Goal: Transaction & Acquisition: Purchase product/service

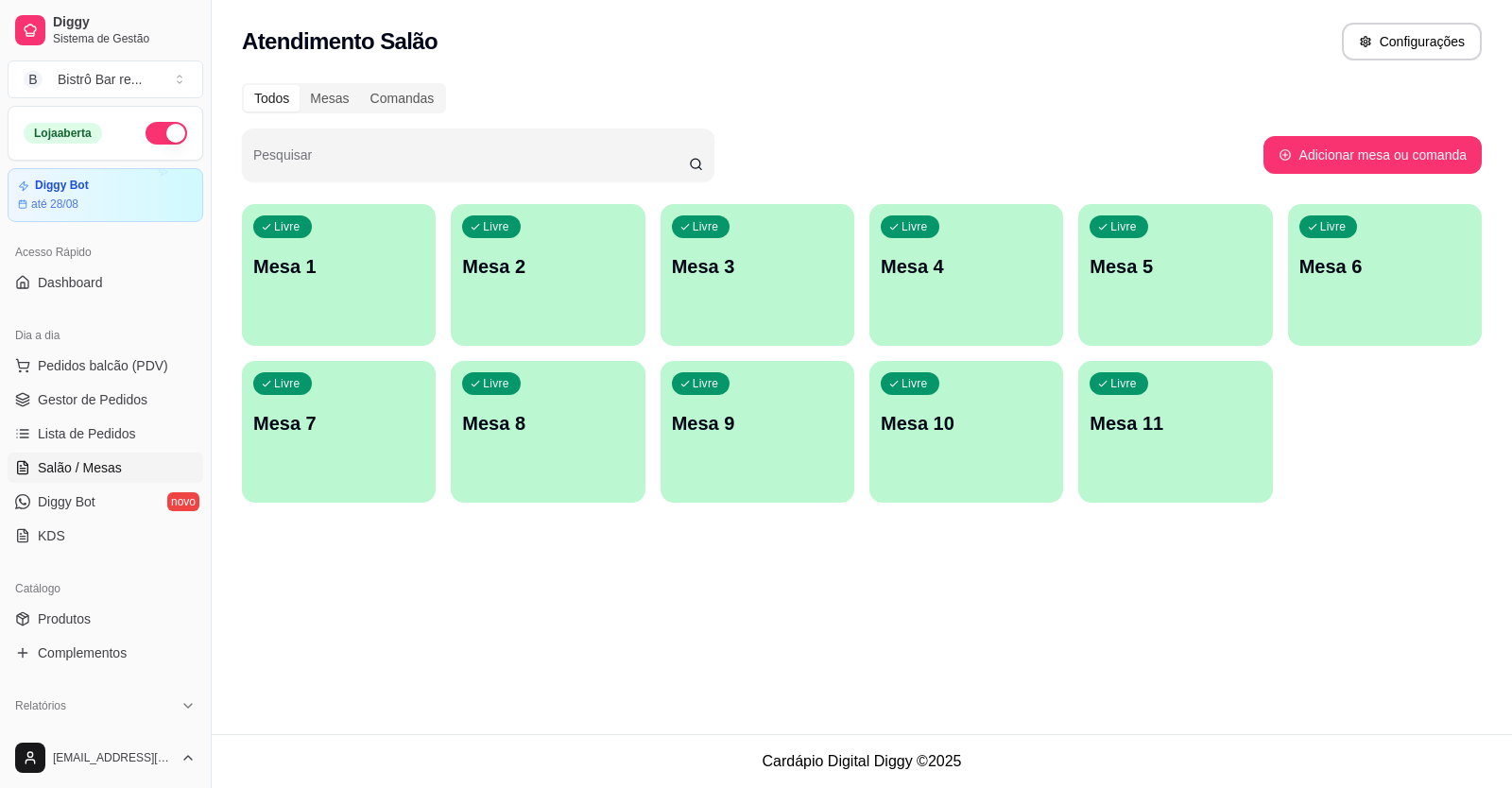
scroll to position [189, 0]
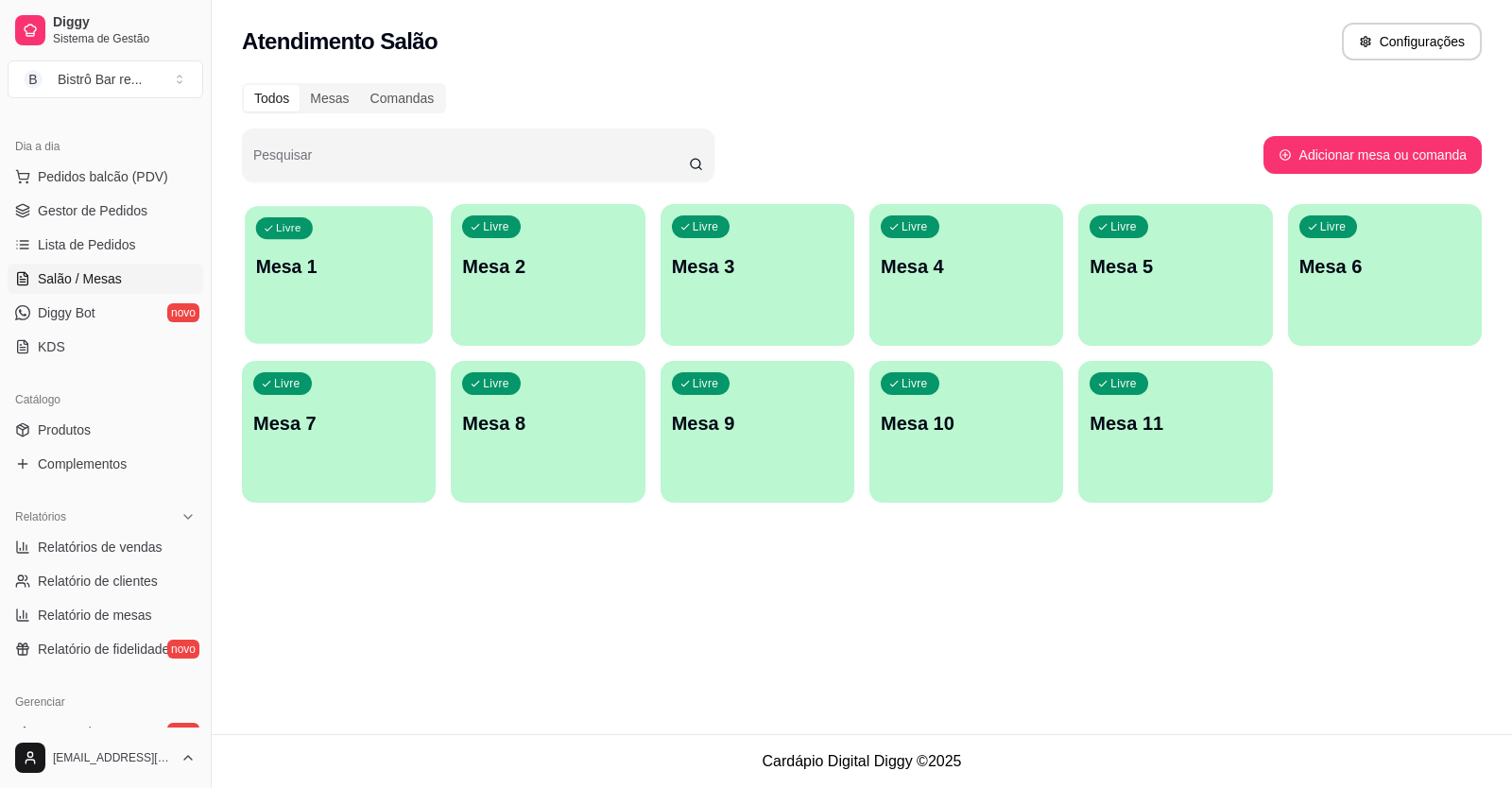
click at [364, 267] on p "Mesa 1" at bounding box center [339, 267] width 167 height 26
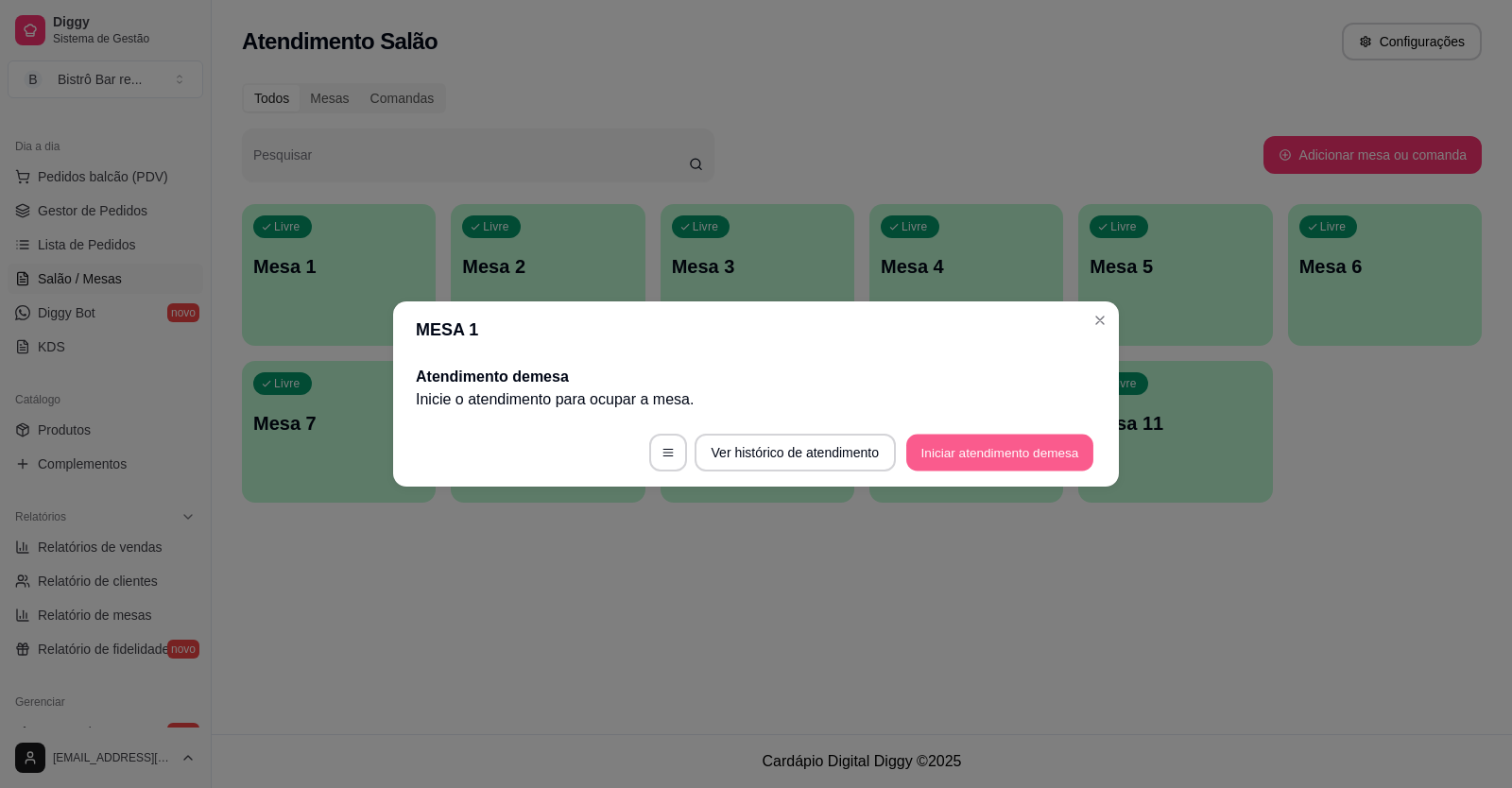
click at [966, 459] on button "Iniciar atendimento de mesa" at bounding box center [999, 453] width 187 height 37
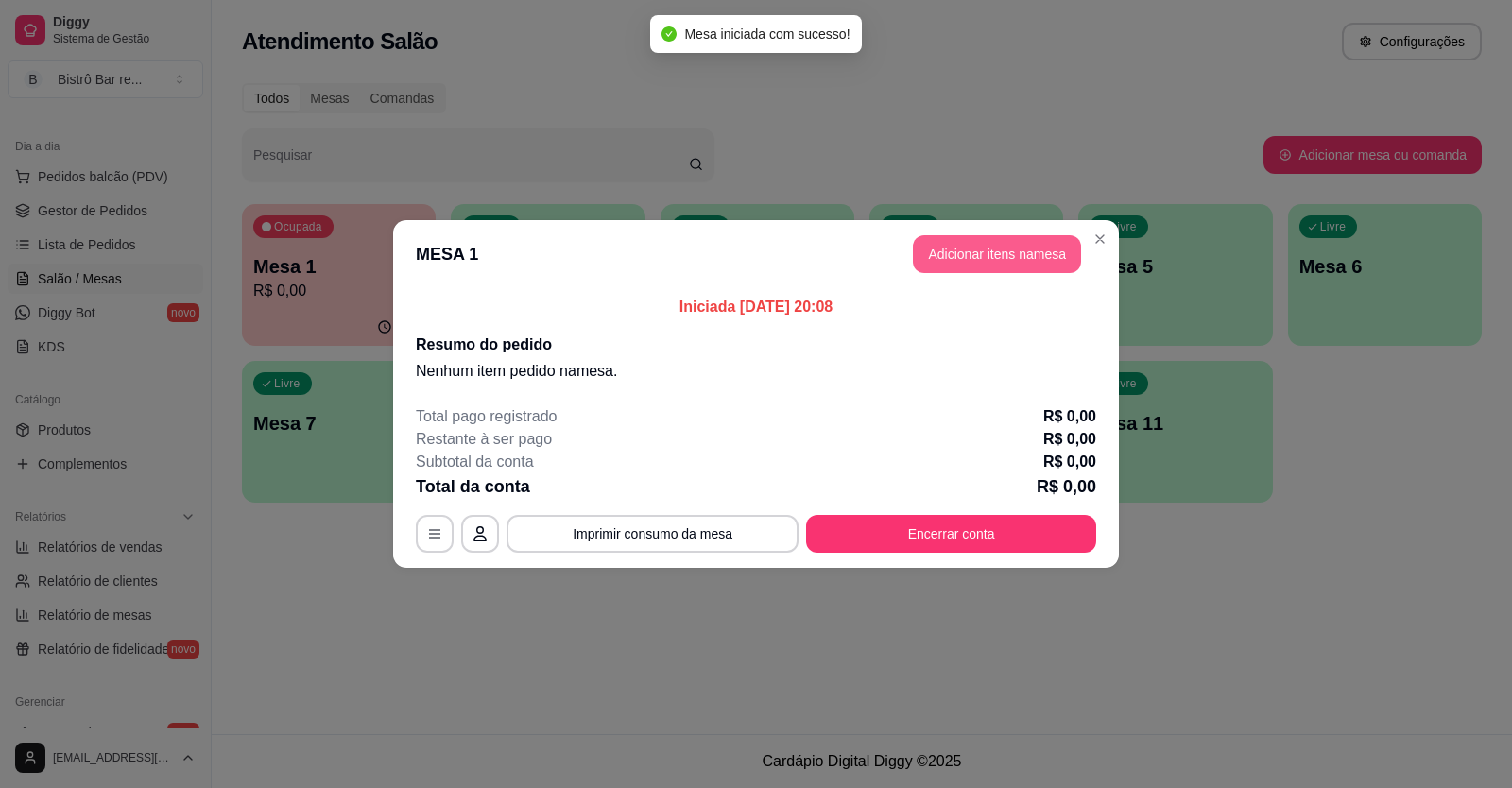
click at [993, 251] on button "Adicionar itens na mesa" at bounding box center [997, 254] width 169 height 38
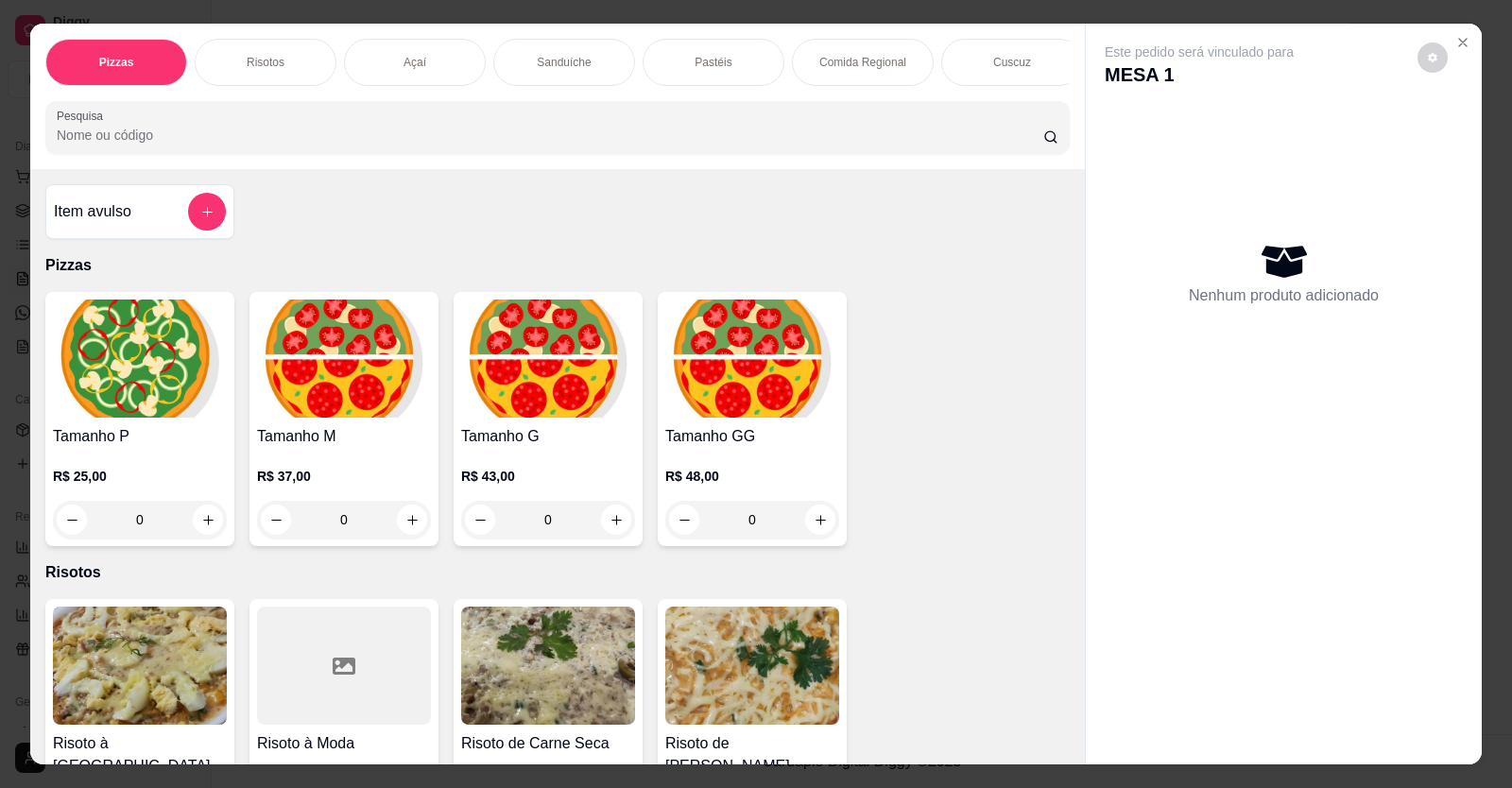
scroll to position [0, 897]
click at [862, 69] on p "Massas" at bounding box center [861, 63] width 39 height 15
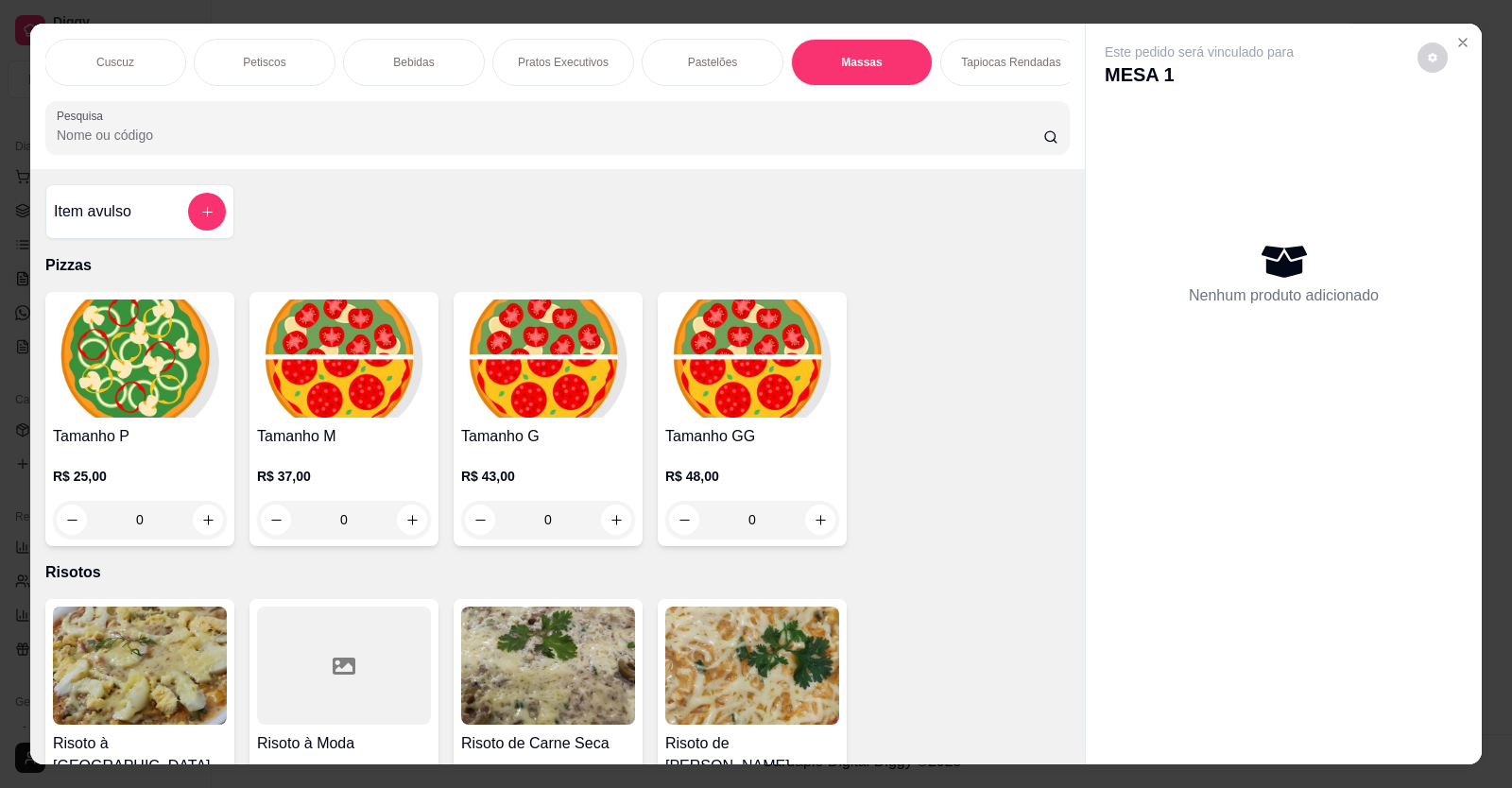
scroll to position [37, 0]
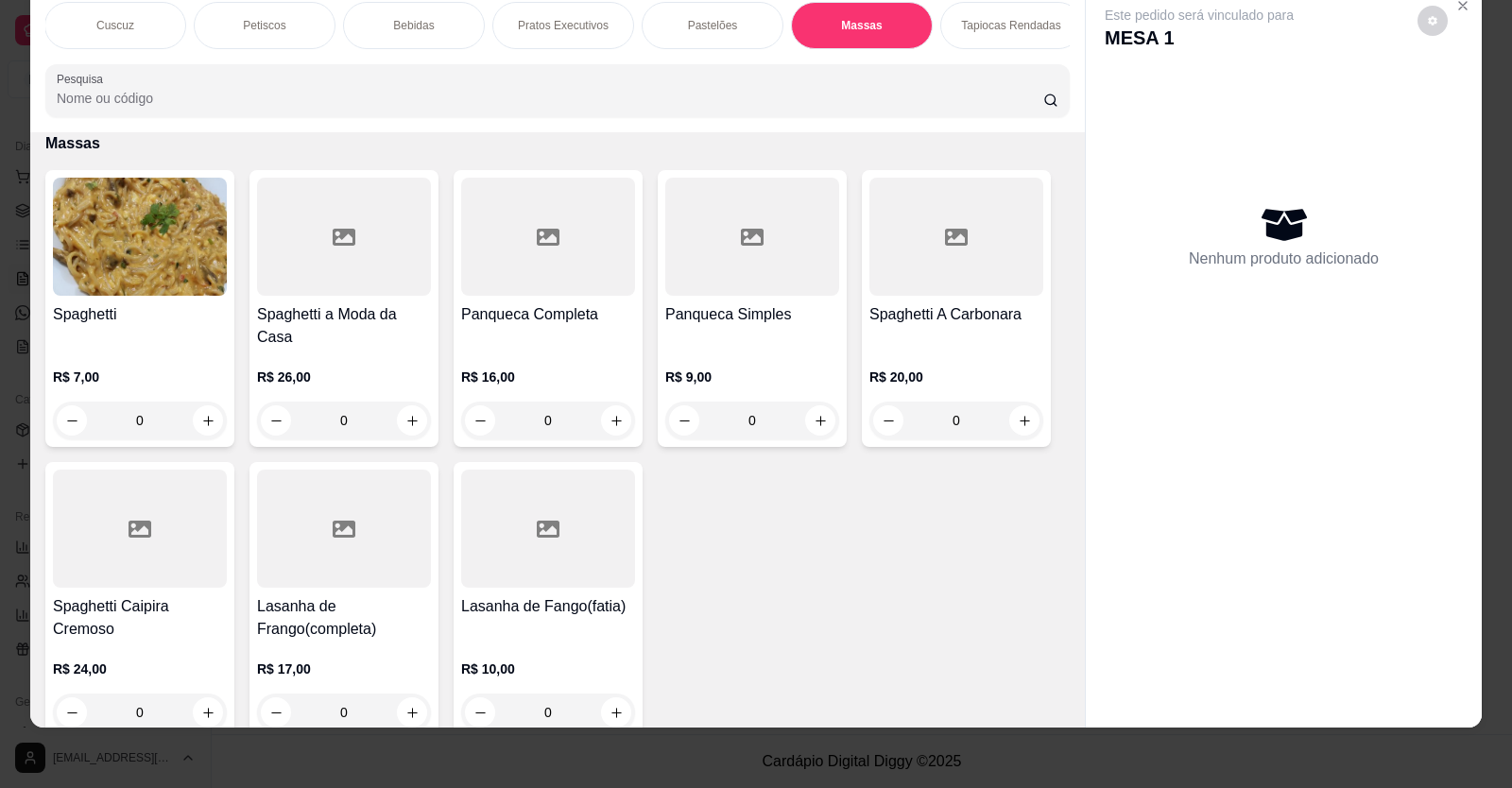
click at [809, 429] on div "0" at bounding box center [752, 420] width 173 height 38
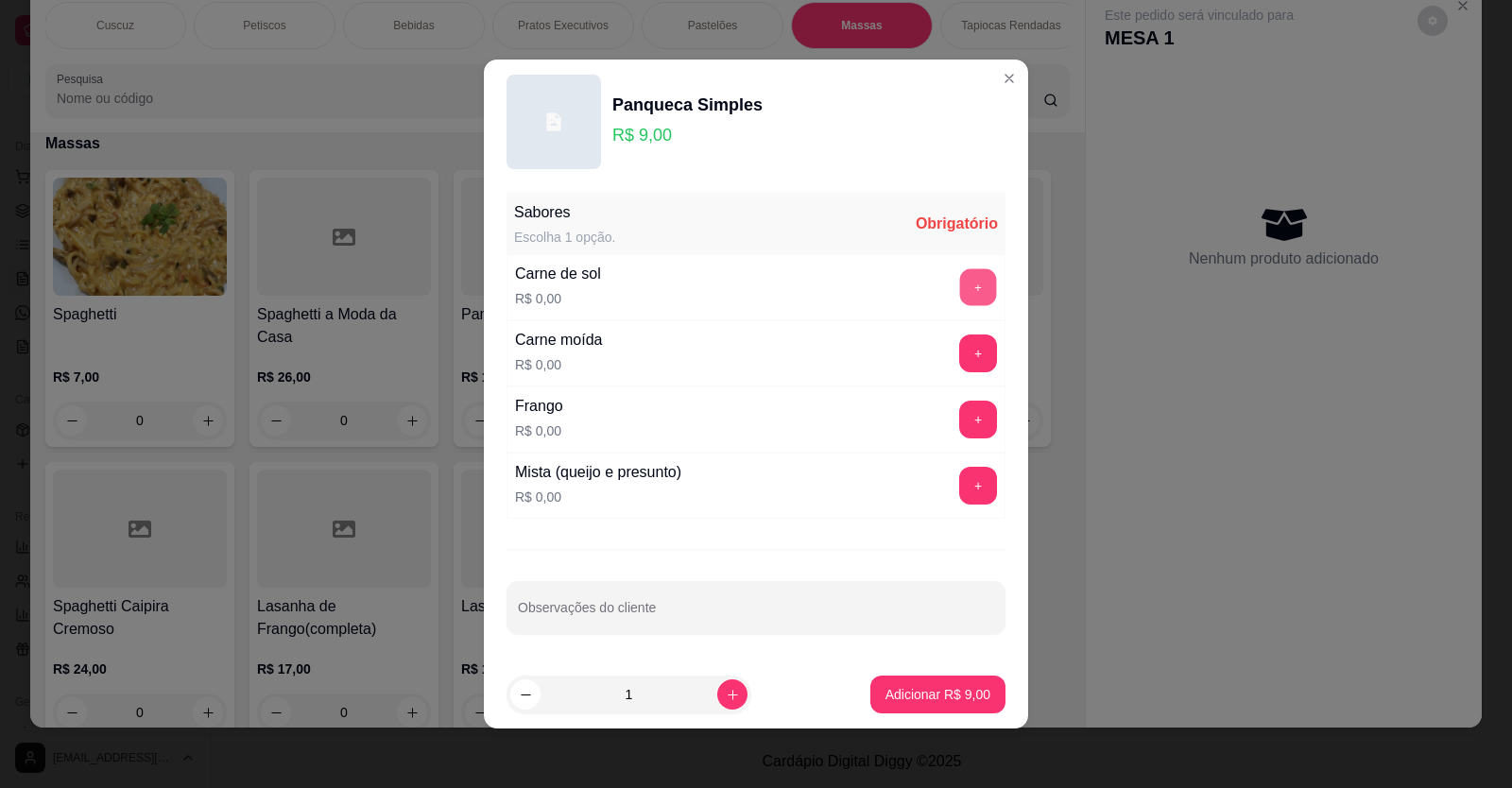
click at [960, 290] on button "+" at bounding box center [978, 288] width 37 height 37
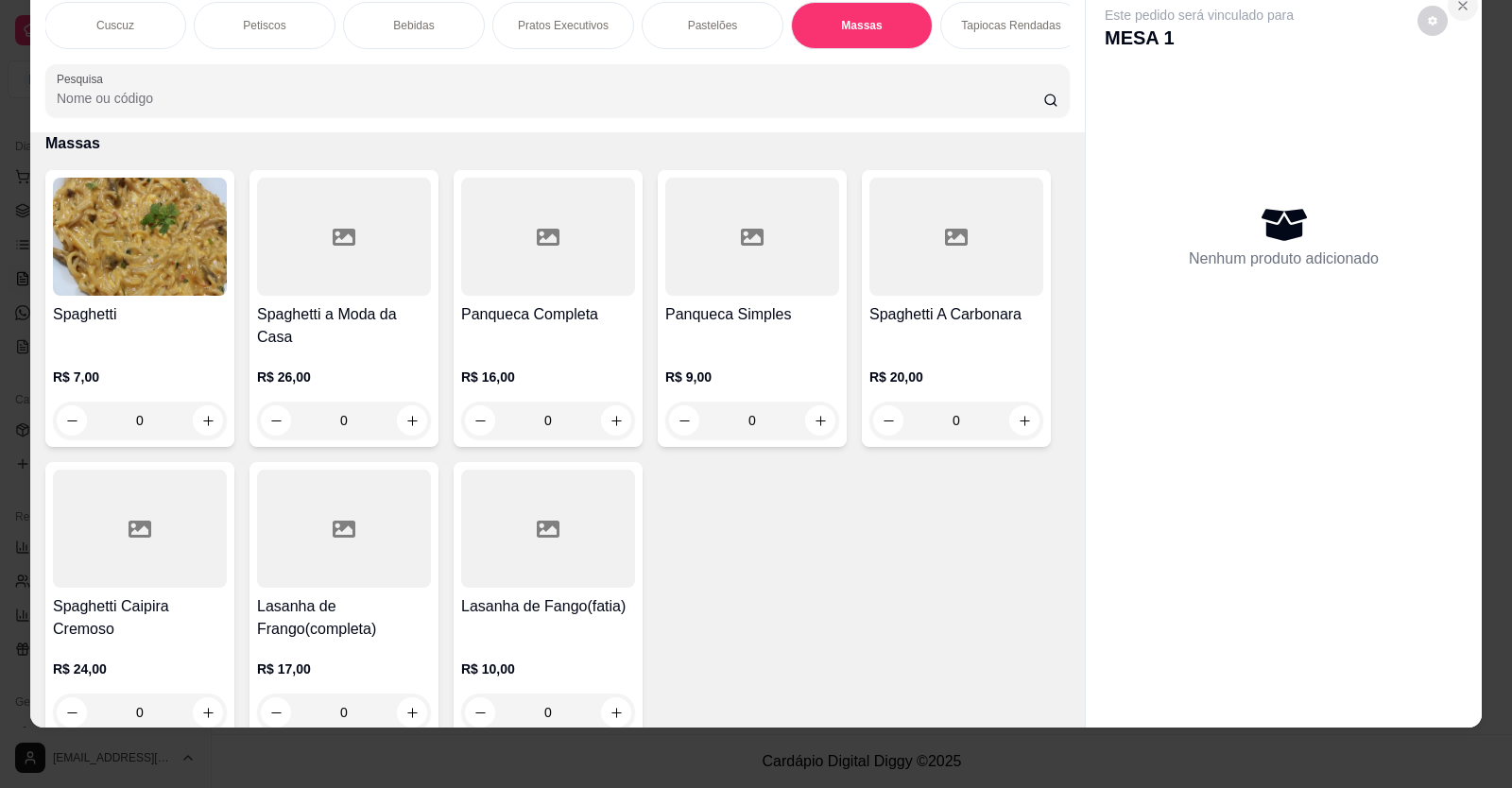
click at [1458, 5] on icon "Close" at bounding box center [1462, 6] width 15 height 15
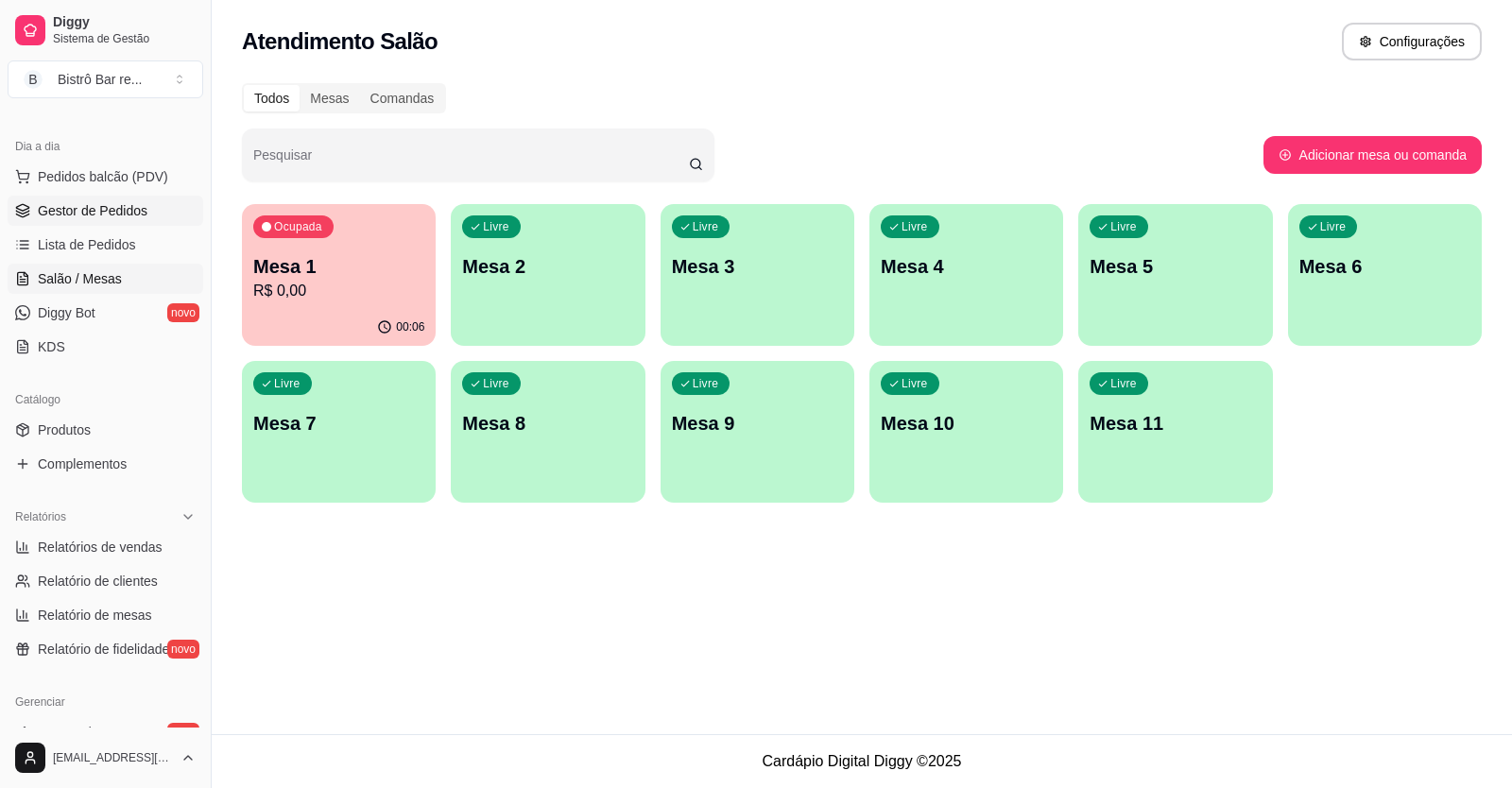
click at [120, 202] on span "Gestor de Pedidos" at bounding box center [92, 211] width 110 height 19
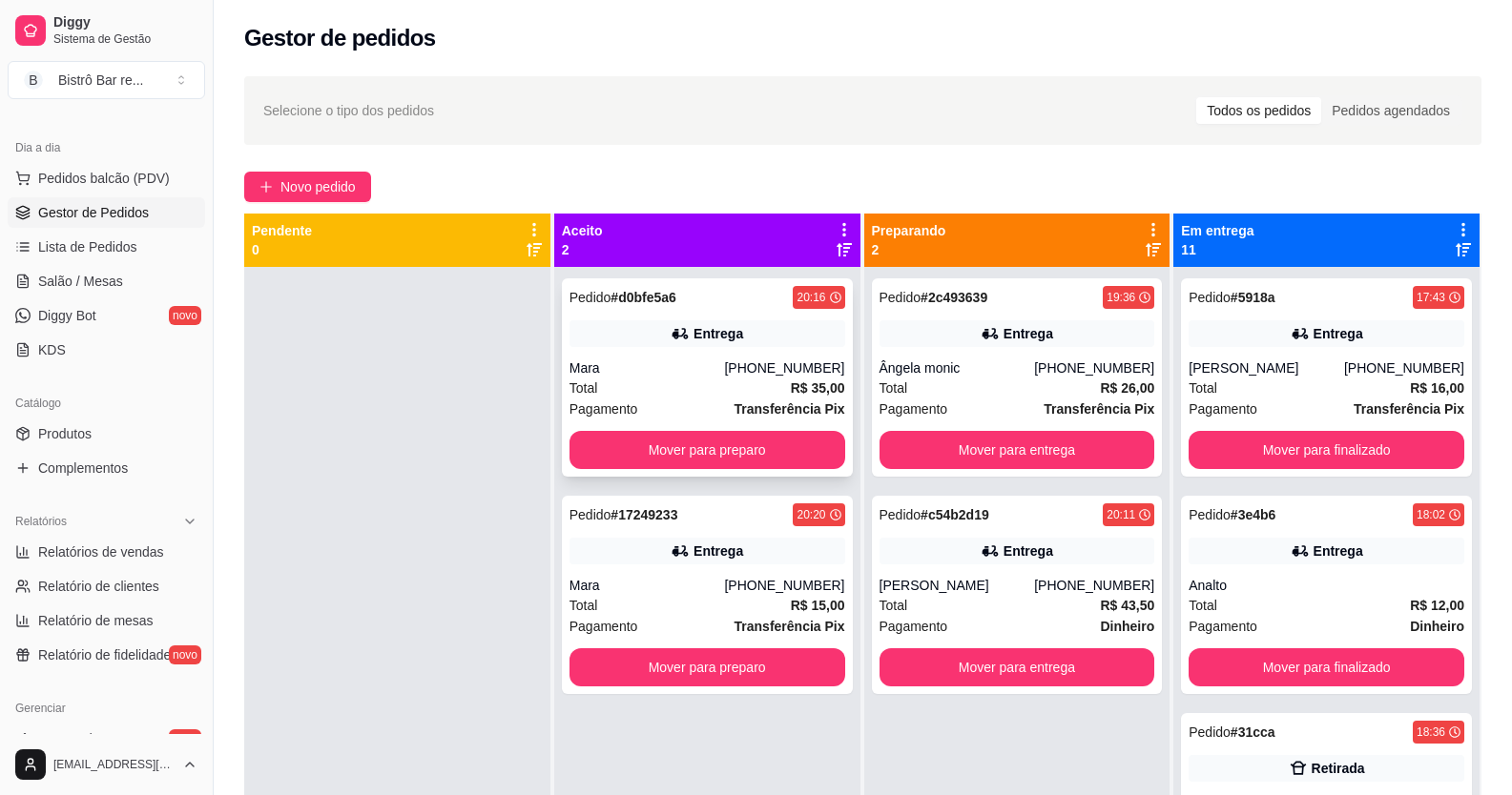
click at [647, 299] on strong "# d0bfe5a6" at bounding box center [643, 297] width 65 height 15
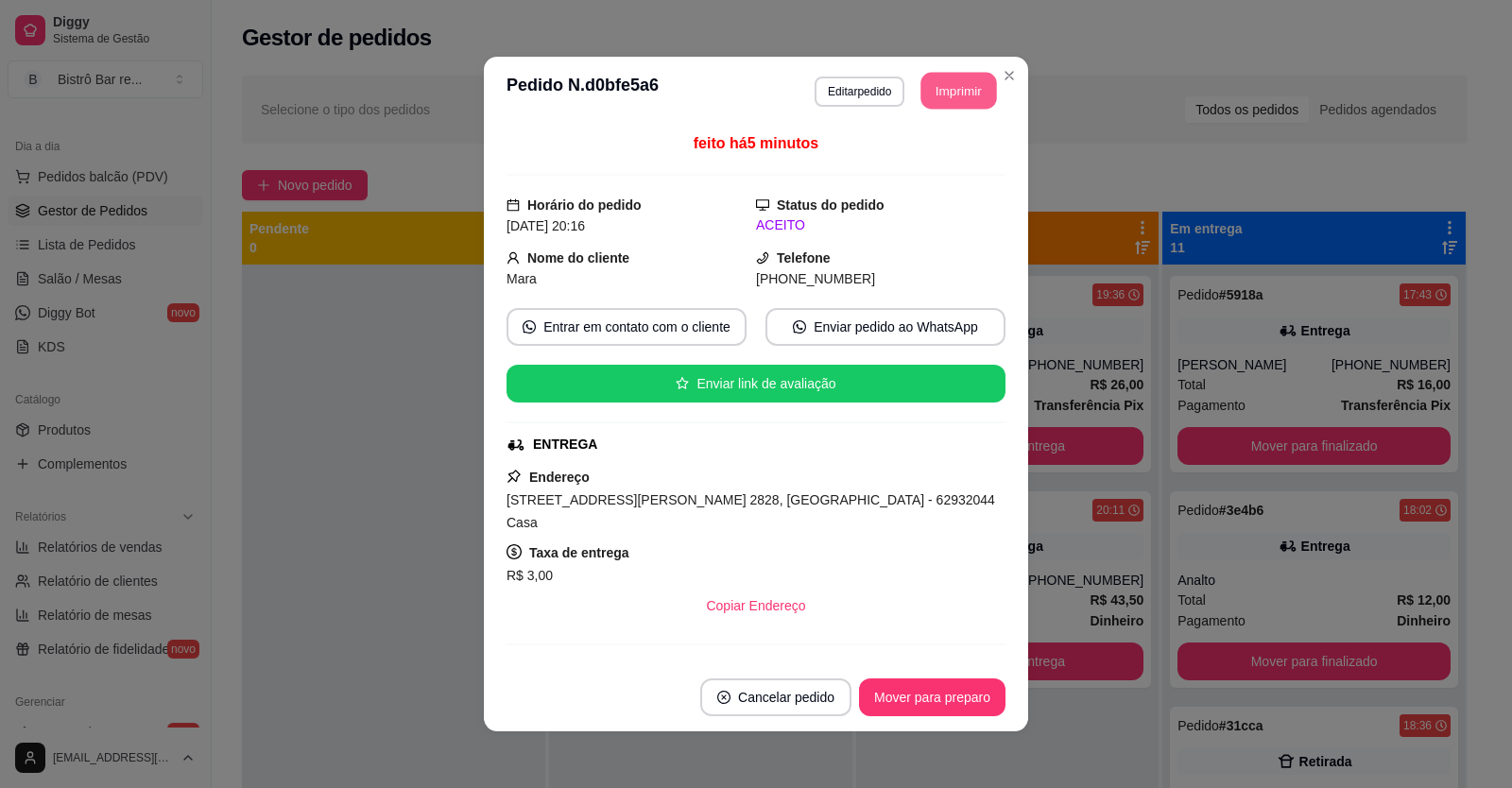
click at [944, 96] on button "Imprimir" at bounding box center [958, 91] width 75 height 37
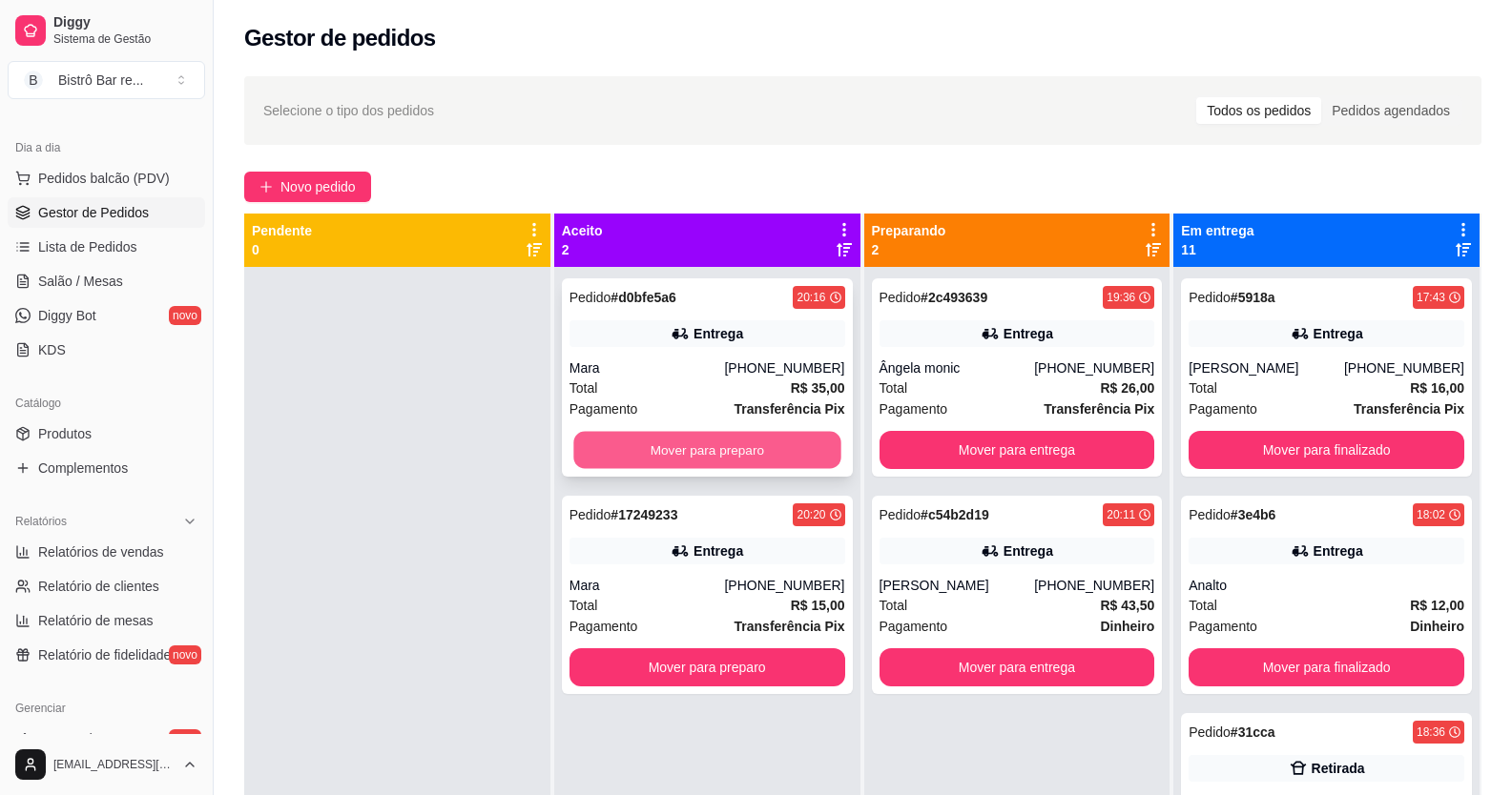
click at [717, 444] on button "Mover para preparo" at bounding box center [707, 450] width 267 height 37
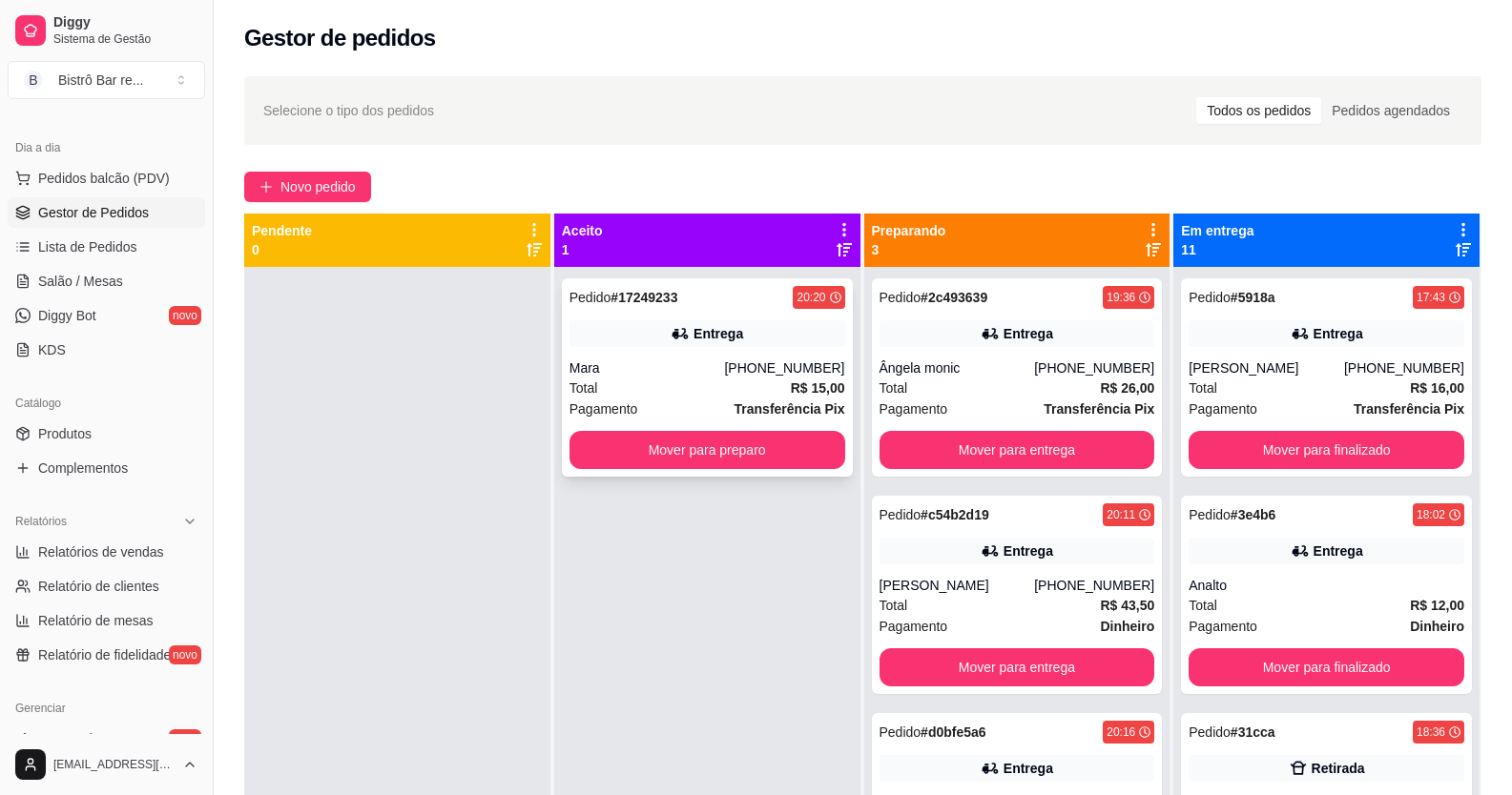
click at [654, 291] on strong "# 17249233" at bounding box center [643, 297] width 66 height 15
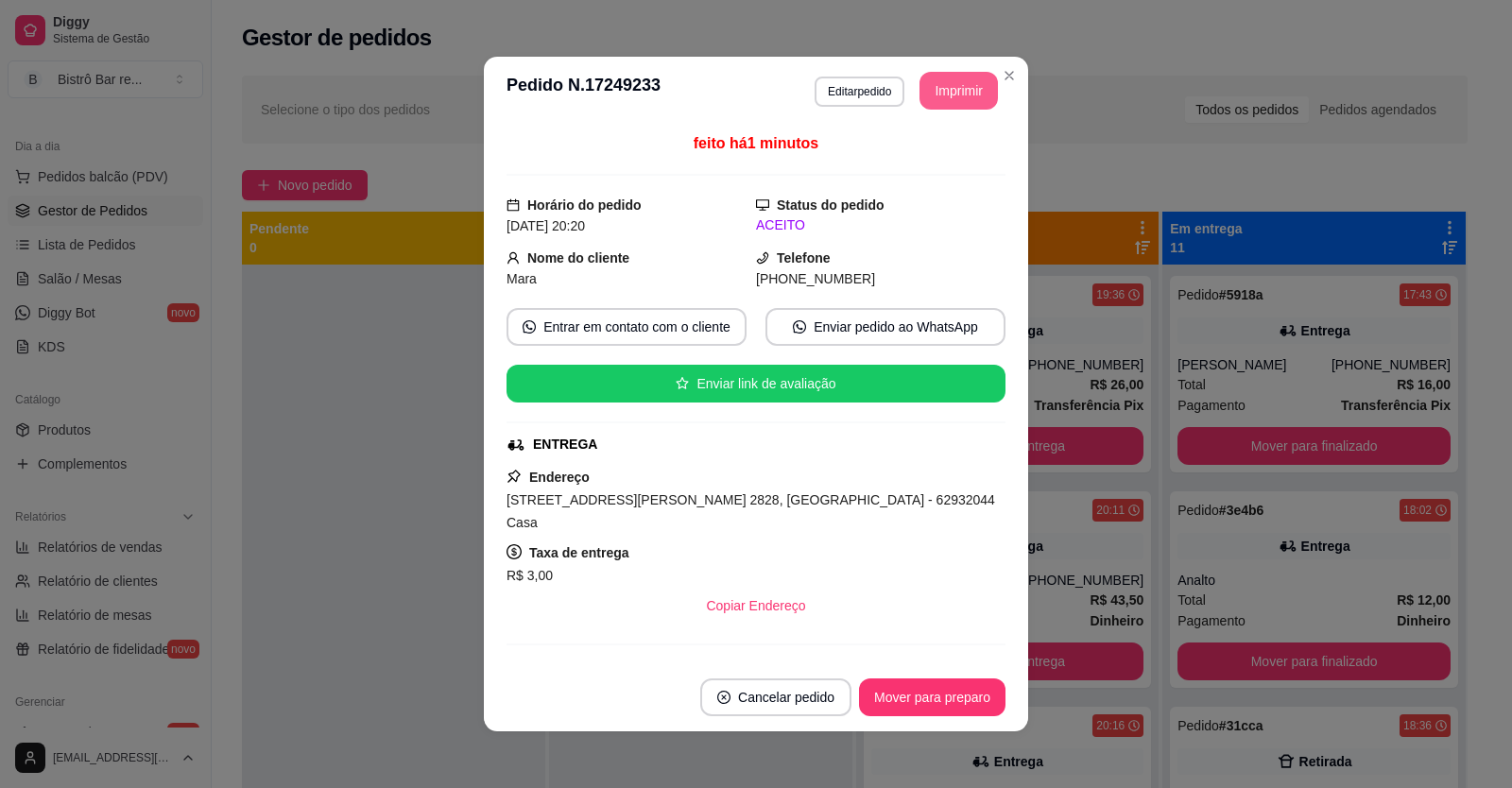
click at [933, 92] on button "Imprimir" at bounding box center [958, 91] width 78 height 38
click at [974, 690] on button "Mover para preparo" at bounding box center [932, 697] width 147 height 38
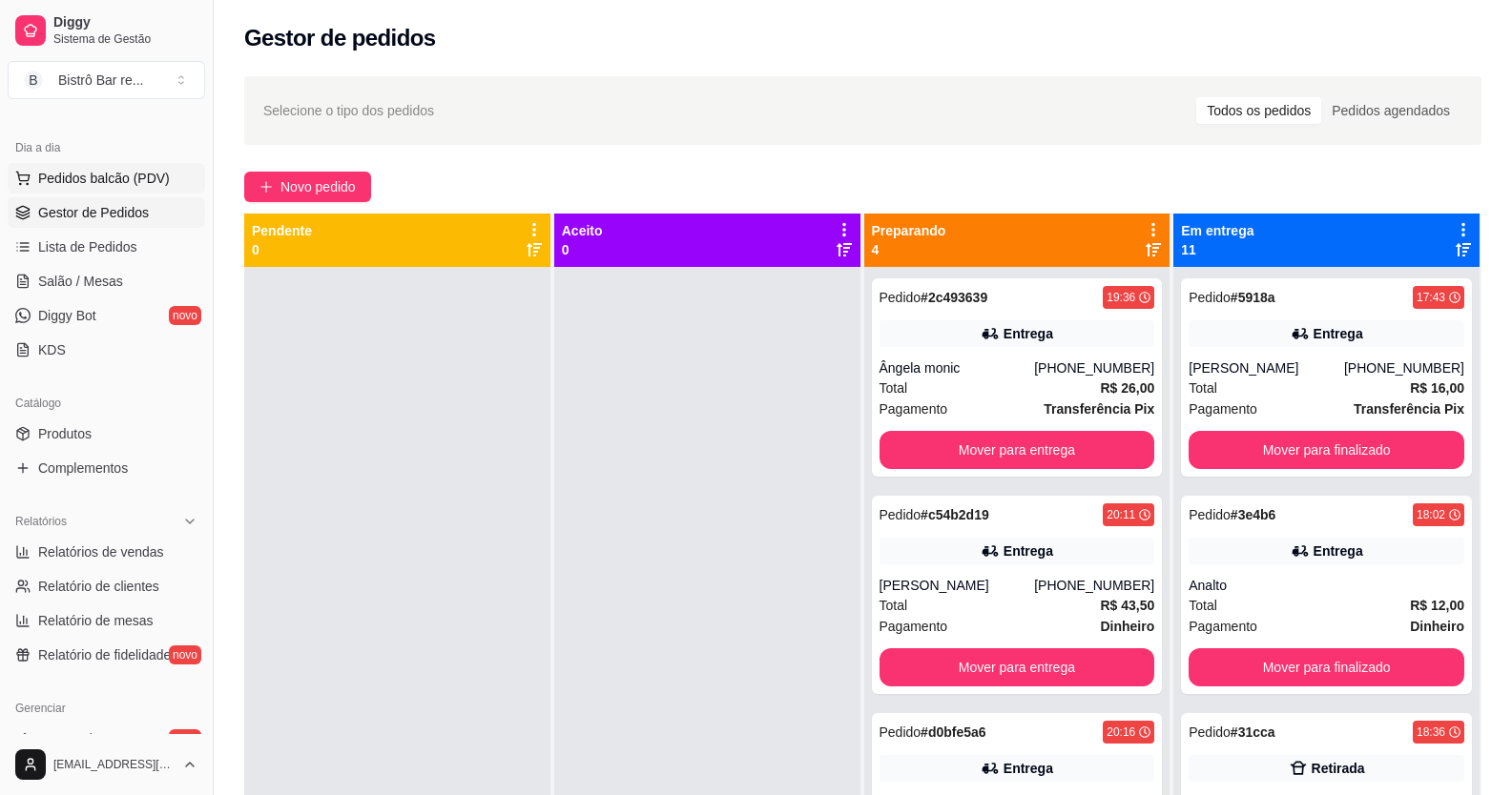
click at [117, 172] on span "Pedidos balcão (PDV)" at bounding box center [104, 179] width 132 height 19
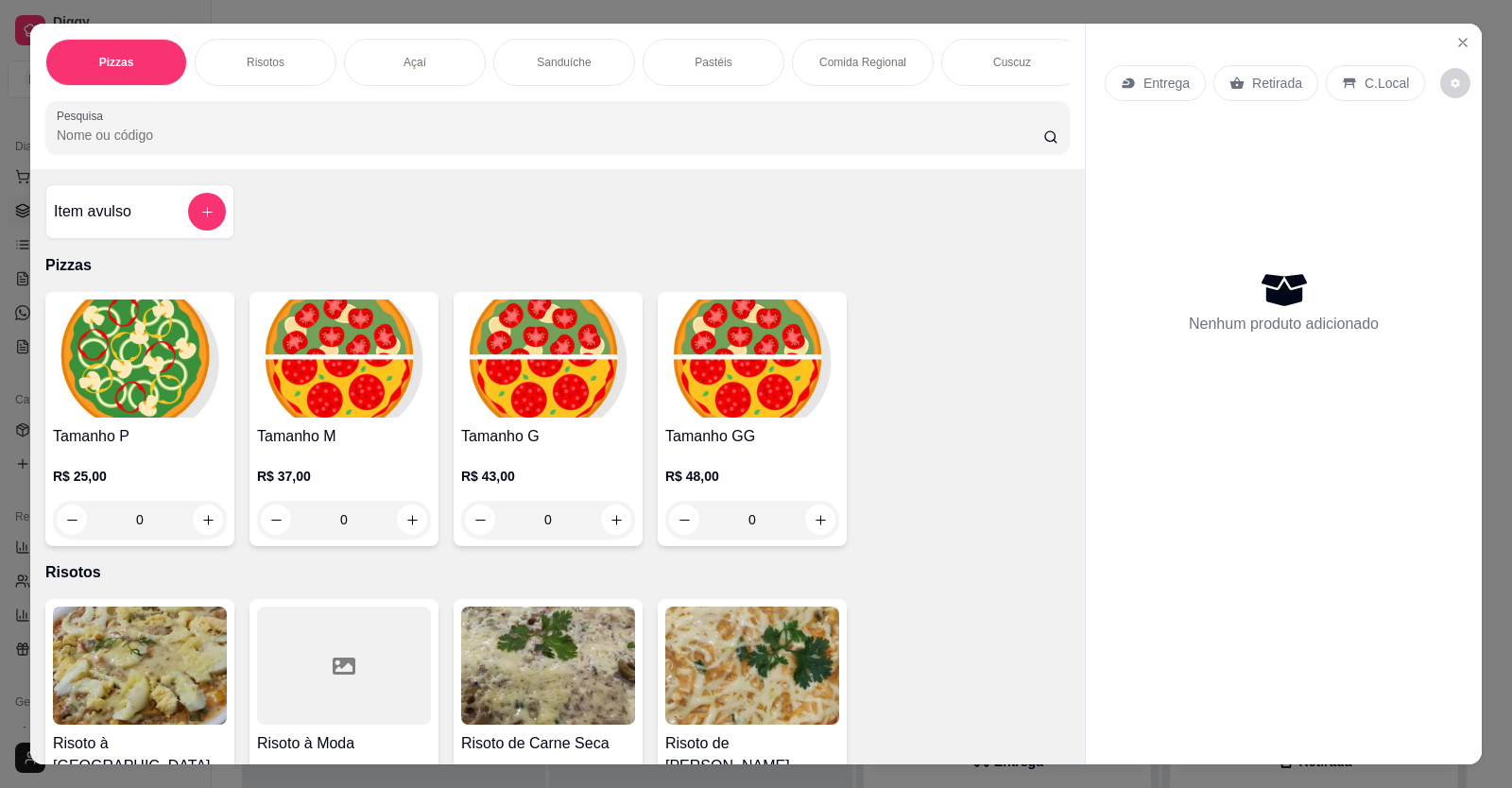
scroll to position [0, 897]
click at [845, 62] on p "Massas" at bounding box center [861, 63] width 39 height 15
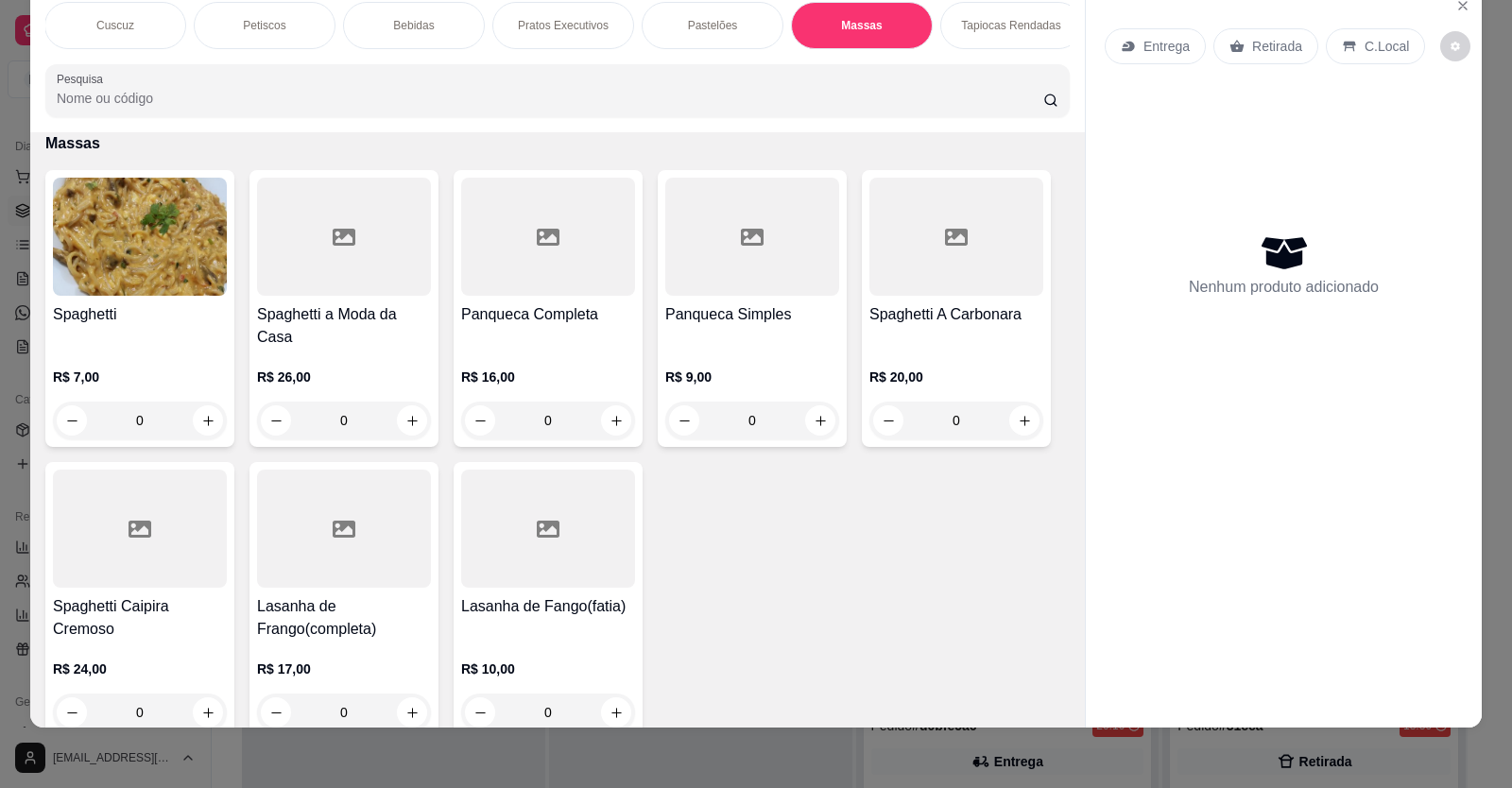
click at [203, 436] on div "0" at bounding box center [140, 420] width 173 height 38
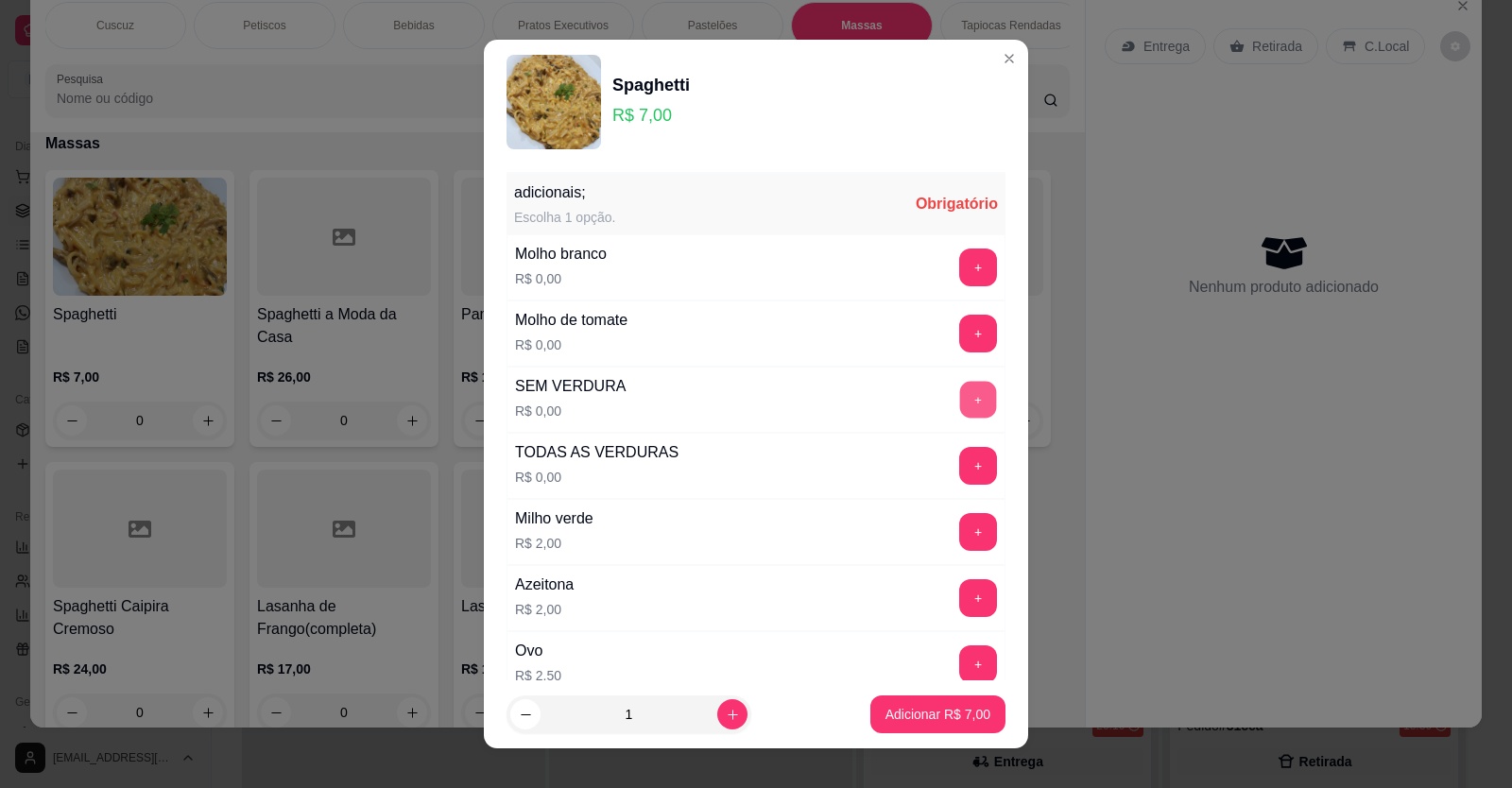
click at [960, 401] on button "+" at bounding box center [978, 399] width 37 height 37
click at [958, 249] on div "+" at bounding box center [978, 268] width 53 height 38
click at [960, 265] on button "+" at bounding box center [978, 267] width 37 height 37
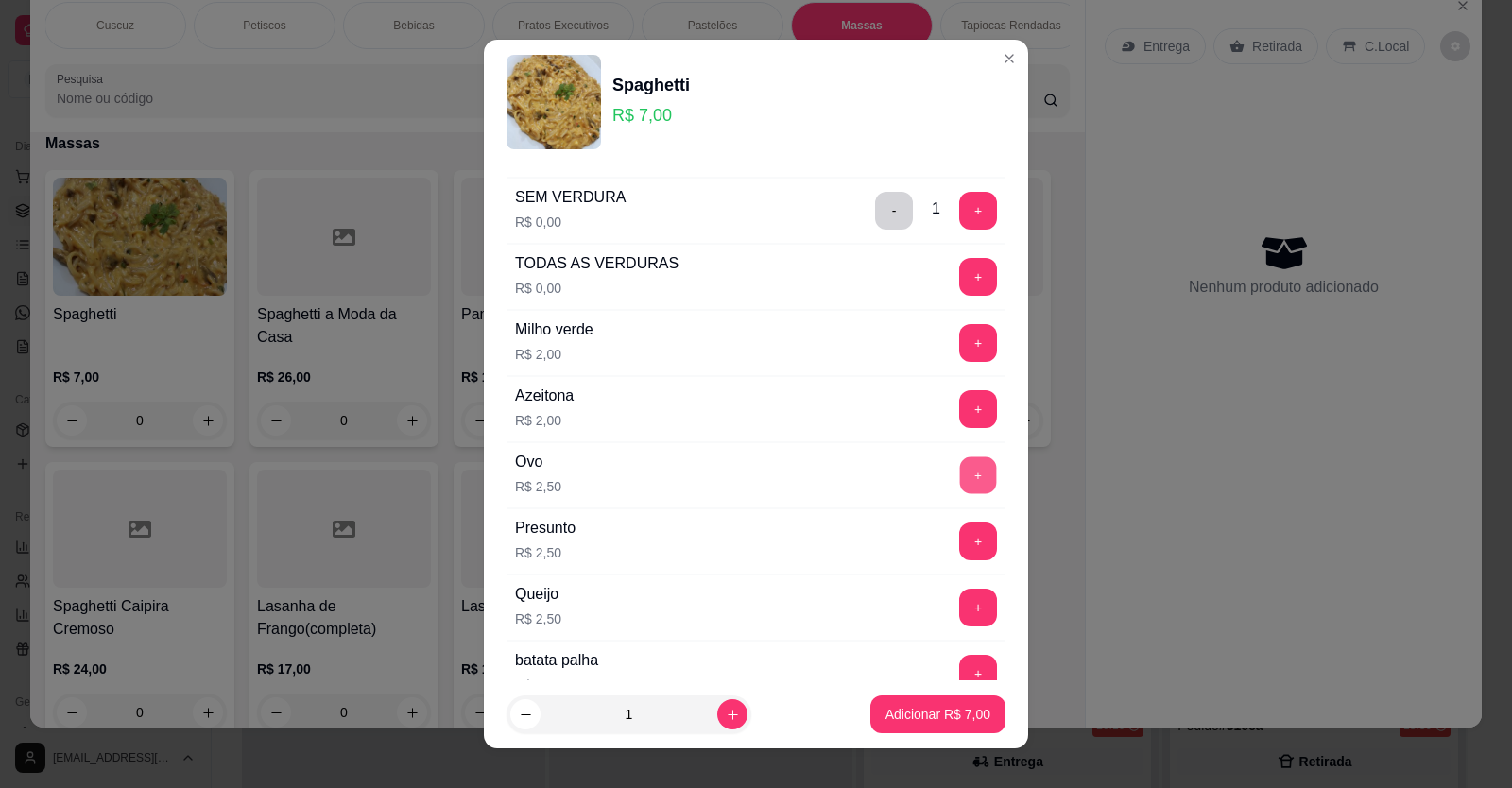
click at [960, 468] on button "+" at bounding box center [978, 475] width 37 height 37
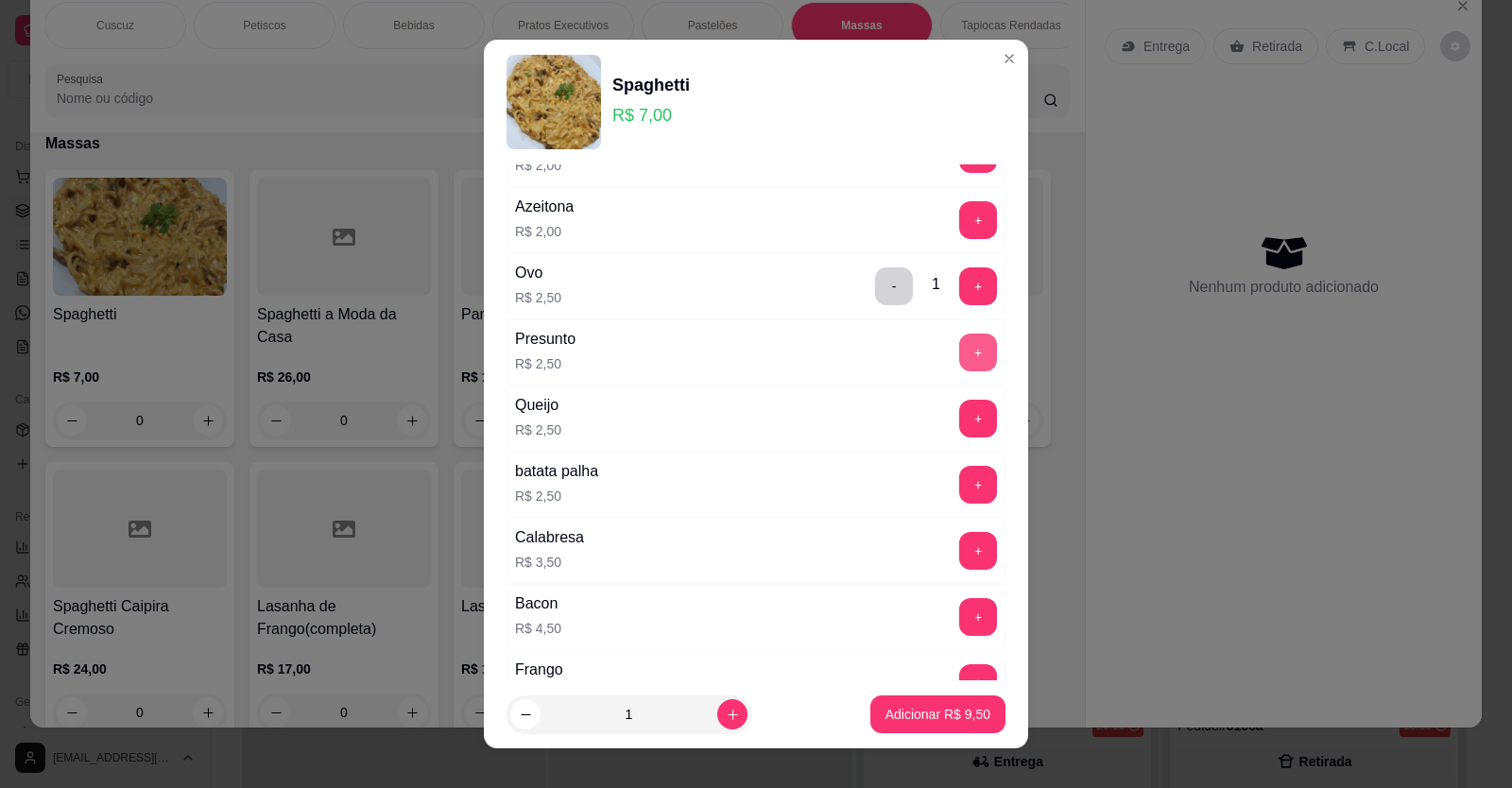
scroll to position [473, 0]
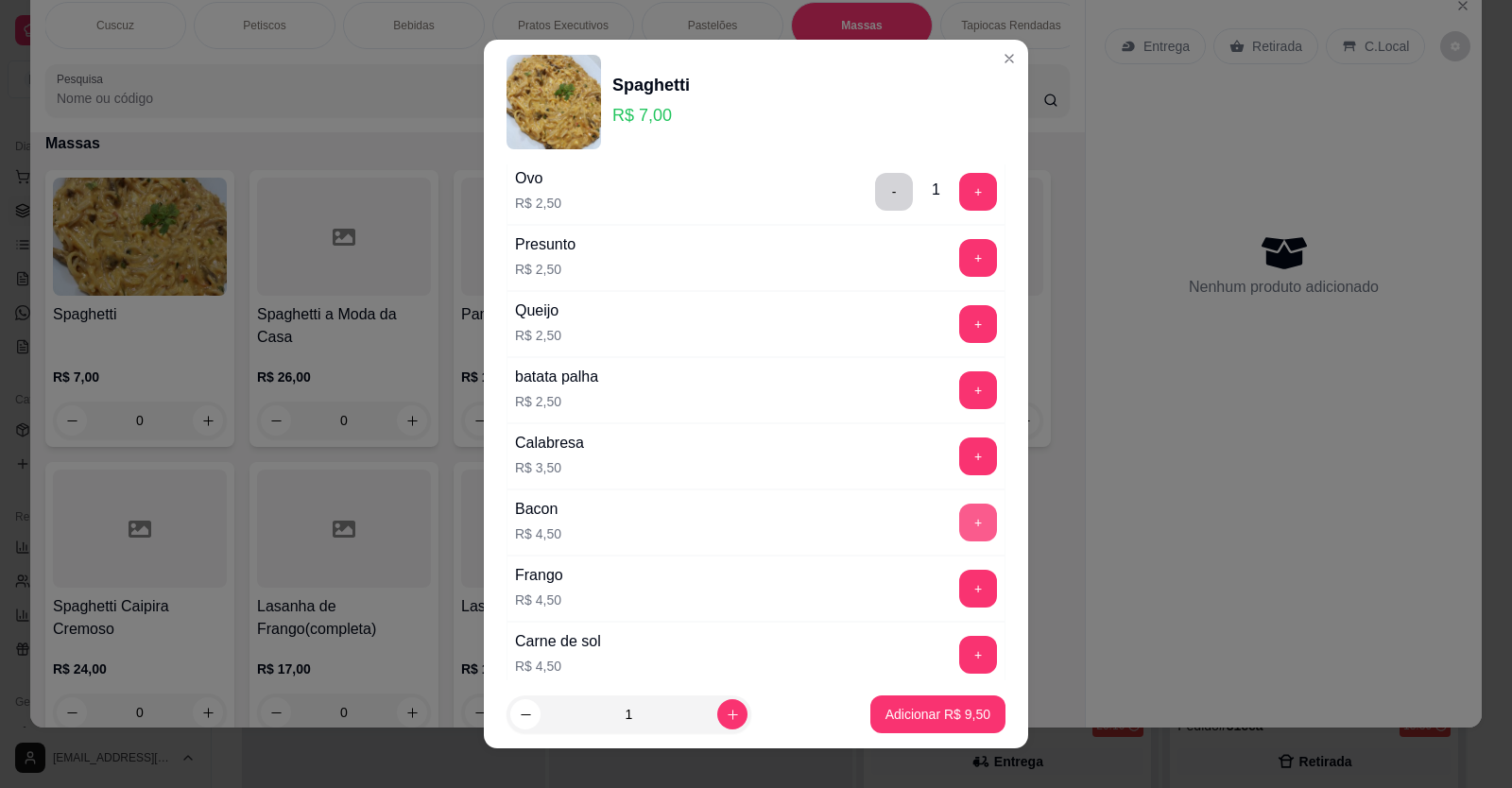
click at [959, 522] on button "+" at bounding box center [978, 523] width 38 height 38
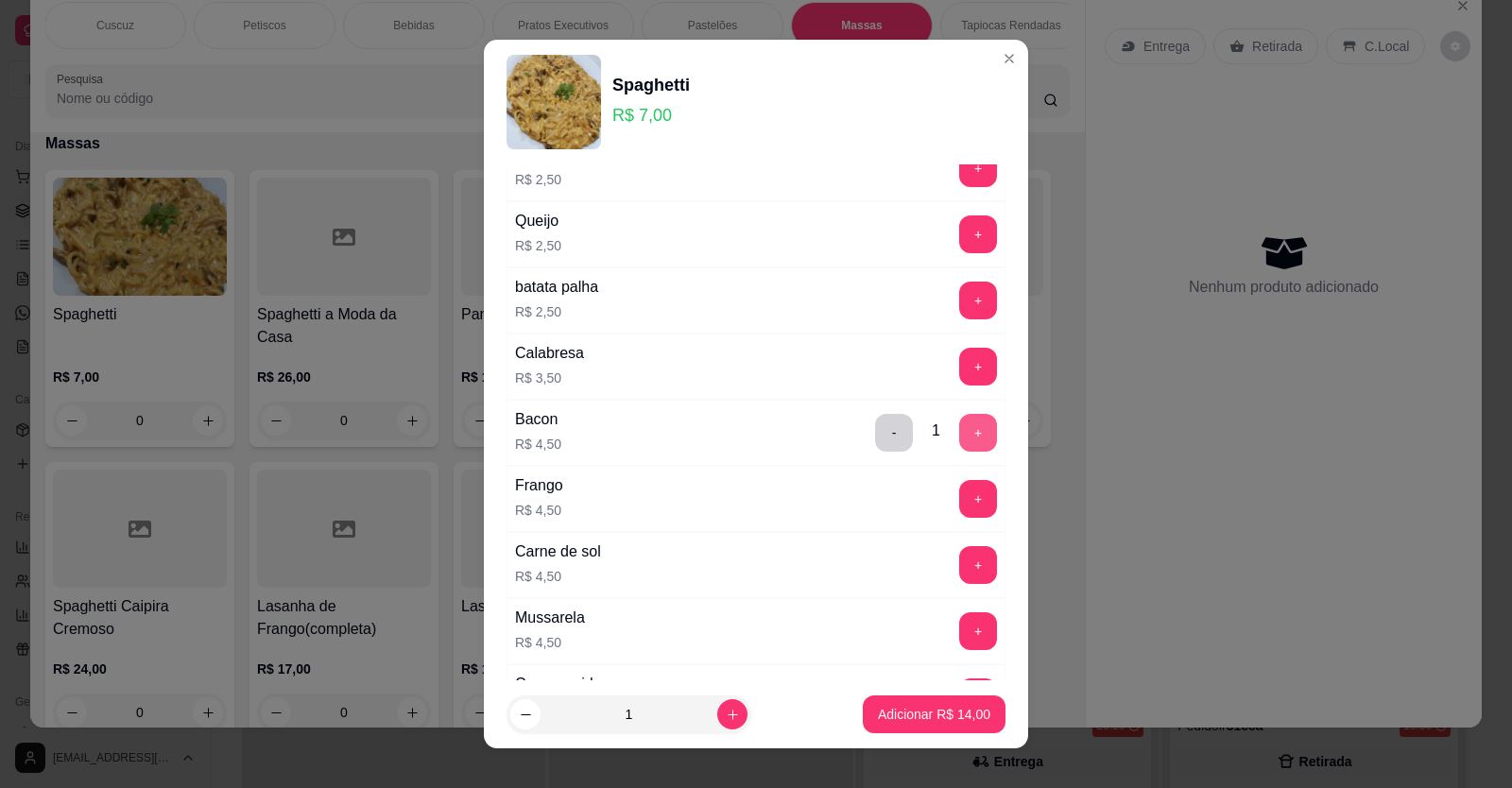
scroll to position [661, 0]
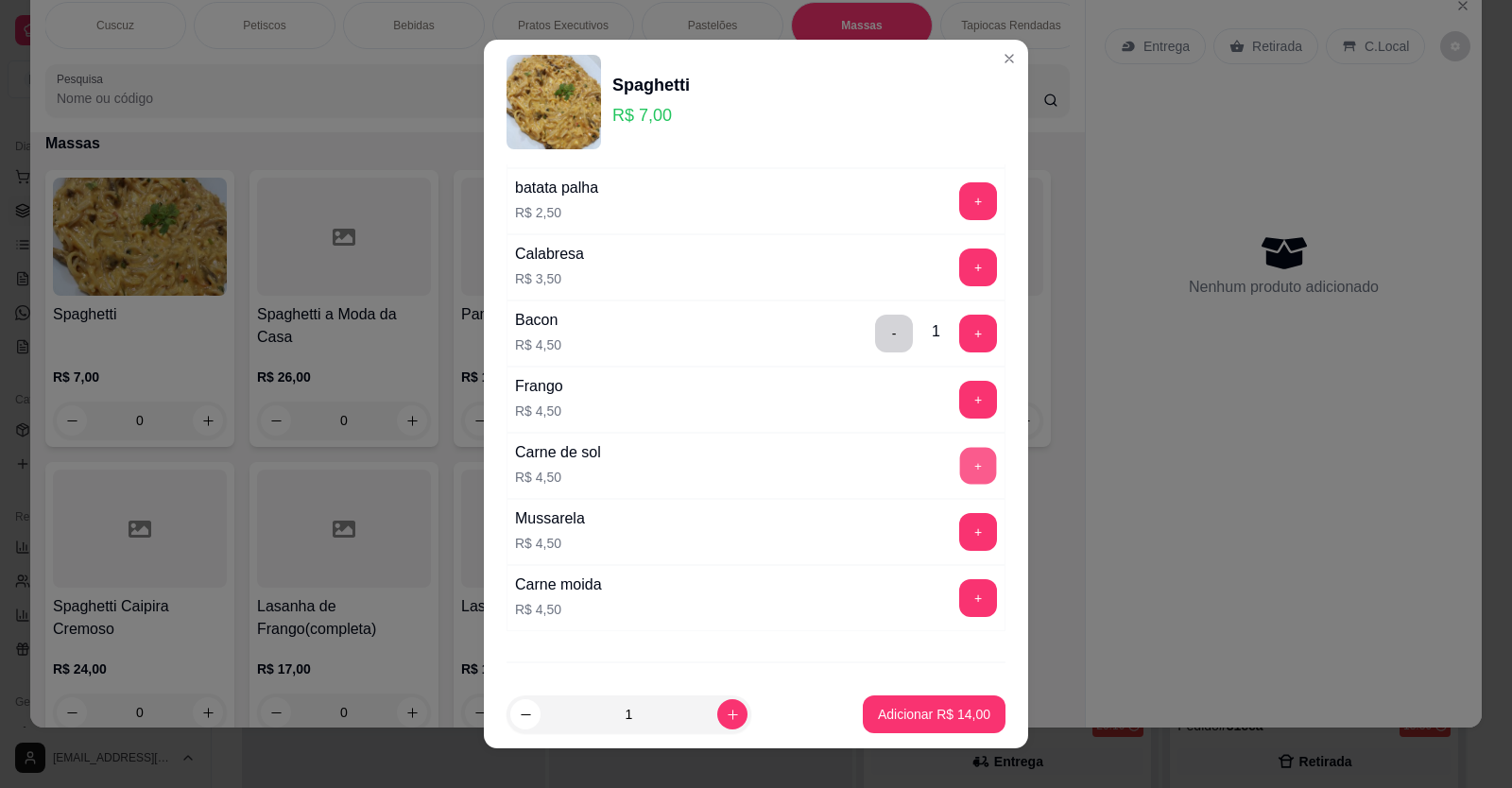
click at [960, 464] on button "+" at bounding box center [978, 465] width 37 height 37
click at [904, 716] on p "Adicionar R$ 18,50" at bounding box center [934, 715] width 110 height 18
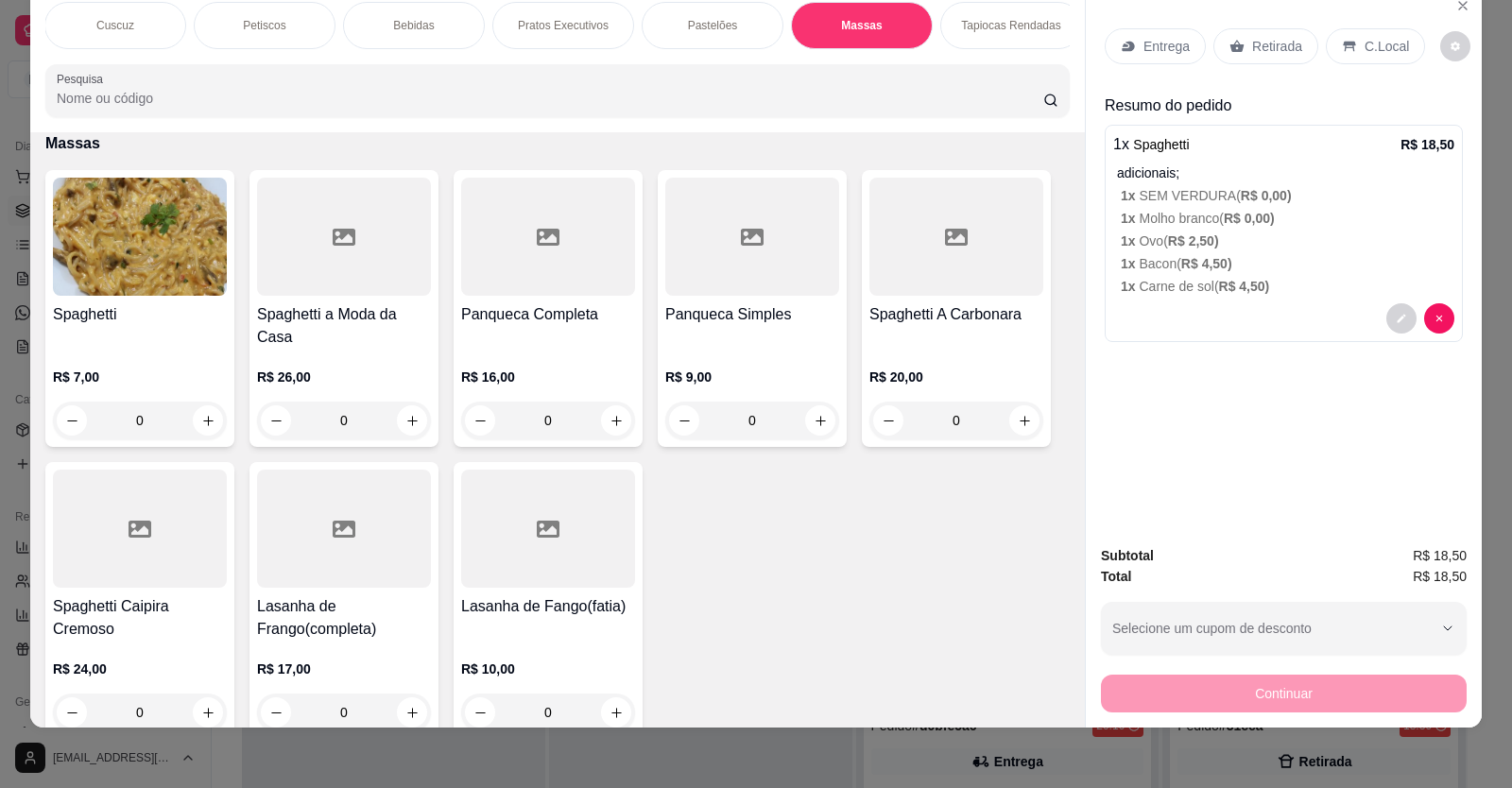
click at [203, 435] on div "0" at bounding box center [140, 420] width 173 height 38
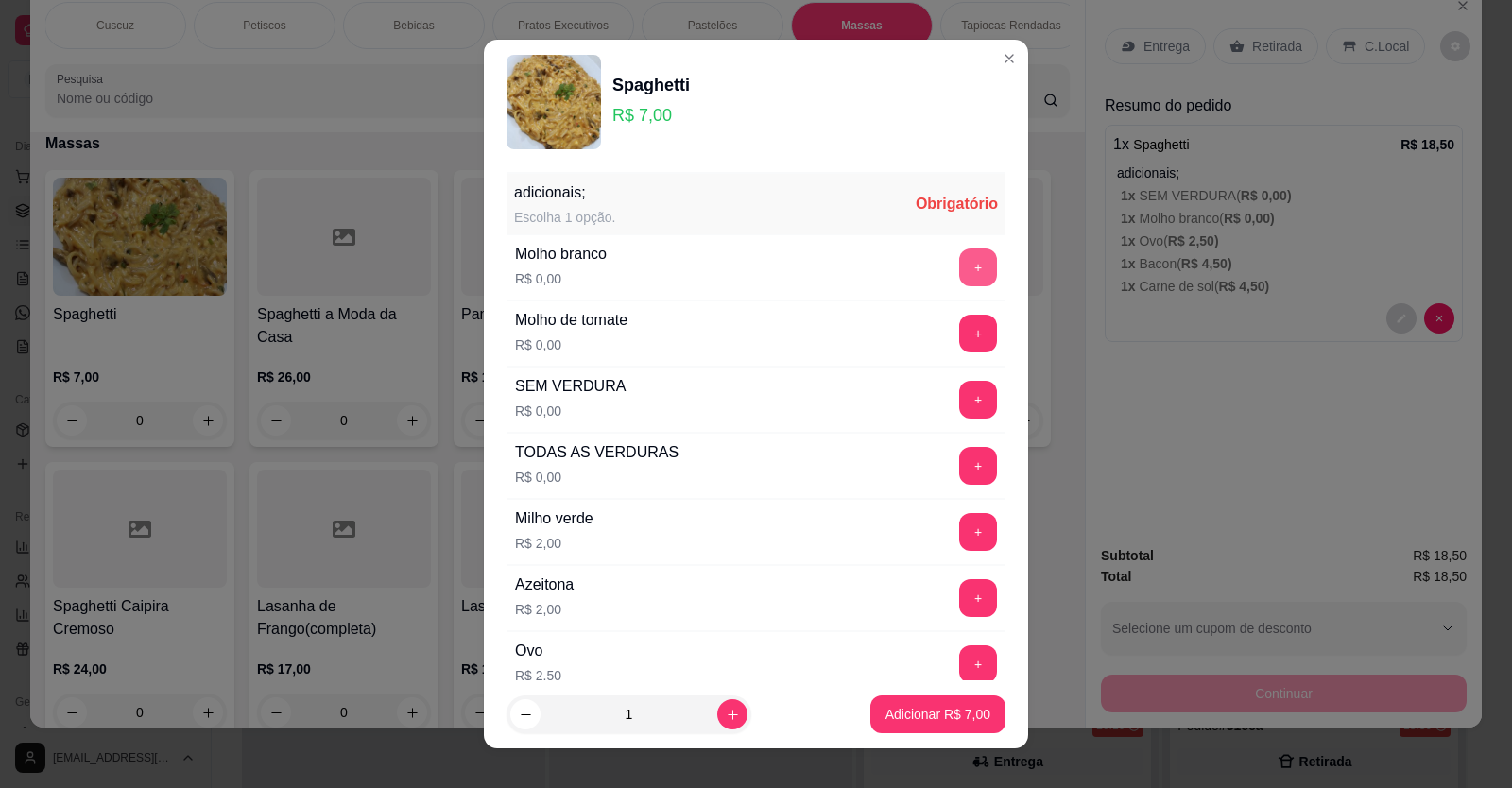
click at [959, 271] on button "+" at bounding box center [978, 268] width 38 height 38
click at [960, 470] on button "+" at bounding box center [978, 465] width 37 height 37
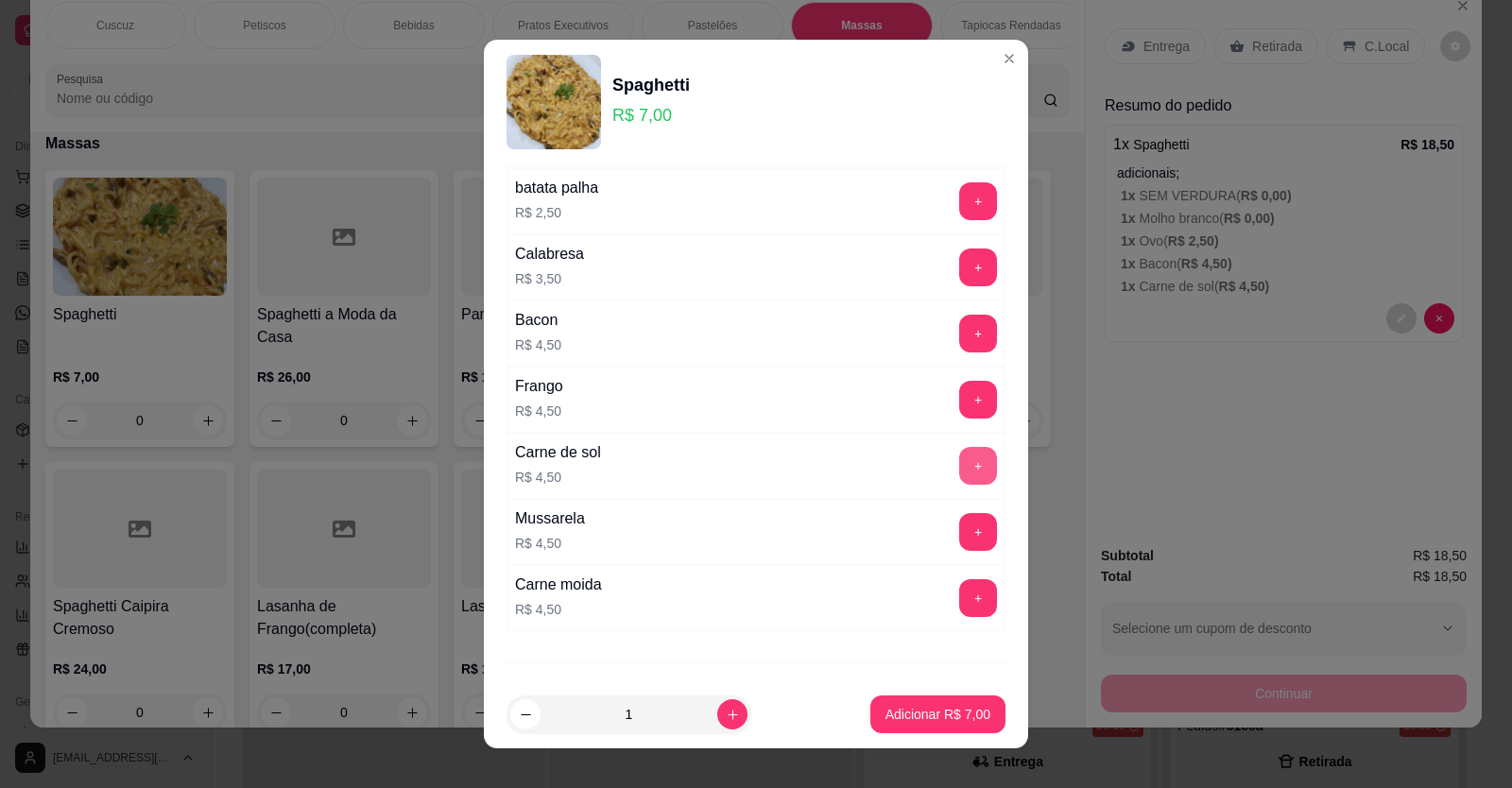
click at [959, 460] on button "+" at bounding box center [978, 466] width 38 height 38
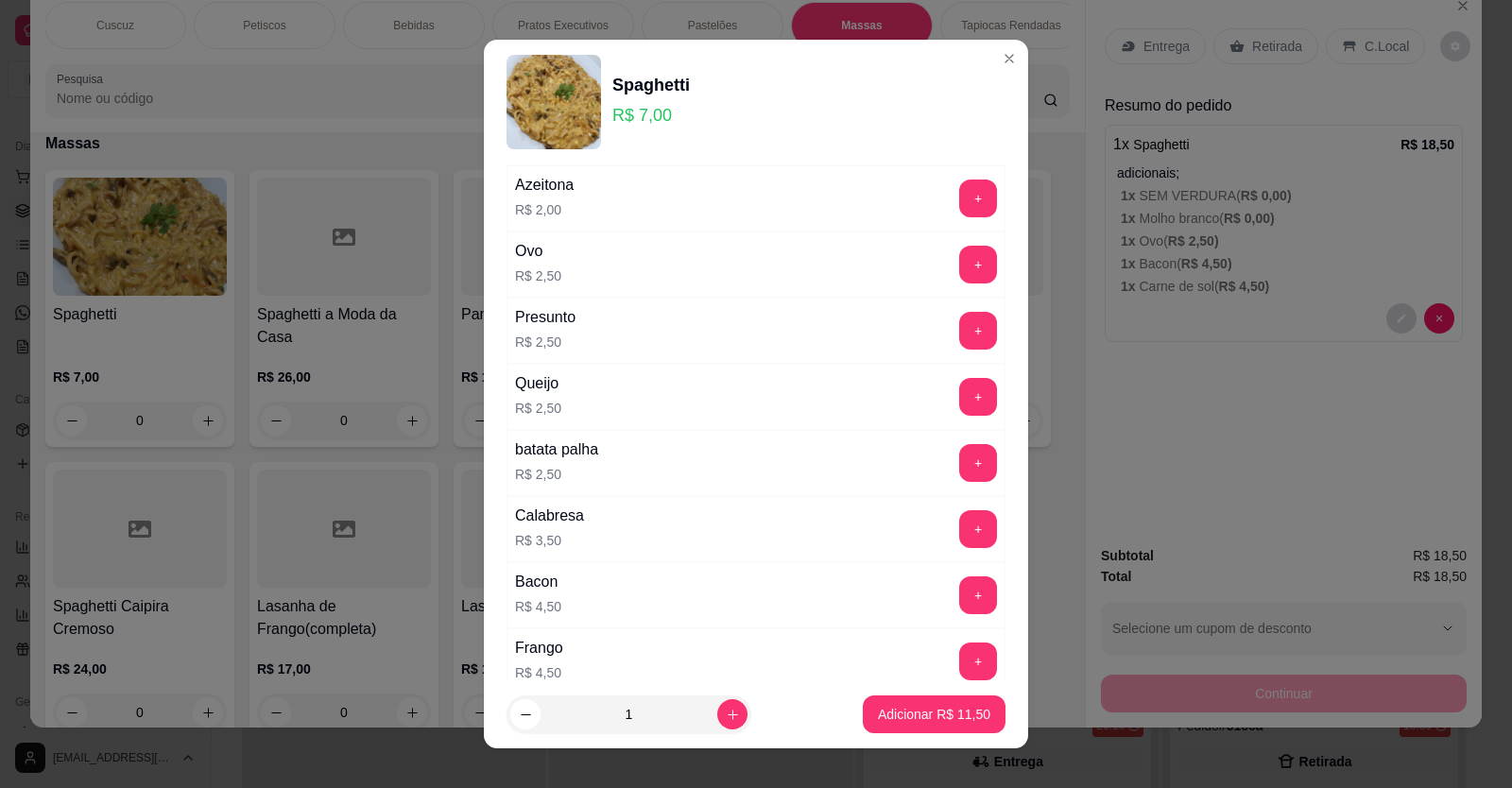
scroll to position [378, 0]
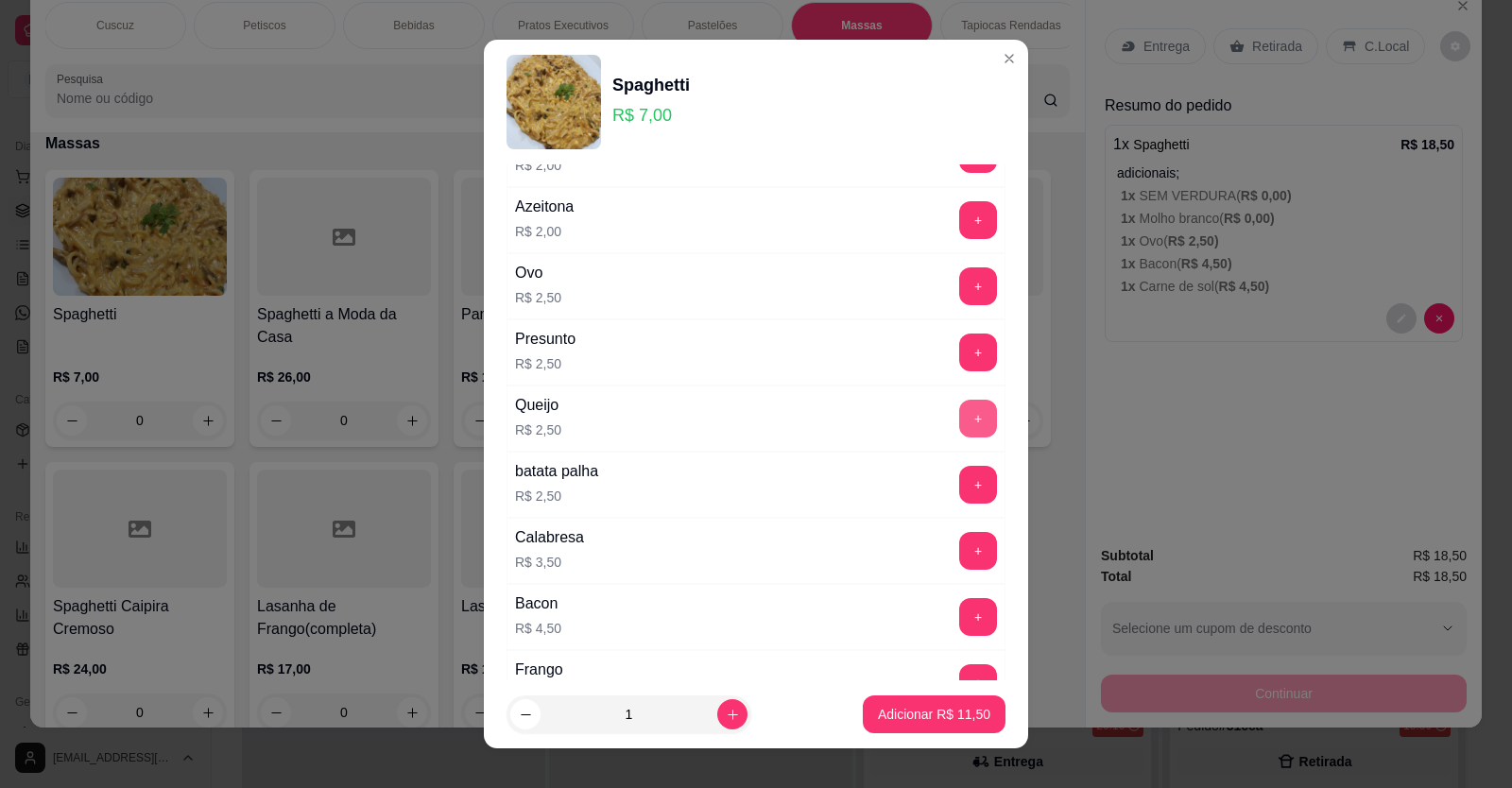
click at [959, 412] on button "+" at bounding box center [978, 419] width 38 height 38
click at [959, 295] on button "+" at bounding box center [978, 287] width 38 height 38
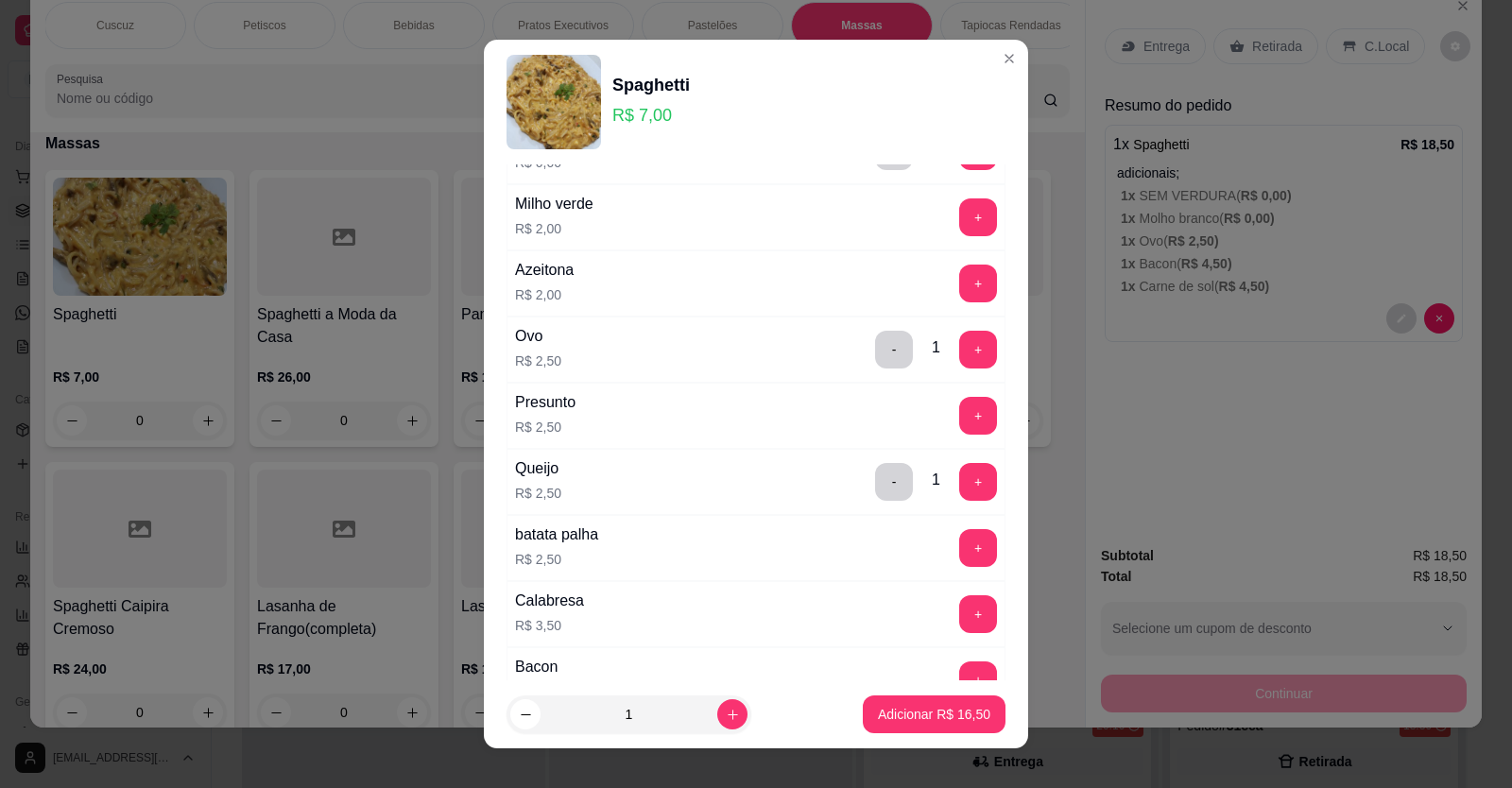
scroll to position [284, 0]
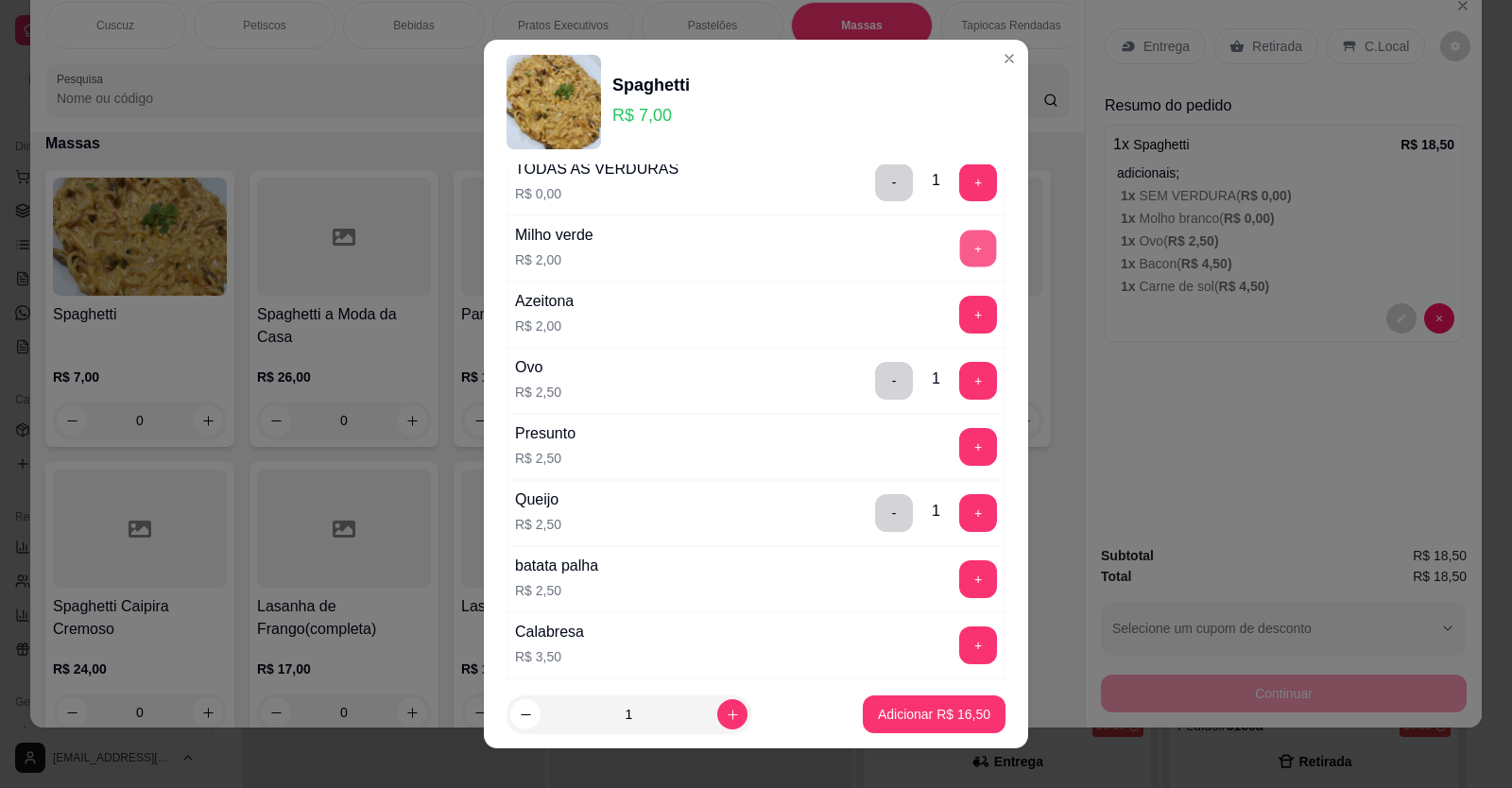
click at [960, 253] on button "+" at bounding box center [978, 248] width 37 height 37
click at [892, 709] on p "Adicionar R$ 18,50" at bounding box center [934, 715] width 110 height 18
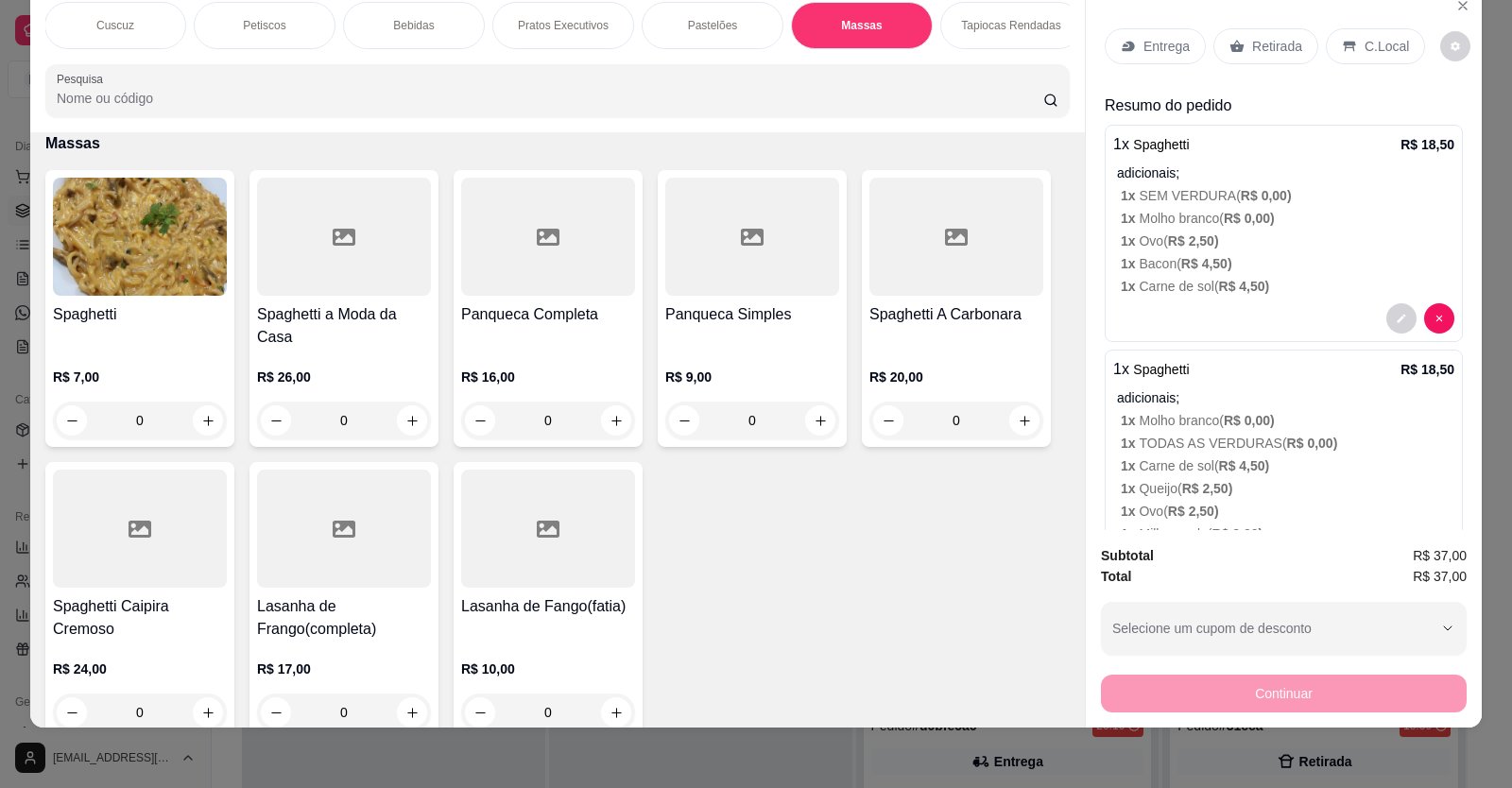
click at [202, 434] on div "0" at bounding box center [140, 420] width 173 height 38
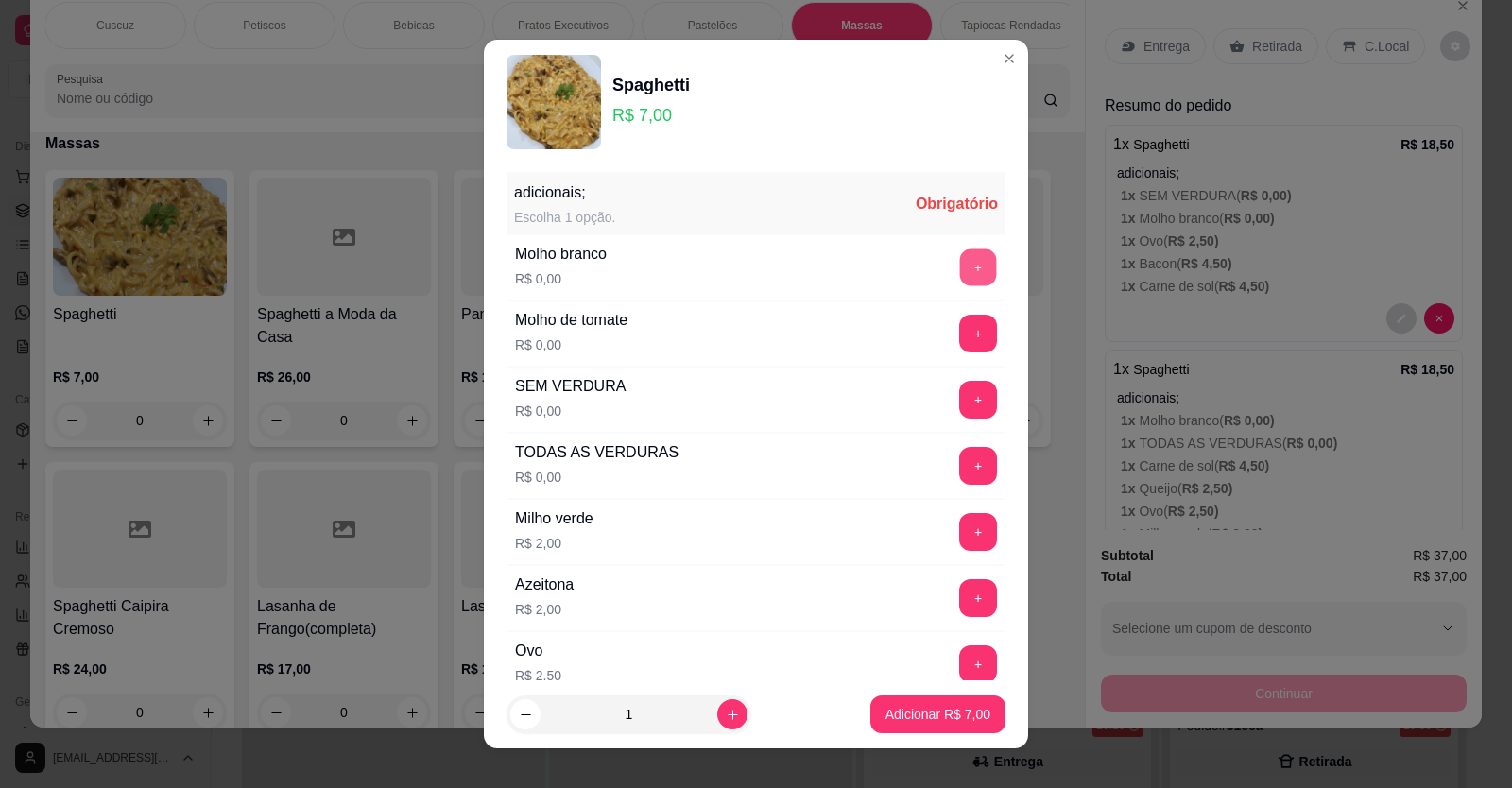
click at [960, 270] on button "+" at bounding box center [978, 267] width 37 height 37
click at [876, 271] on button "-" at bounding box center [894, 267] width 37 height 37
click at [959, 329] on button "+" at bounding box center [978, 333] width 38 height 38
click at [960, 460] on button "+" at bounding box center [978, 465] width 37 height 37
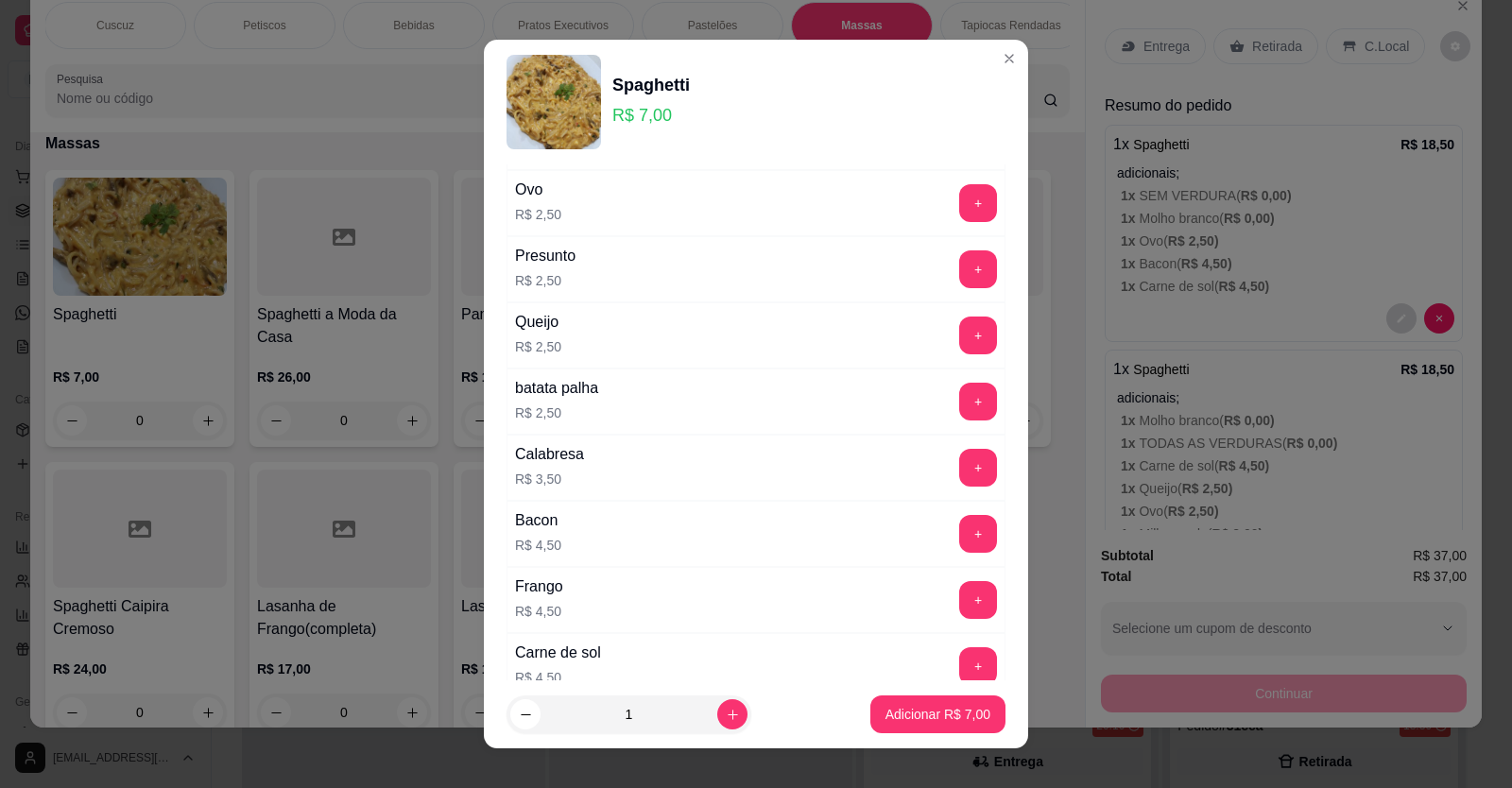
scroll to position [473, 0]
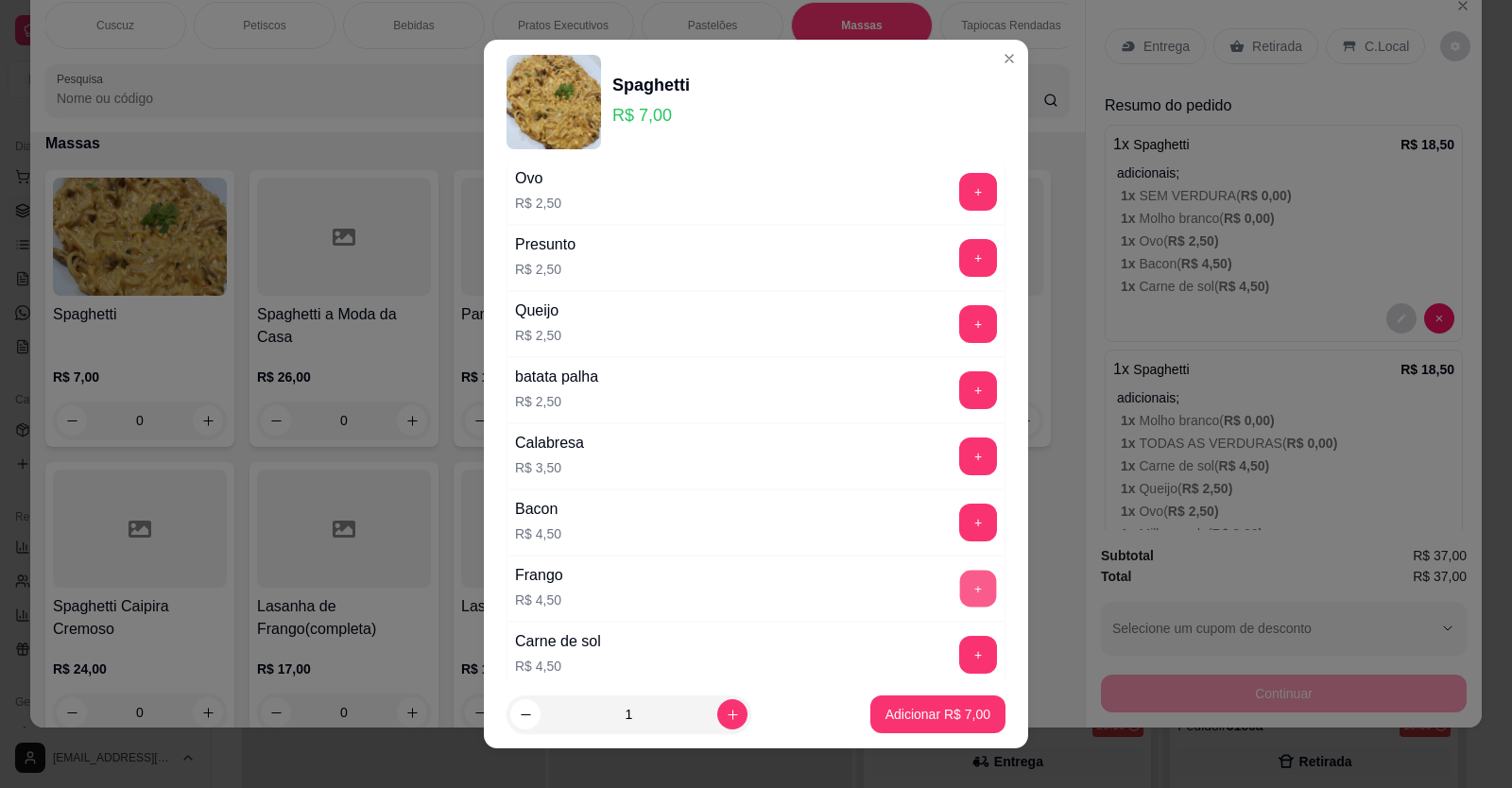
click at [960, 589] on button "+" at bounding box center [978, 588] width 37 height 37
click at [959, 187] on button "+" at bounding box center [978, 192] width 38 height 38
click at [960, 463] on button "+" at bounding box center [978, 455] width 37 height 37
click at [892, 715] on p "Adicionar R$ 17,50" at bounding box center [934, 715] width 112 height 19
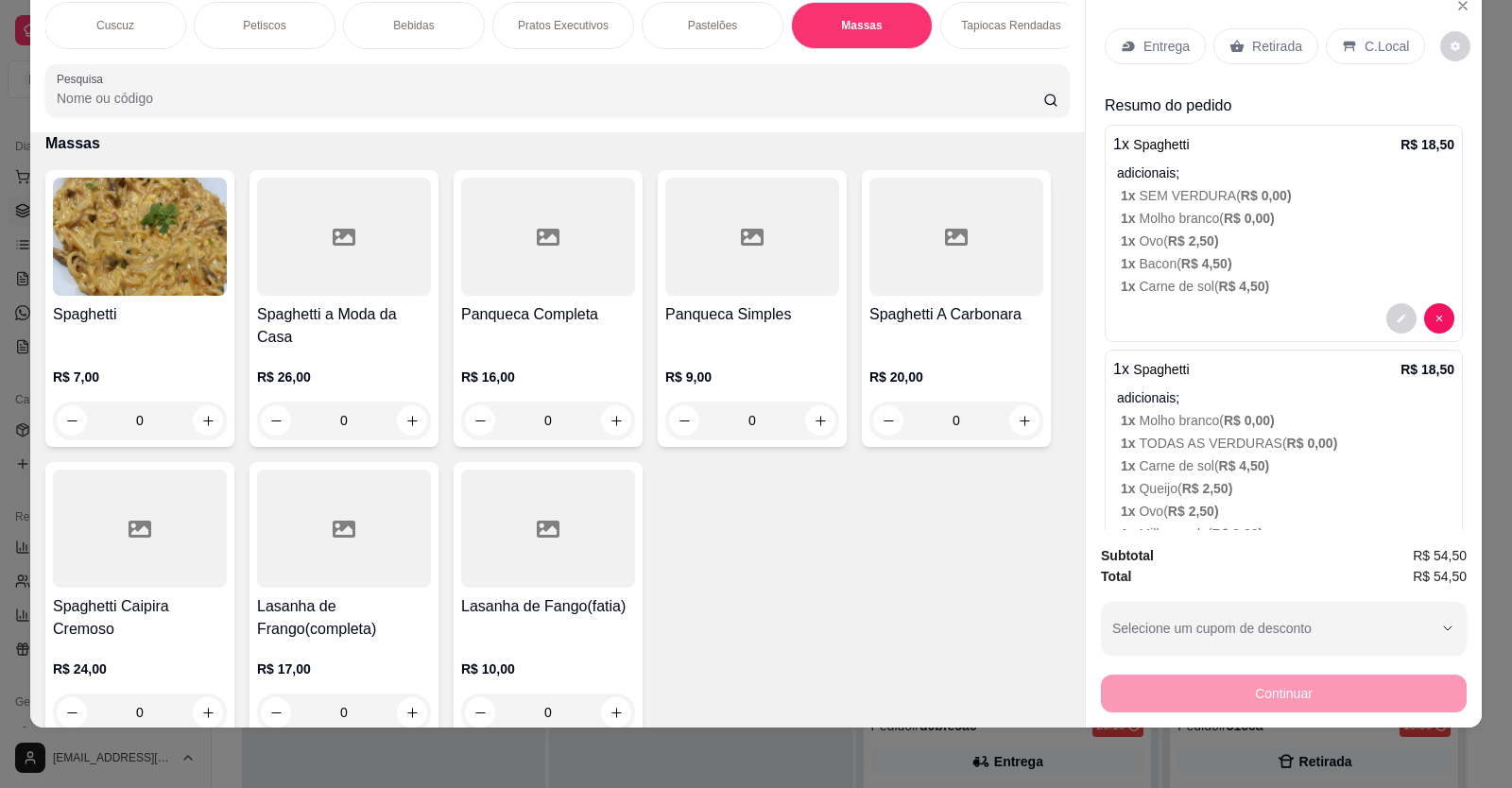
click at [201, 434] on div "0" at bounding box center [140, 420] width 173 height 38
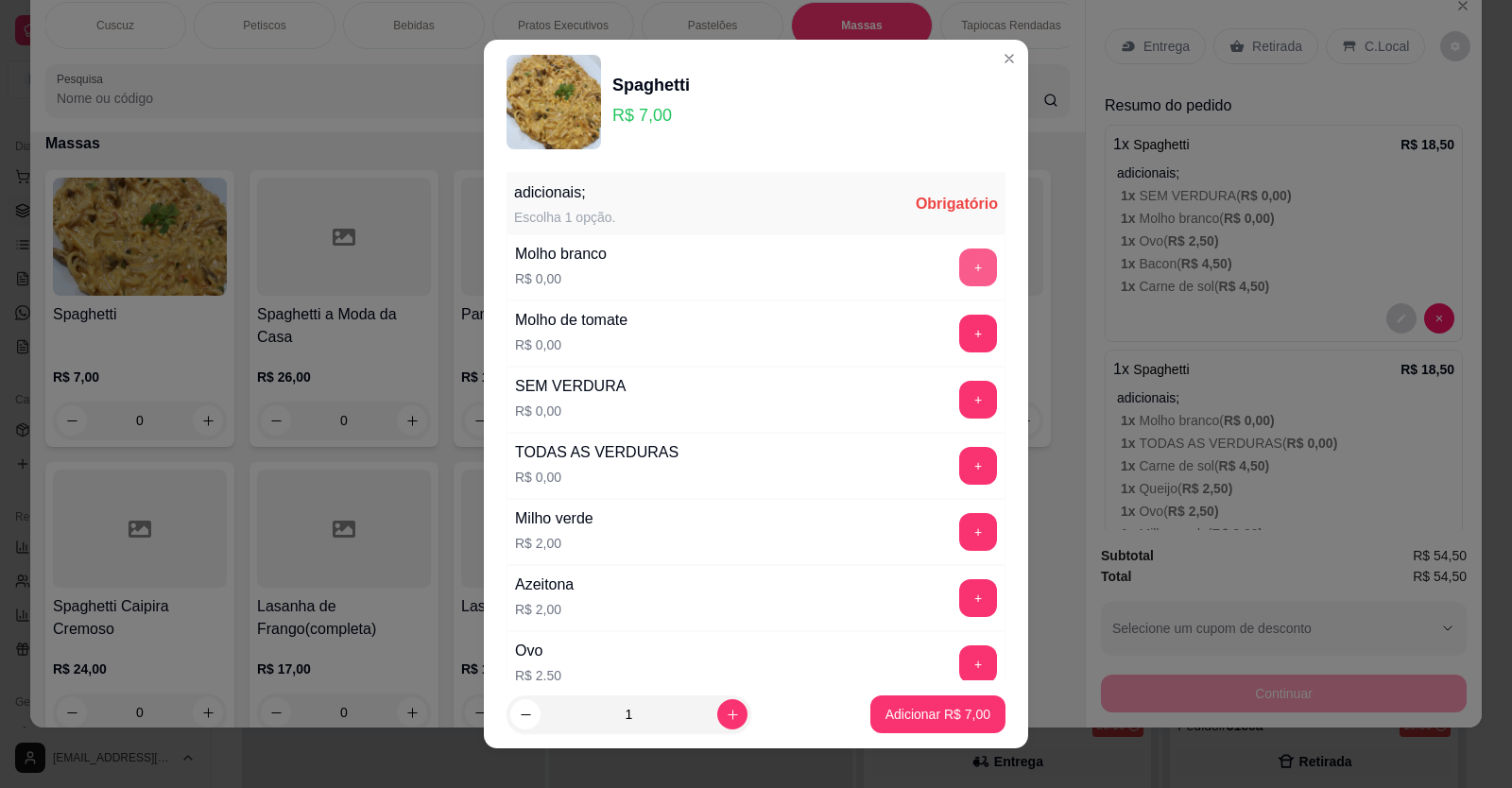
click at [959, 268] on button "+" at bounding box center [978, 268] width 38 height 38
click at [960, 474] on button "+" at bounding box center [978, 465] width 37 height 37
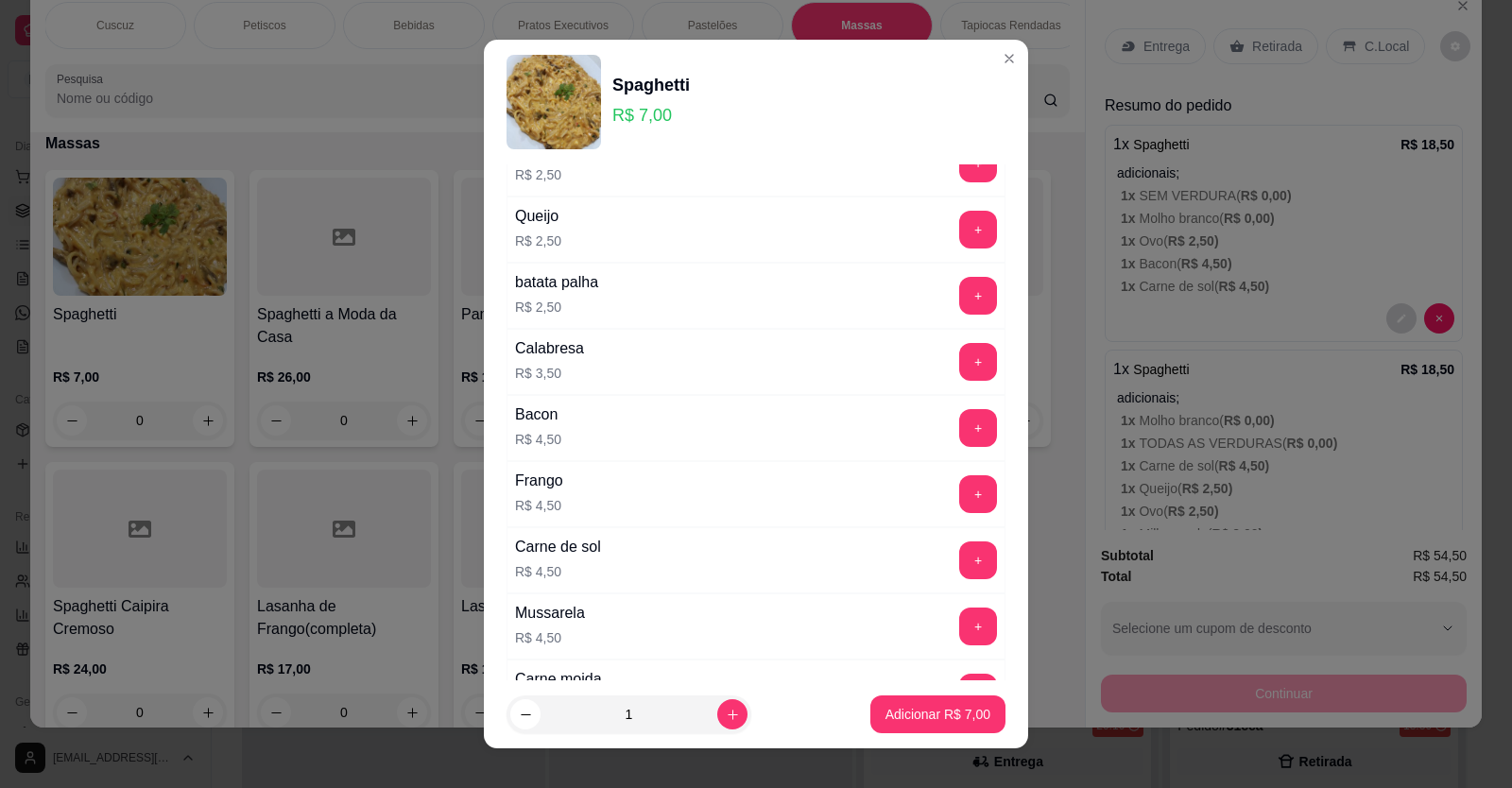
scroll to position [753, 0]
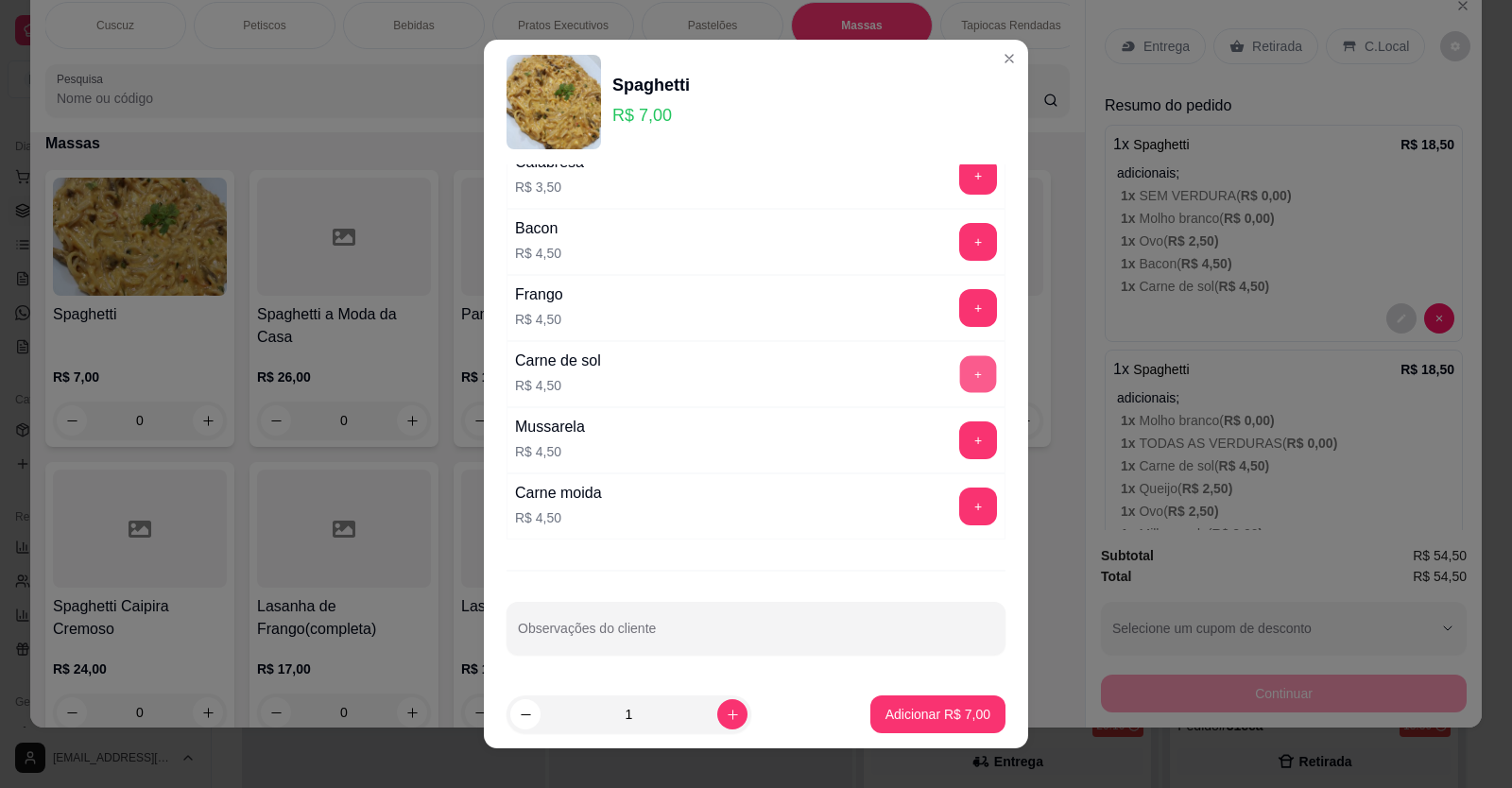
click at [960, 368] on button "+" at bounding box center [978, 374] width 37 height 37
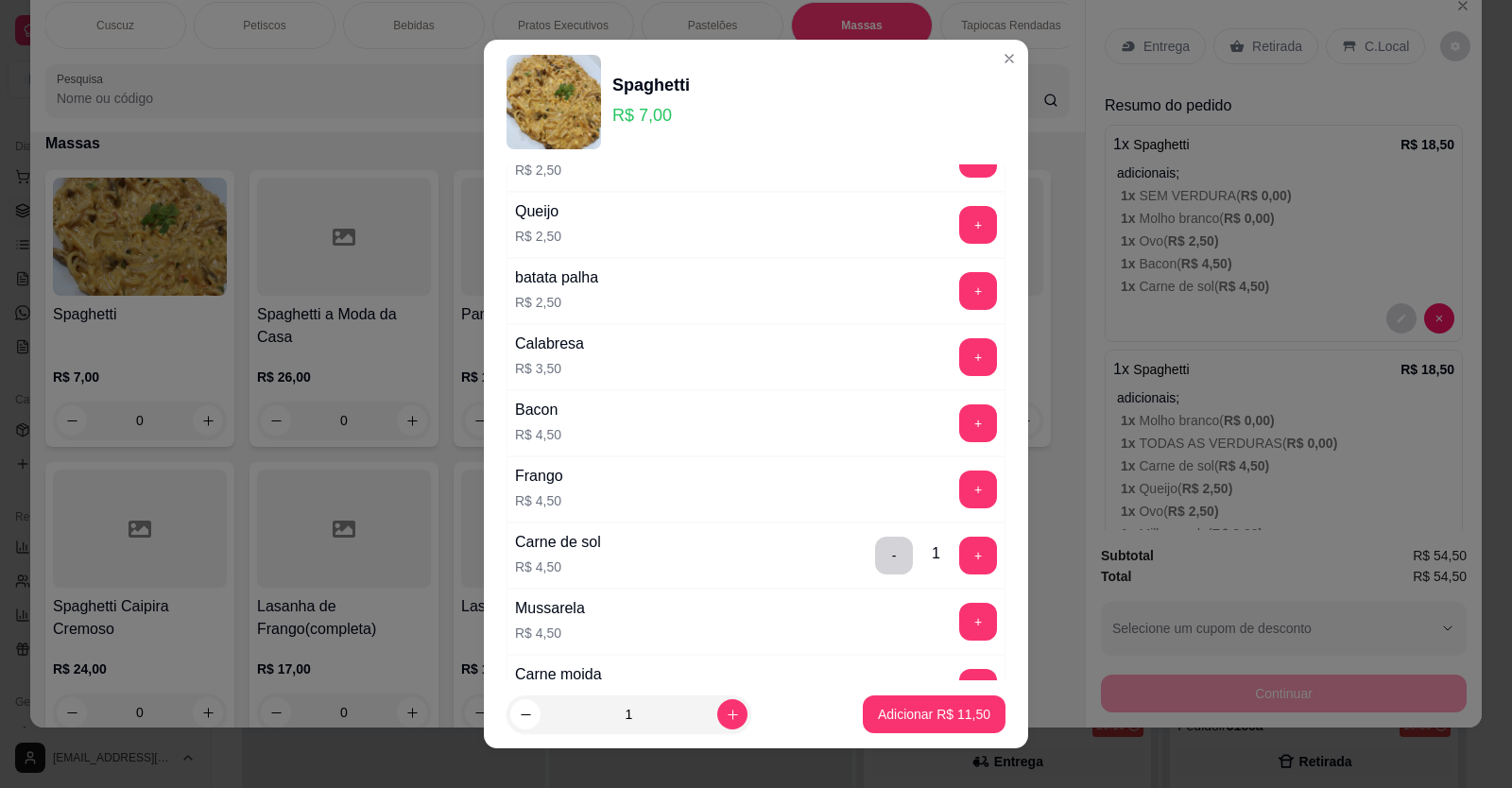
scroll to position [564, 0]
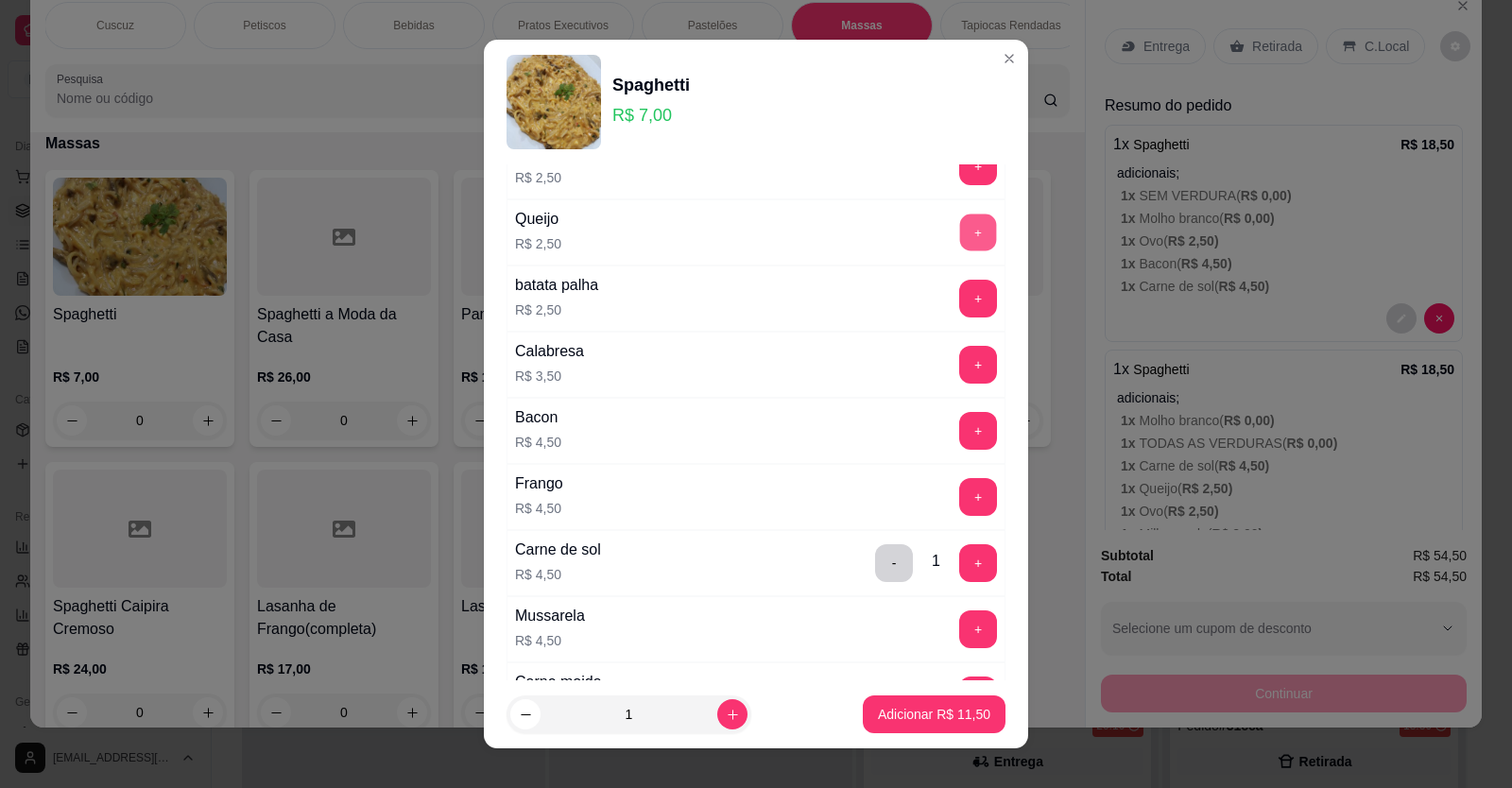
click at [960, 226] on button "+" at bounding box center [978, 232] width 37 height 37
click at [959, 432] on button "+" at bounding box center [978, 431] width 38 height 38
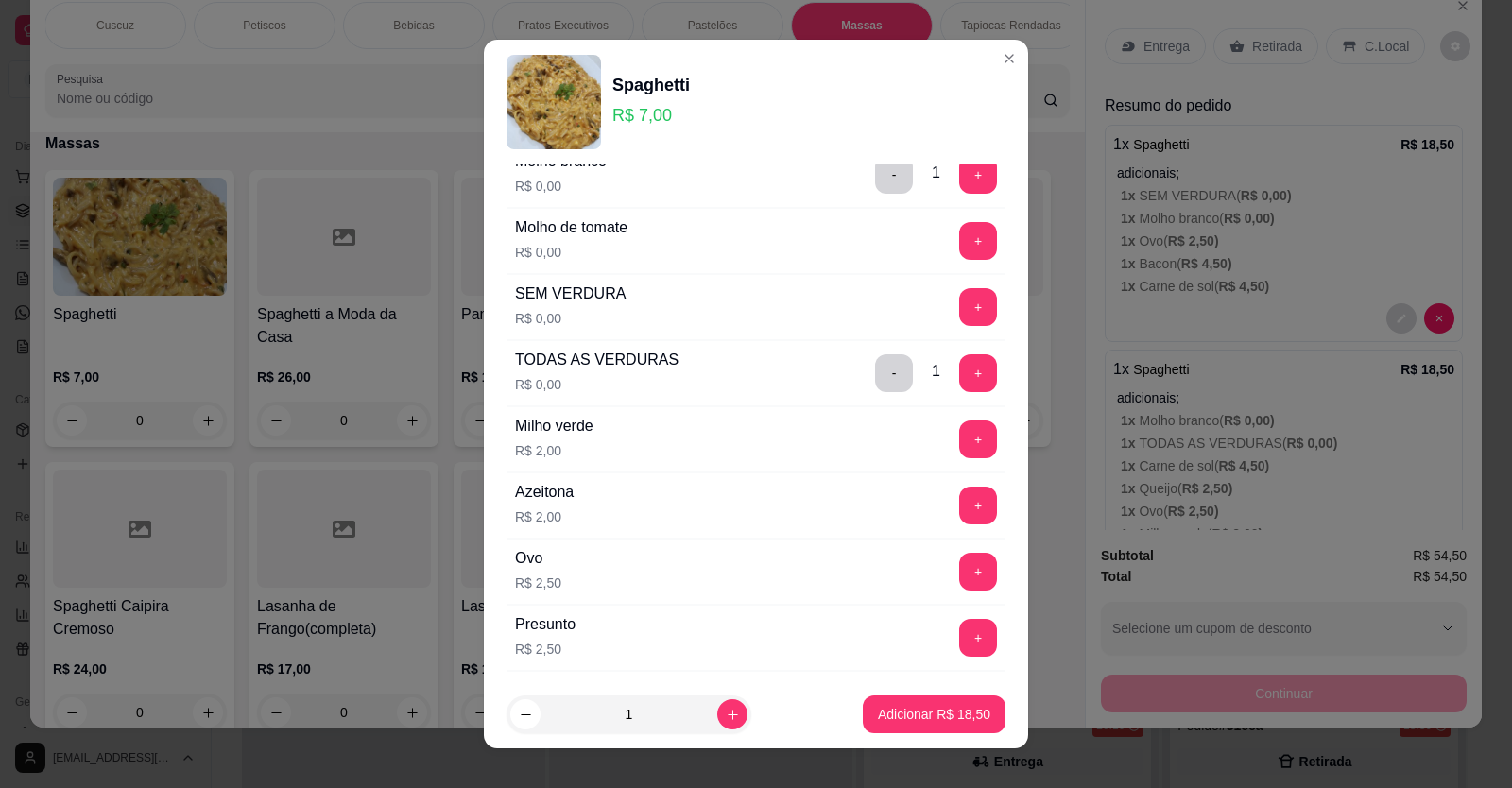
scroll to position [91, 0]
click at [960, 444] on button "+" at bounding box center [978, 439] width 37 height 37
click at [879, 716] on p "Adicionar R$ 20,50" at bounding box center [934, 715] width 110 height 18
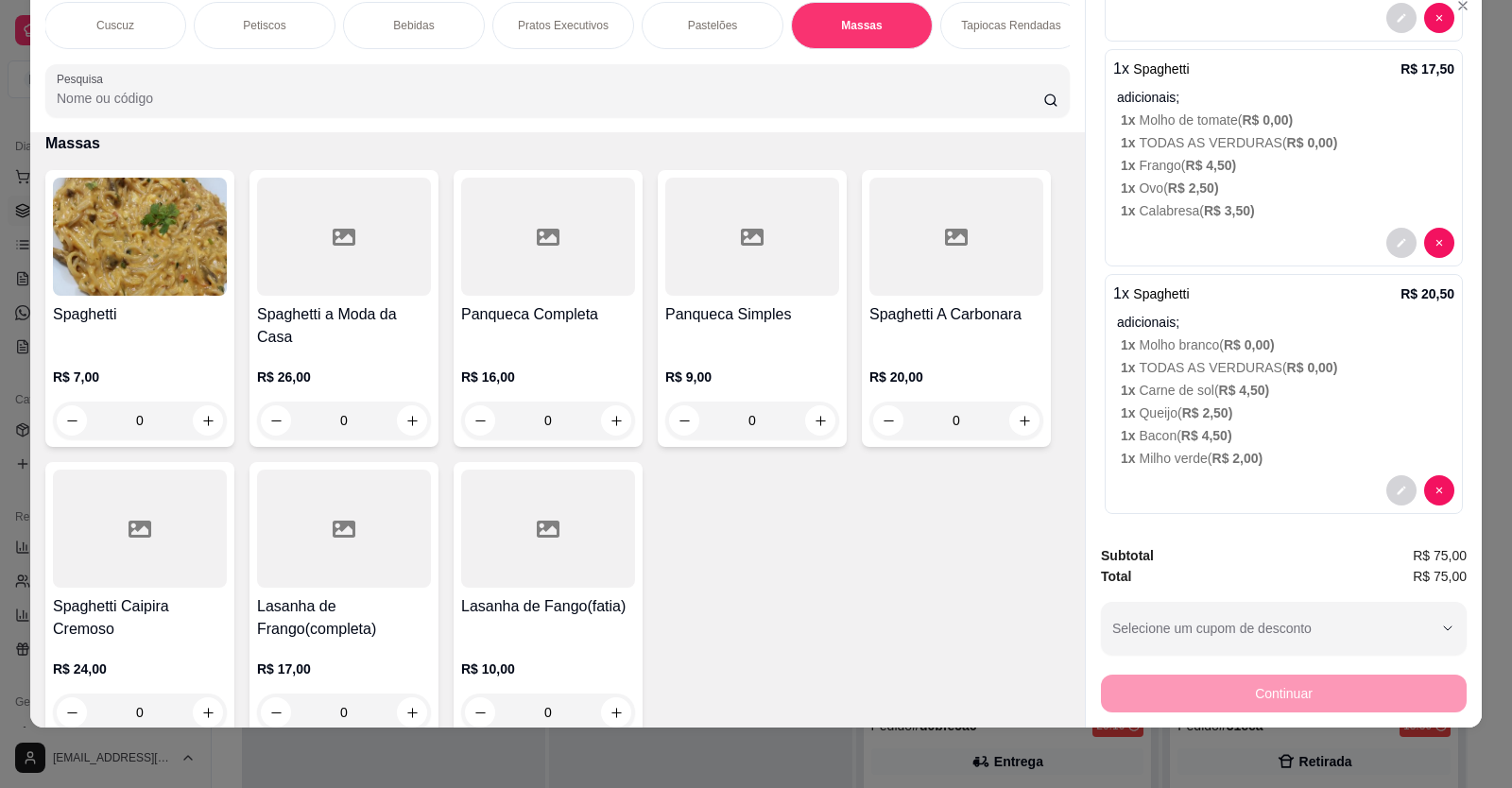
scroll to position [558, 0]
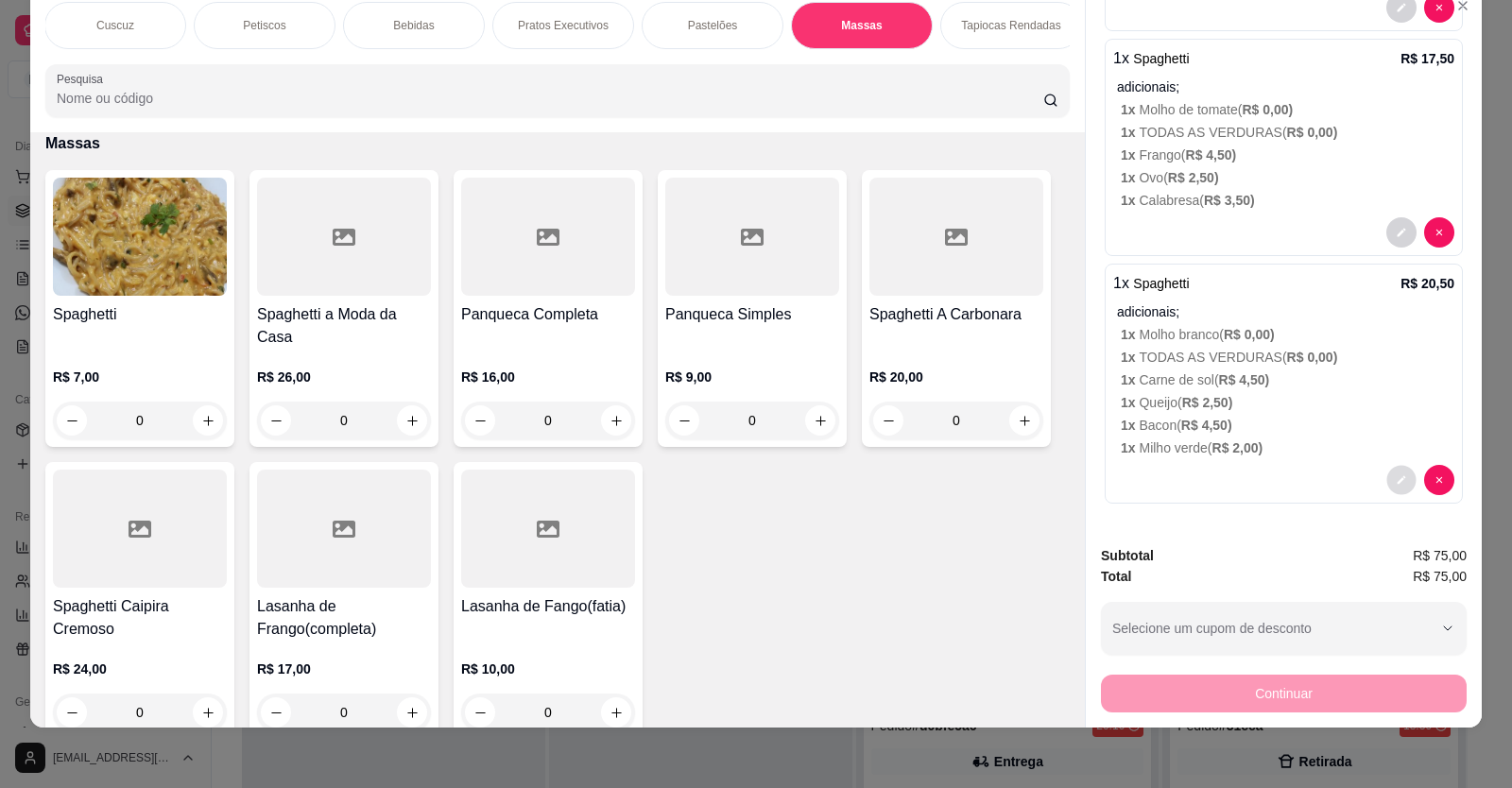
click at [1386, 471] on button "decrease-product-quantity" at bounding box center [1401, 480] width 30 height 30
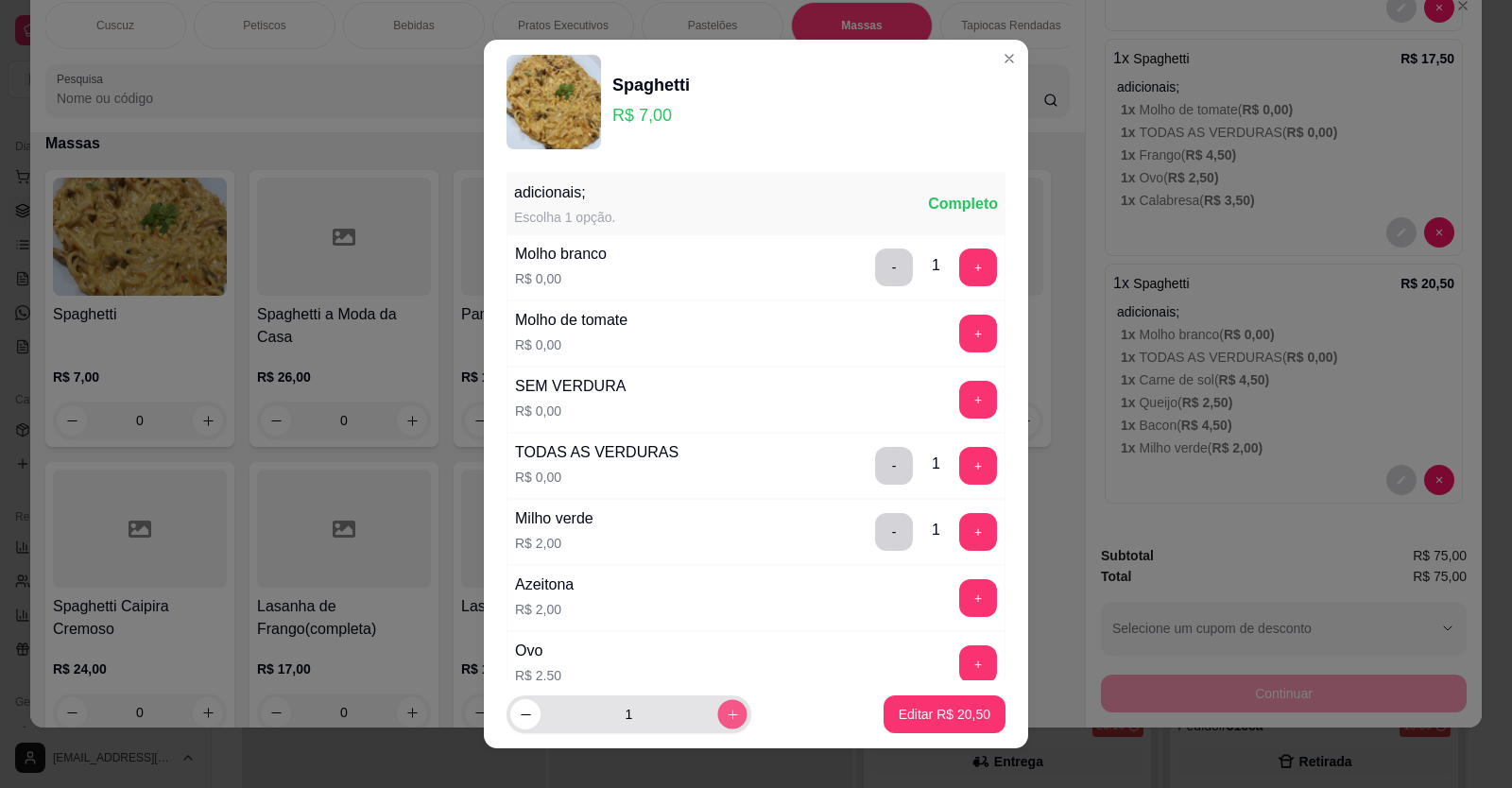
click at [726, 719] on icon "increase-product-quantity" at bounding box center [733, 715] width 14 height 14
type input "2"
click at [902, 709] on p "Editar R$ 41,00" at bounding box center [943, 715] width 89 height 18
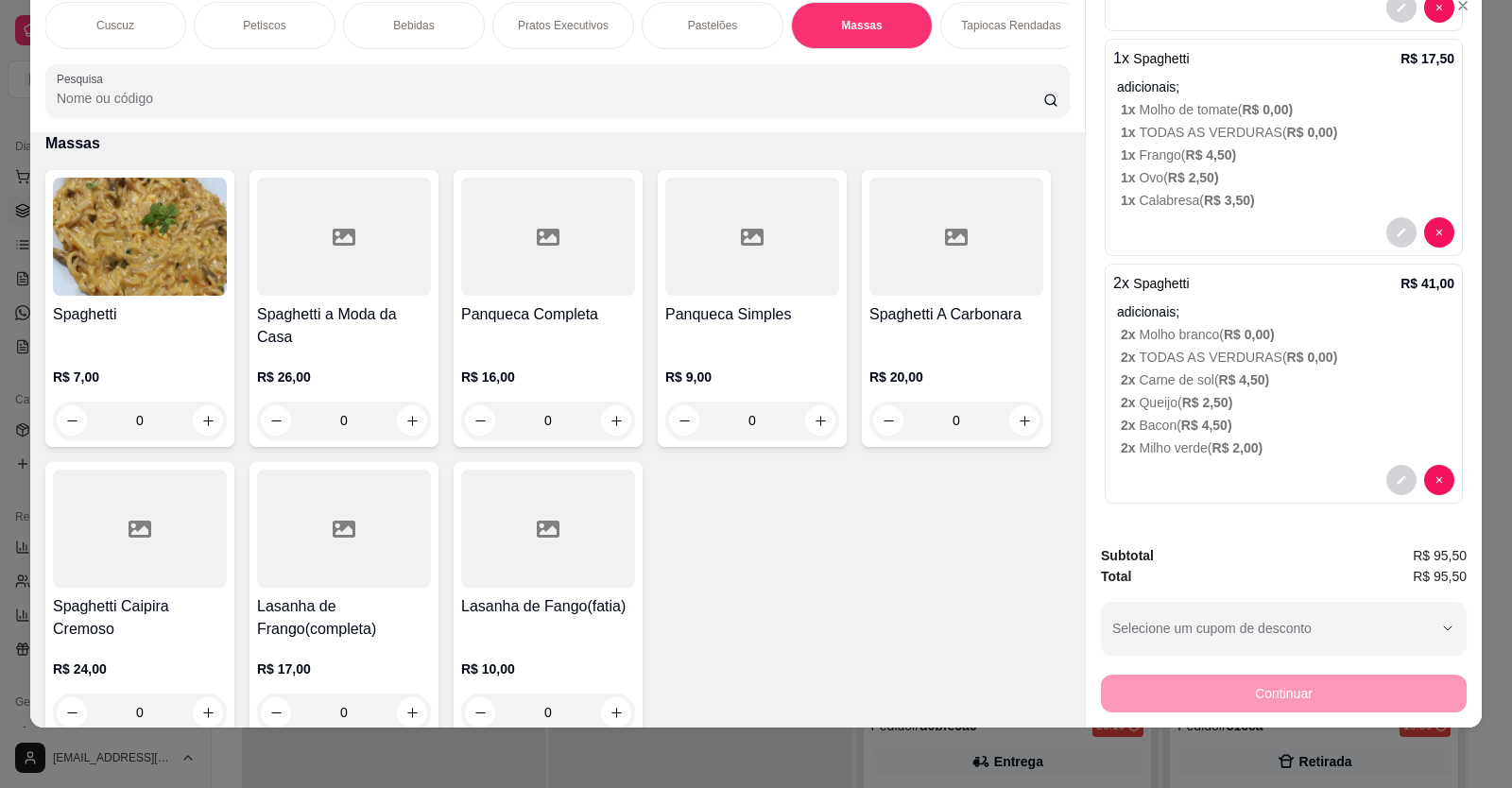
click at [814, 434] on div "0" at bounding box center [752, 420] width 173 height 38
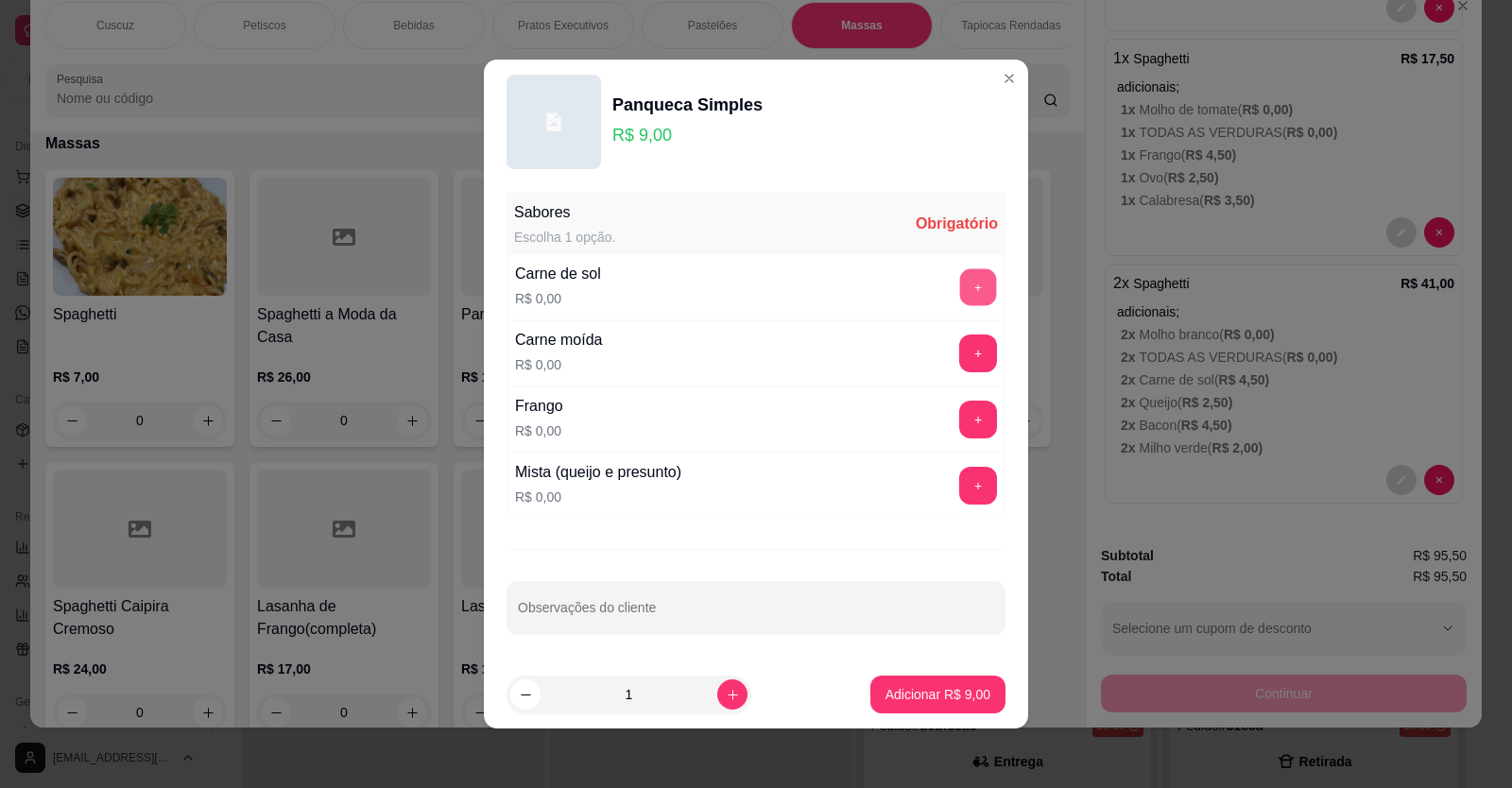
click at [960, 289] on button "+" at bounding box center [978, 288] width 37 height 37
click at [951, 292] on div "- 1 +" at bounding box center [936, 288] width 137 height 38
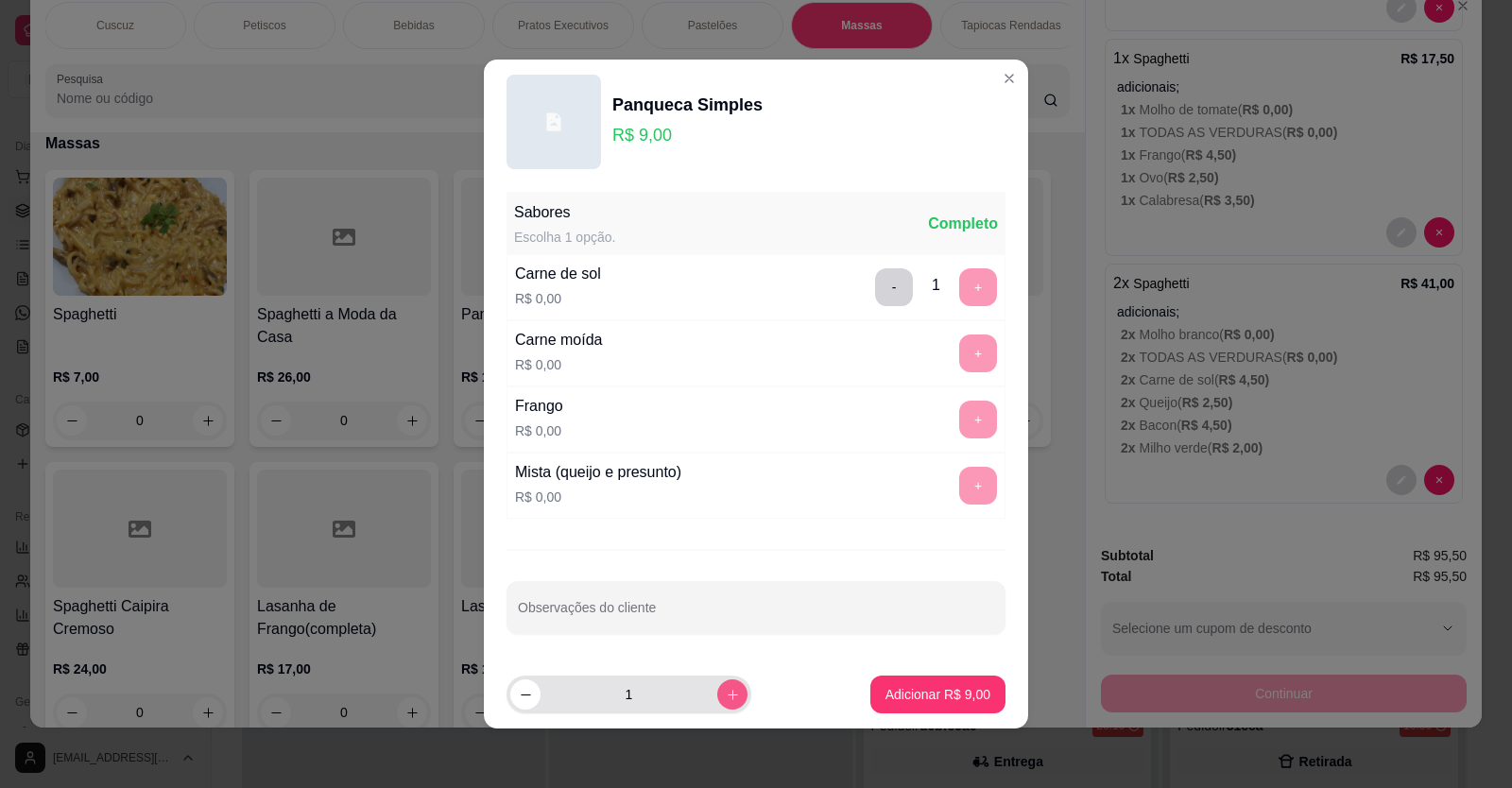
click at [718, 701] on button "increase-product-quantity" at bounding box center [733, 695] width 30 height 30
type input "2"
click at [877, 691] on p "Adicionar R$ 18,00" at bounding box center [934, 695] width 112 height 19
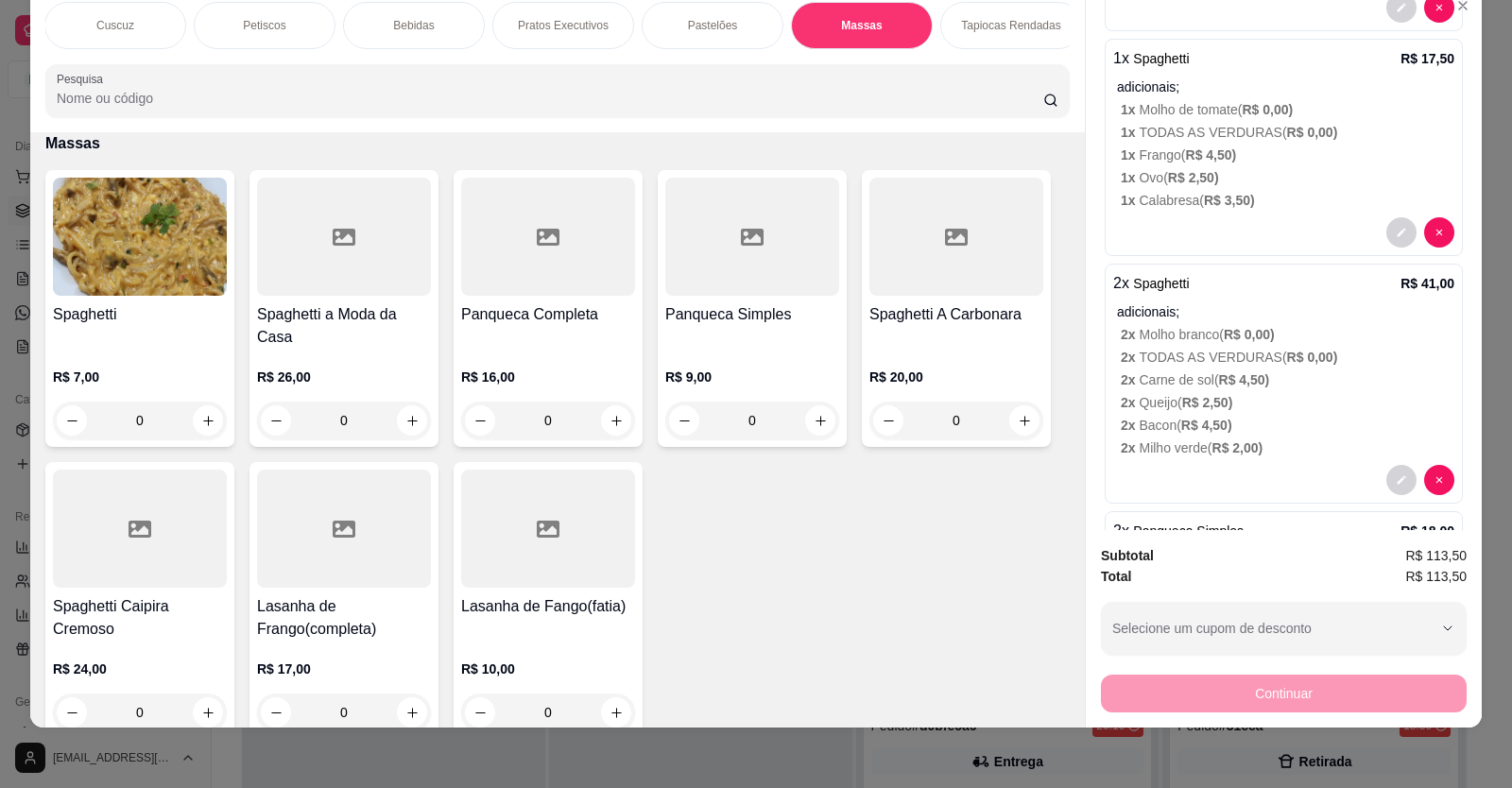
click at [816, 434] on div "0" at bounding box center [752, 420] width 173 height 38
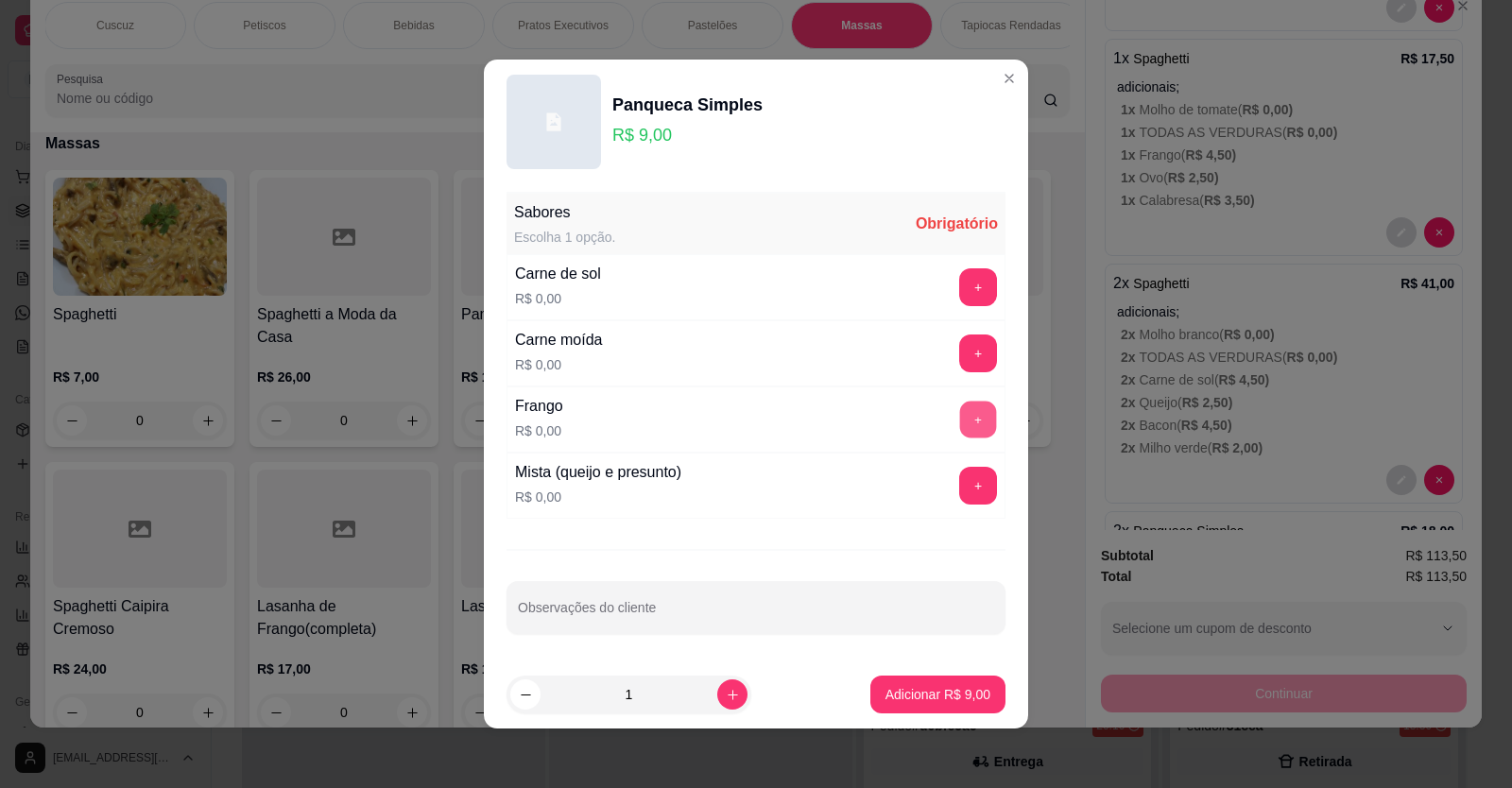
click at [964, 424] on button "+" at bounding box center [978, 419] width 37 height 37
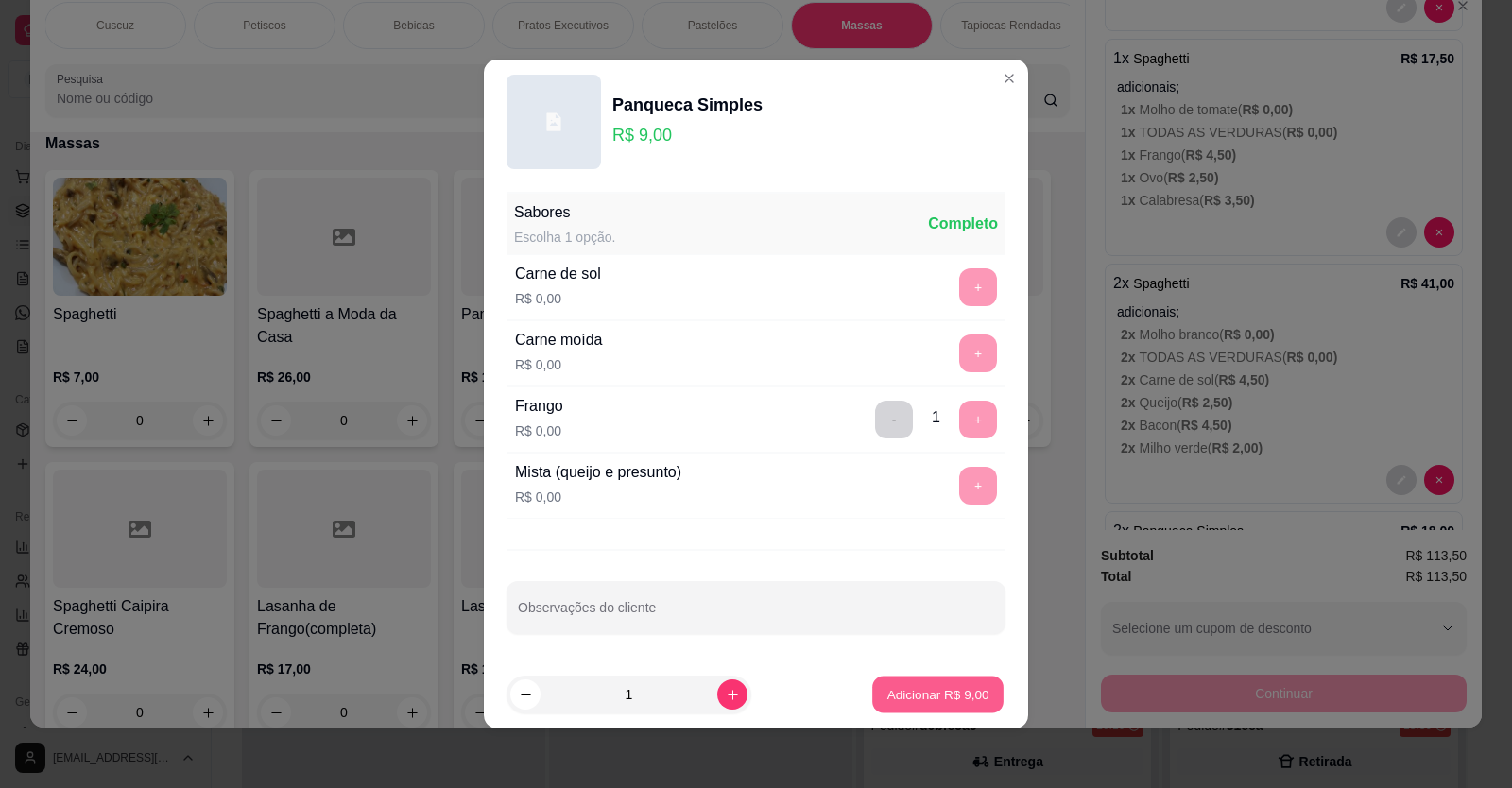
click at [894, 690] on p "Adicionar R$ 9,00" at bounding box center [937, 694] width 102 height 18
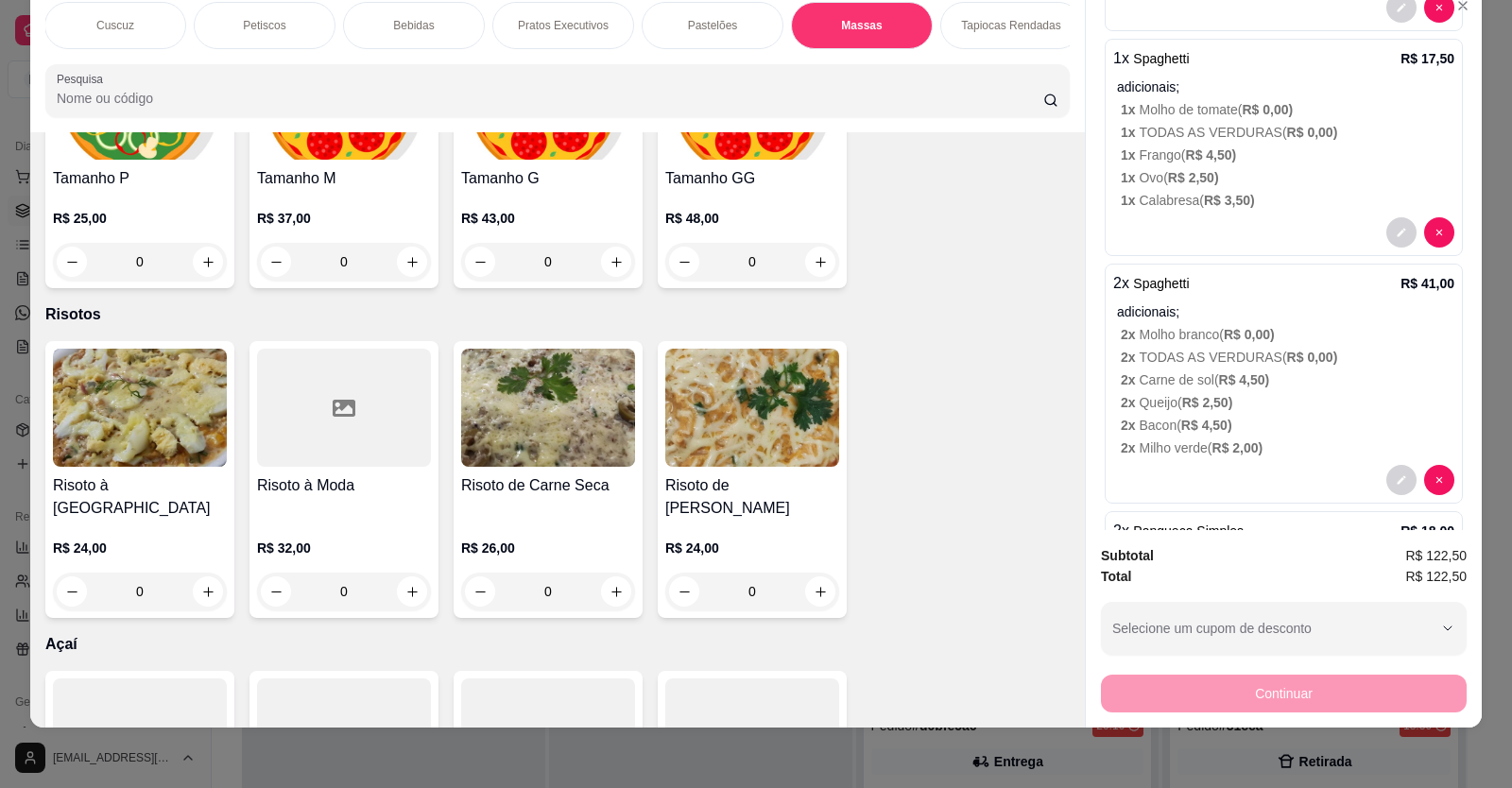
scroll to position [0, 0]
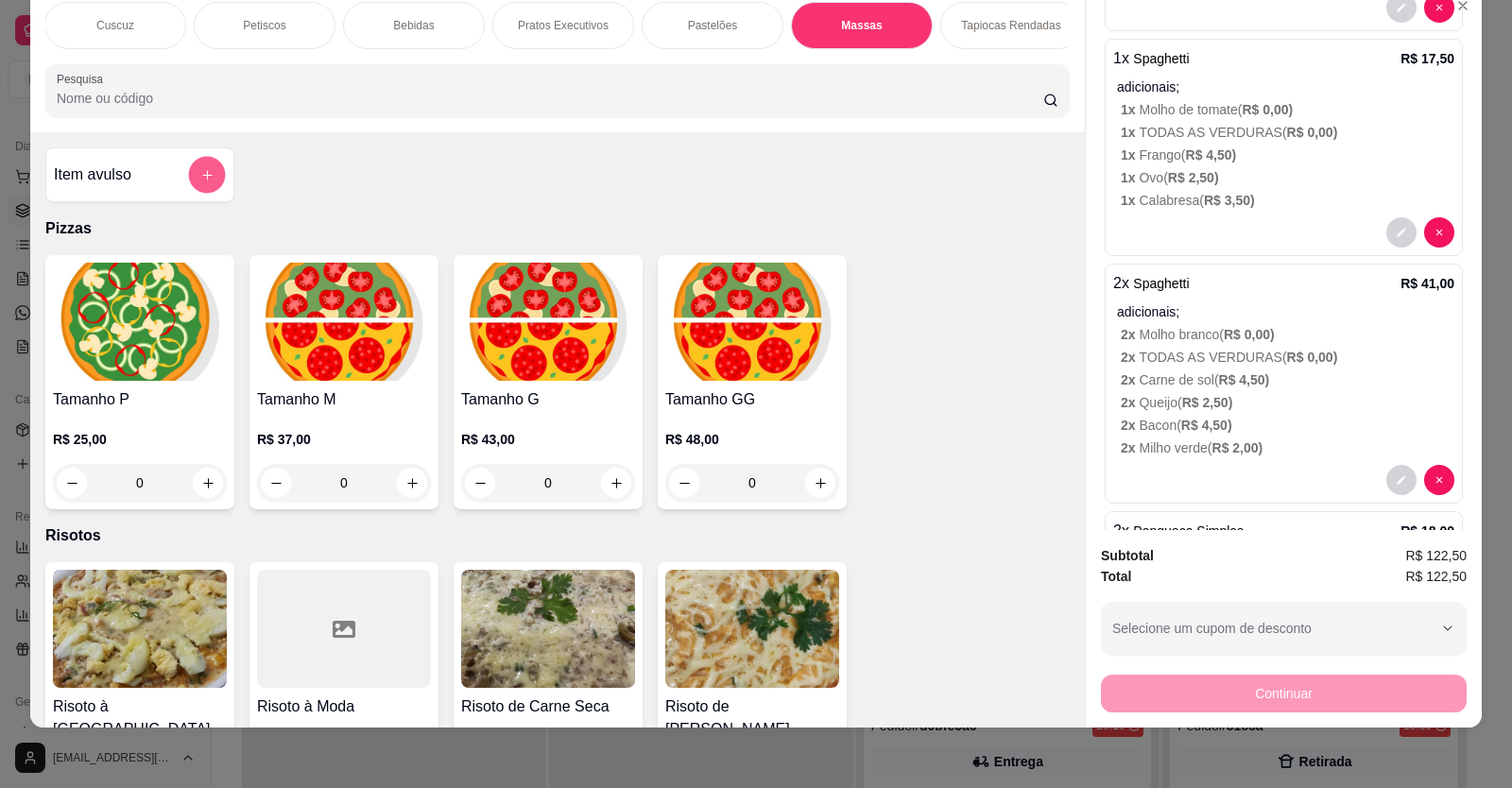
click at [200, 182] on icon "add-separate-item" at bounding box center [207, 175] width 14 height 14
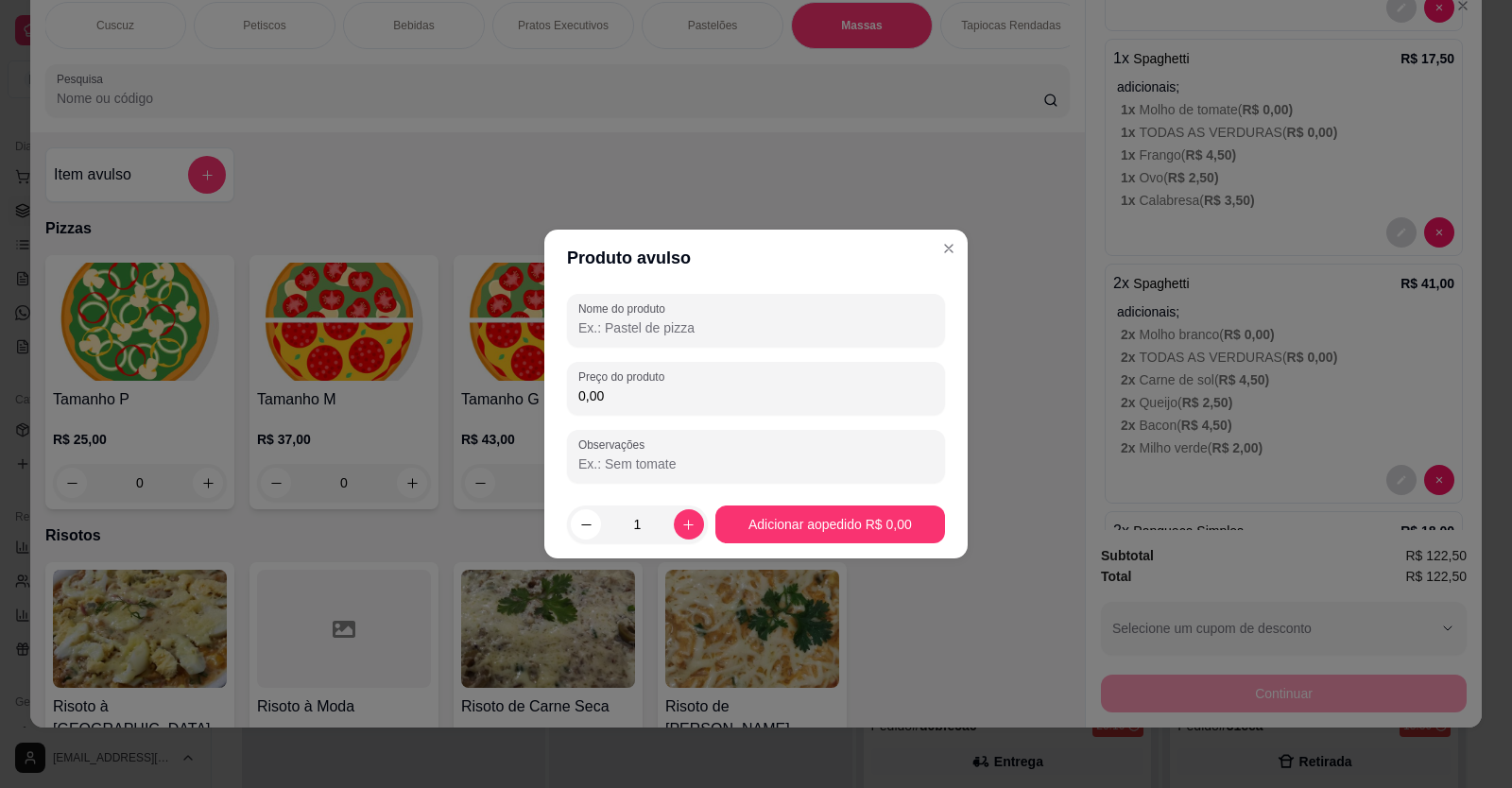
click at [552, 318] on div "Nome do produto Preço do produto 0,00 Observações" at bounding box center [756, 388] width 423 height 204
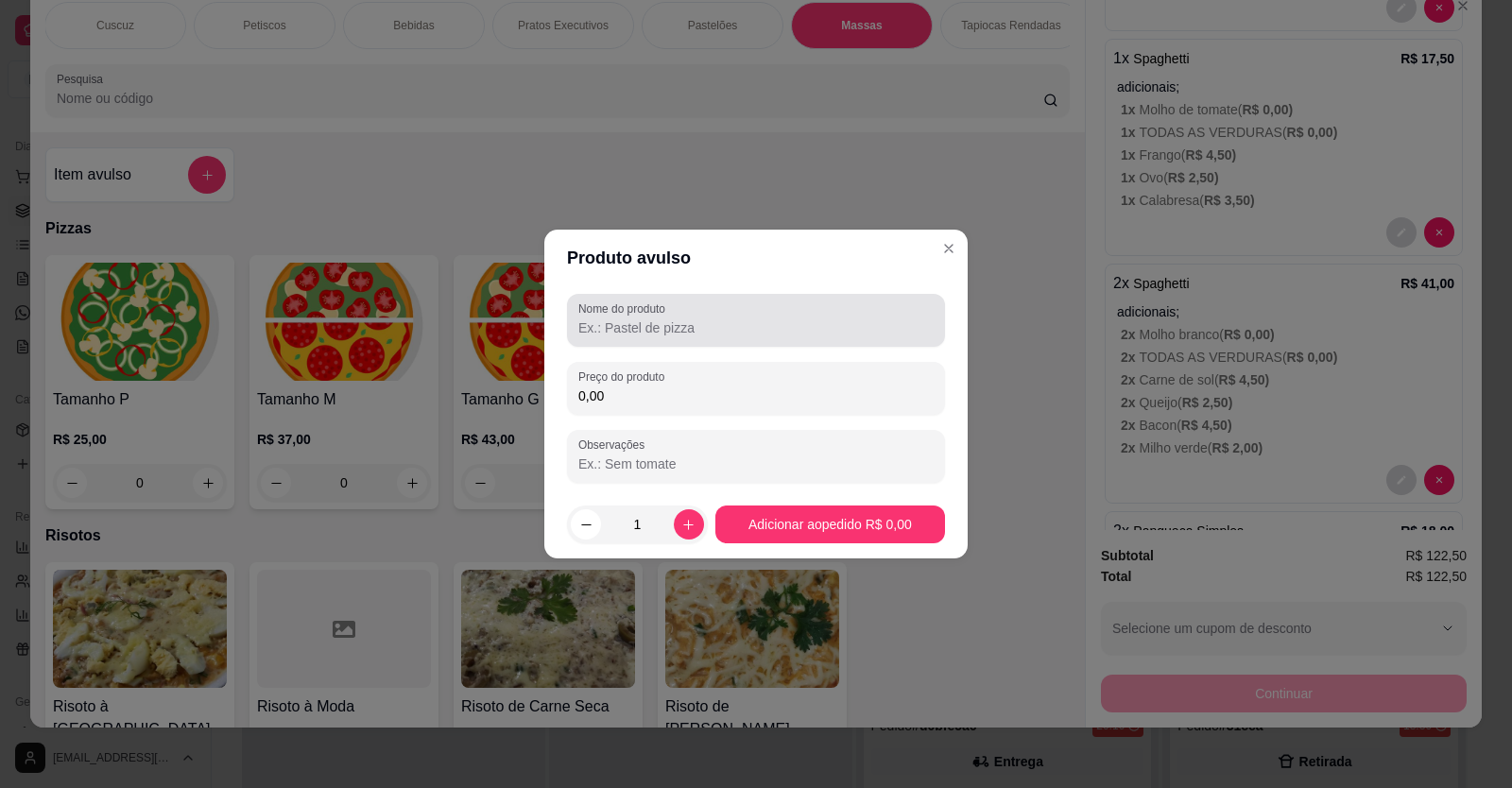
click at [579, 318] on input "Nome do produto" at bounding box center [756, 328] width 355 height 19
click at [636, 333] on input "3 0melete" at bounding box center [756, 328] width 355 height 19
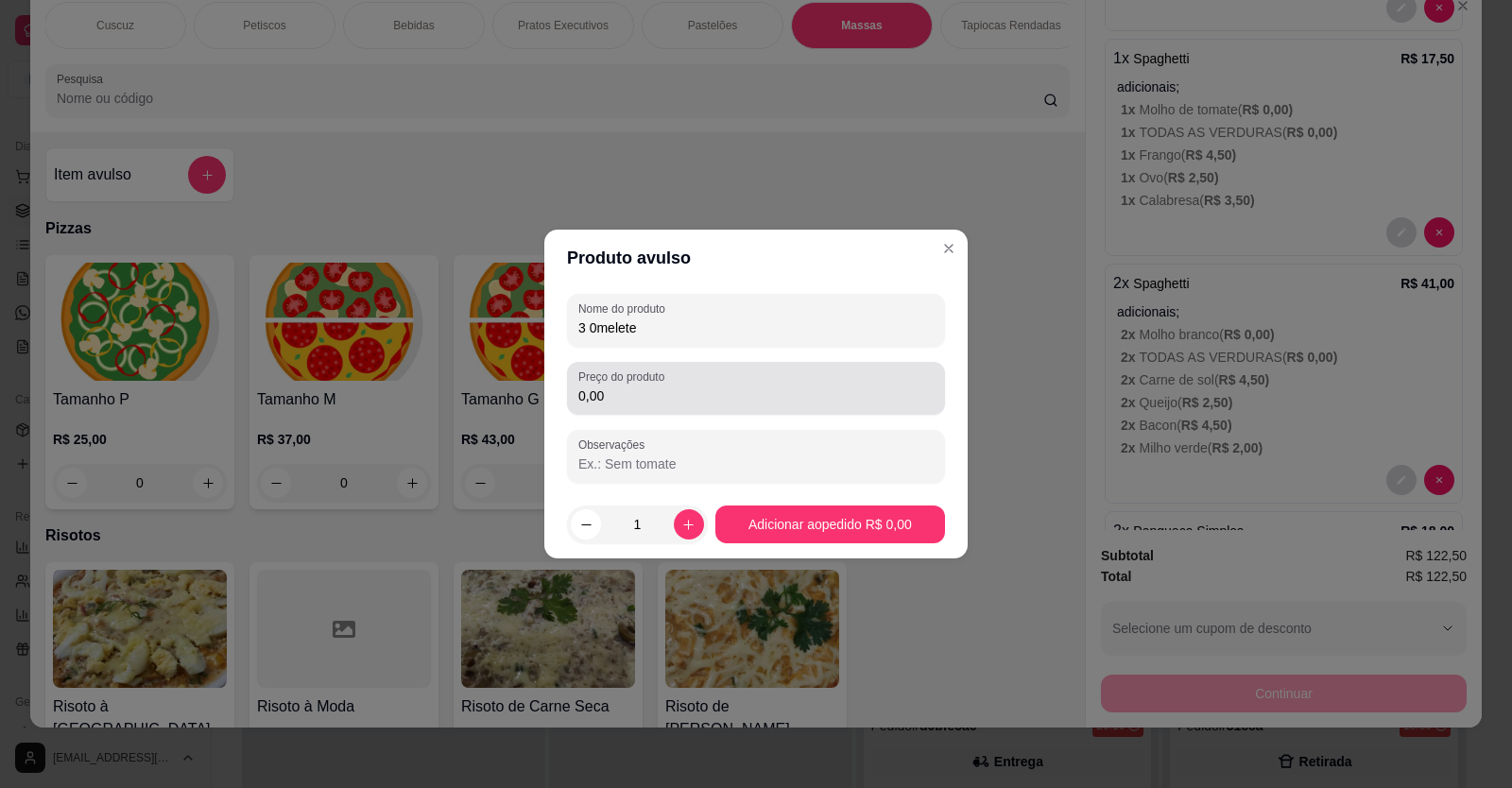
type input "3 0melete"
click at [604, 388] on input "0,00" at bounding box center [756, 396] width 355 height 19
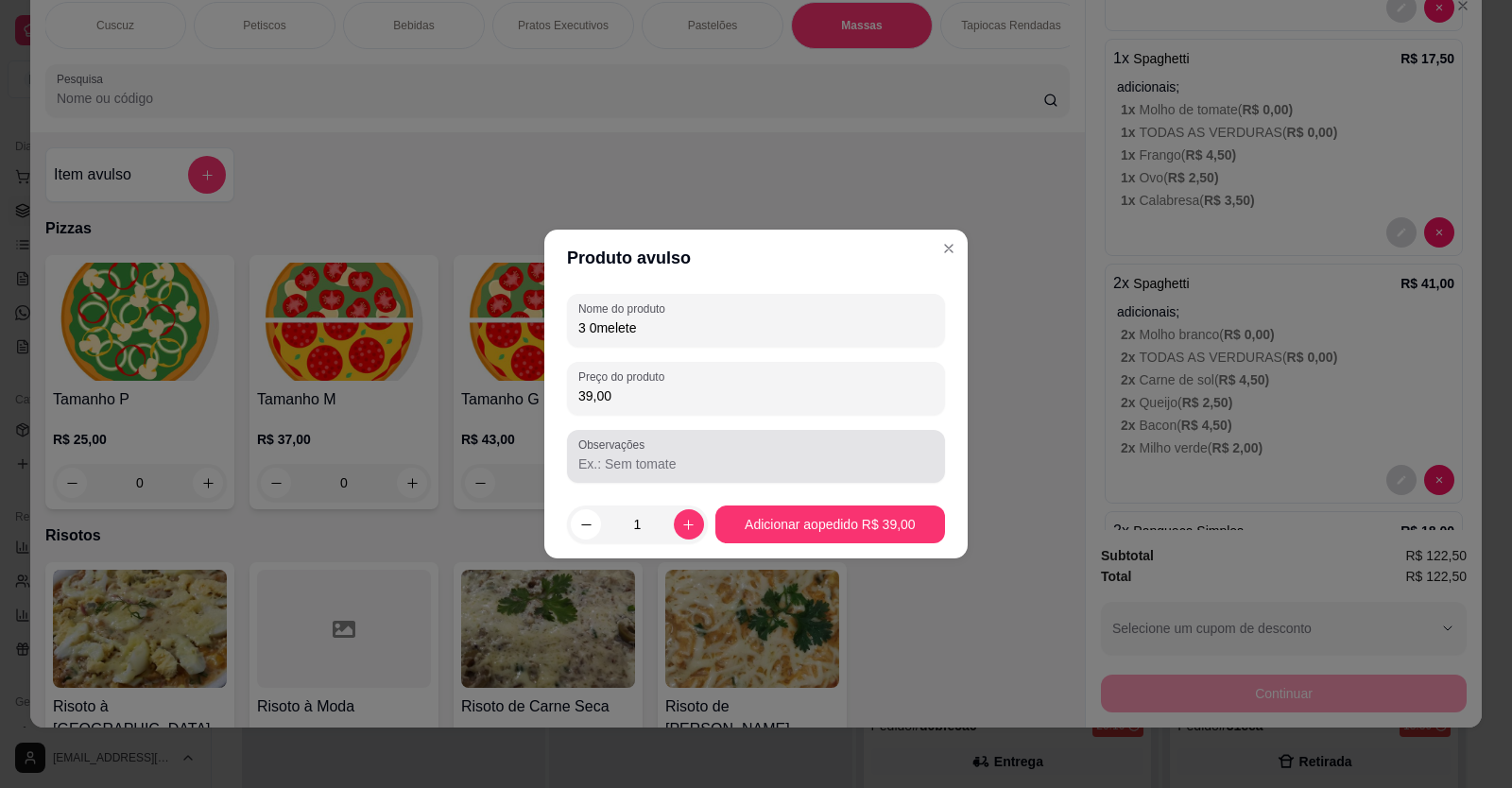
type input "39,00"
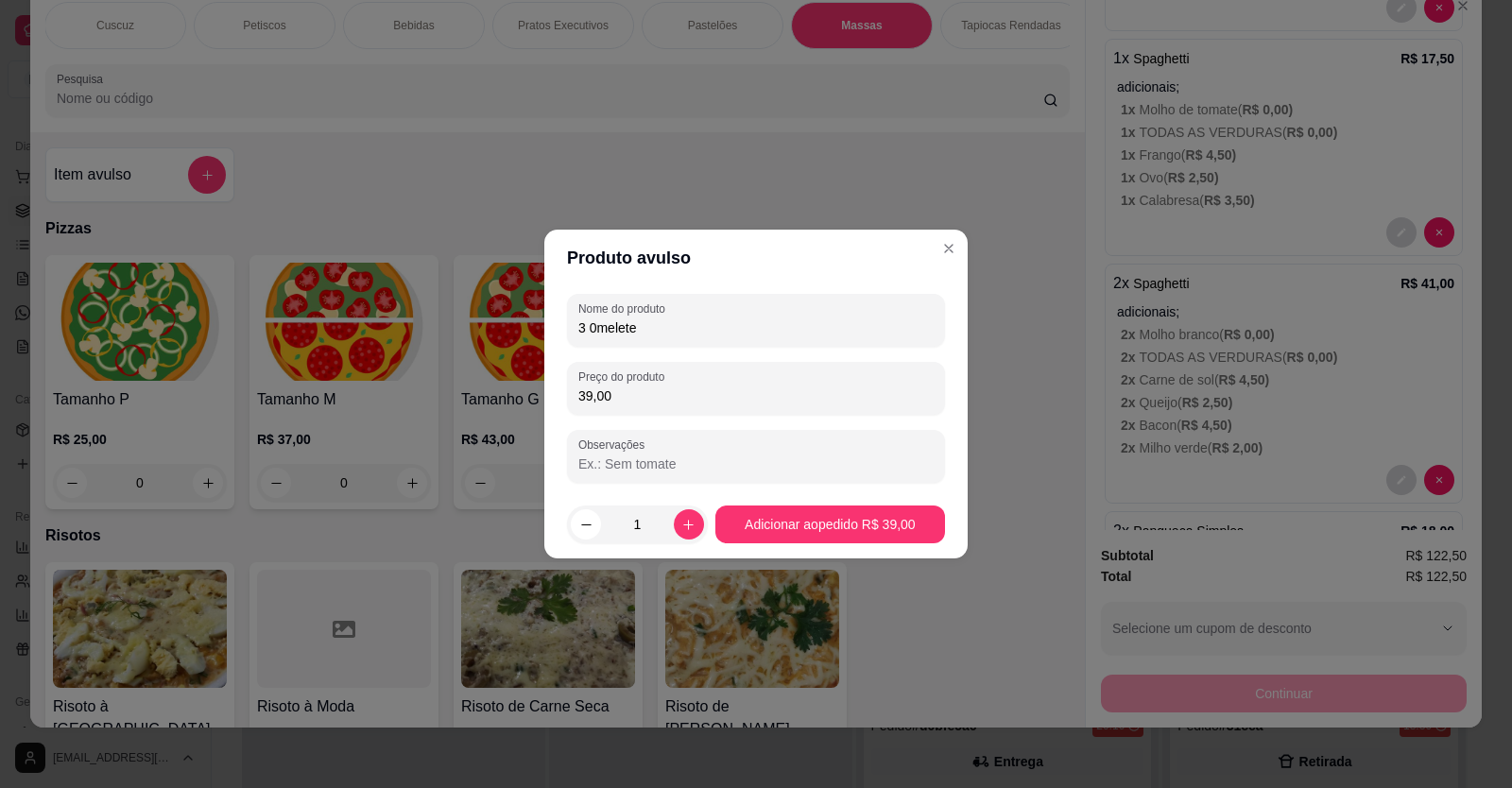
click at [596, 457] on input "Observações" at bounding box center [756, 464] width 355 height 19
type input "2 grego , 1 misto"
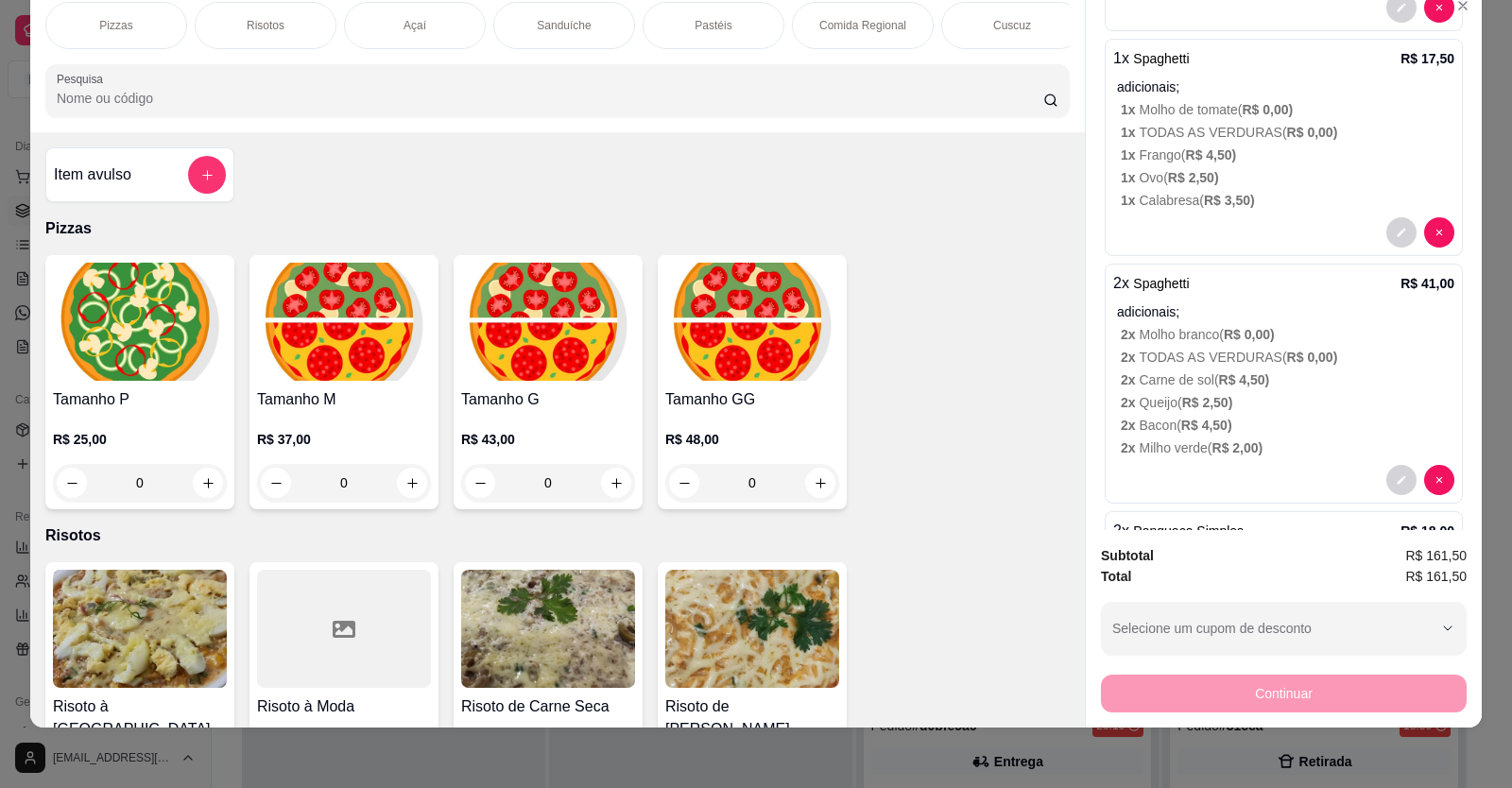
click at [718, 27] on p "Pastéis" at bounding box center [713, 26] width 37 height 15
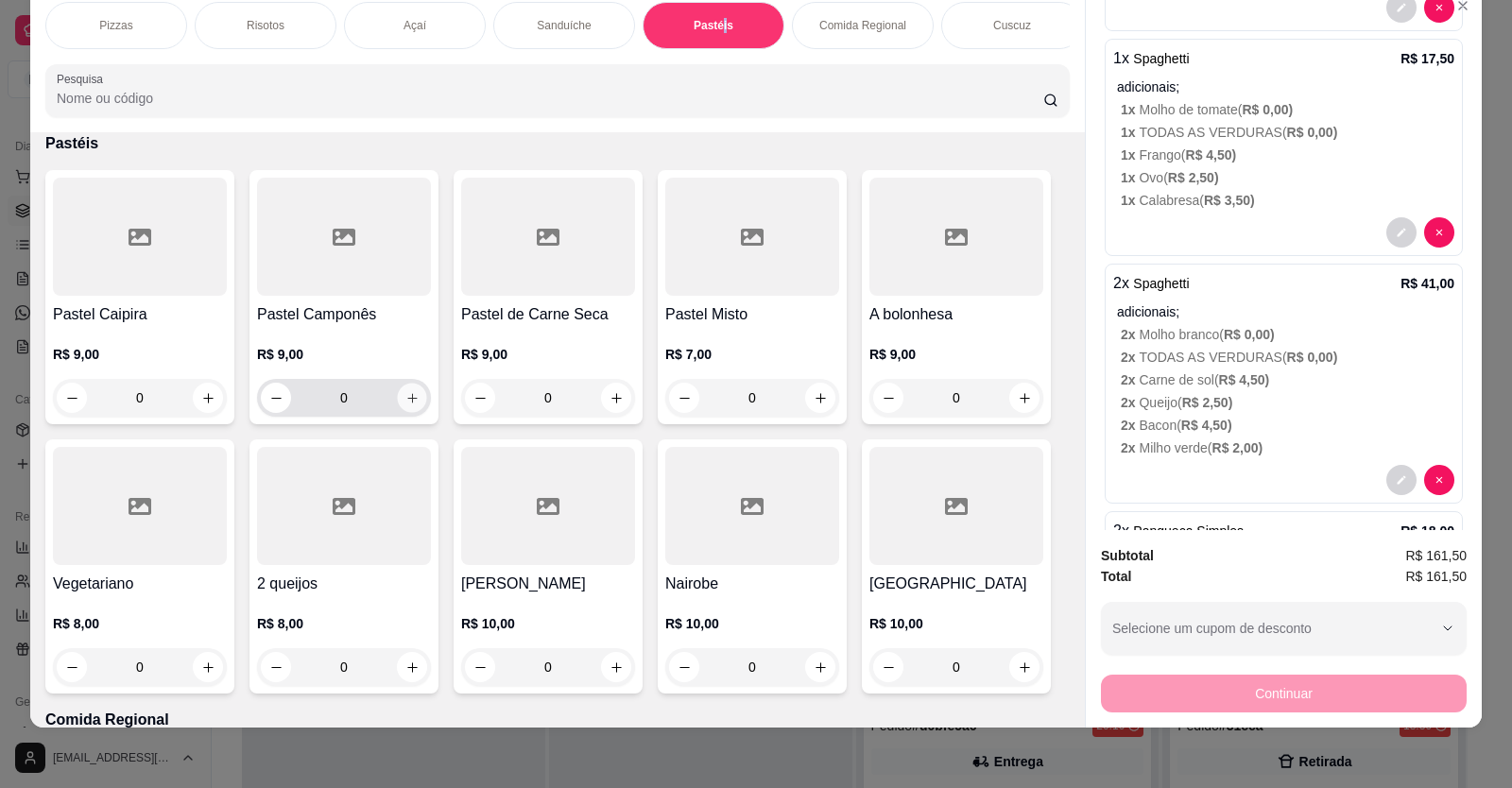
click at [410, 405] on icon "increase-product-quantity" at bounding box center [412, 398] width 14 height 14
type input "1"
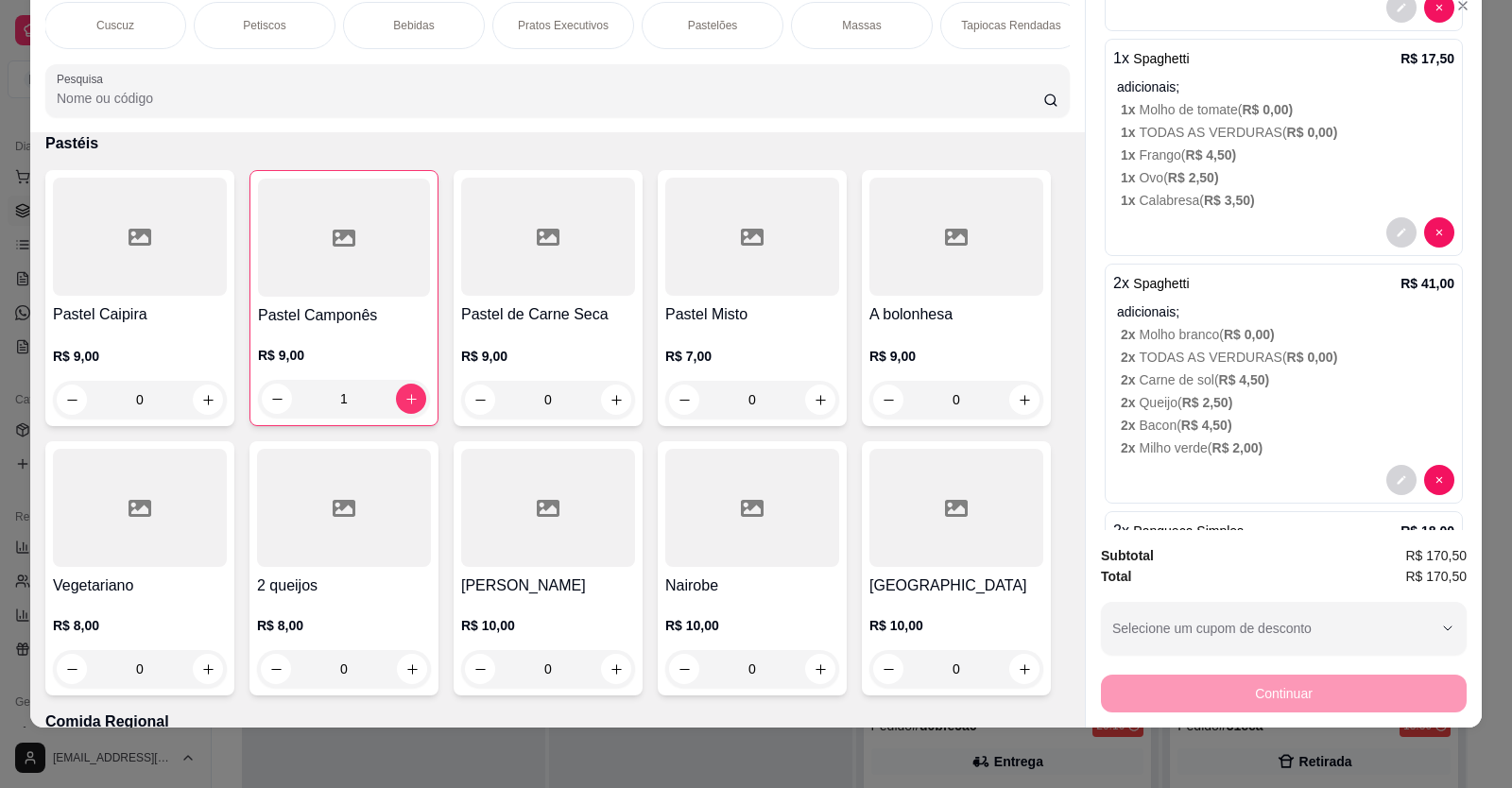
click at [383, 16] on div "Bebidas" at bounding box center [413, 26] width 142 height 48
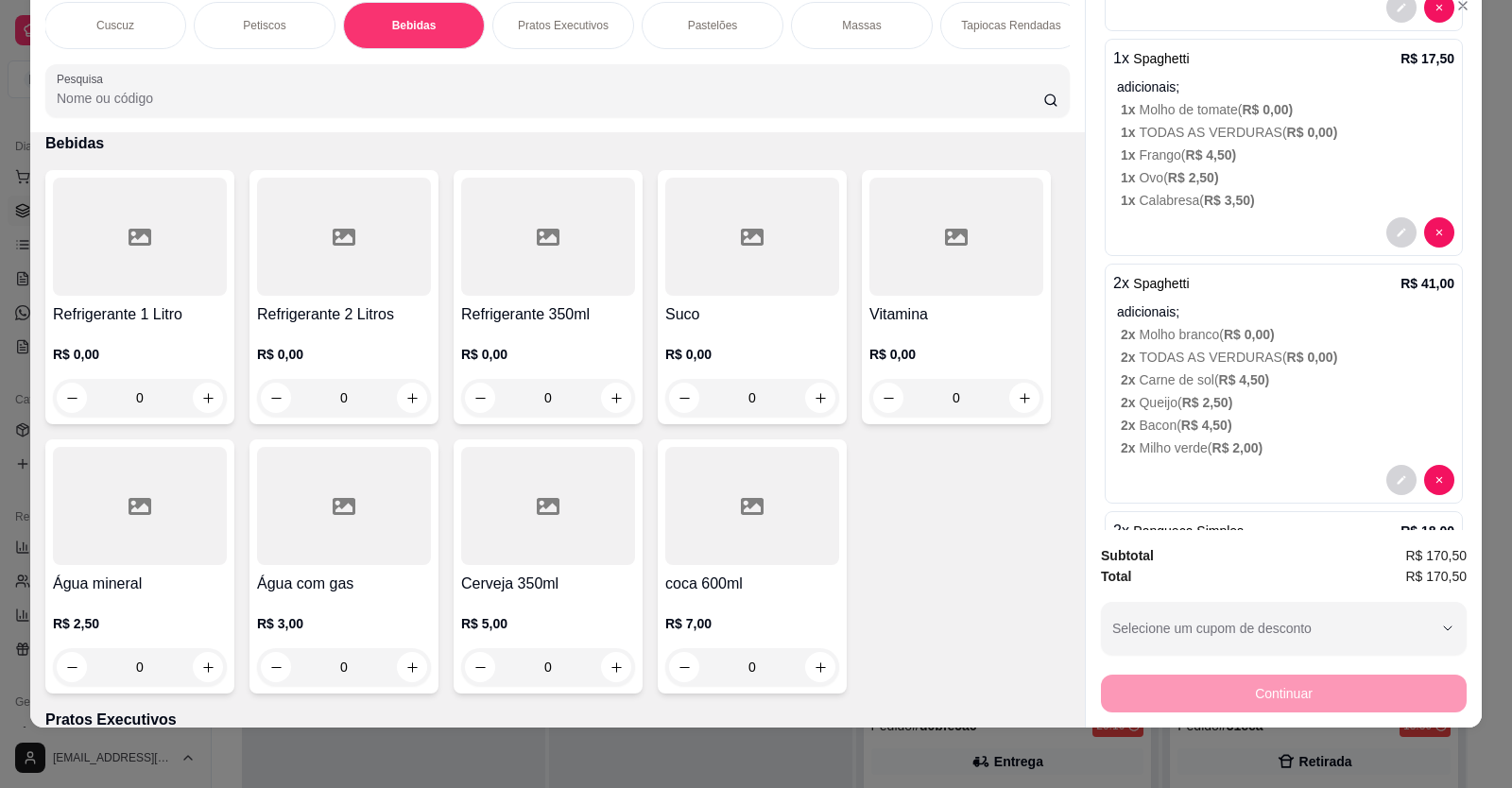
click at [207, 414] on div "0" at bounding box center [140, 398] width 173 height 38
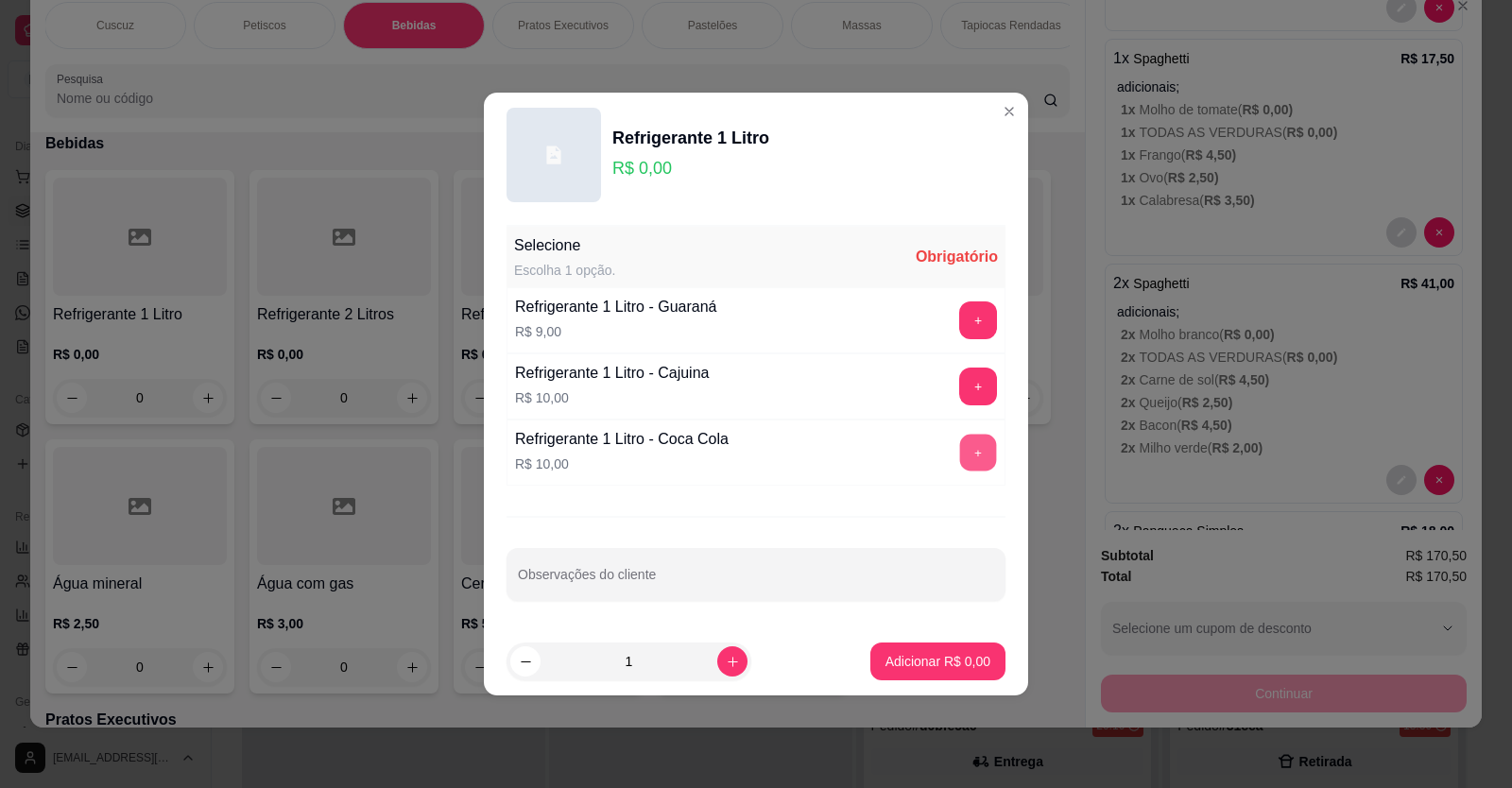
click at [960, 449] on button "+" at bounding box center [978, 453] width 37 height 37
click at [897, 659] on p "Adicionar R$ 10,00" at bounding box center [934, 660] width 110 height 18
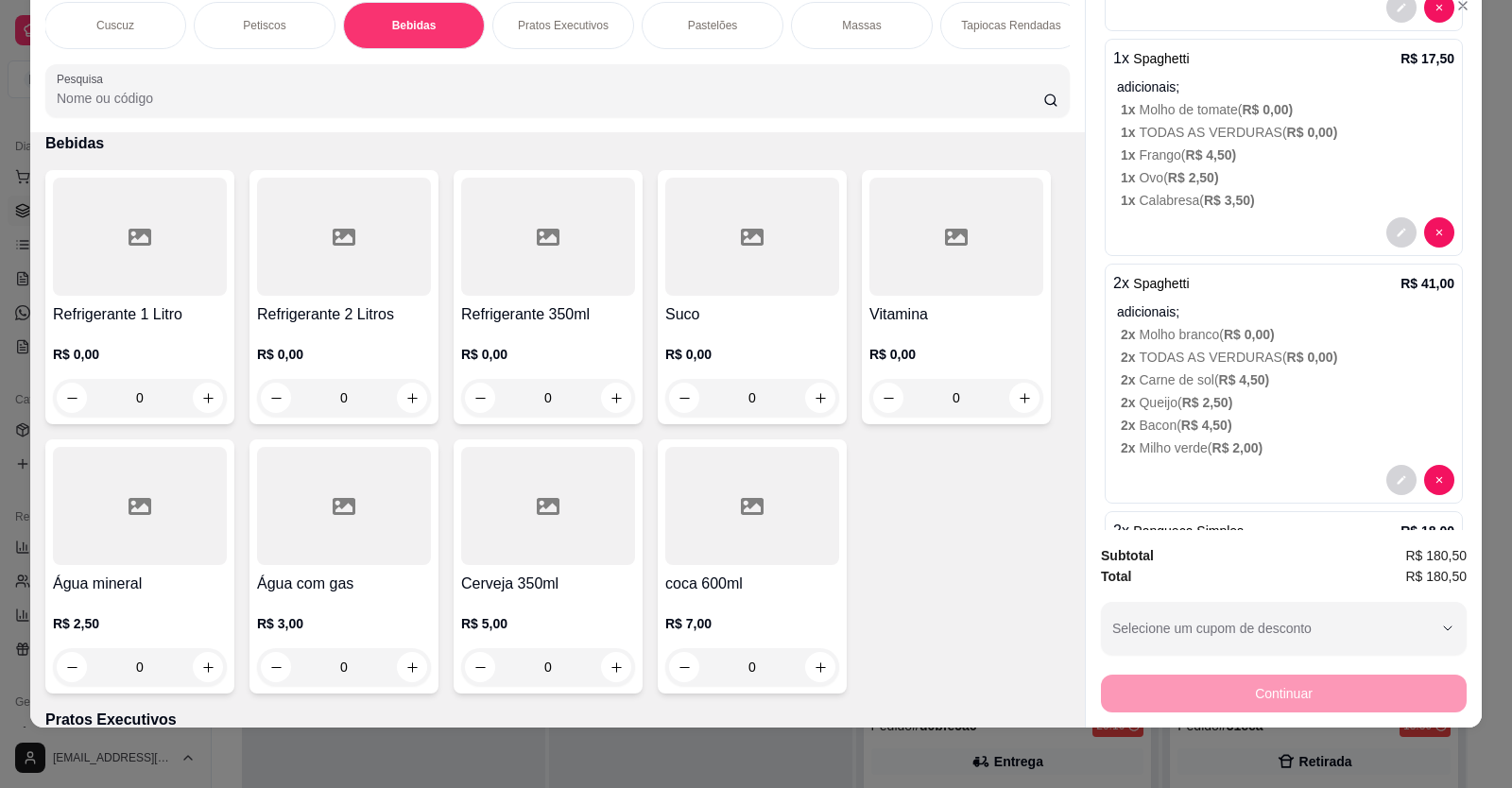
click at [816, 414] on div "0" at bounding box center [752, 398] width 173 height 38
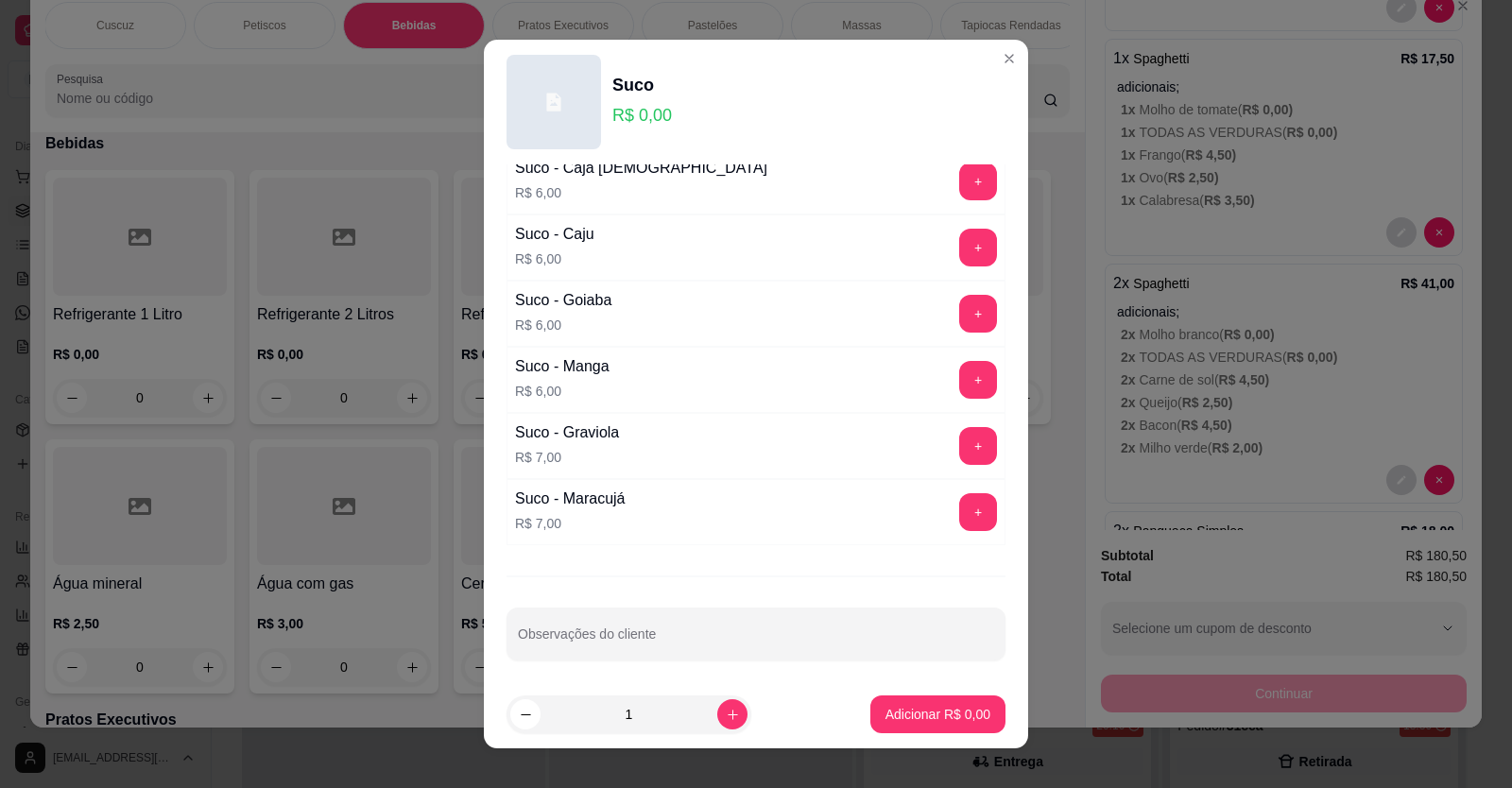
scroll to position [290, 0]
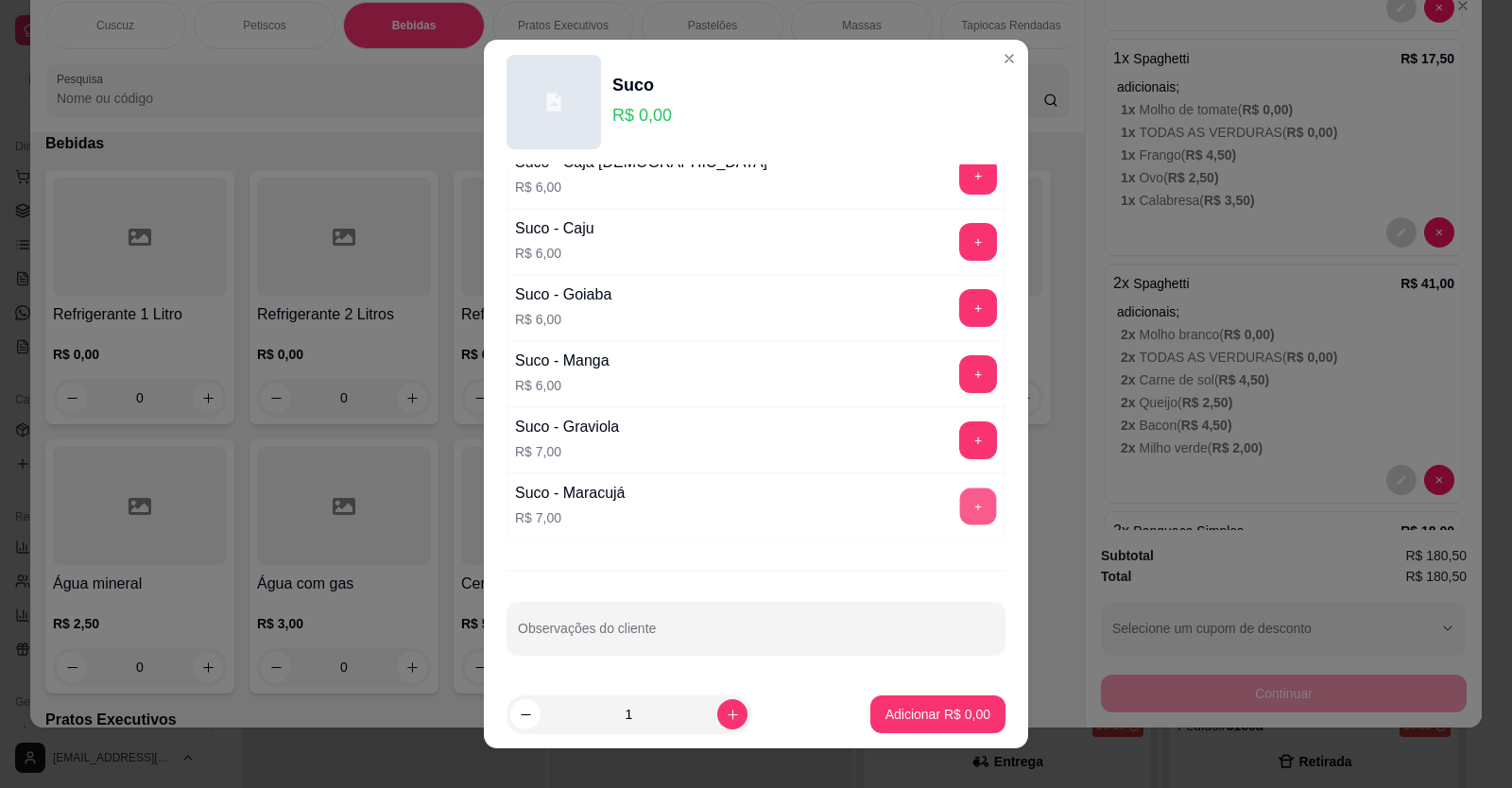
click at [960, 503] on button "+" at bounding box center [978, 506] width 37 height 37
click at [885, 711] on p "Adicionar R$ 7,00" at bounding box center [937, 715] width 105 height 19
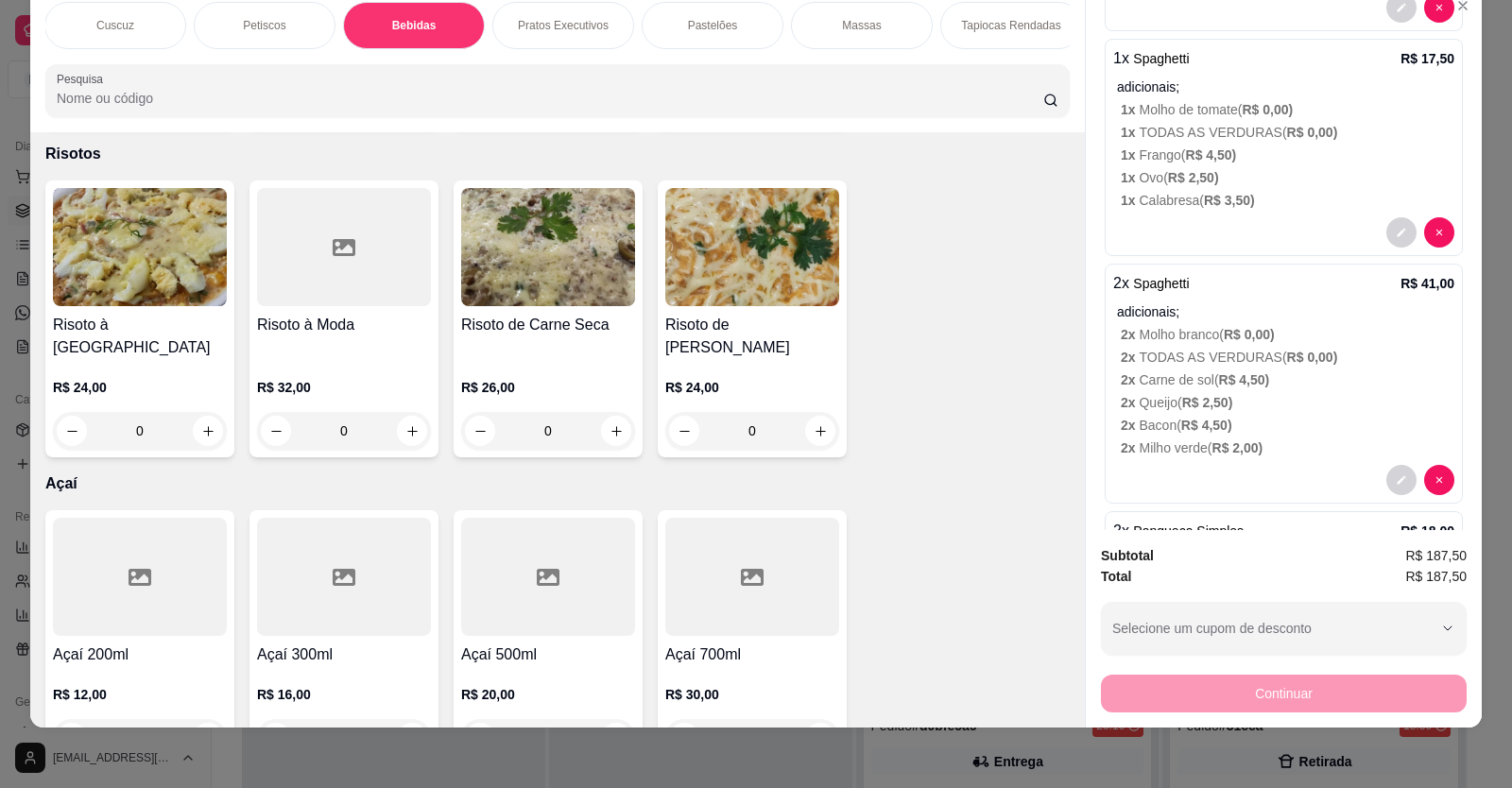
scroll to position [0, 0]
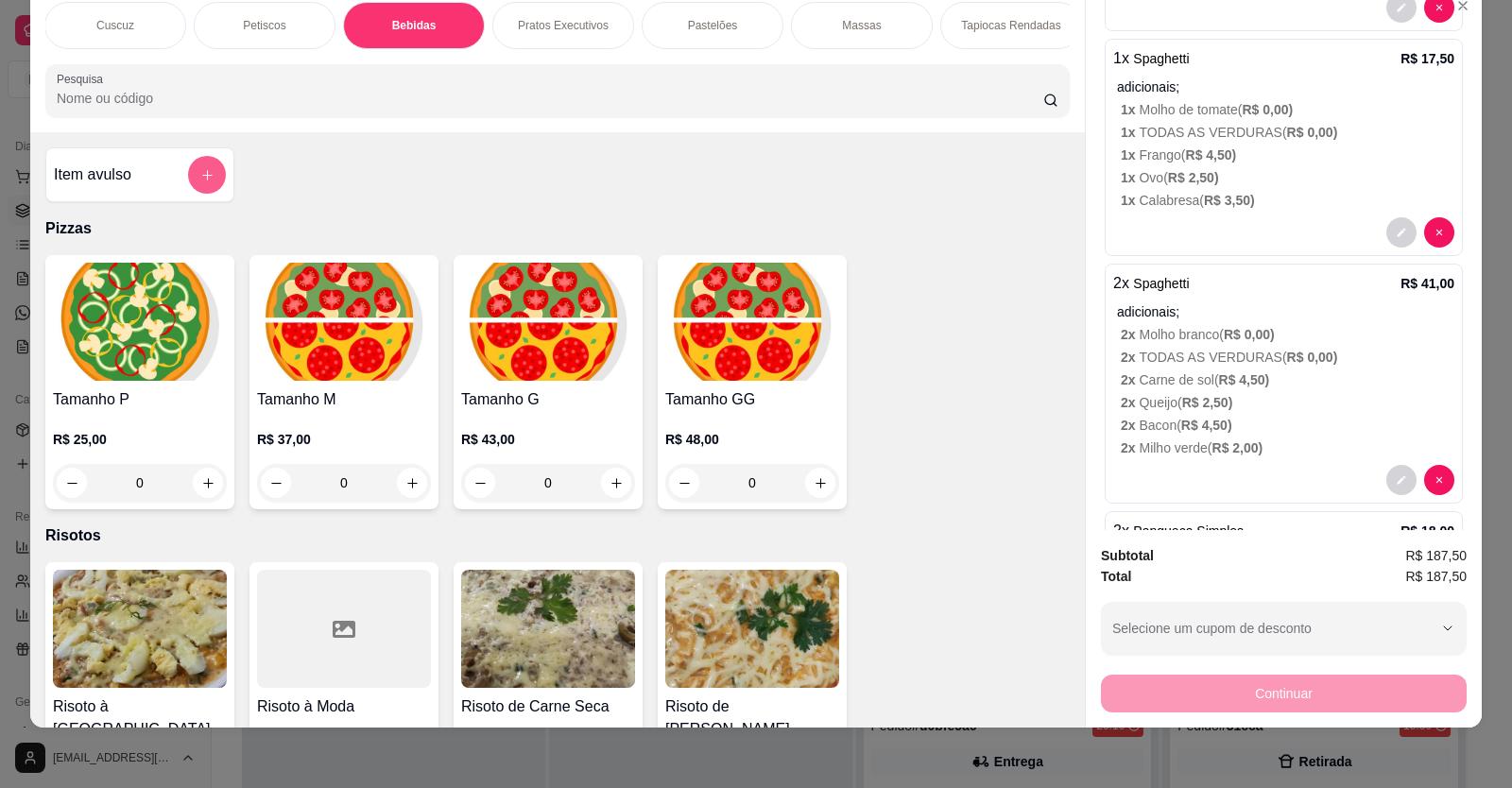
click at [203, 182] on icon "add-separate-item" at bounding box center [207, 175] width 14 height 14
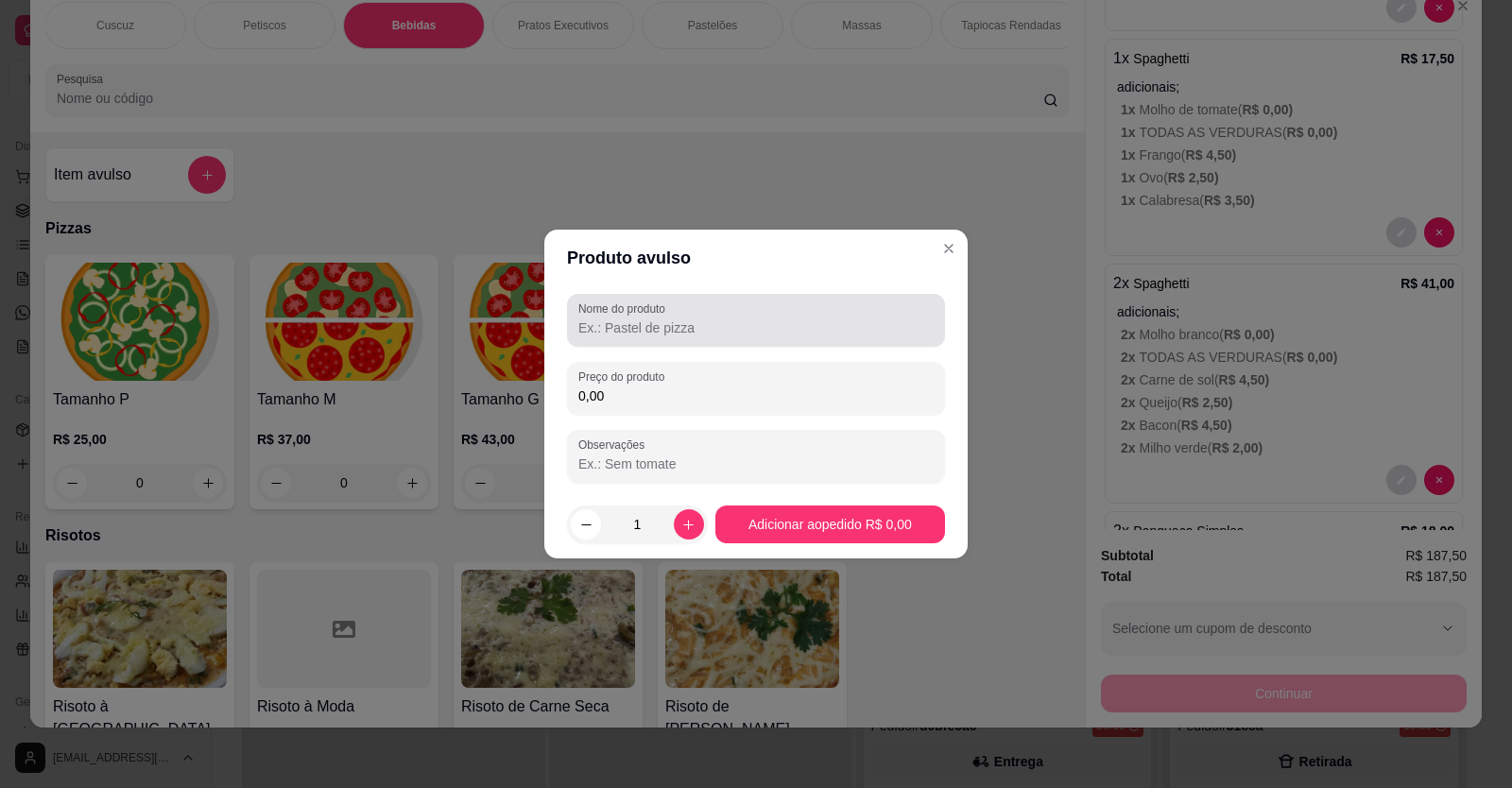
click at [575, 328] on div "Nome do produto" at bounding box center [756, 320] width 378 height 53
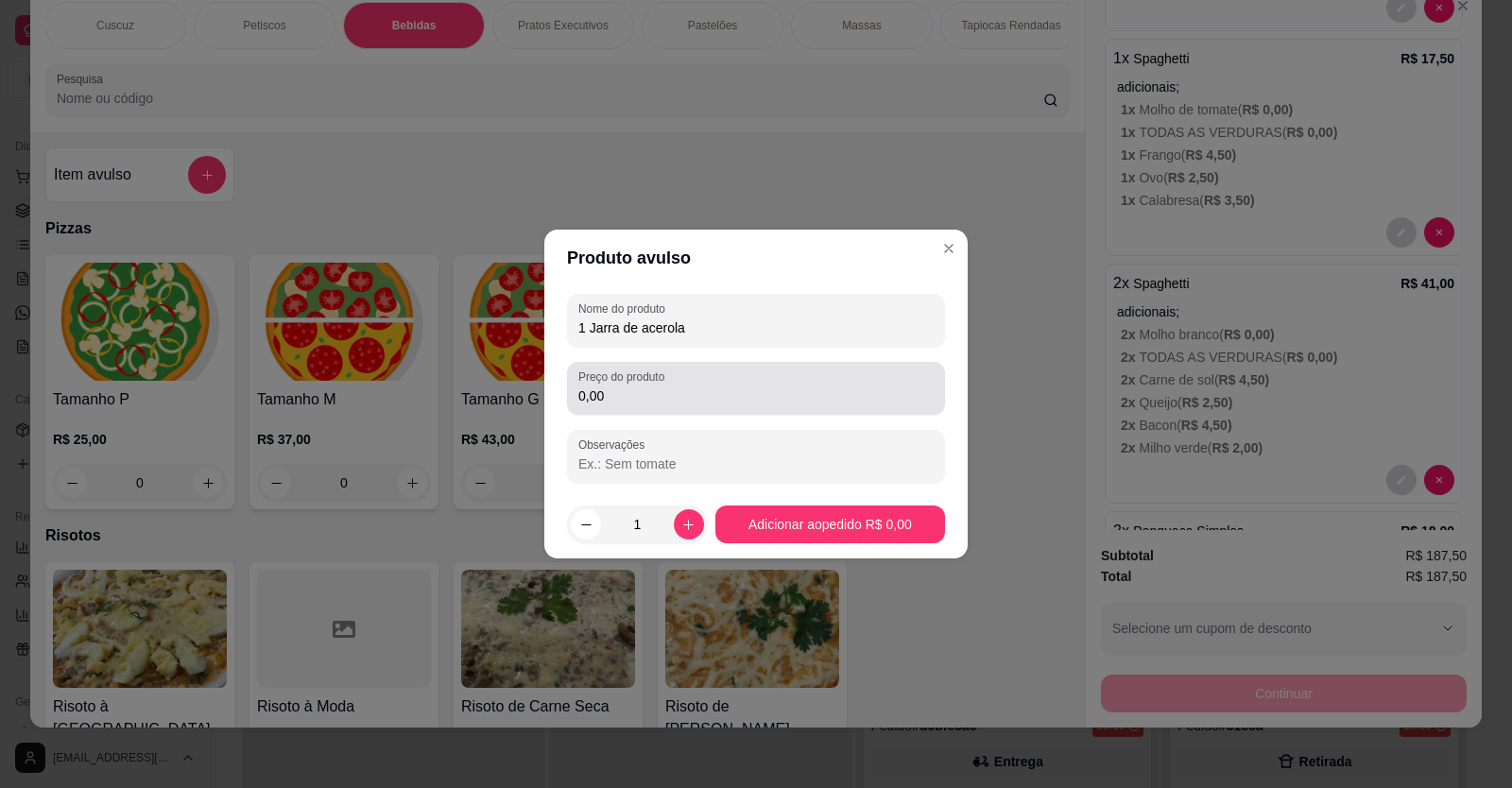
type input "1 Jarra de acerola"
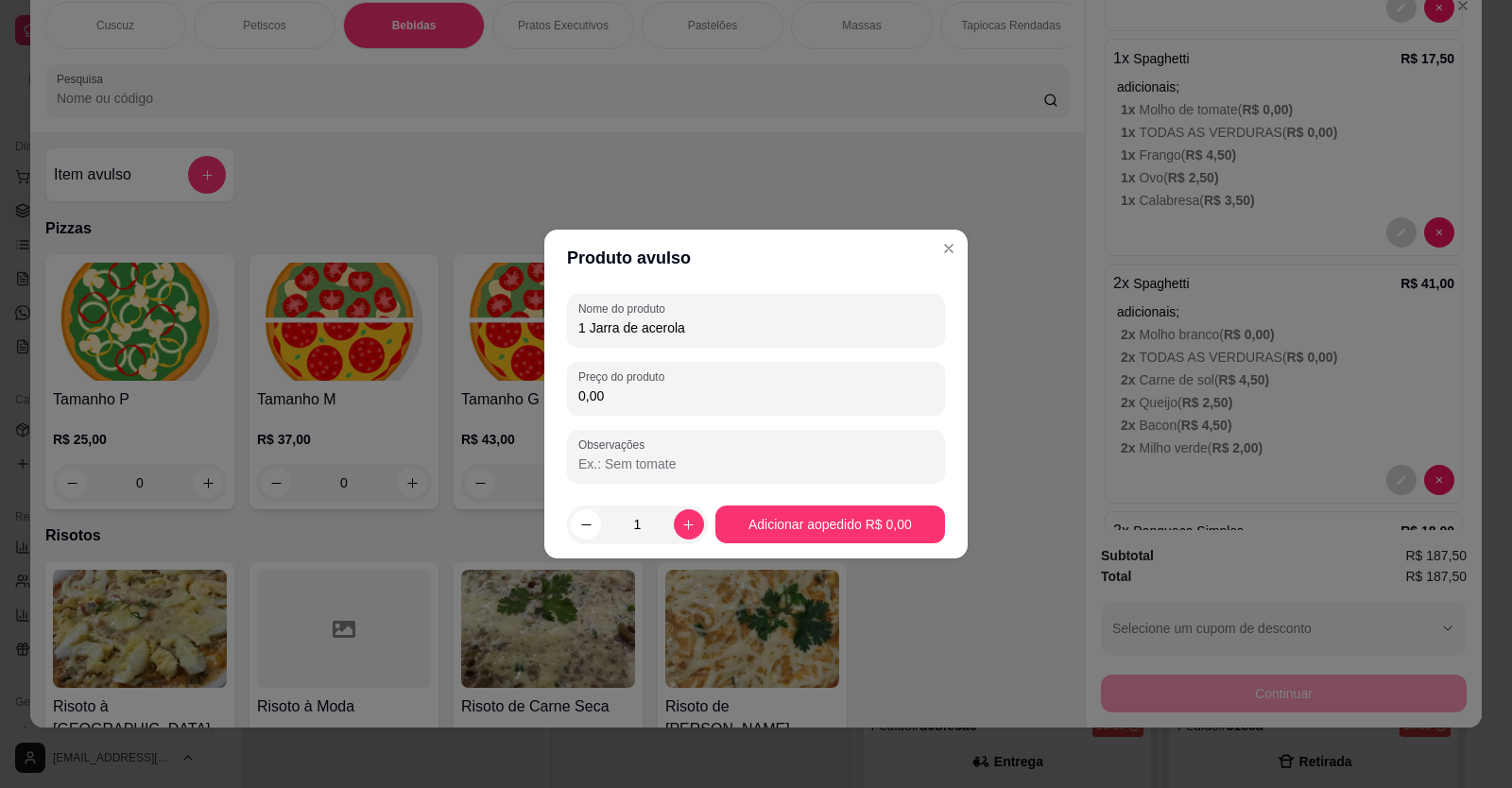
click at [616, 394] on input "0,00" at bounding box center [756, 396] width 355 height 19
type input "18,00"
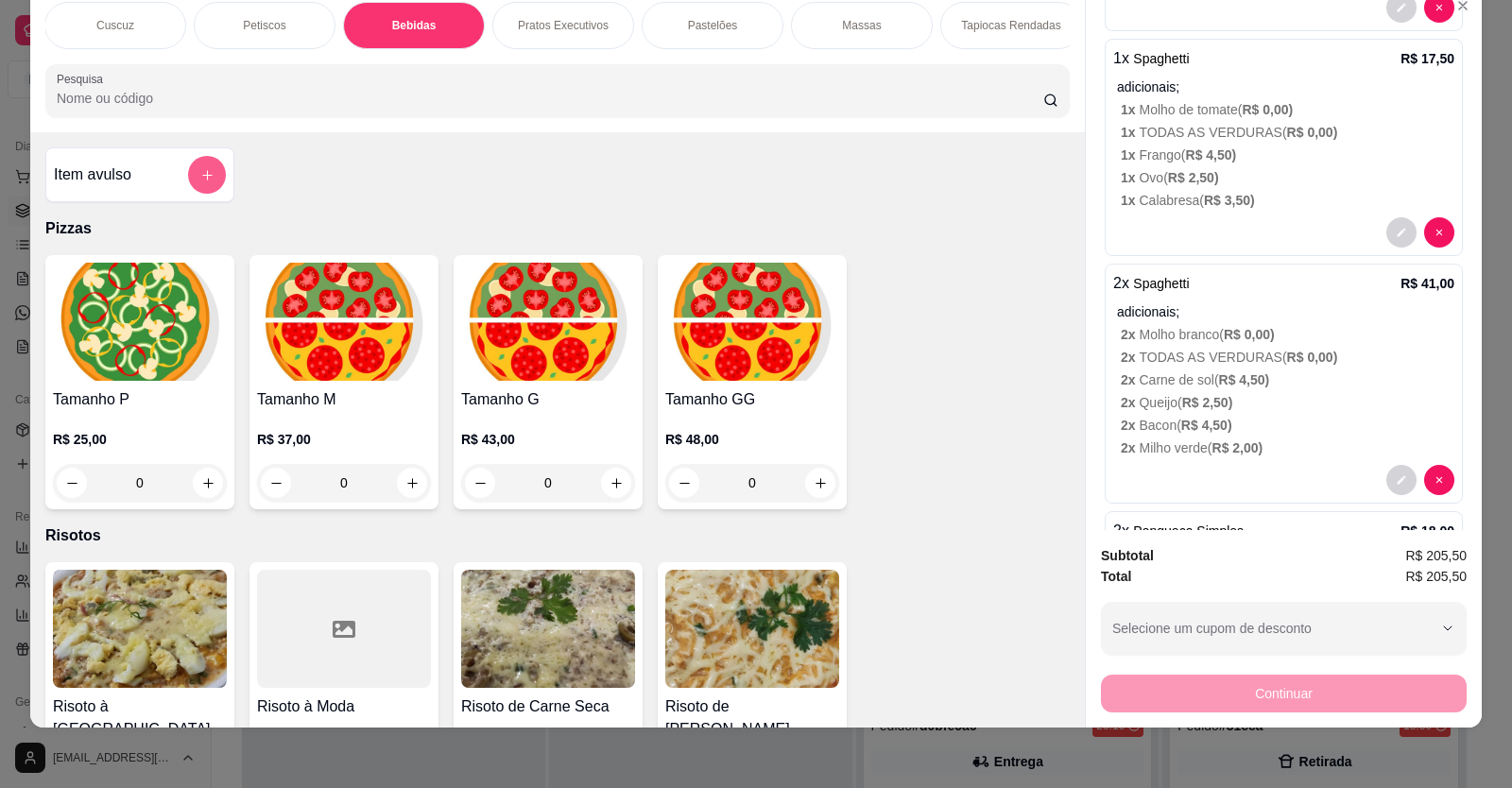
click at [200, 182] on icon "add-separate-item" at bounding box center [207, 175] width 14 height 14
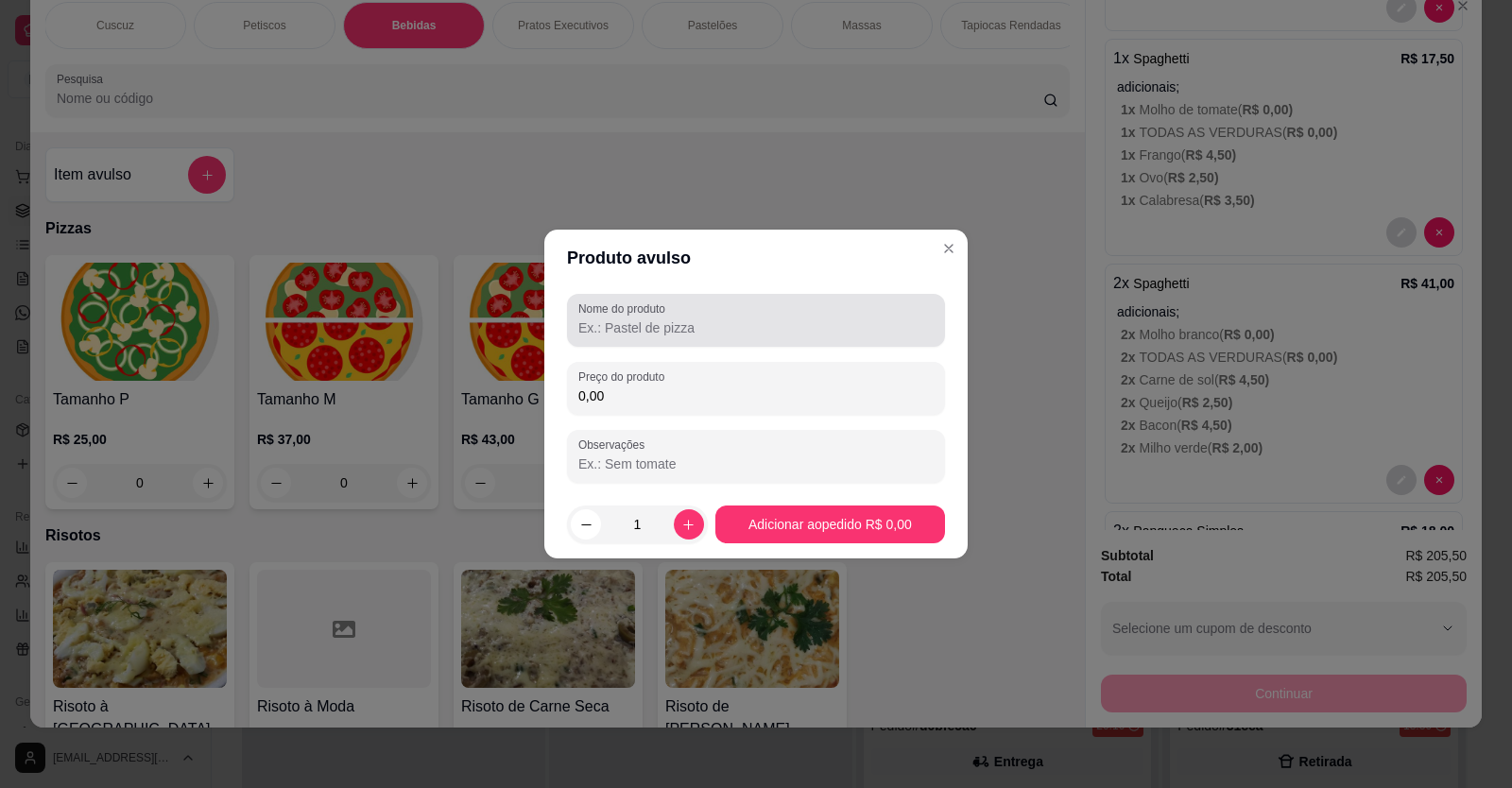
click at [595, 323] on input "Nome do produto" at bounding box center [756, 328] width 355 height 19
type input "1 agua"
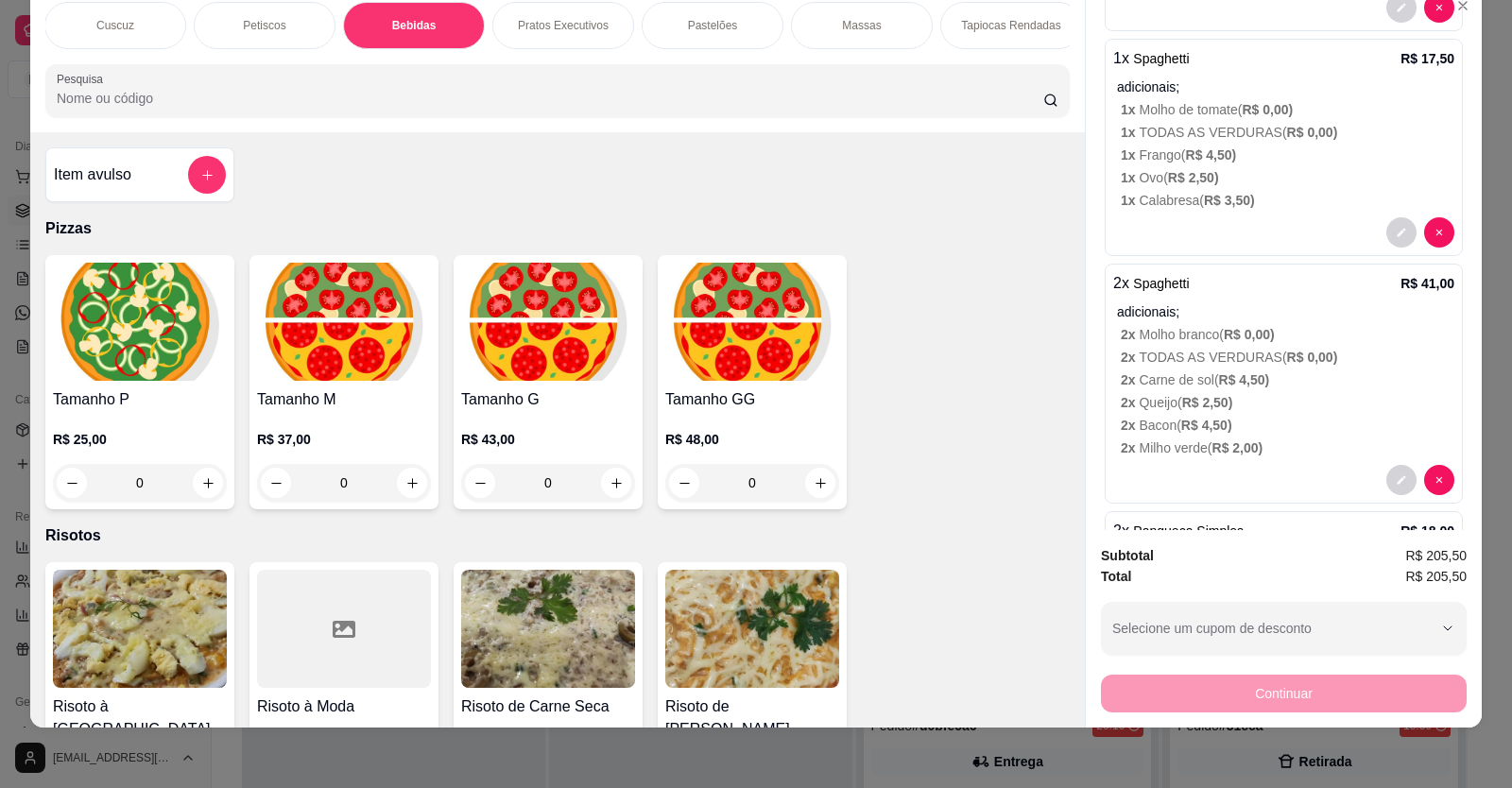
click at [431, 25] on div "Bebidas" at bounding box center [413, 26] width 142 height 48
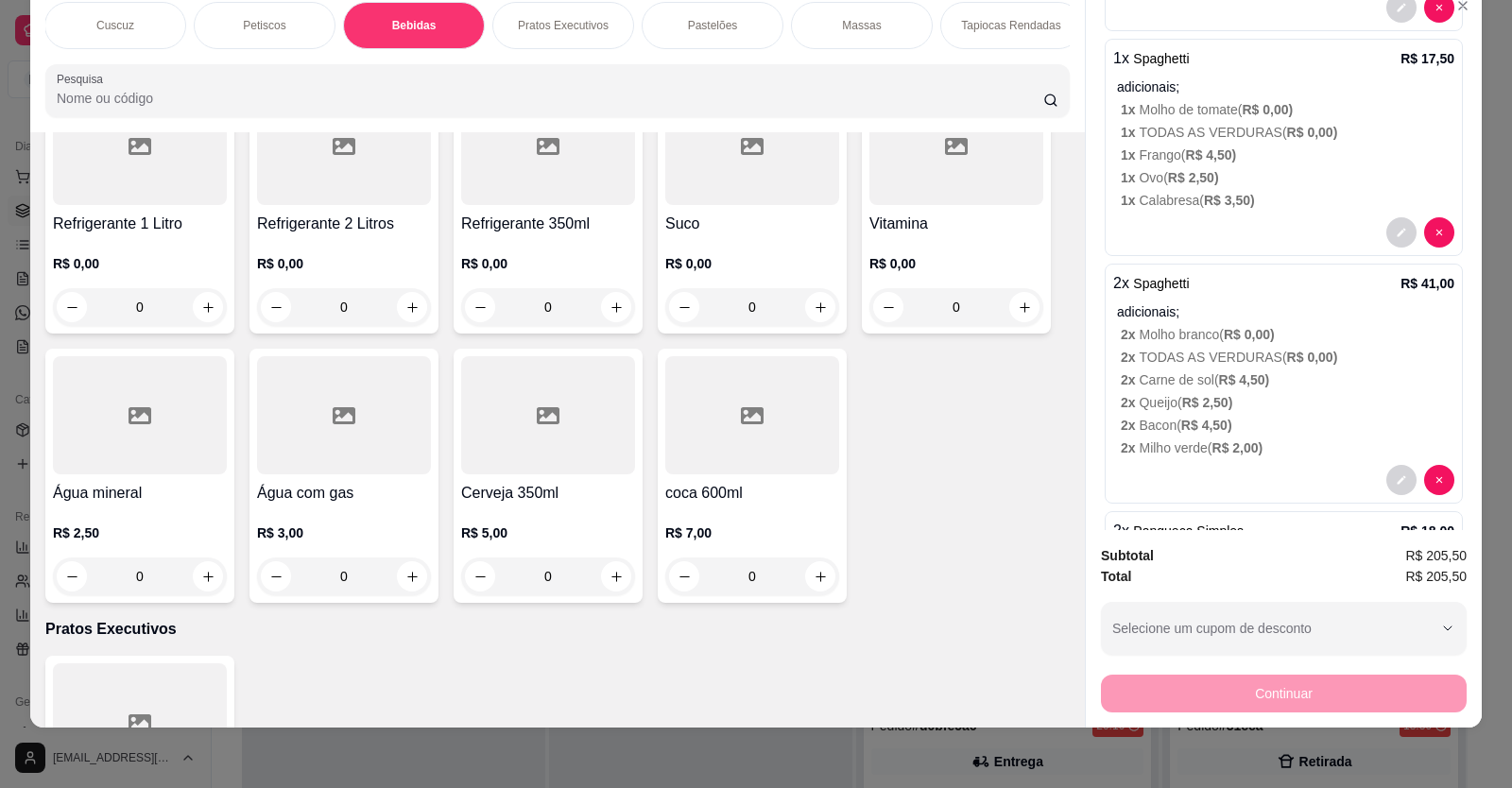
scroll to position [3829, 0]
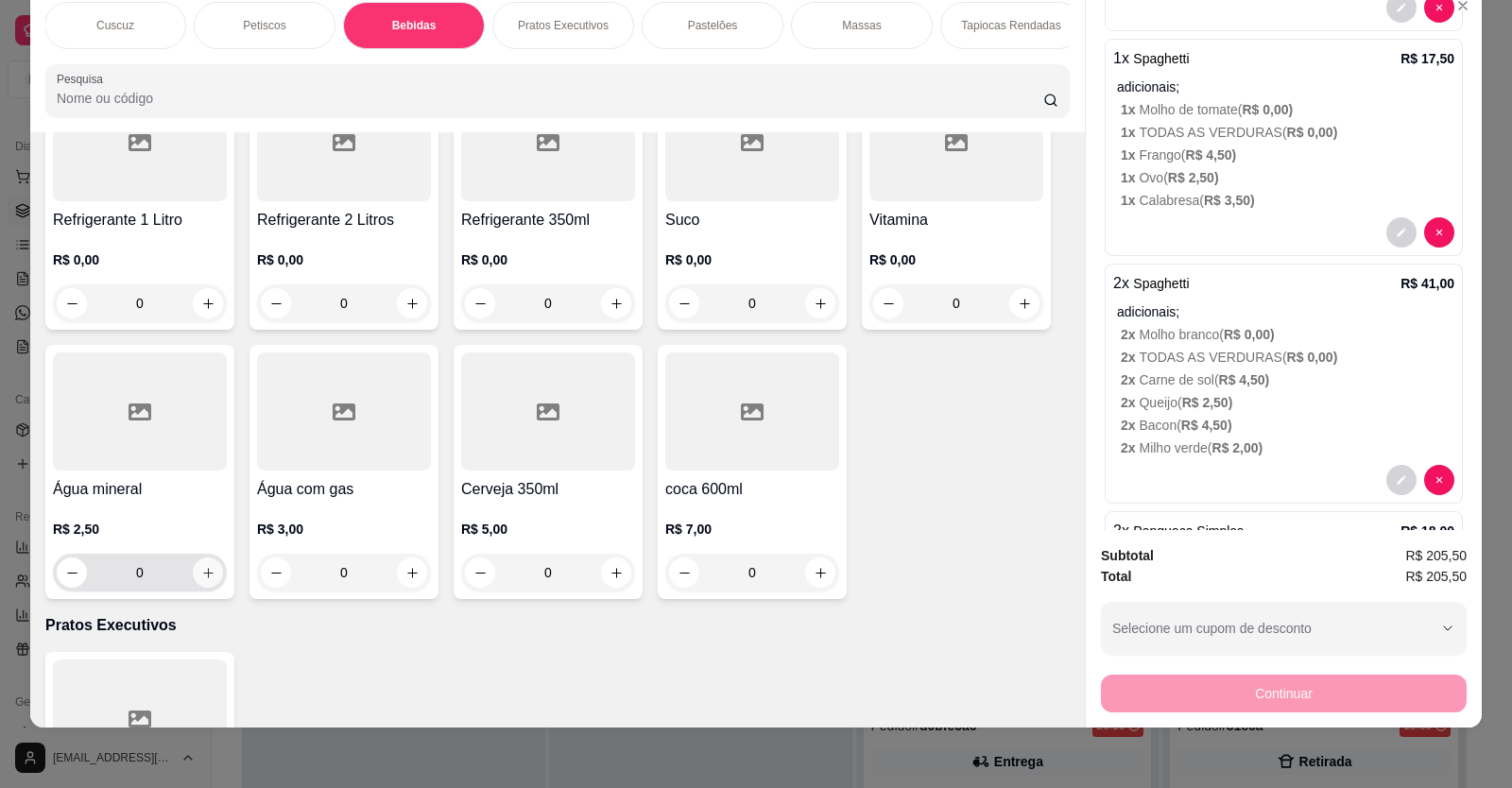
click at [201, 580] on icon "increase-product-quantity" at bounding box center [208, 573] width 14 height 14
type input "1"
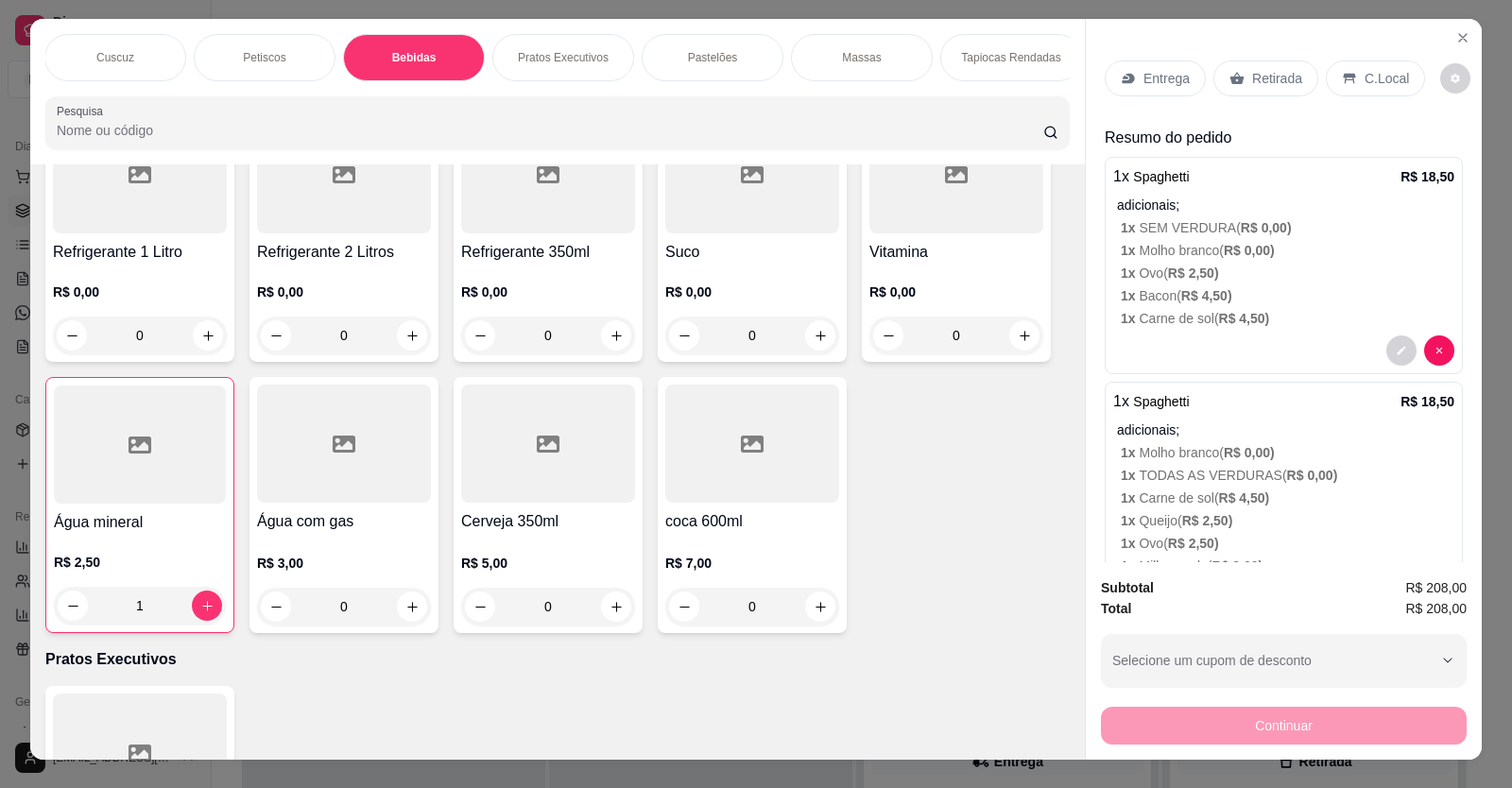
scroll to position [0, 0]
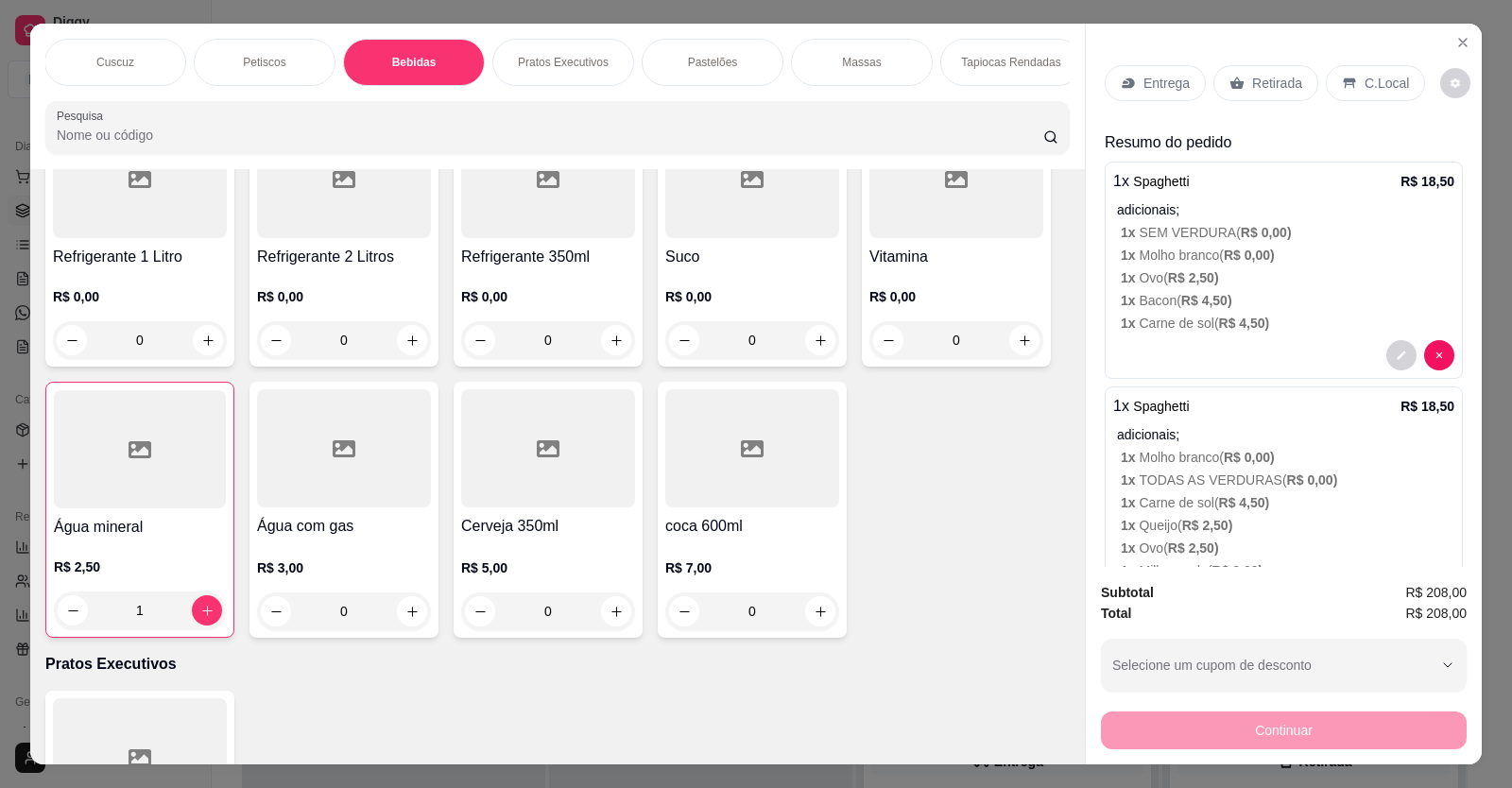
click at [1377, 74] on p "C.Local" at bounding box center [1386, 83] width 45 height 19
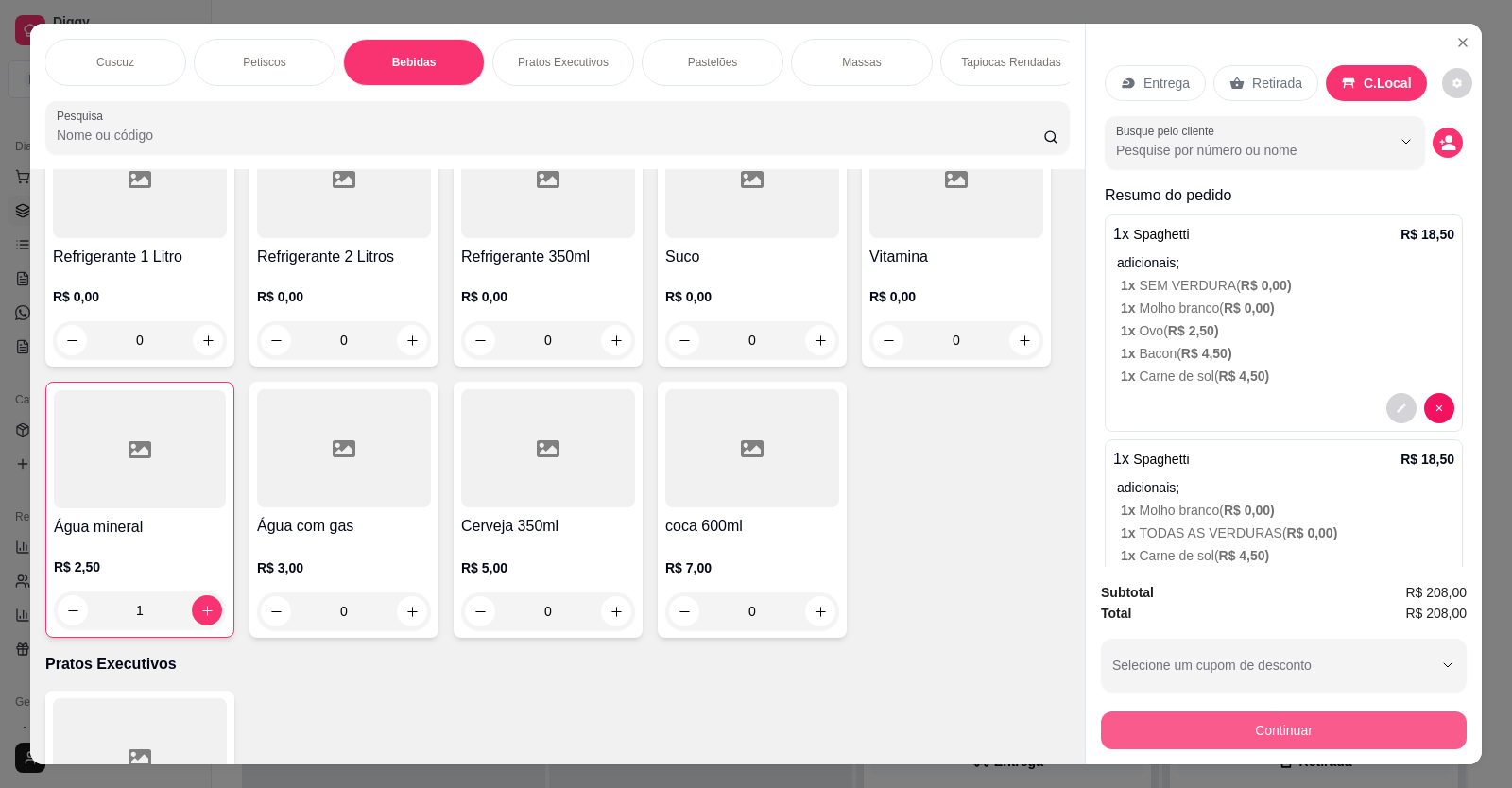
click at [1344, 722] on button "Continuar" at bounding box center [1283, 731] width 366 height 38
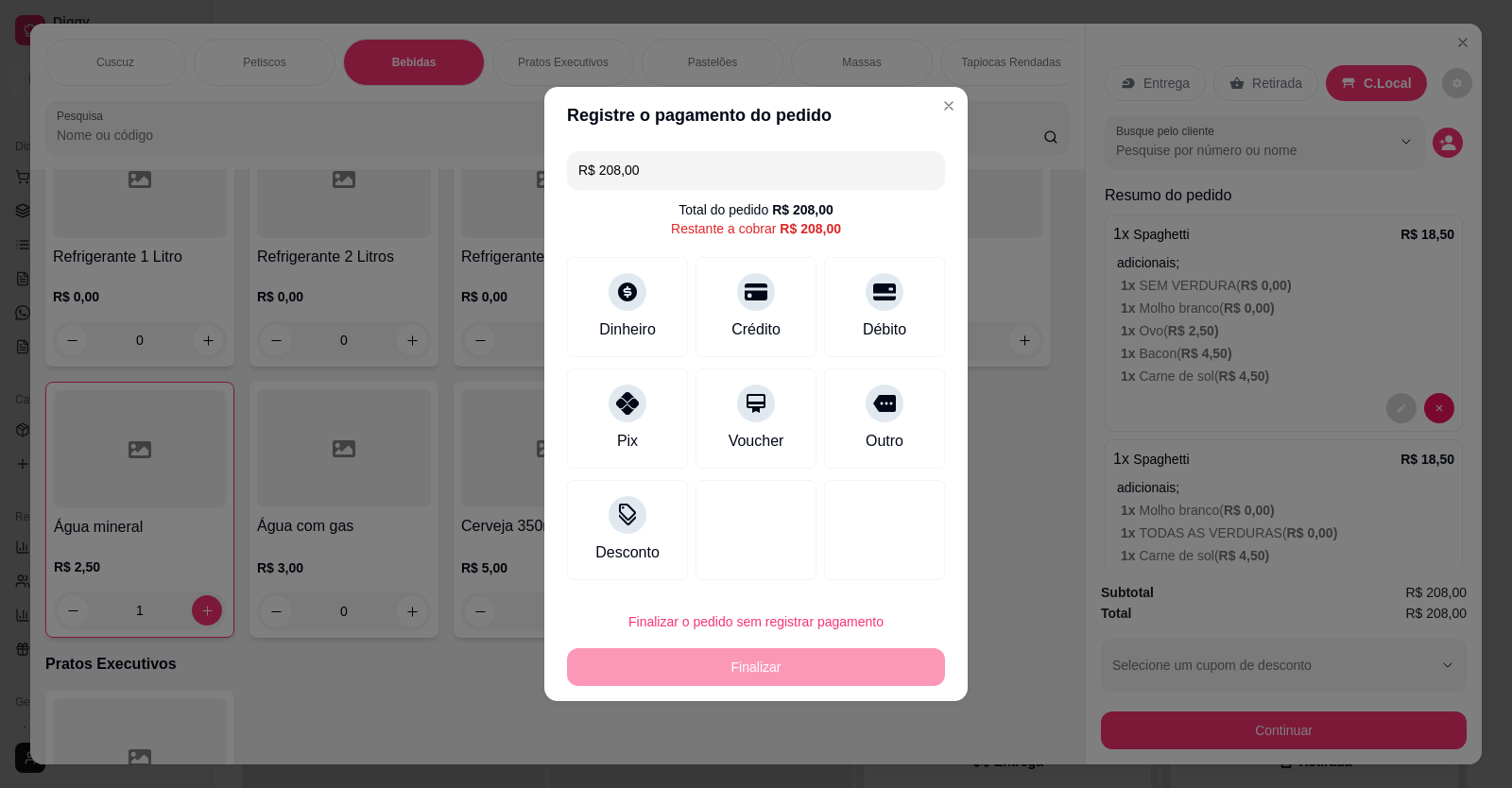
click at [786, 598] on footer "Finalizar o pedido sem registrar pagamento Finalizar" at bounding box center [756, 644] width 423 height 113
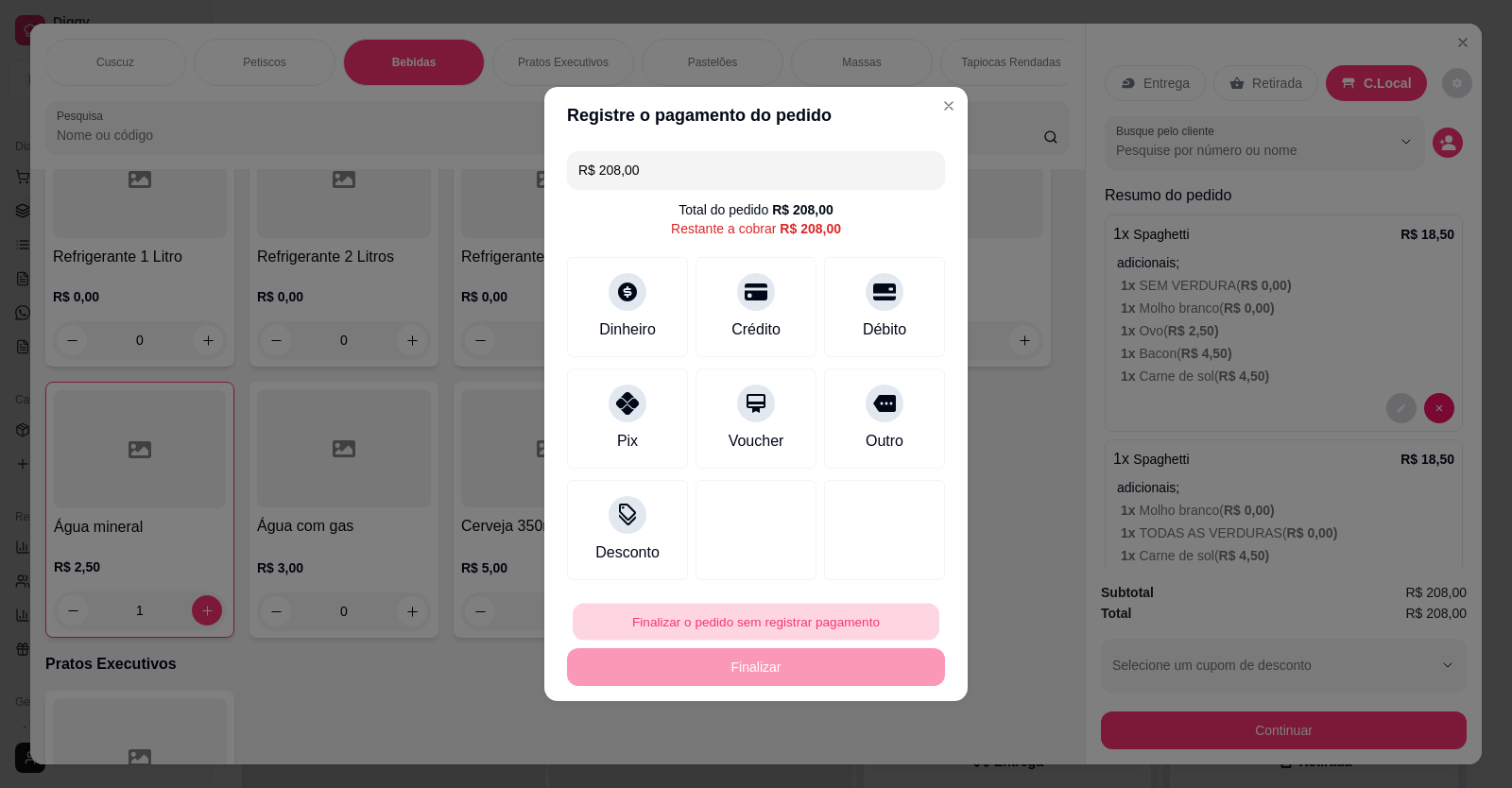
click at [829, 622] on button "Finalizar o pedido sem registrar pagamento" at bounding box center [756, 622] width 367 height 37
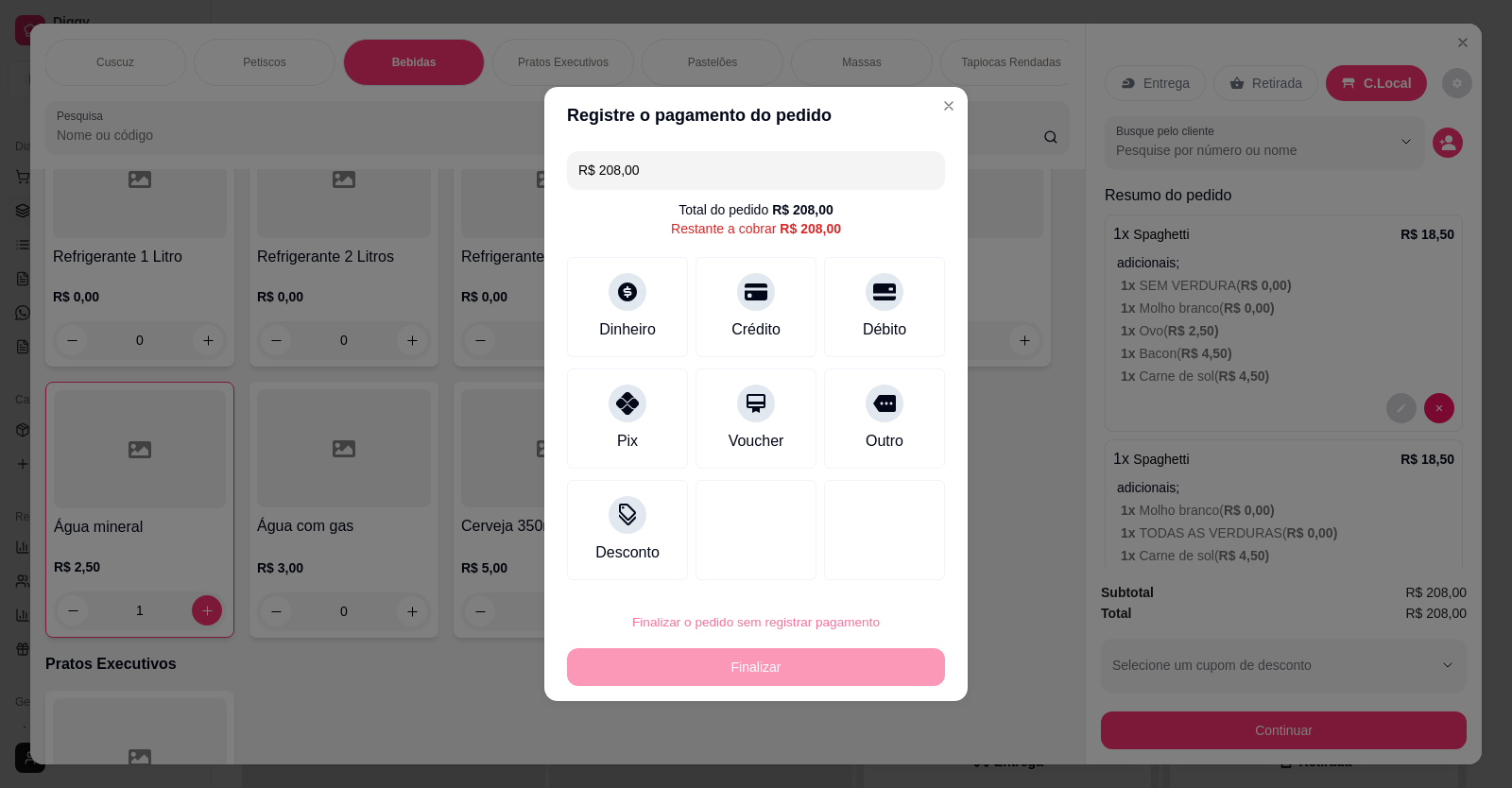
click at [884, 555] on button "Confirmar" at bounding box center [871, 568] width 67 height 29
type input "0"
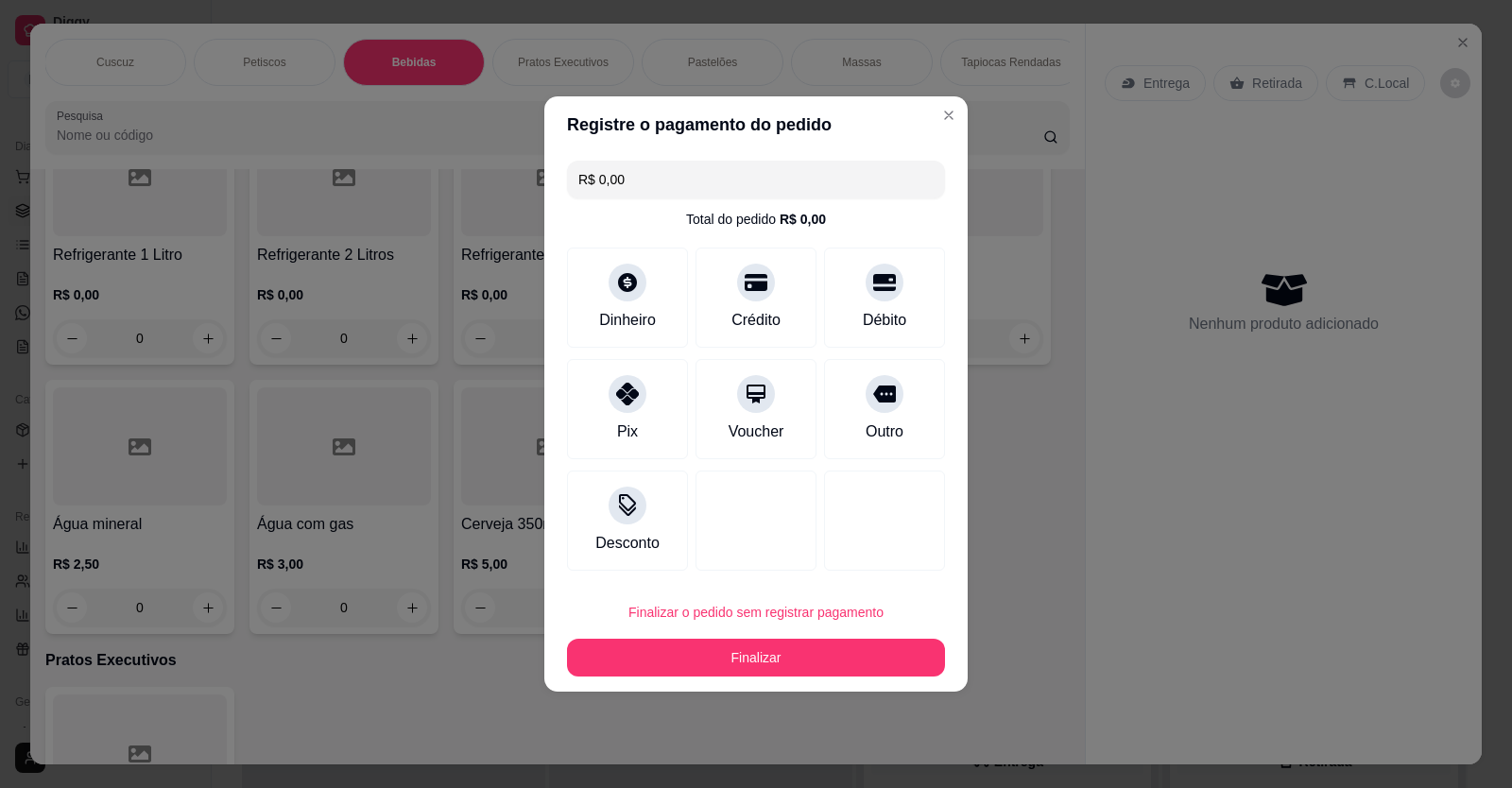
type input "R$ 0,00"
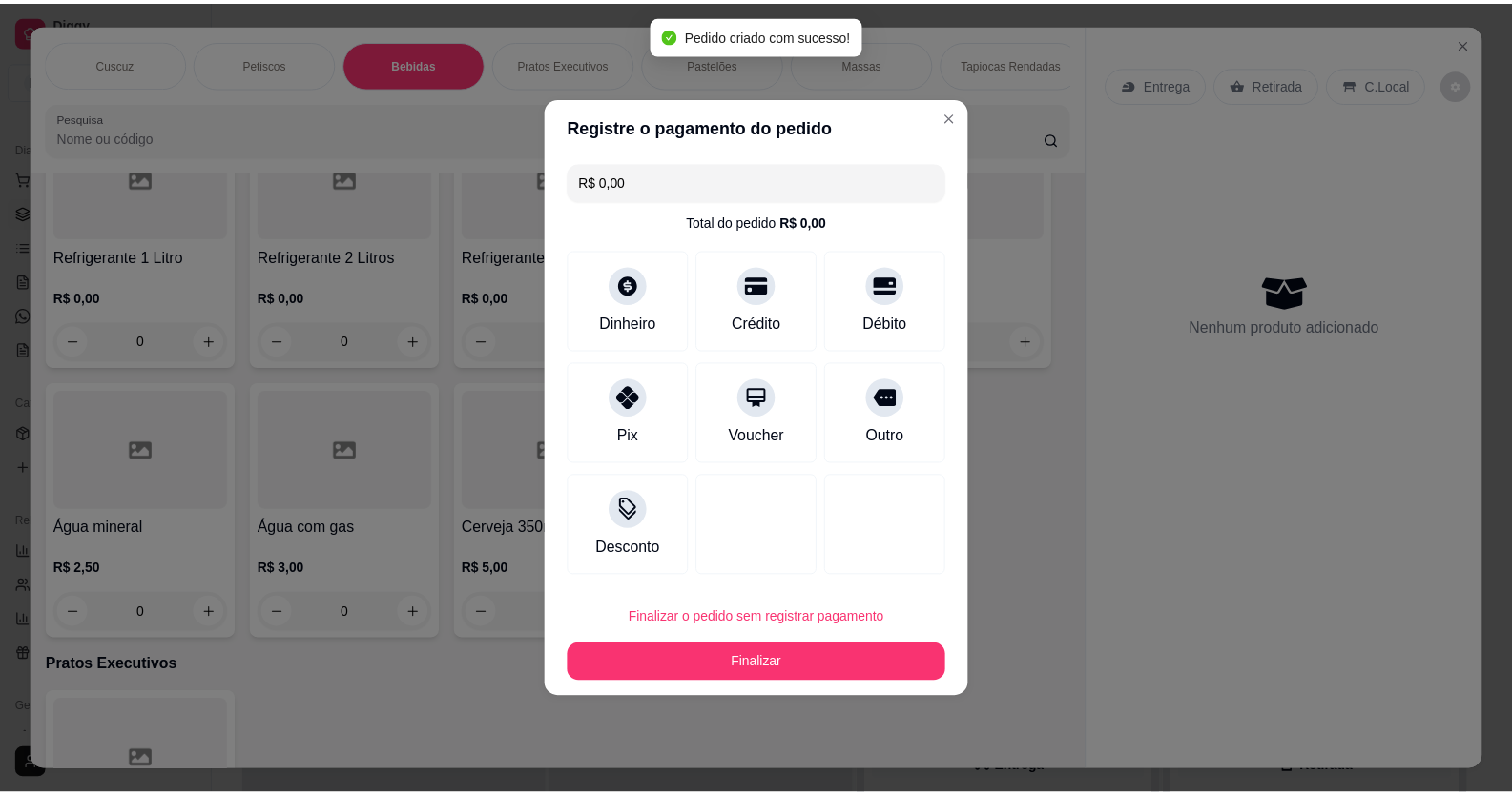
scroll to position [3862, 0]
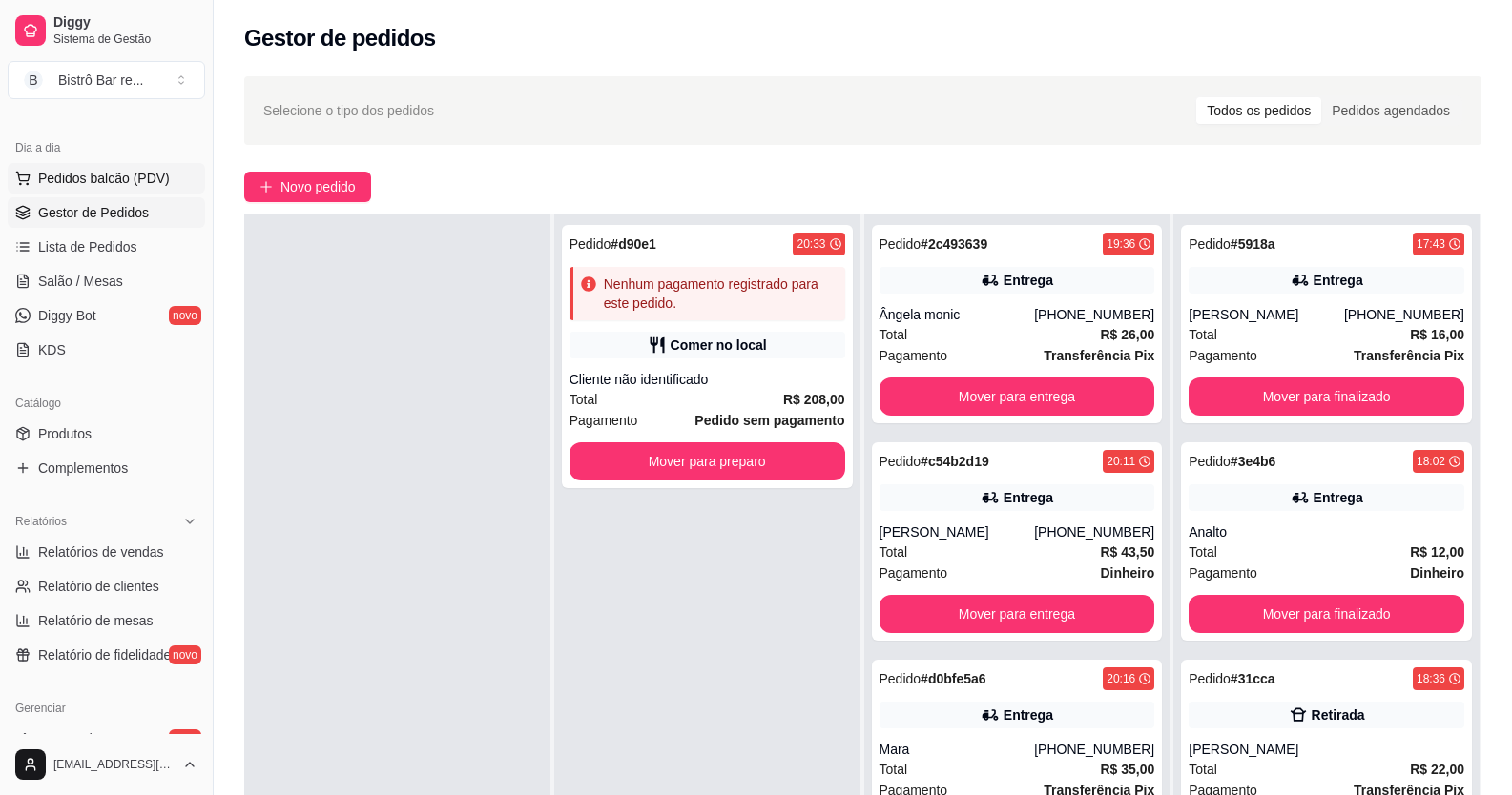
click at [101, 178] on span "Pedidos balcão (PDV)" at bounding box center [104, 179] width 132 height 19
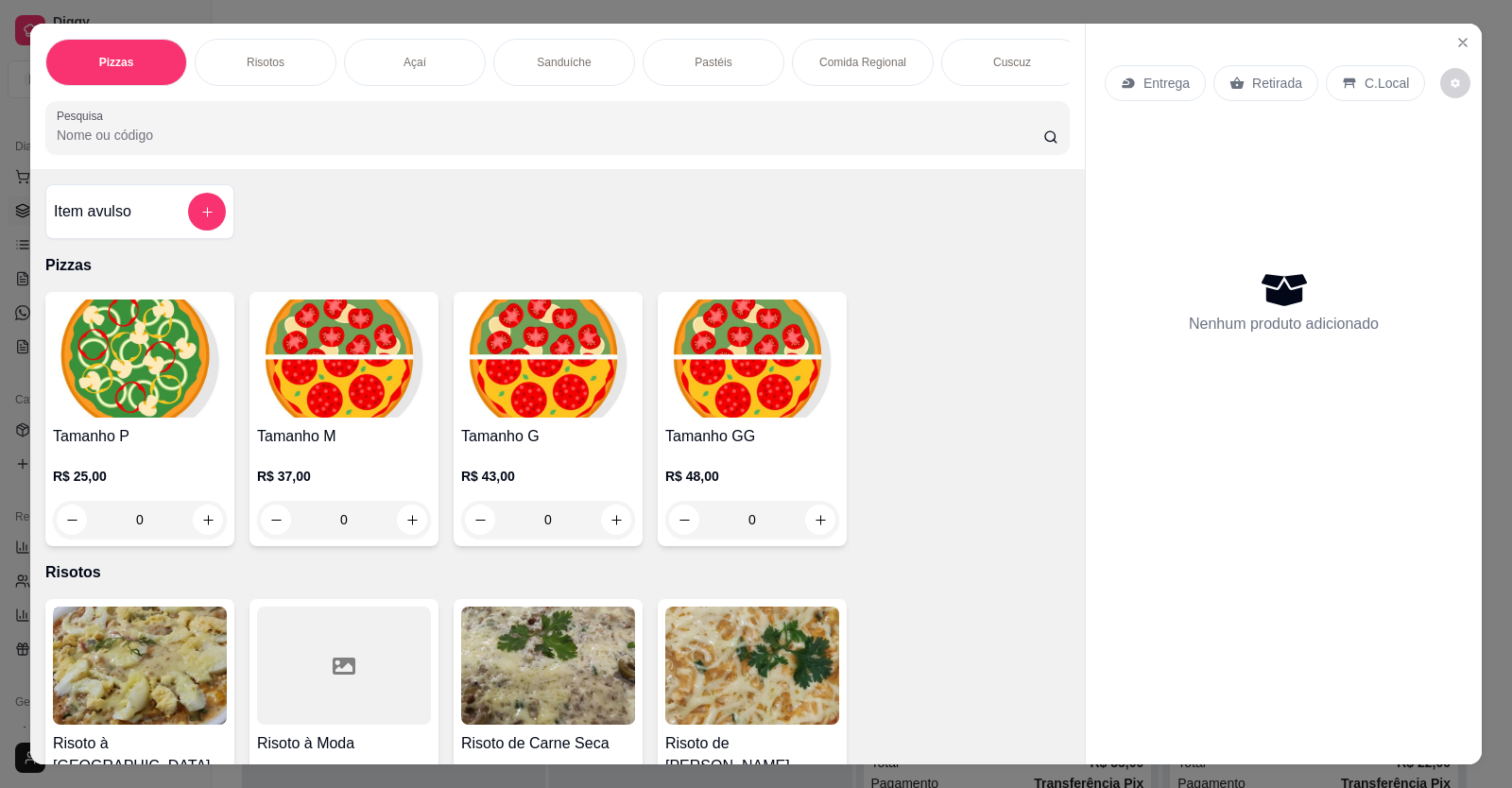
click at [589, 61] on div "Sanduíche" at bounding box center [564, 63] width 142 height 48
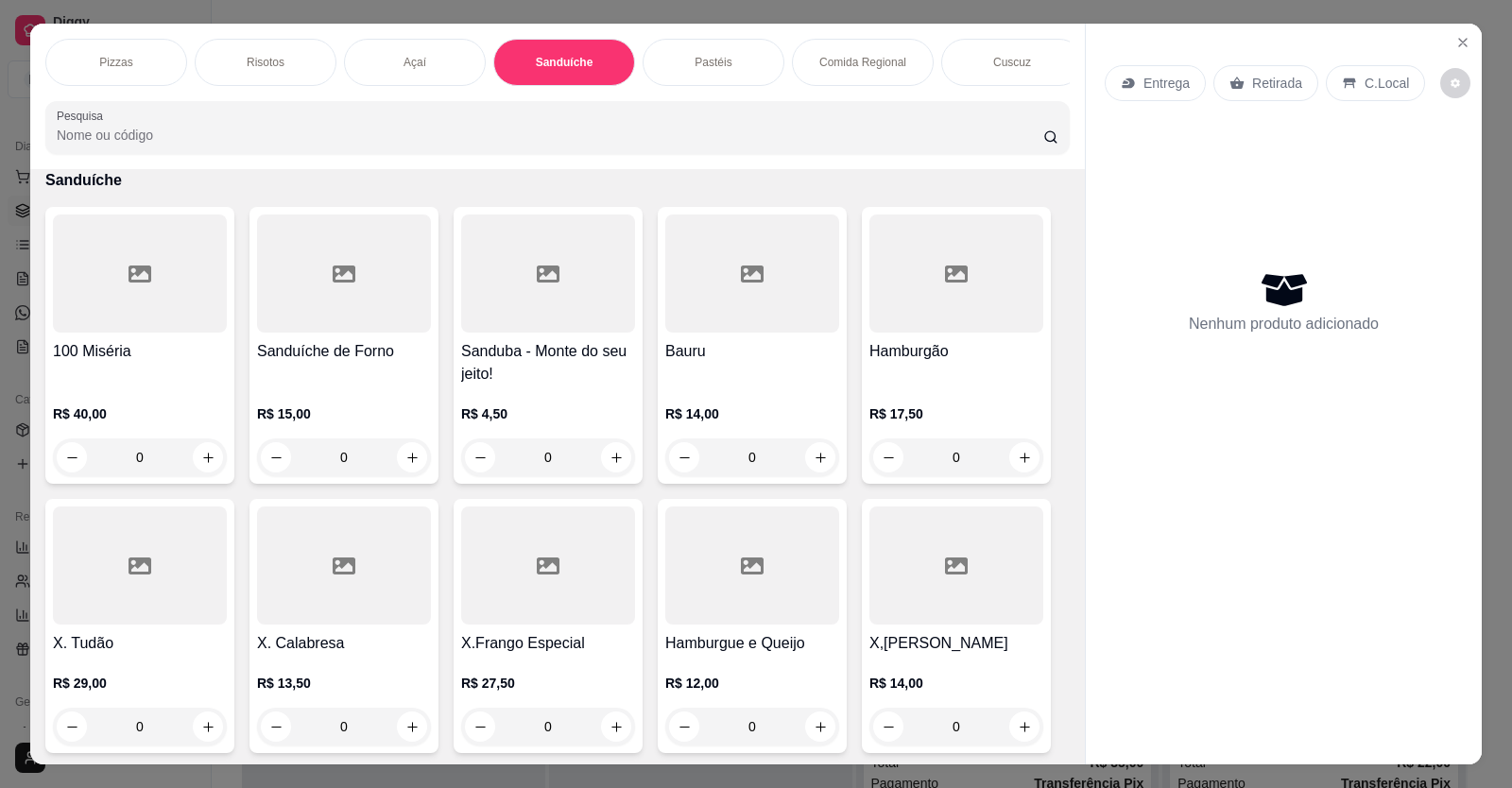
scroll to position [37, 0]
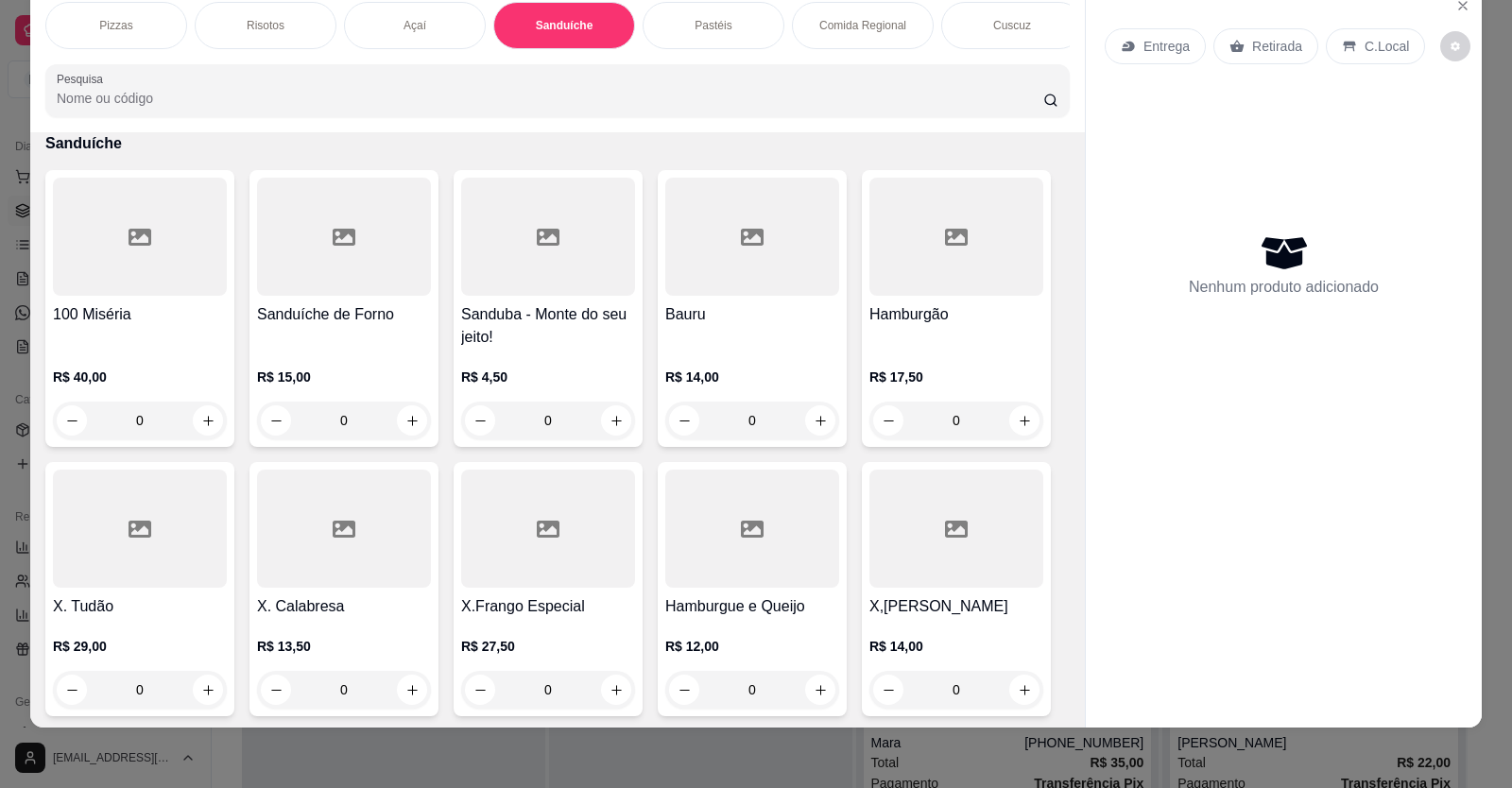
click at [610, 438] on div "0" at bounding box center [548, 420] width 173 height 38
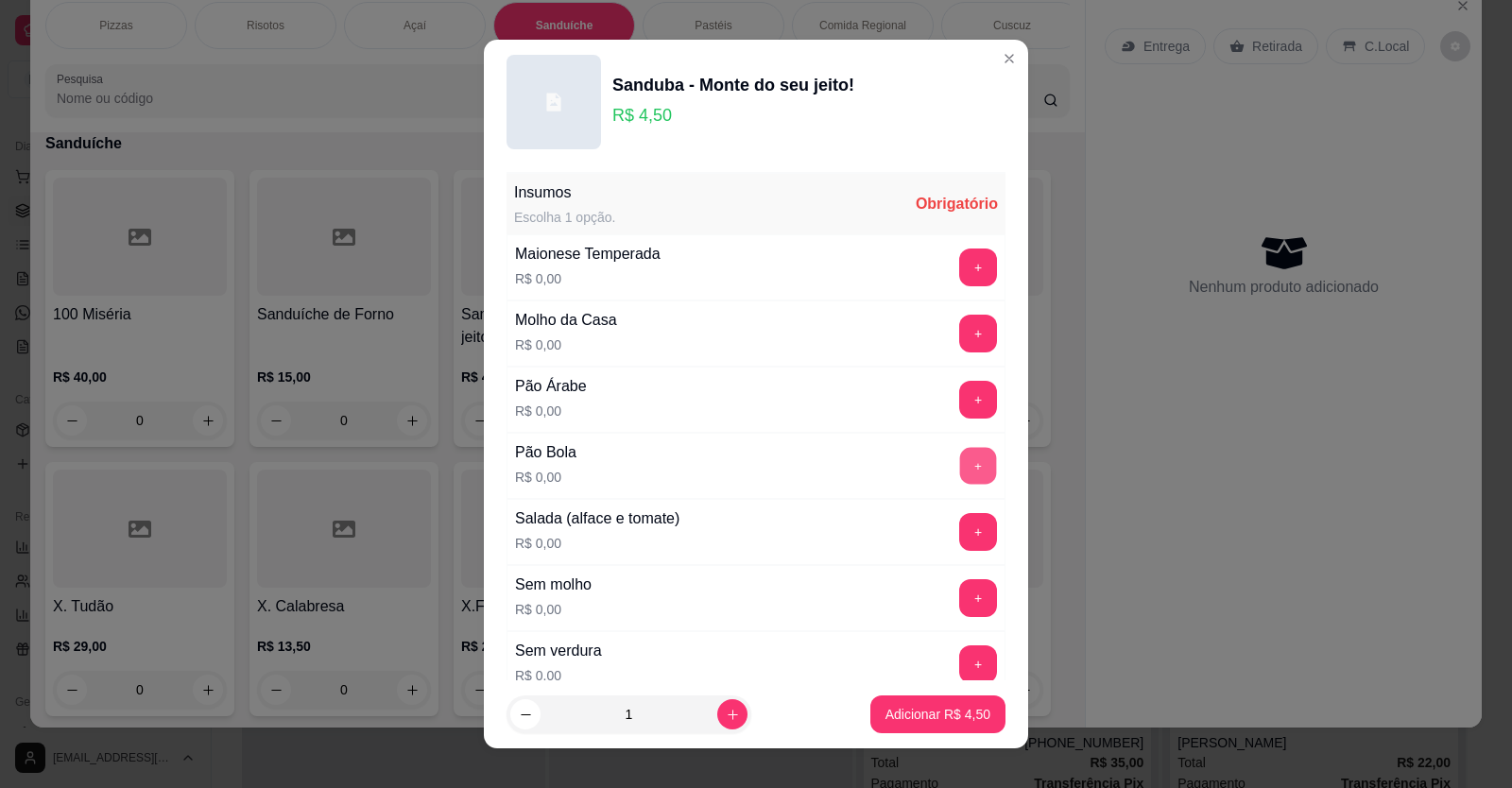
click at [960, 467] on button "+" at bounding box center [978, 465] width 37 height 37
click at [960, 593] on button "+" at bounding box center [978, 597] width 37 height 37
click at [960, 671] on button "+" at bounding box center [978, 663] width 37 height 37
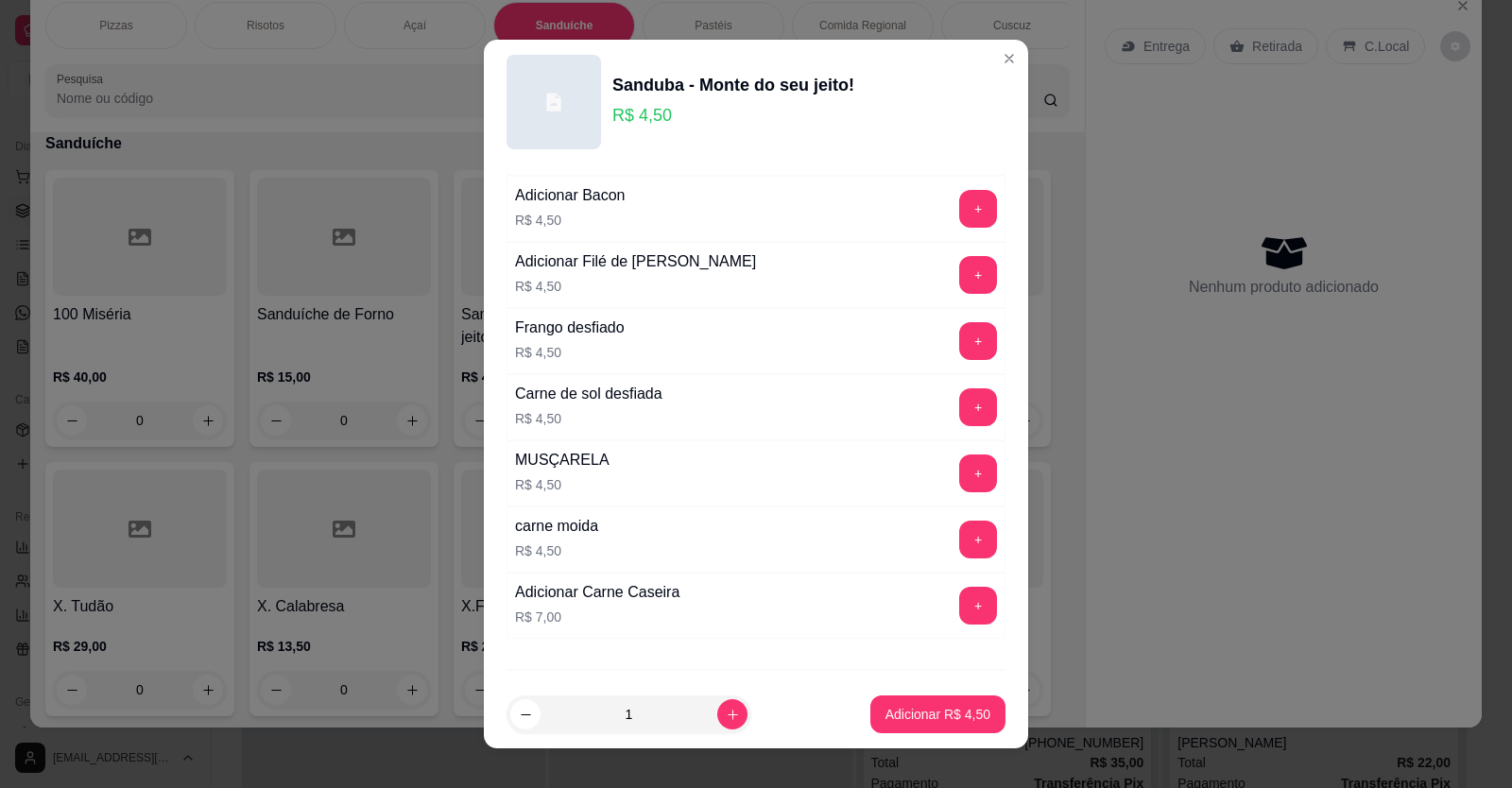
scroll to position [1277, 0]
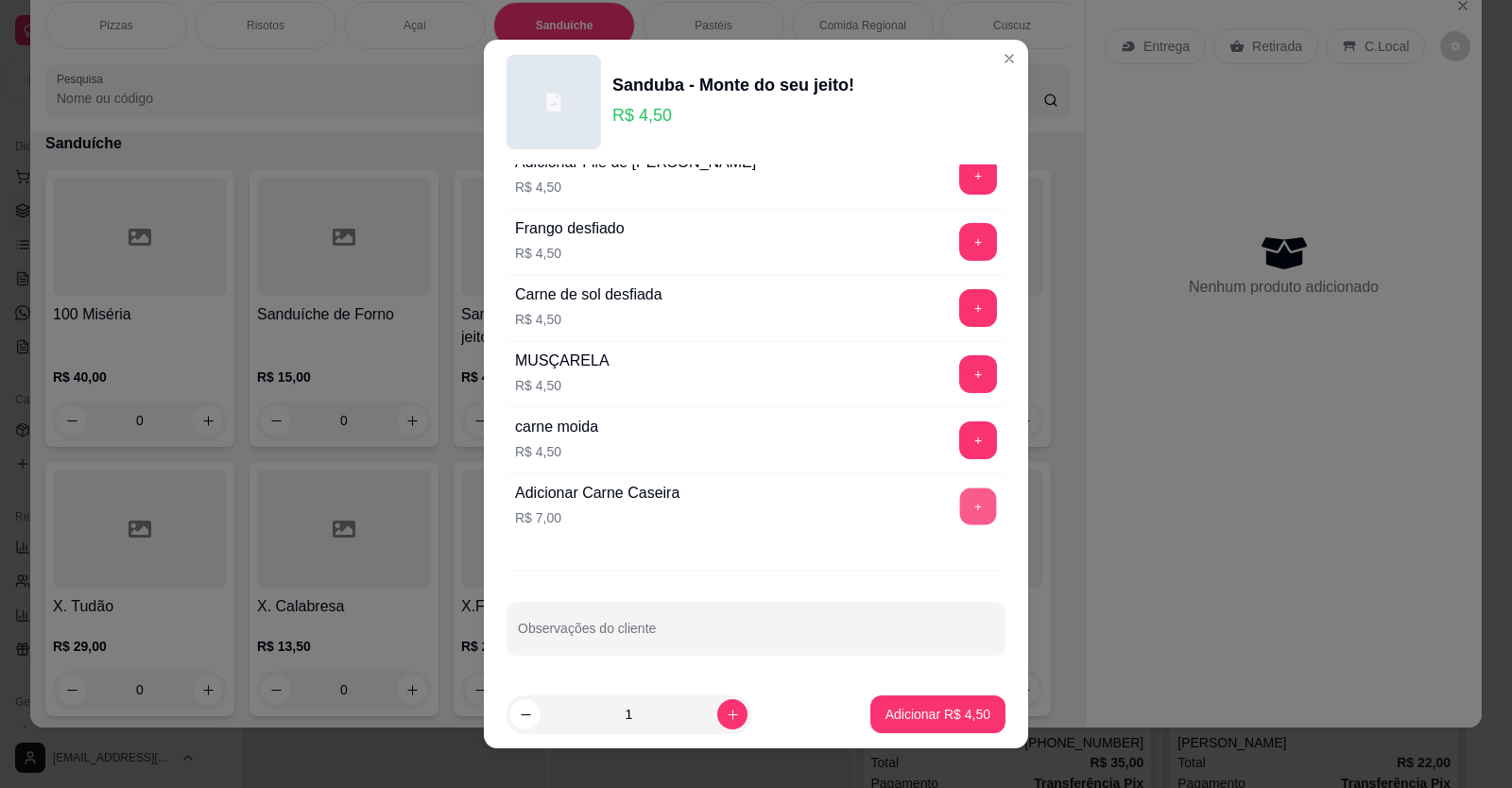
click at [960, 499] on button "+" at bounding box center [978, 506] width 37 height 37
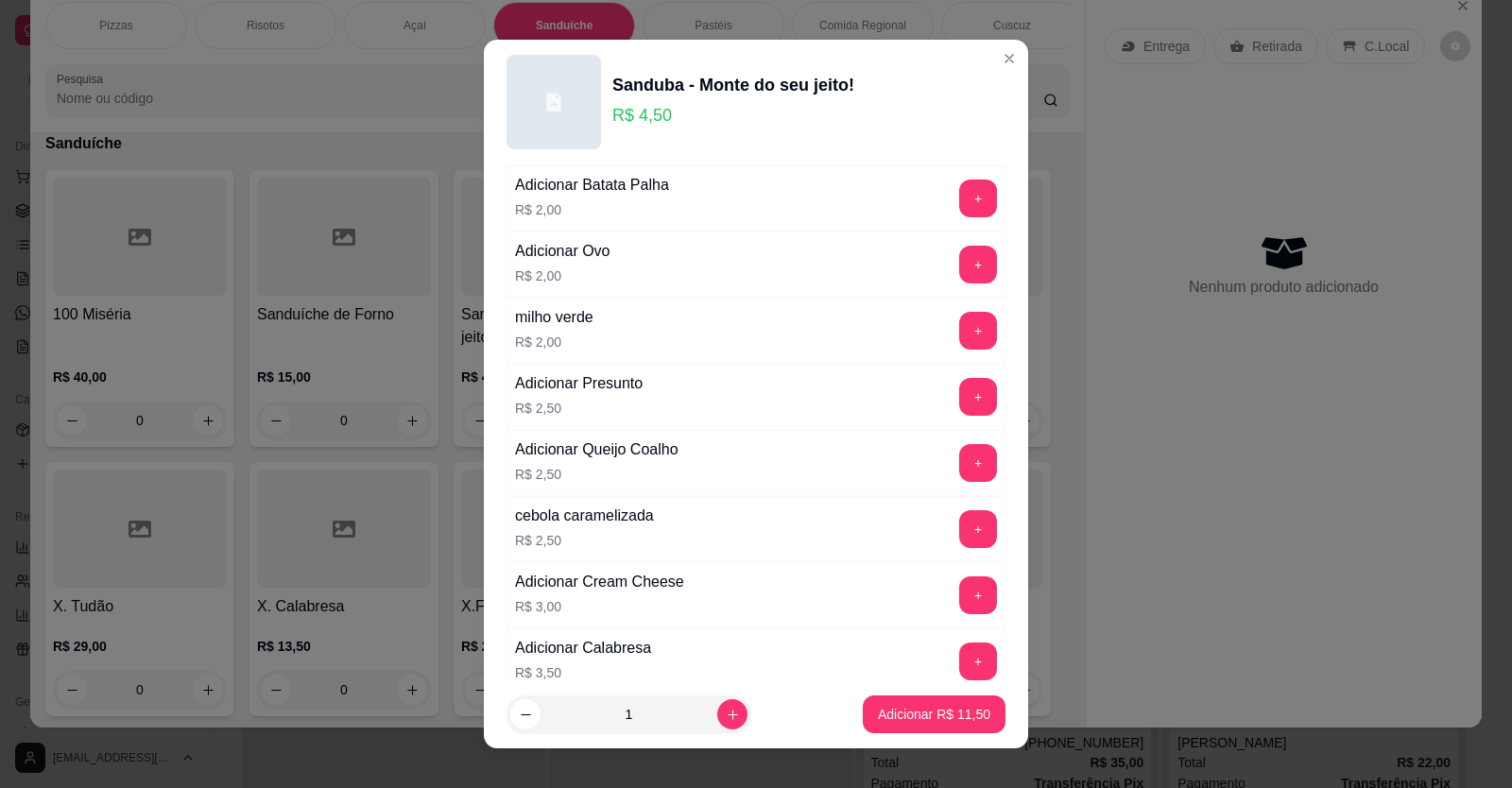
scroll to position [520, 0]
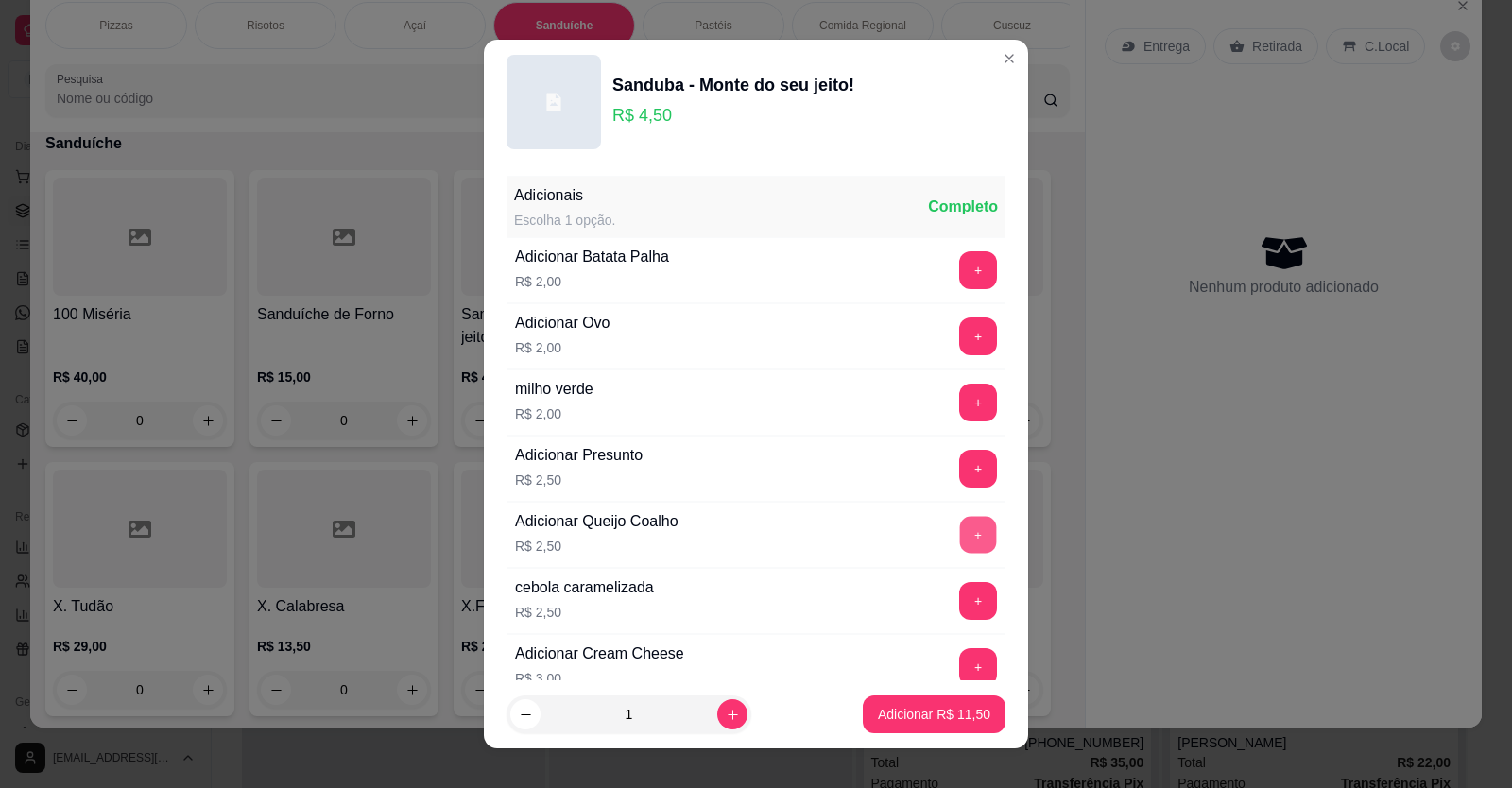
click at [960, 529] on button "+" at bounding box center [978, 534] width 37 height 37
click at [960, 330] on button "+" at bounding box center [978, 335] width 37 height 37
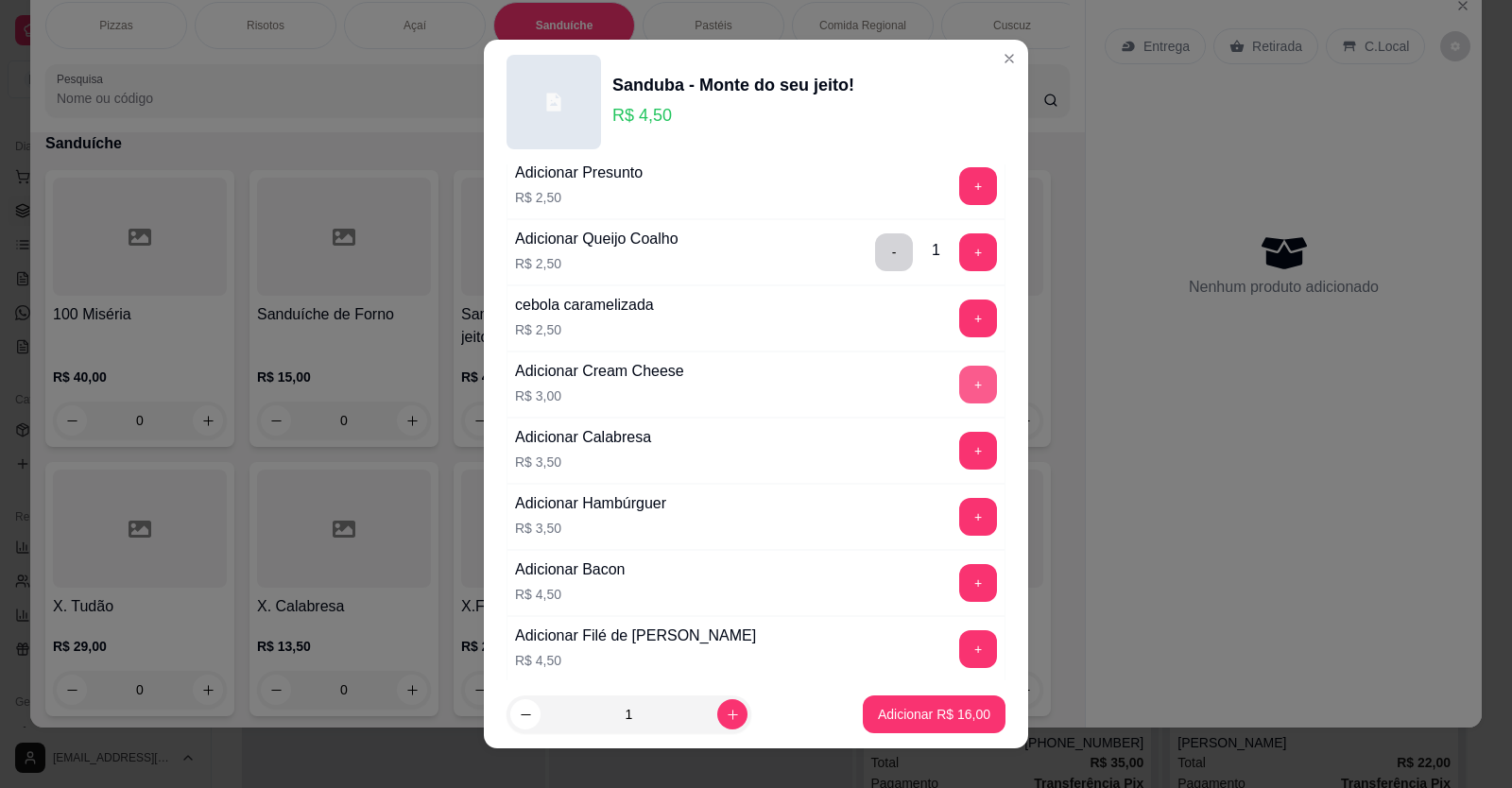
scroll to position [804, 0]
click at [960, 570] on button "+" at bounding box center [978, 581] width 37 height 37
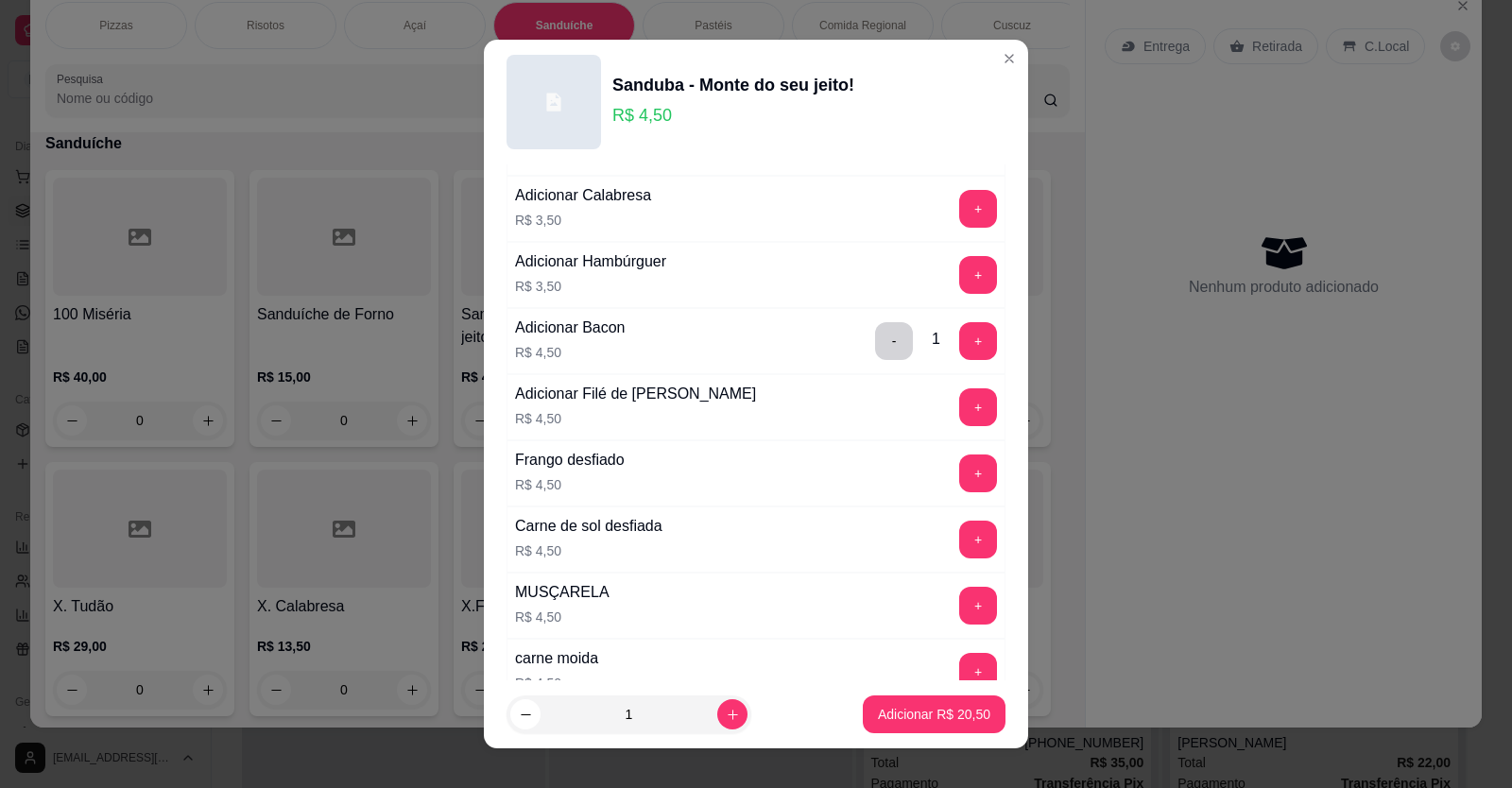
scroll to position [1182, 0]
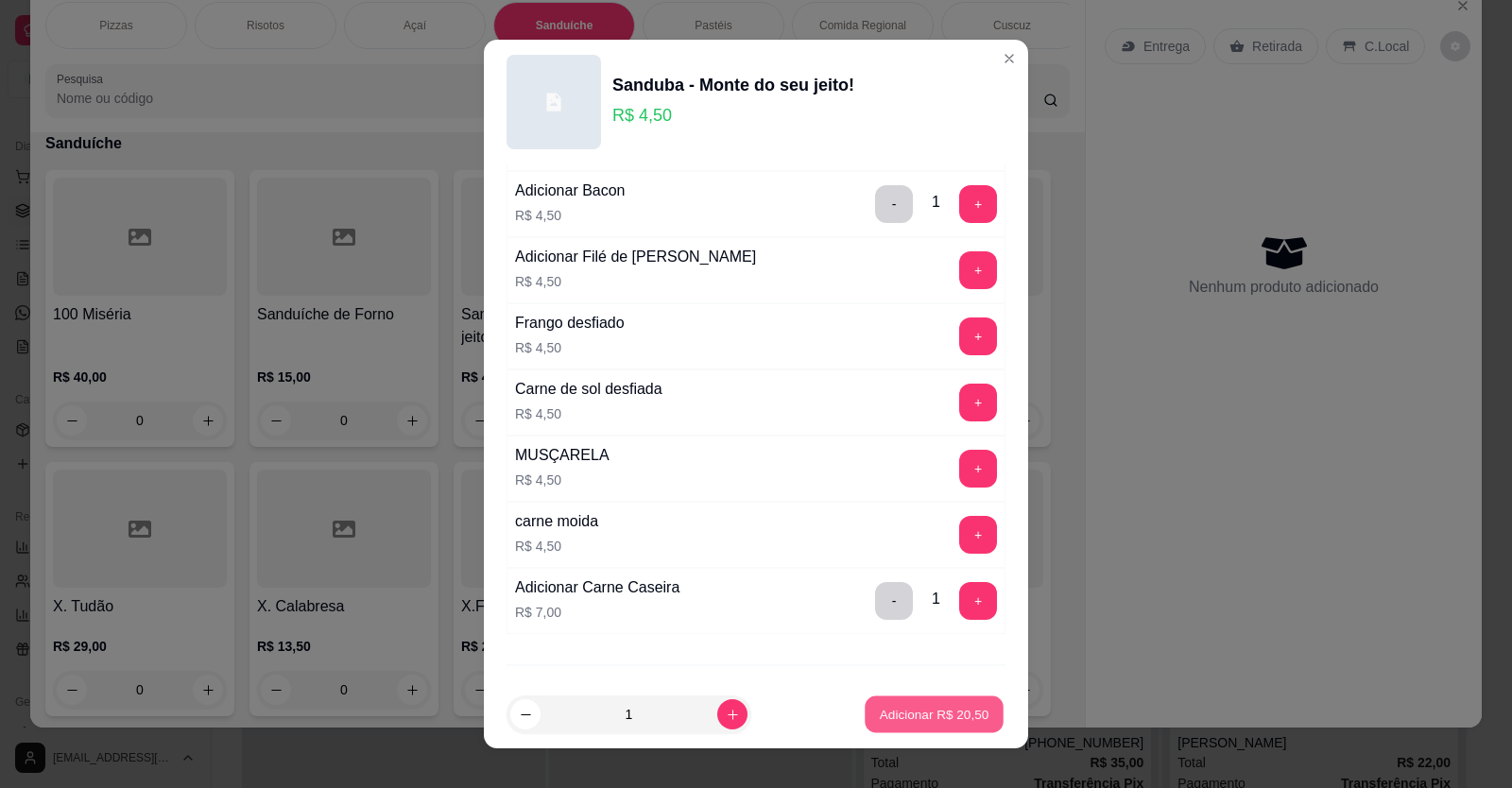
click at [888, 707] on p "Adicionar R$ 20,50" at bounding box center [934, 715] width 110 height 18
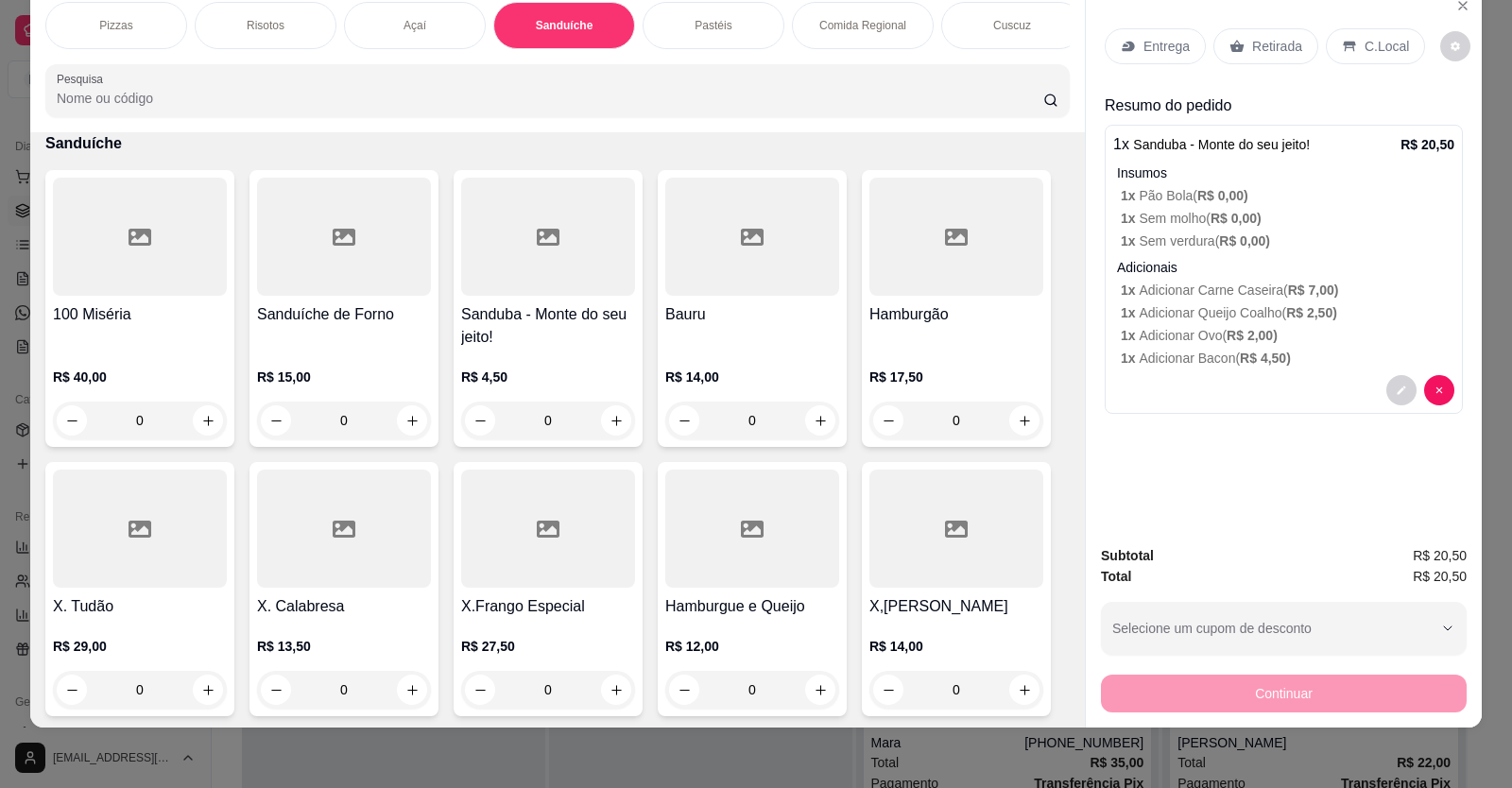
click at [723, 47] on div "Pastéis" at bounding box center [713, 26] width 142 height 48
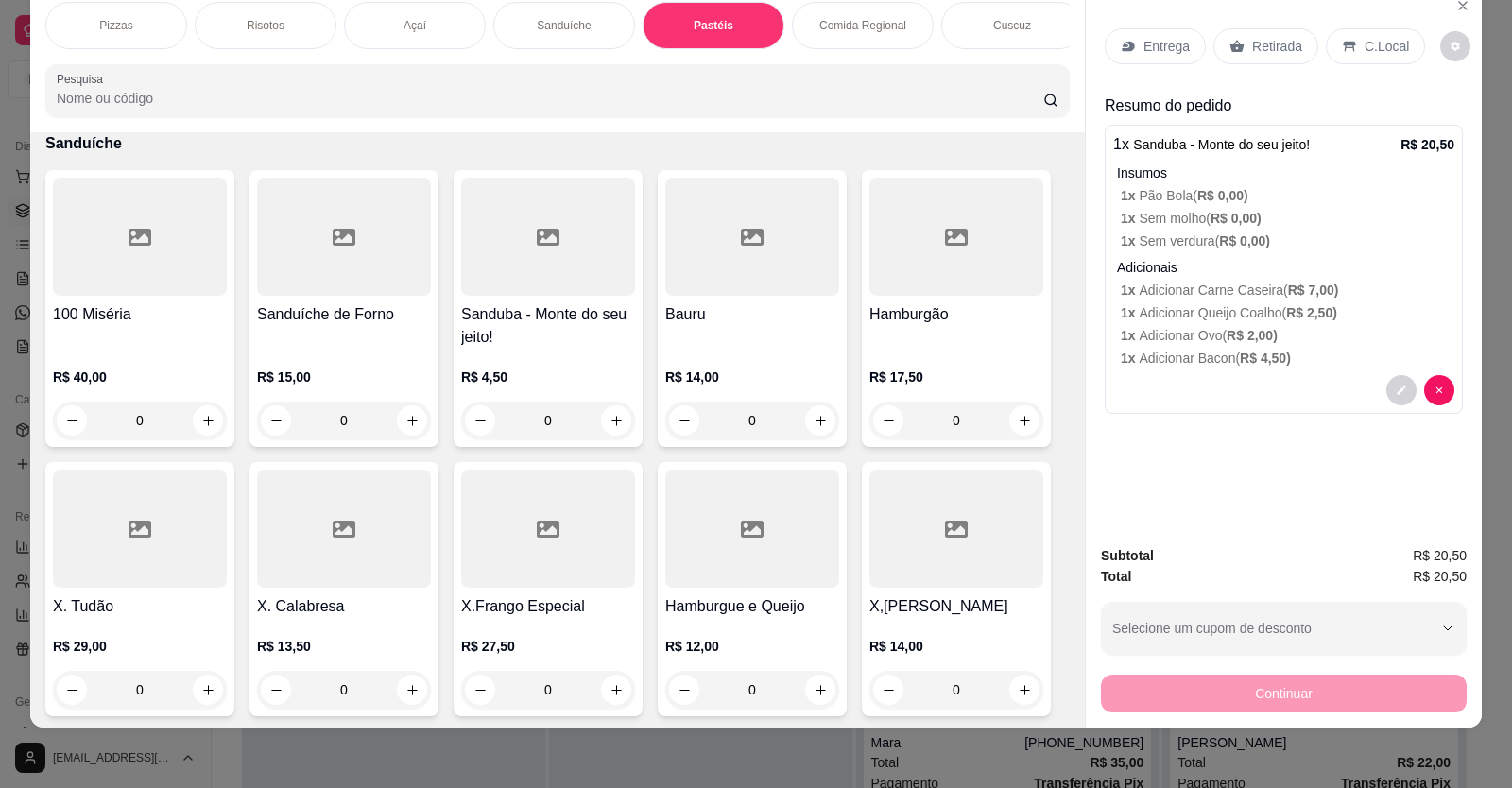
scroll to position [1897, 0]
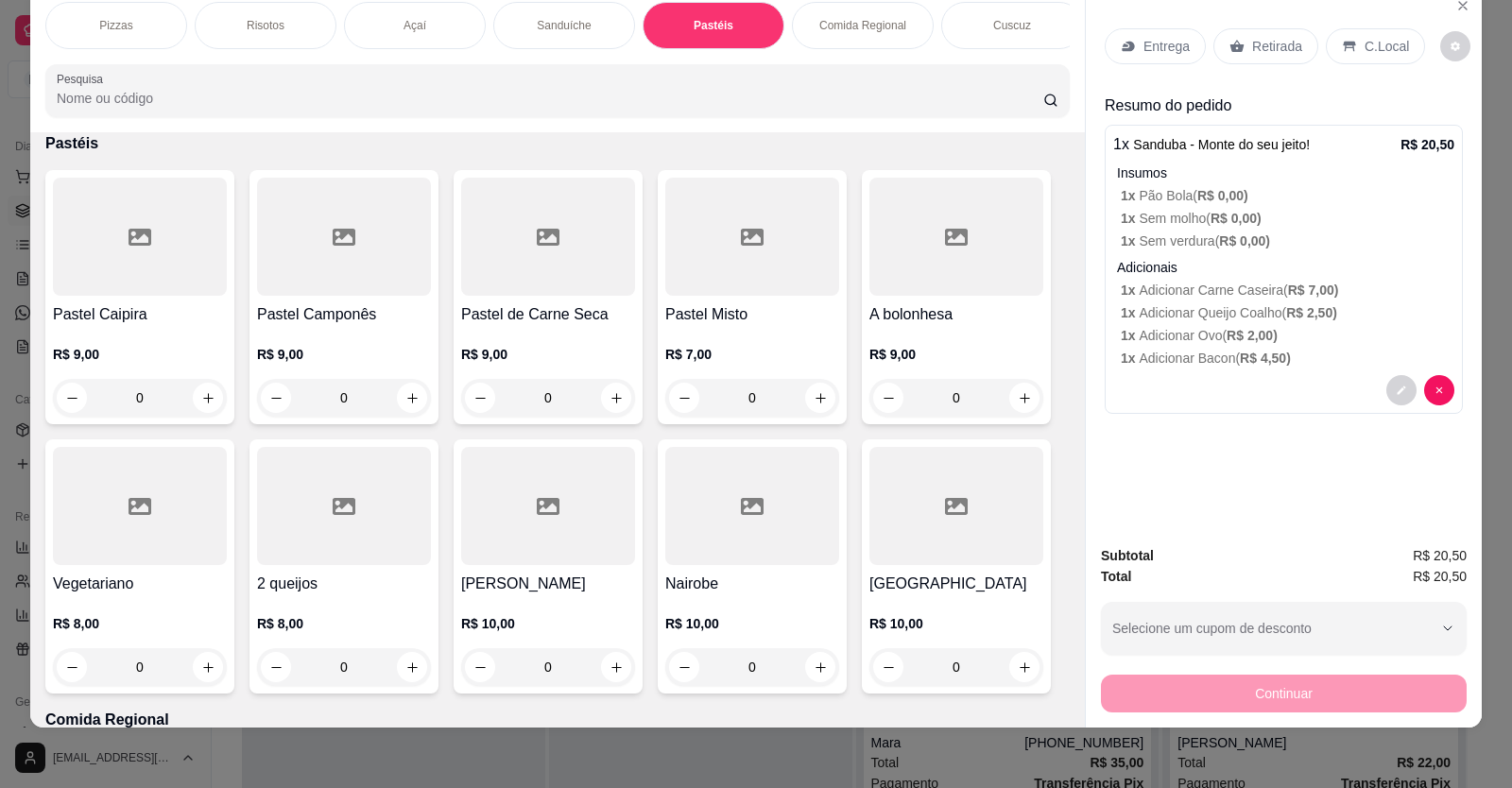
click at [608, 64] on div "Pizzas Risotos Açaí Sanduíche Pastéis Comida Regional Cuscuz Petiscos Bebidas P…" at bounding box center [557, 59] width 1055 height 146
click at [422, 26] on p "Bebidas" at bounding box center [413, 26] width 41 height 15
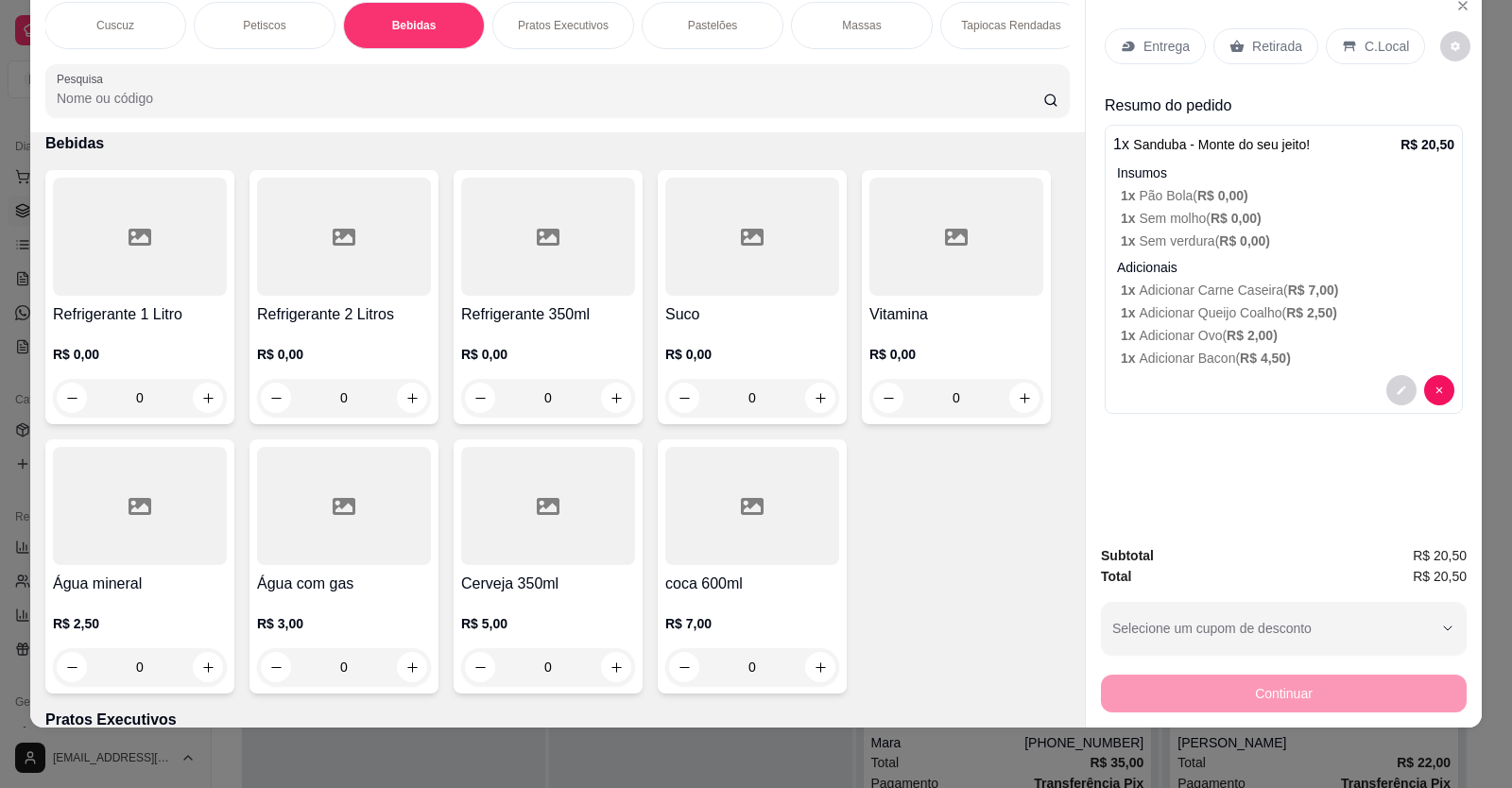
click at [607, 408] on div "0" at bounding box center [548, 398] width 173 height 38
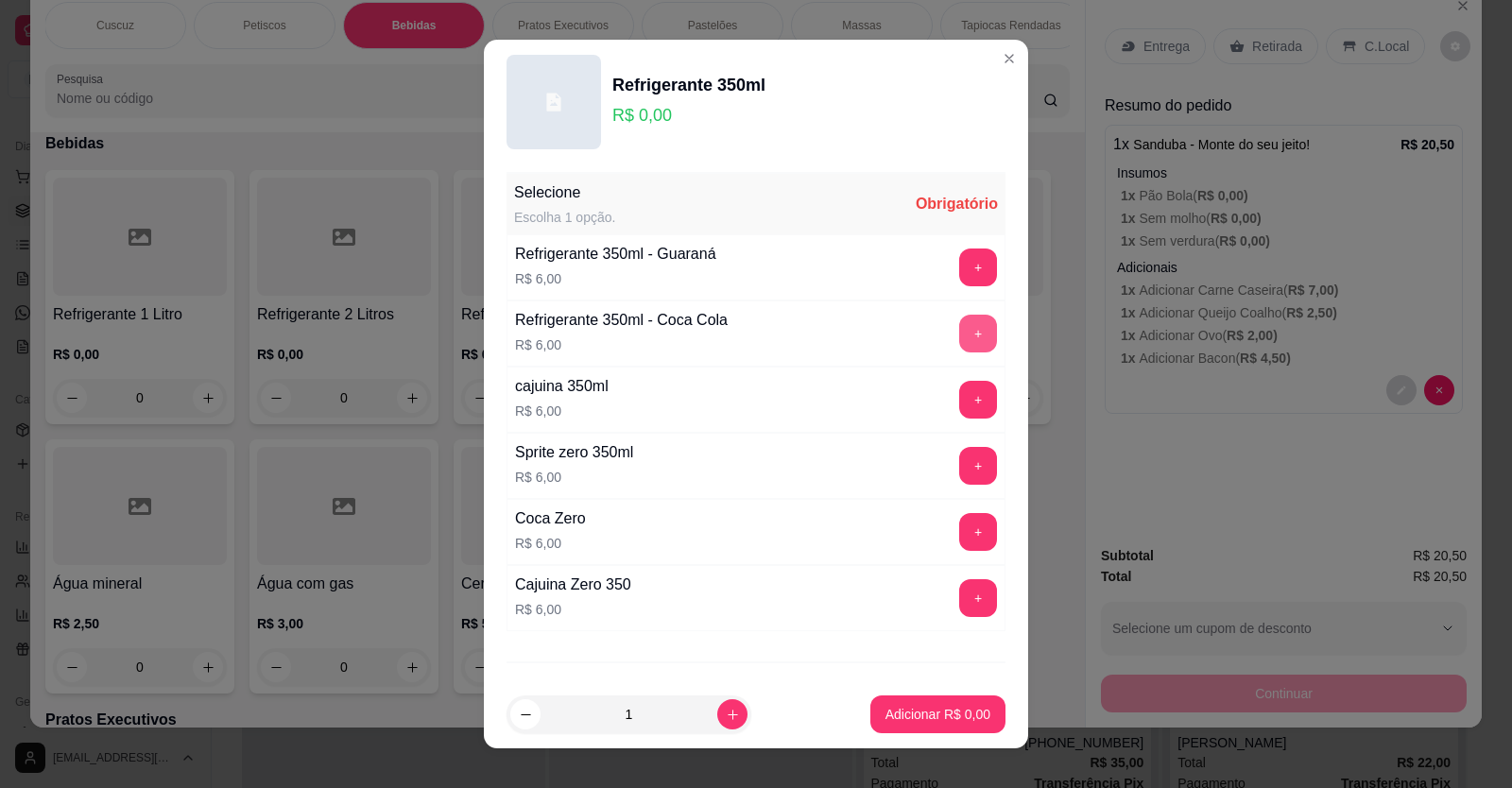
click at [959, 336] on button "+" at bounding box center [978, 333] width 38 height 38
click at [872, 713] on button "Adicionar R$ 6,00" at bounding box center [937, 715] width 131 height 37
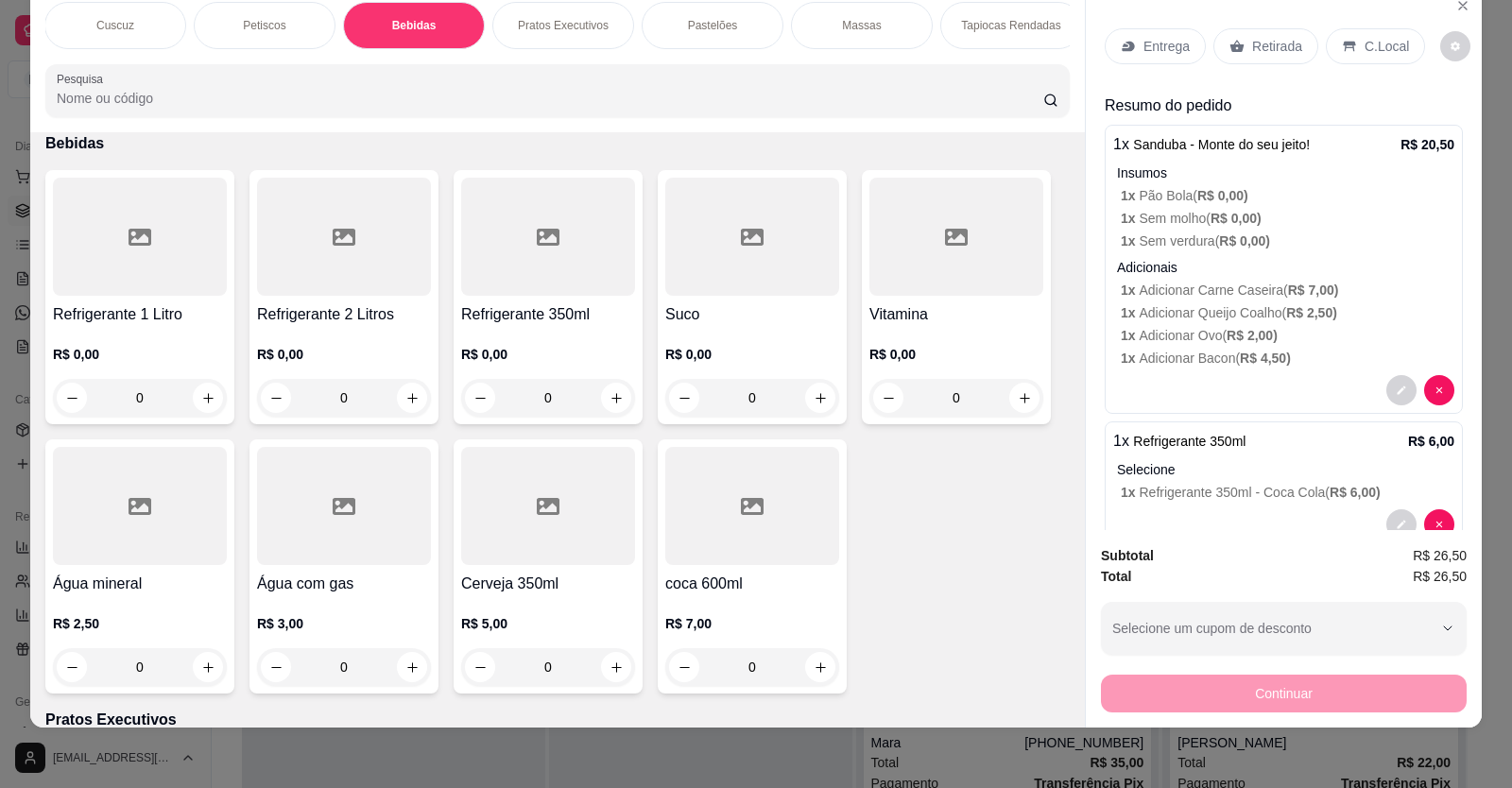
click at [1153, 45] on p "Entrega" at bounding box center [1166, 47] width 47 height 19
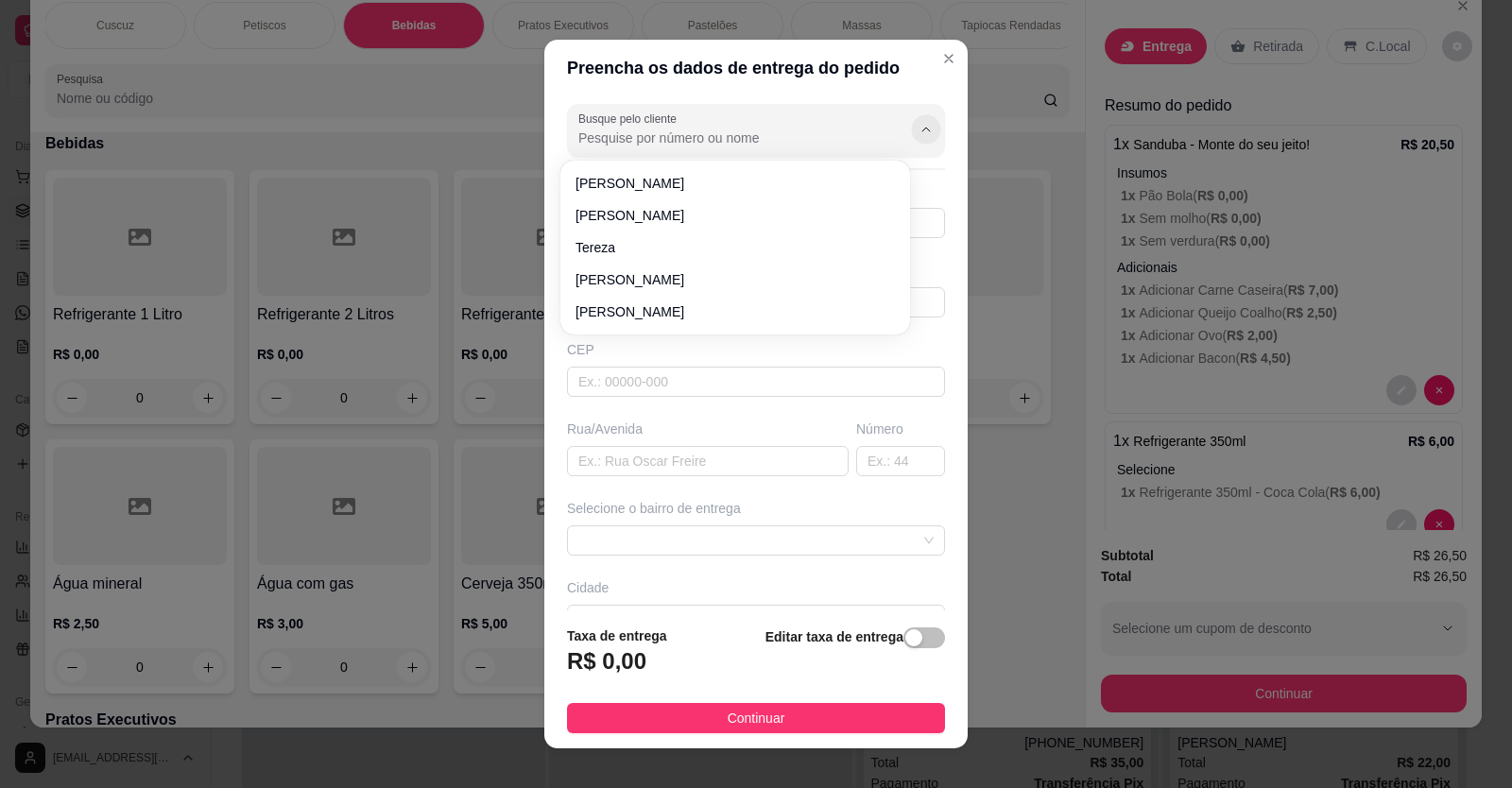
click at [911, 143] on button "Show suggestions" at bounding box center [925, 129] width 30 height 30
click at [581, 137] on input "Busque pelo cliente" at bounding box center [729, 138] width 302 height 19
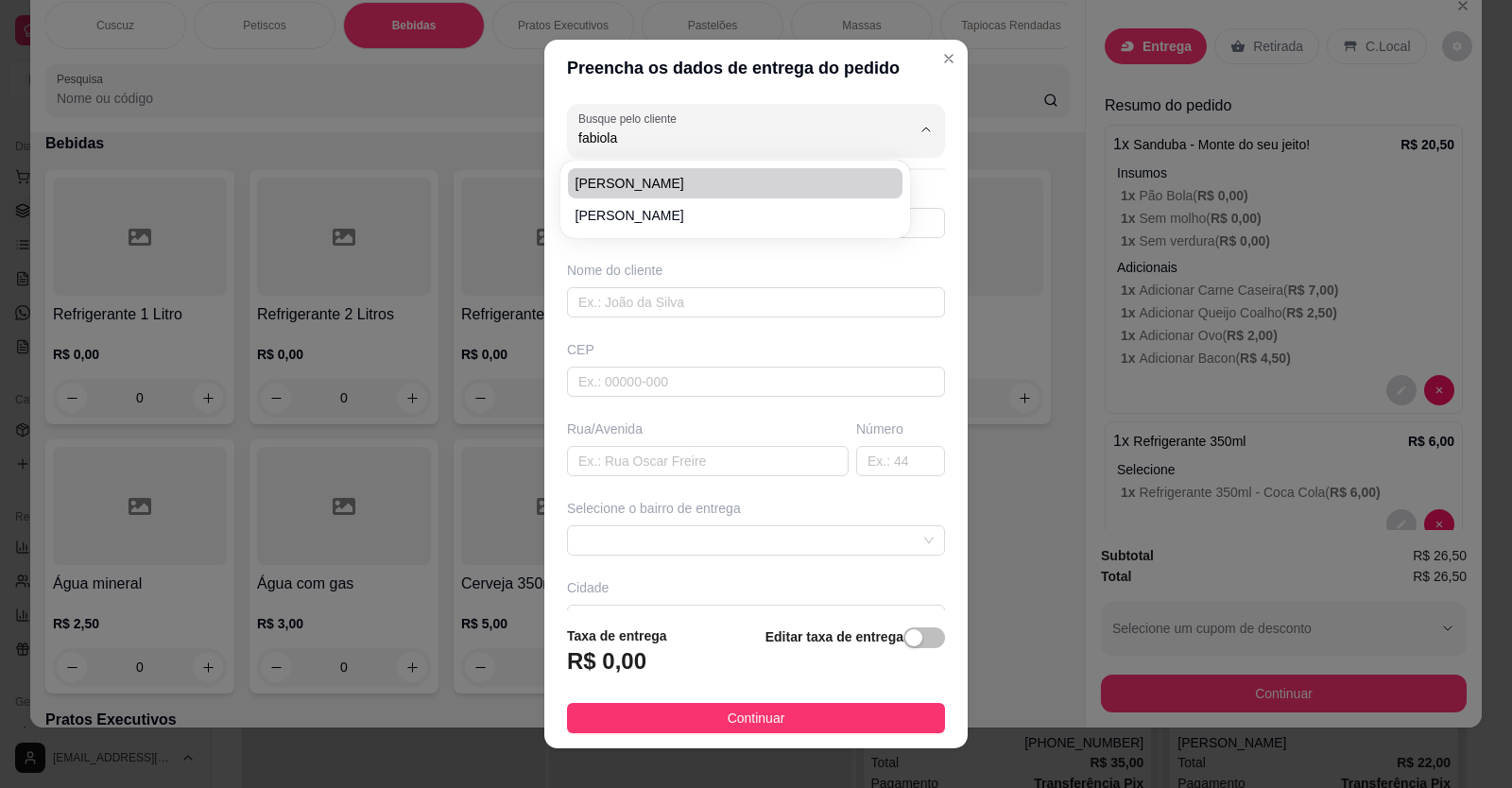
click at [615, 187] on span "[PERSON_NAME]" at bounding box center [725, 183] width 300 height 19
type input "[PERSON_NAME]"
type input "88993114113"
type input "[PERSON_NAME]"
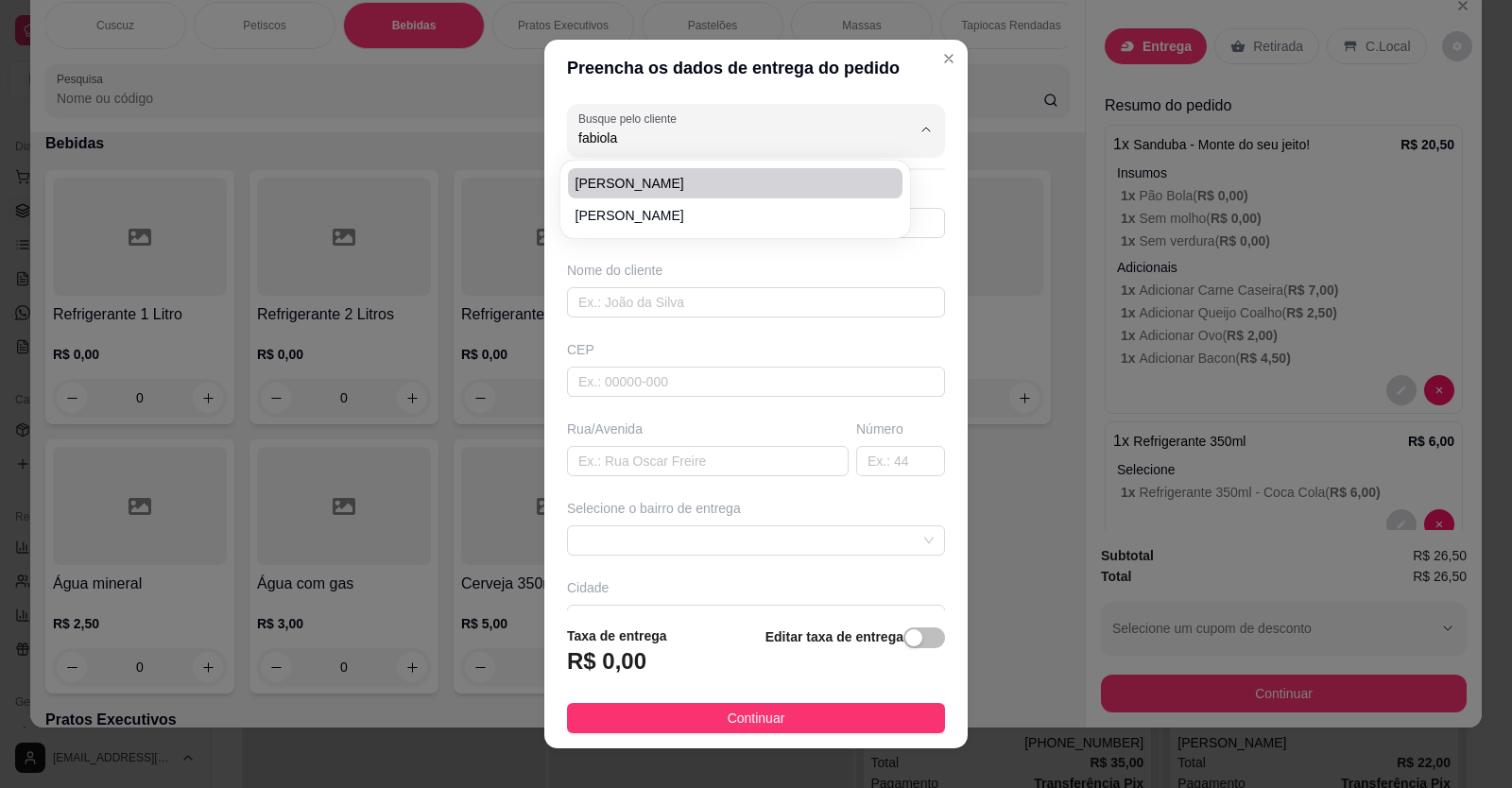
type input "0"
type input "Bn Clinic"
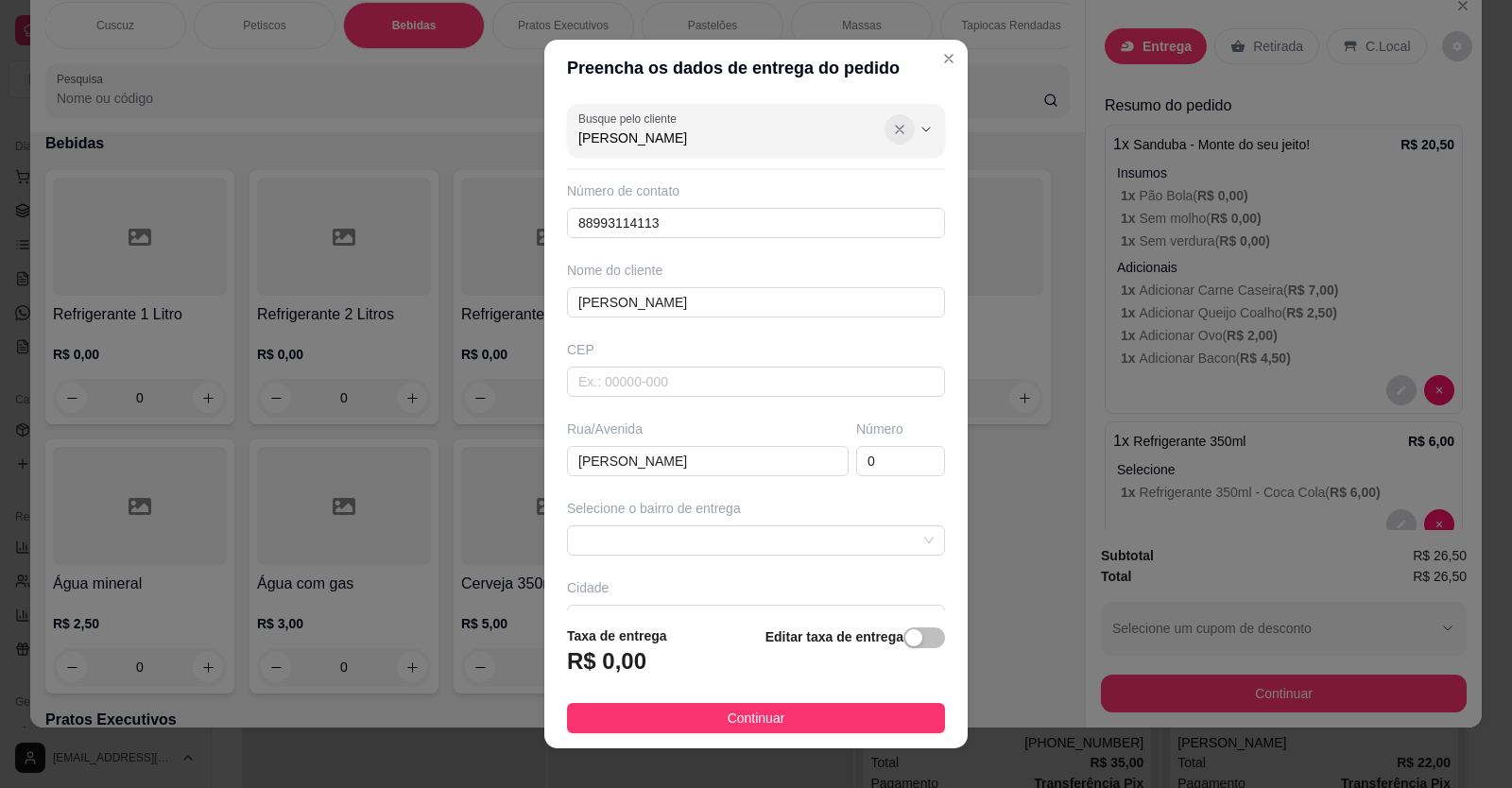
type input "[PERSON_NAME]"
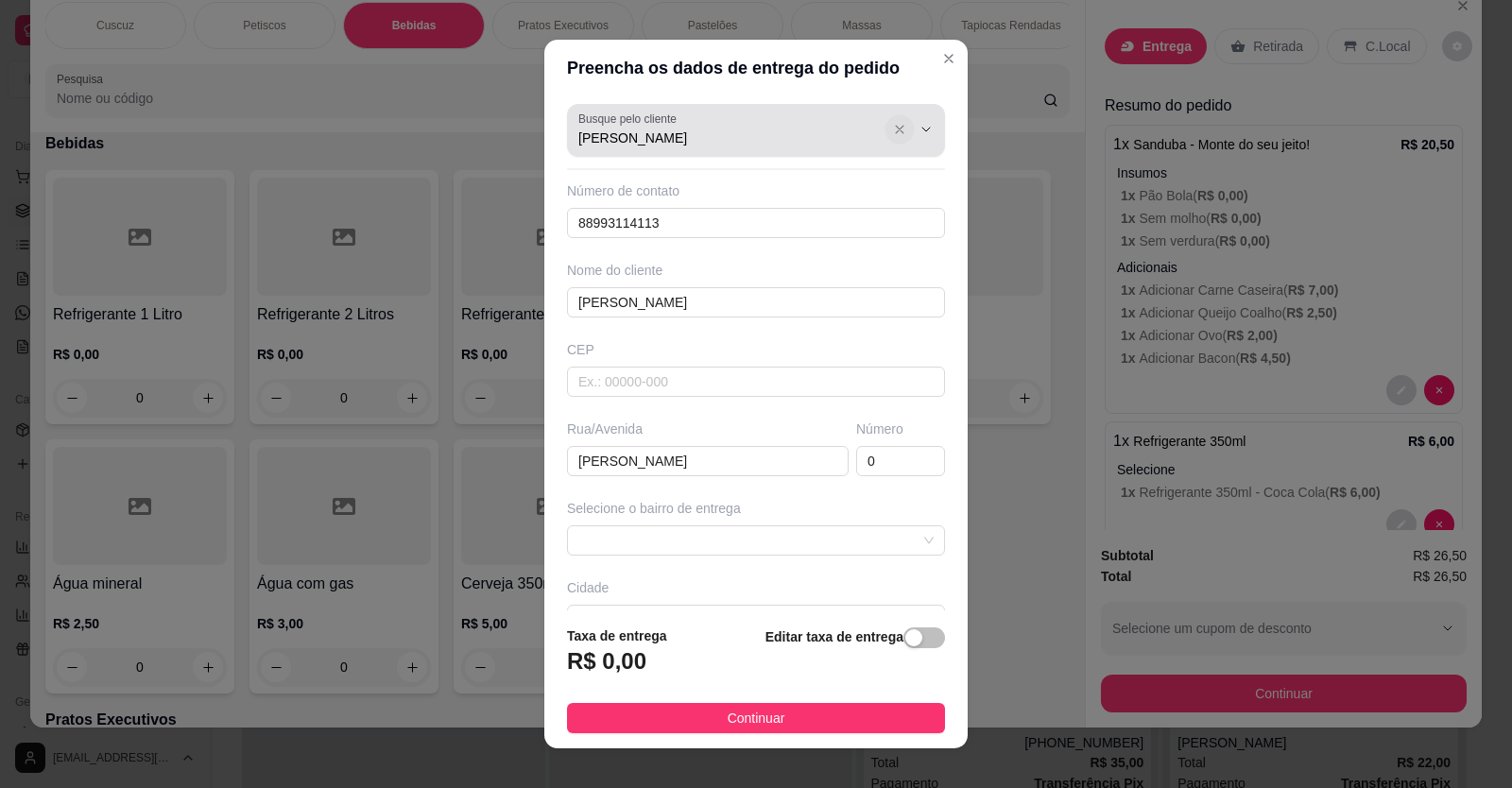
click at [892, 128] on icon "Show suggestions" at bounding box center [899, 130] width 15 height 15
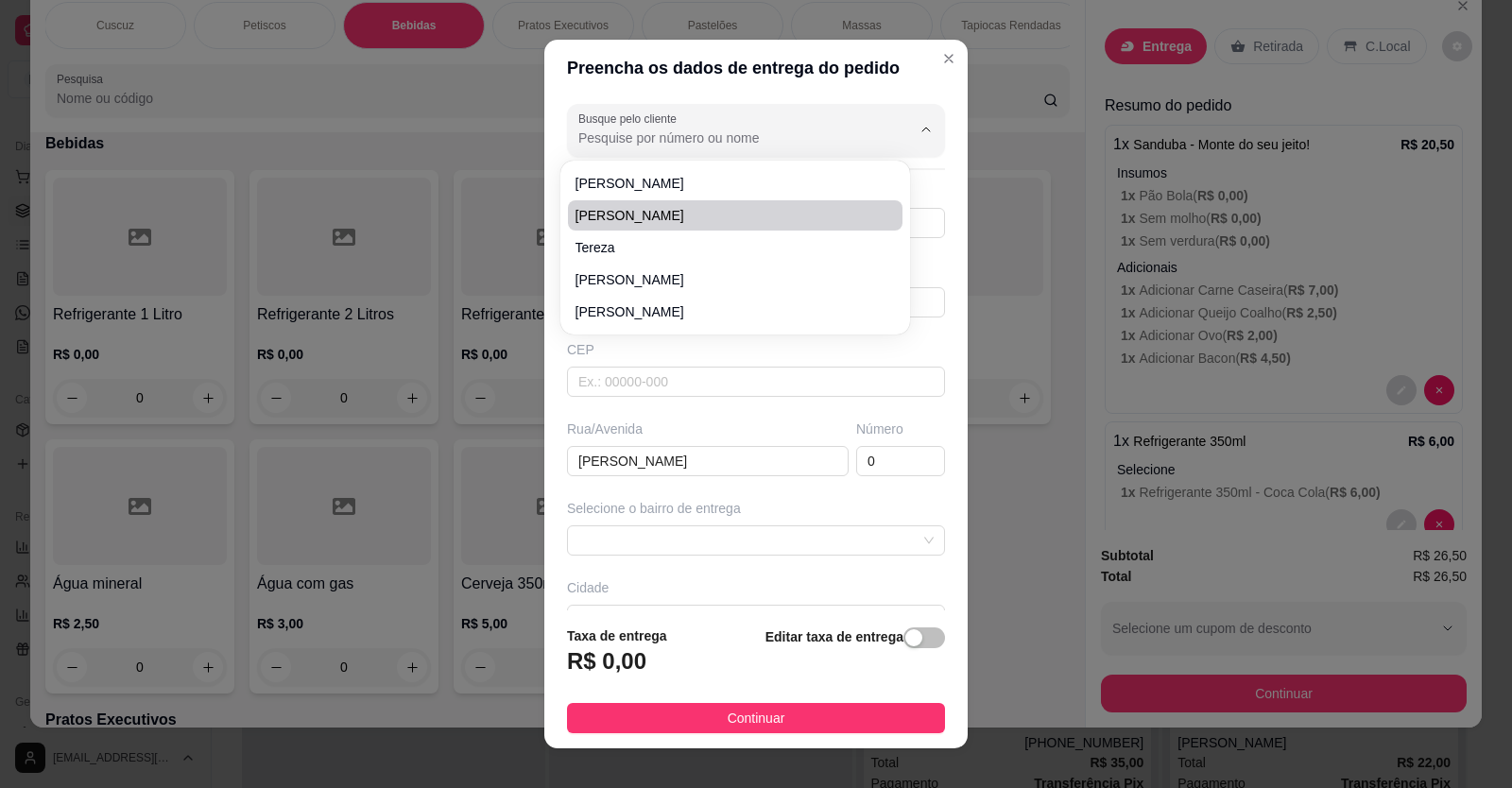
click at [600, 208] on span "[PERSON_NAME]" at bounding box center [725, 215] width 300 height 19
type input "[PERSON_NAME]"
type input "88992007120"
type input "[PERSON_NAME]"
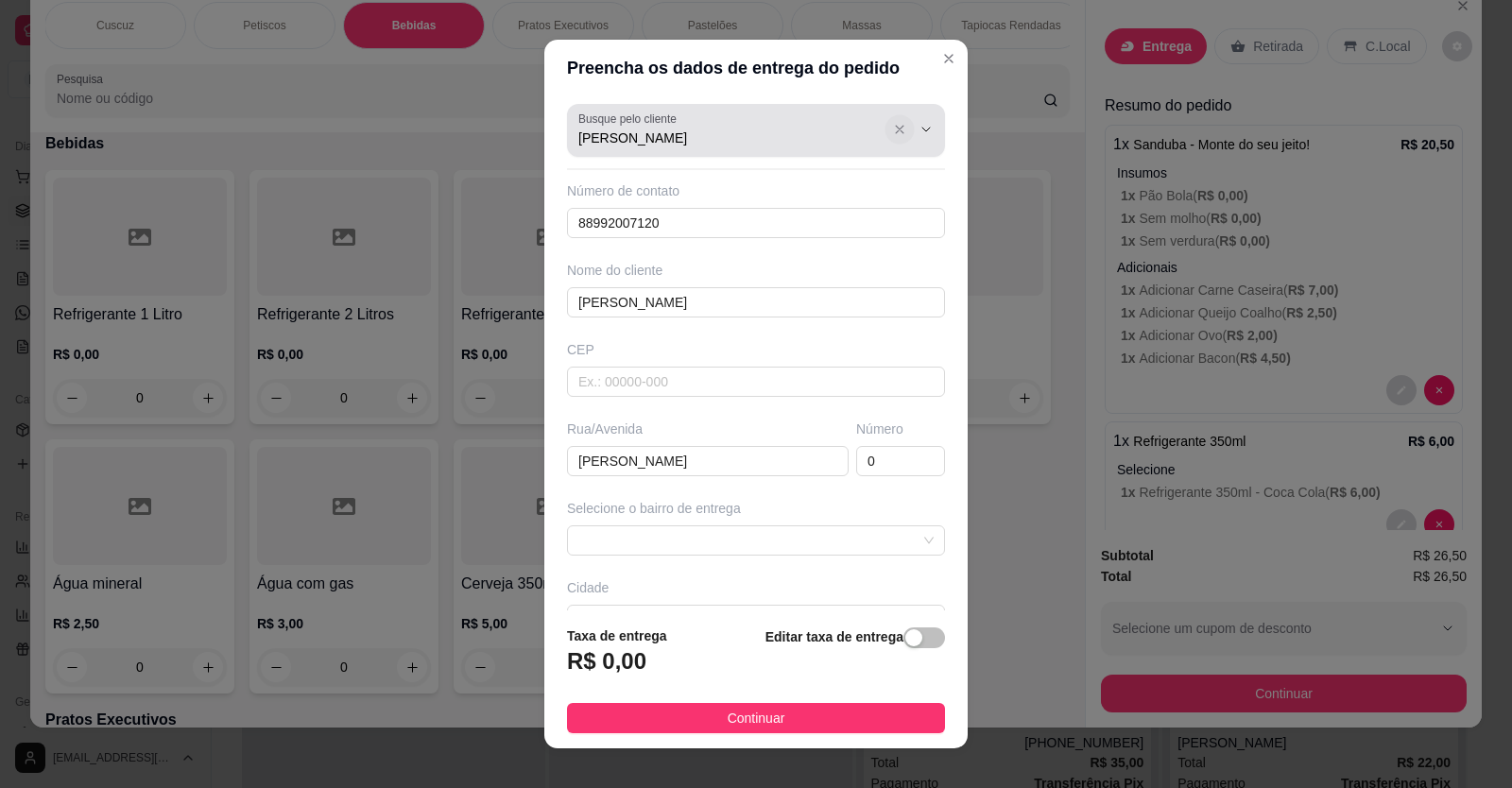
click at [892, 132] on icon "Show suggestions" at bounding box center [899, 130] width 15 height 15
click at [578, 119] on label "Busque pelo cliente" at bounding box center [631, 118] width 105 height 16
click at [578, 129] on input "Busque pelo cliente" at bounding box center [729, 138] width 302 height 19
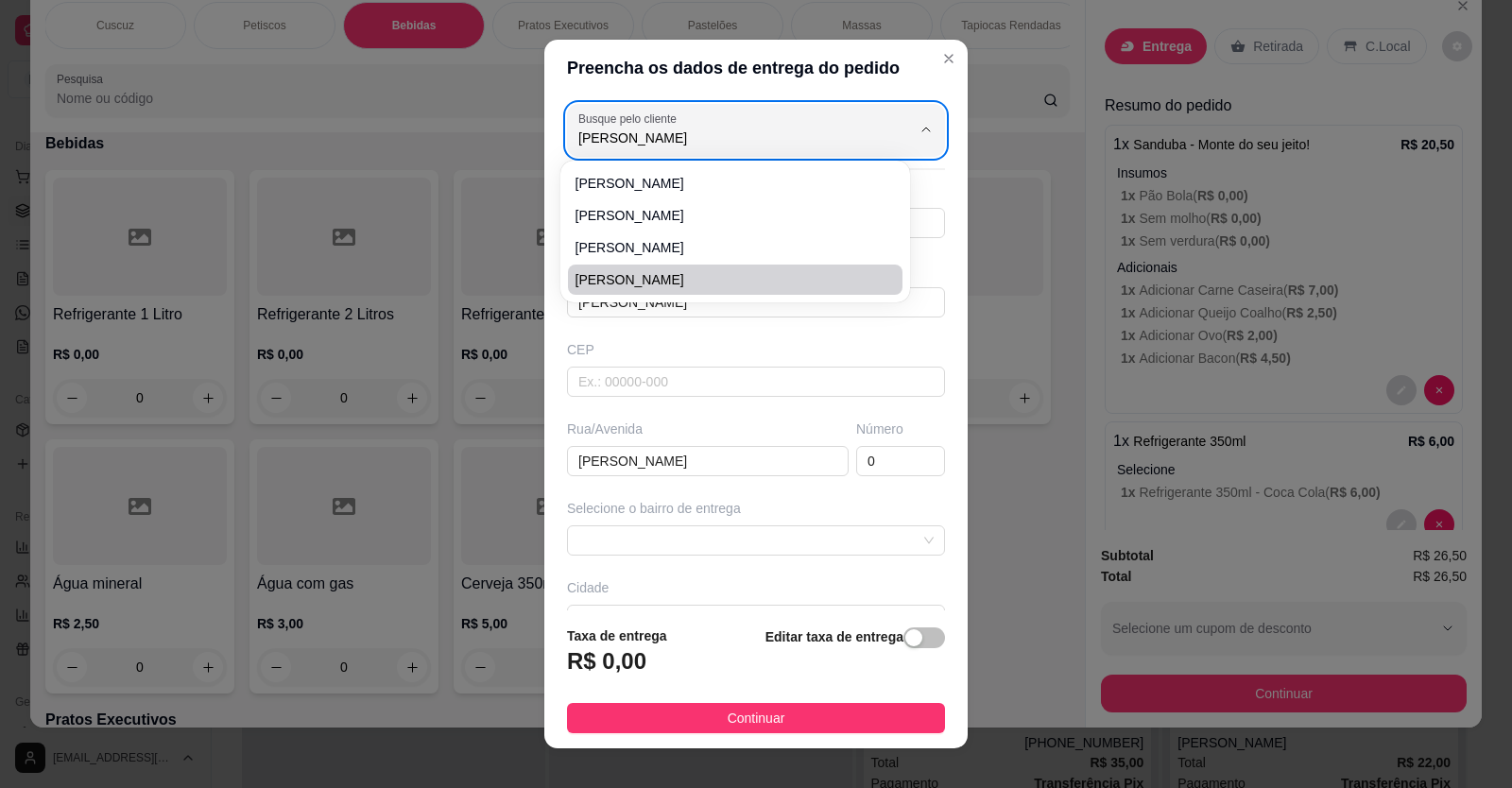
click at [607, 278] on span "[PERSON_NAME]" at bounding box center [725, 280] width 300 height 19
type input "[PERSON_NAME]"
type input "889993114113"
type input "[PERSON_NAME]"
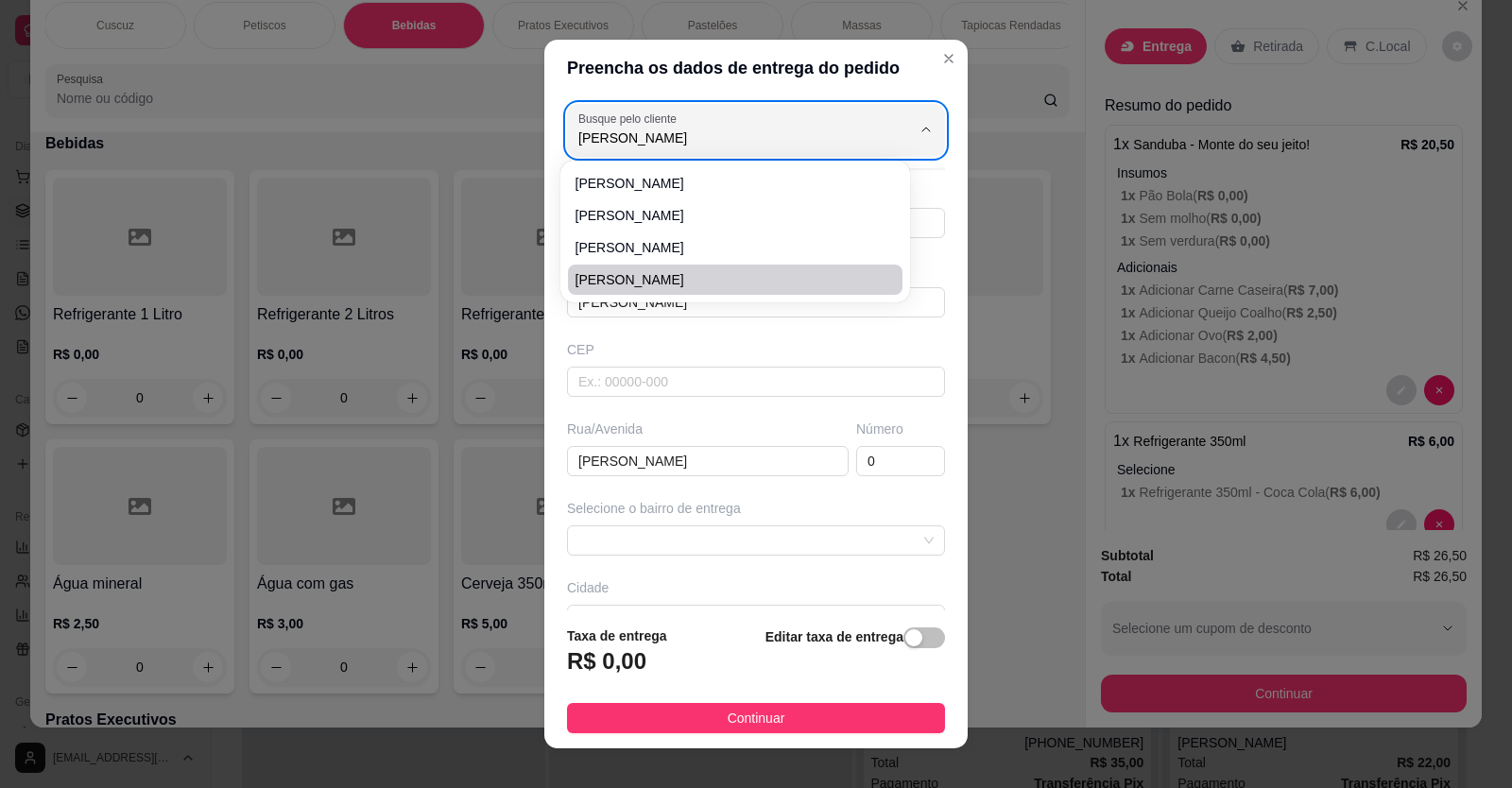
type input "244"
type input "LIMOEIRO DO NORTE"
type input "Bn clinic"
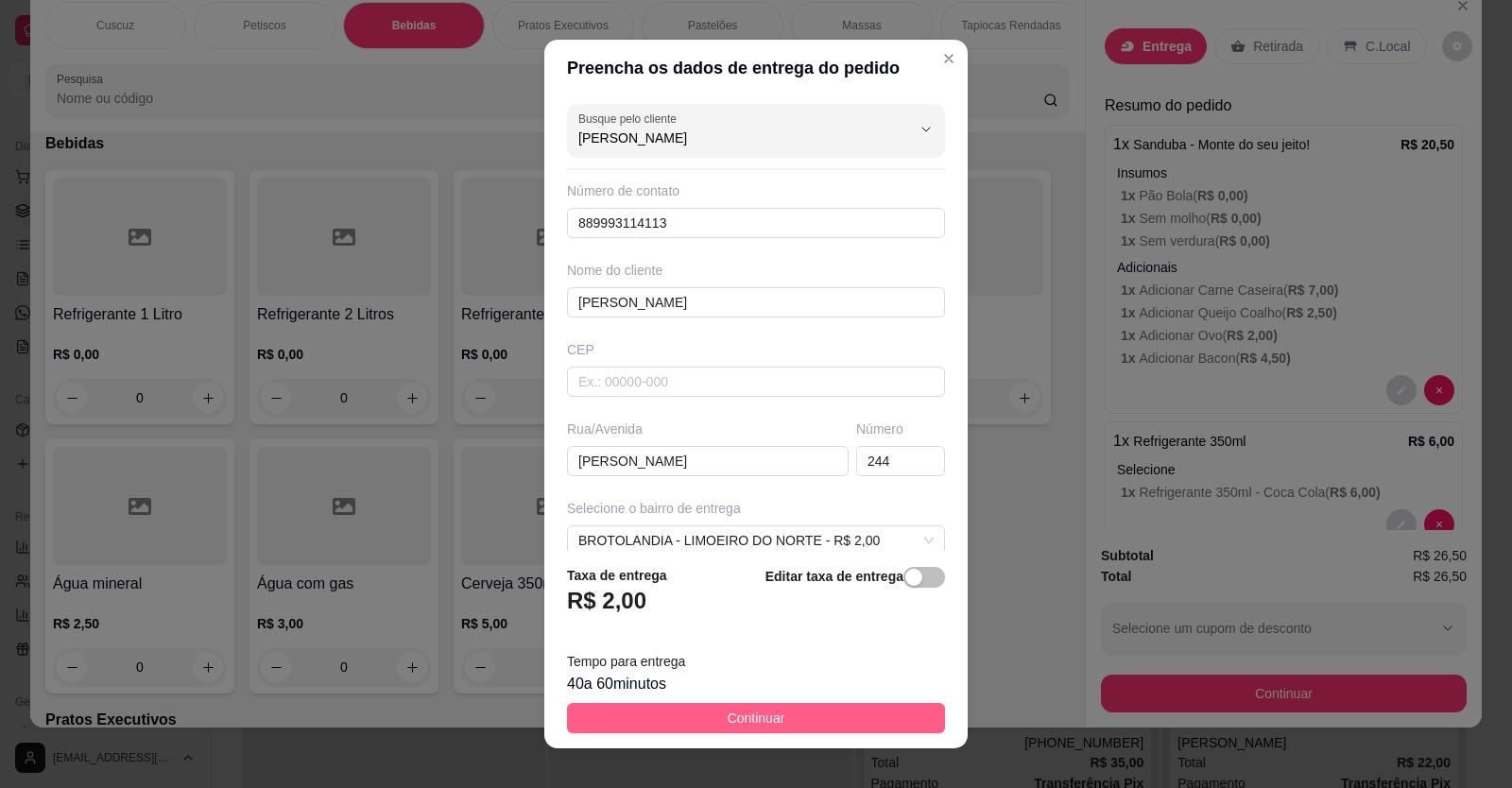
type input "[PERSON_NAME]"
click at [850, 720] on button "Continuar" at bounding box center [756, 718] width 378 height 30
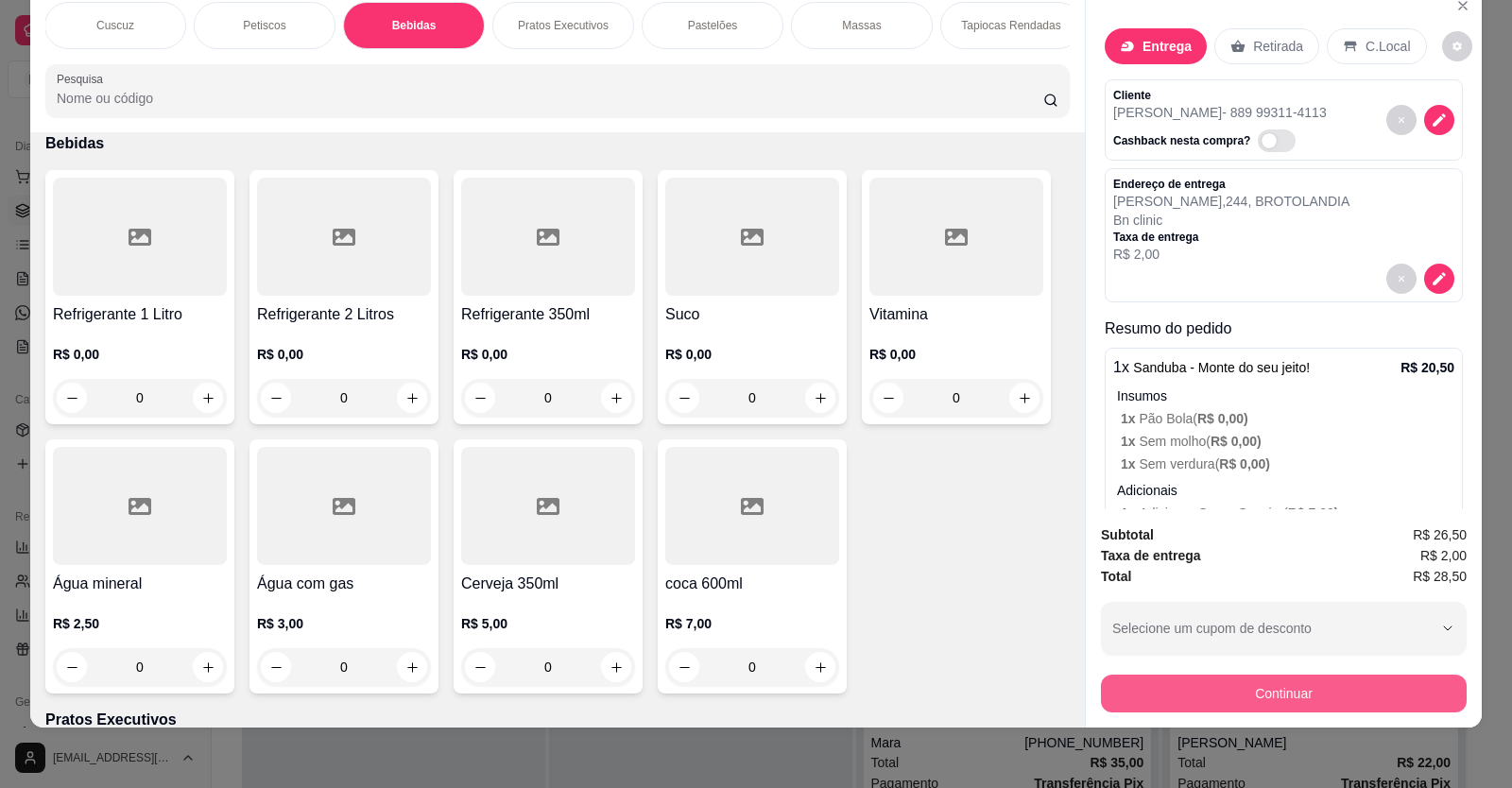
click at [1266, 688] on button "Continuar" at bounding box center [1283, 694] width 366 height 38
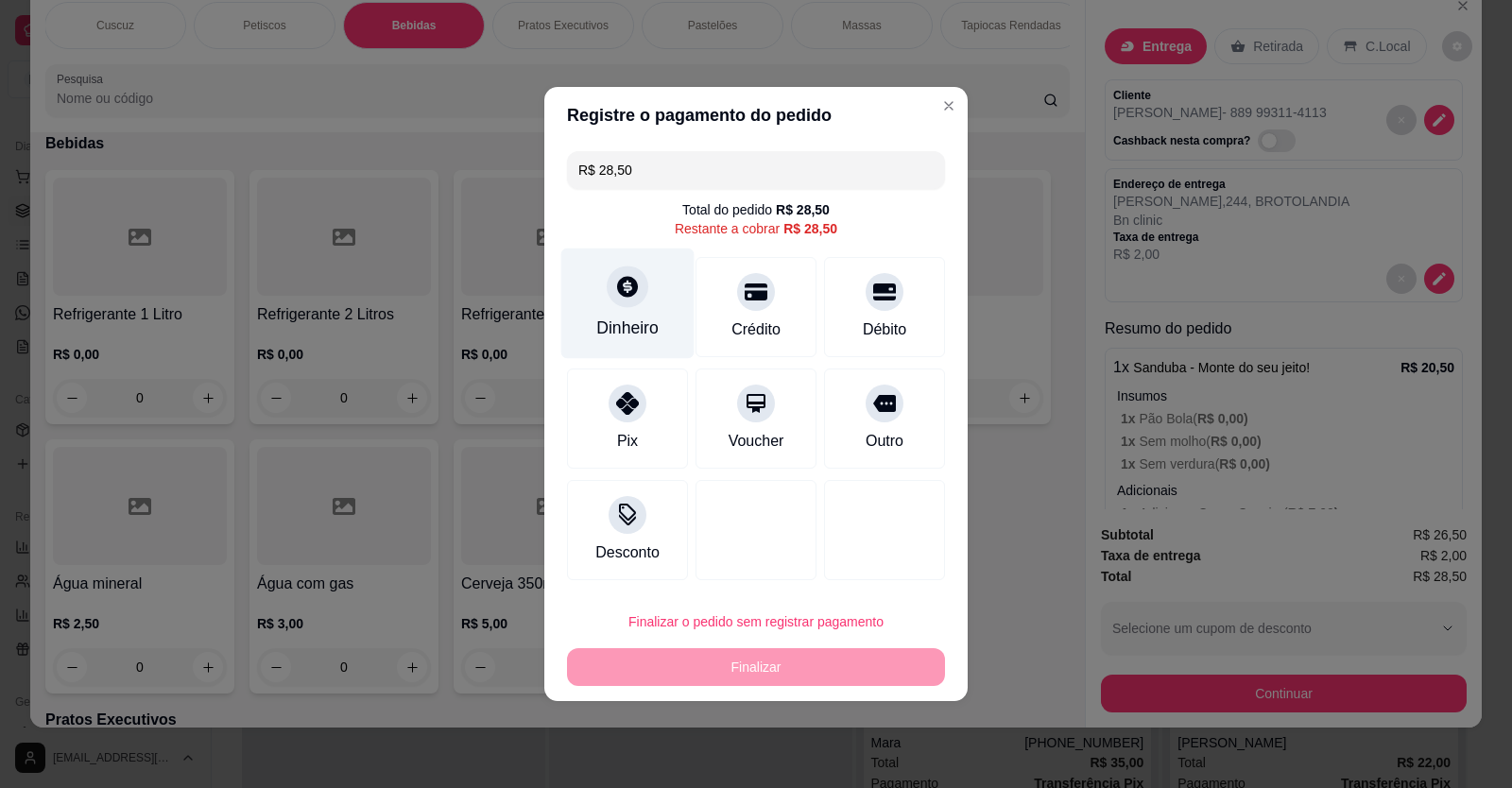
click at [629, 287] on icon at bounding box center [628, 287] width 25 height 25
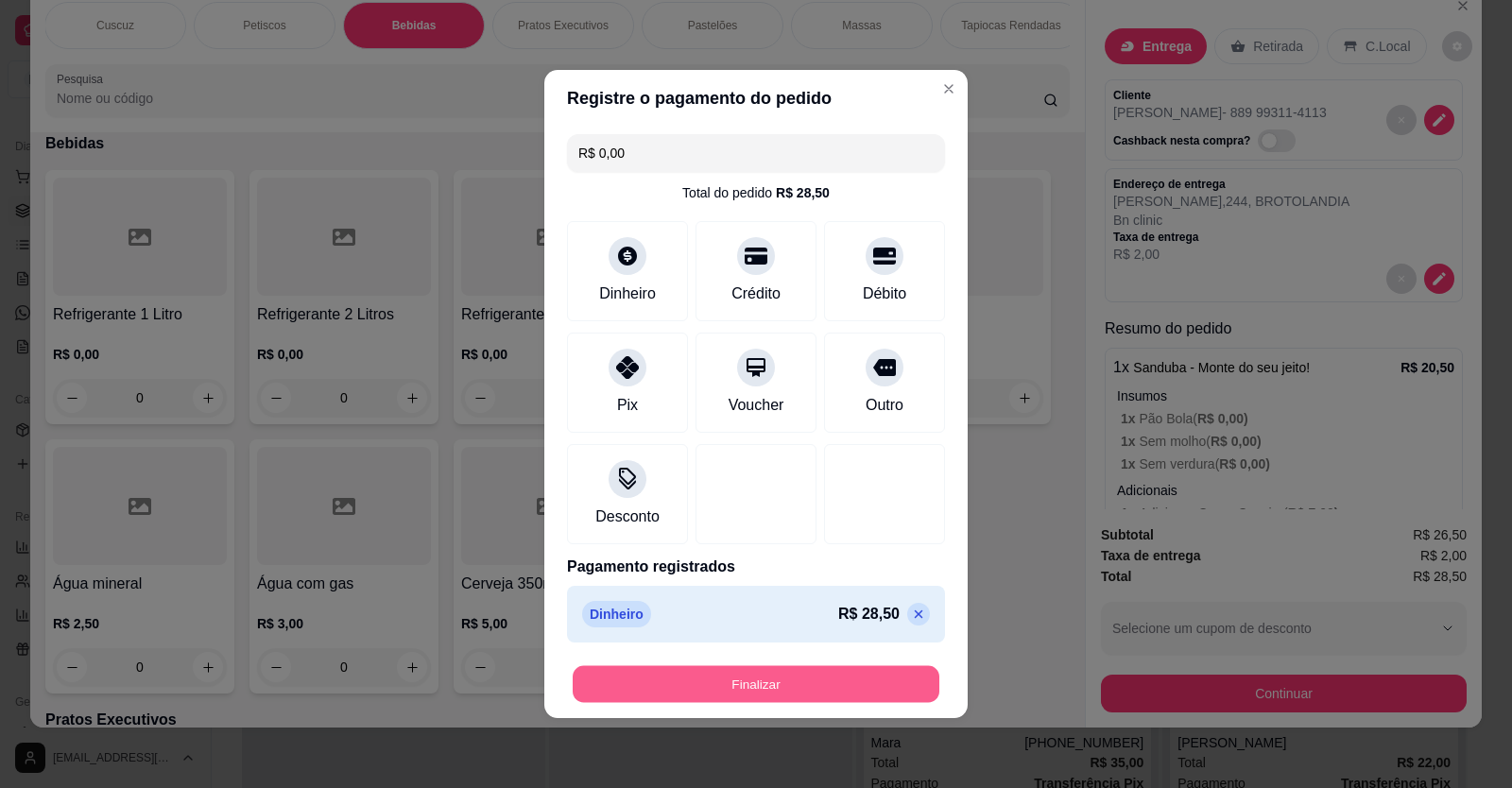
click at [791, 679] on button "Finalizar" at bounding box center [756, 684] width 367 height 37
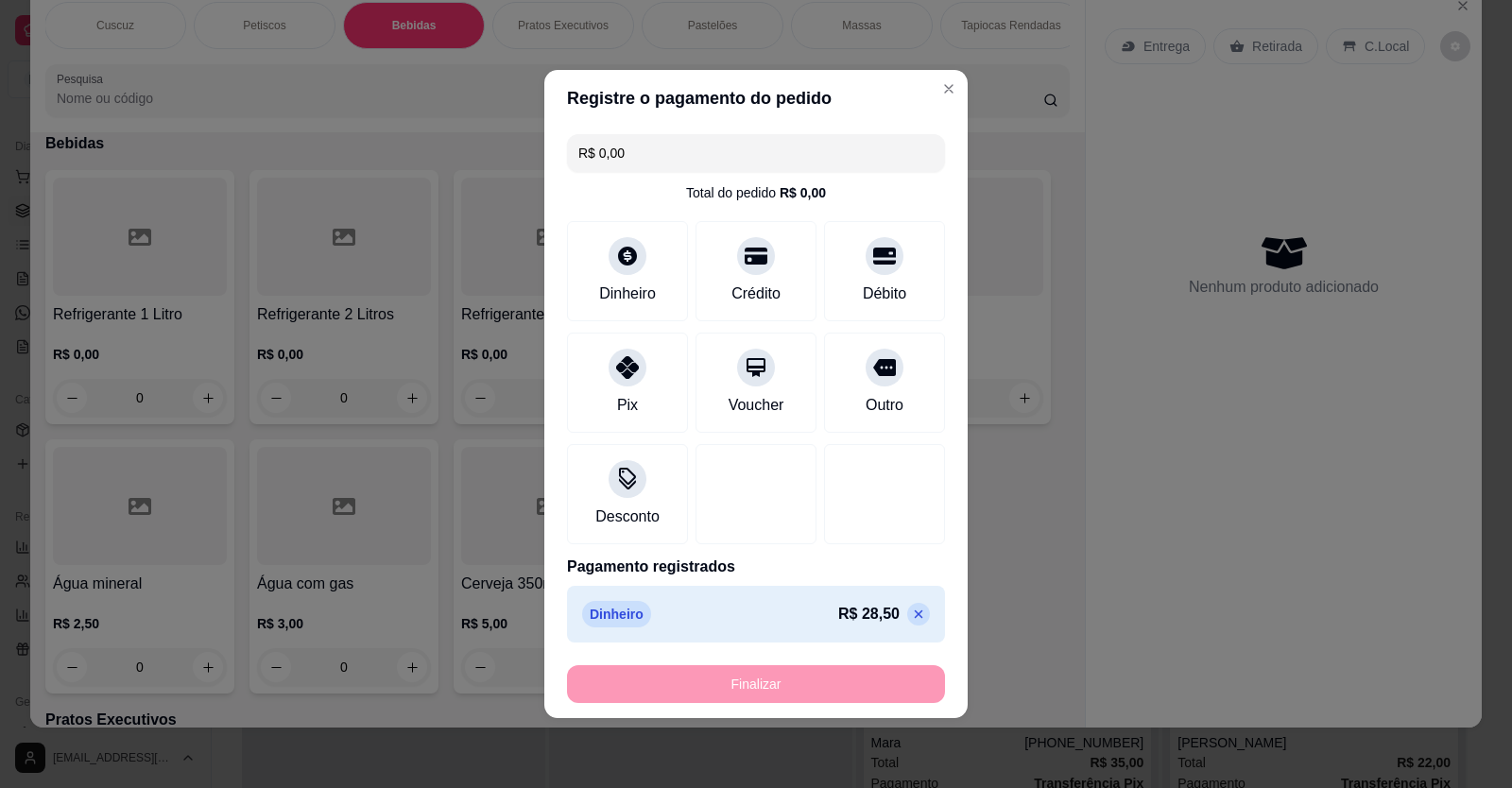
type input "-R$ 28,50"
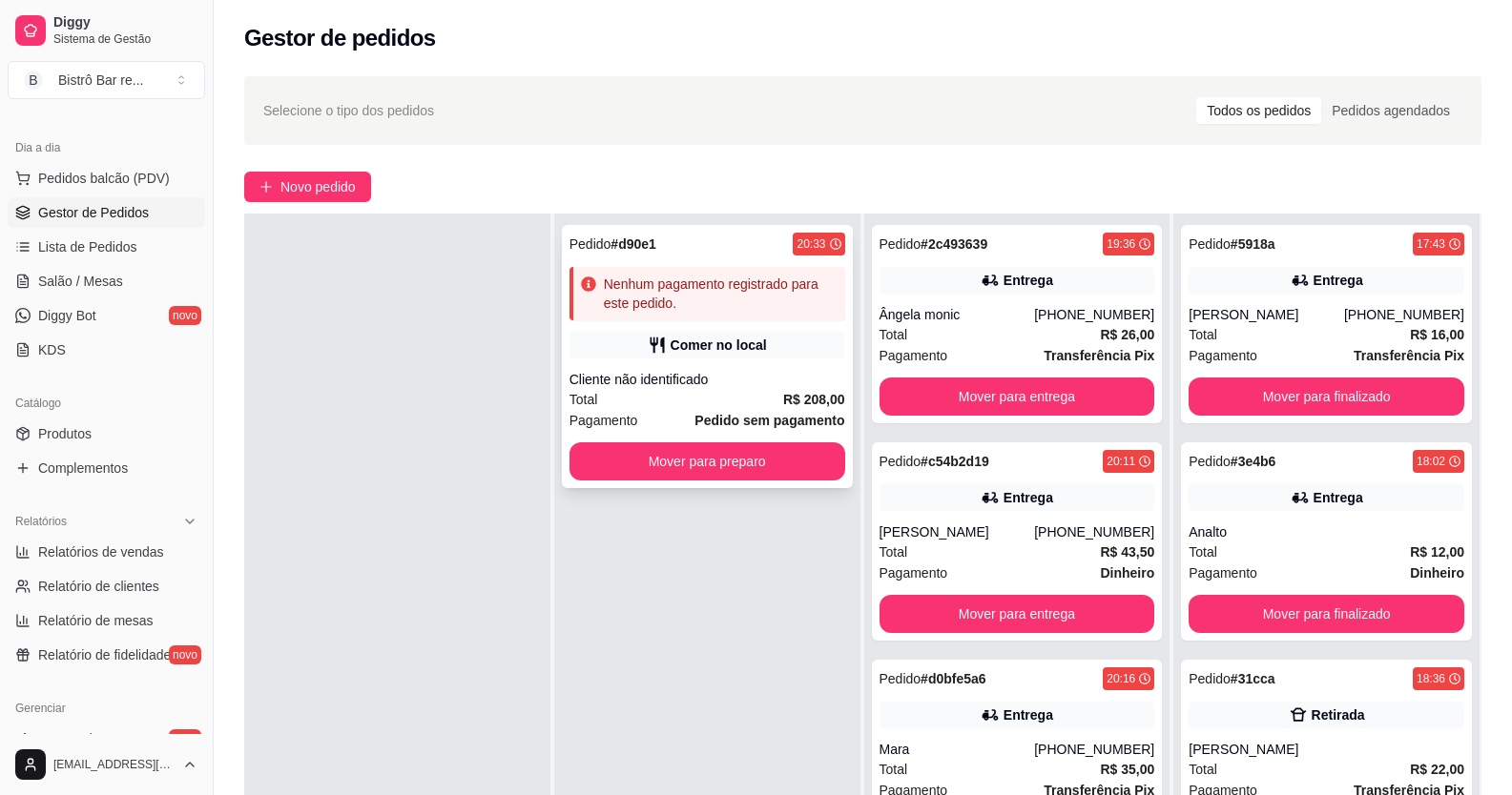
click at [599, 251] on span "Pedido" at bounding box center [591, 244] width 42 height 15
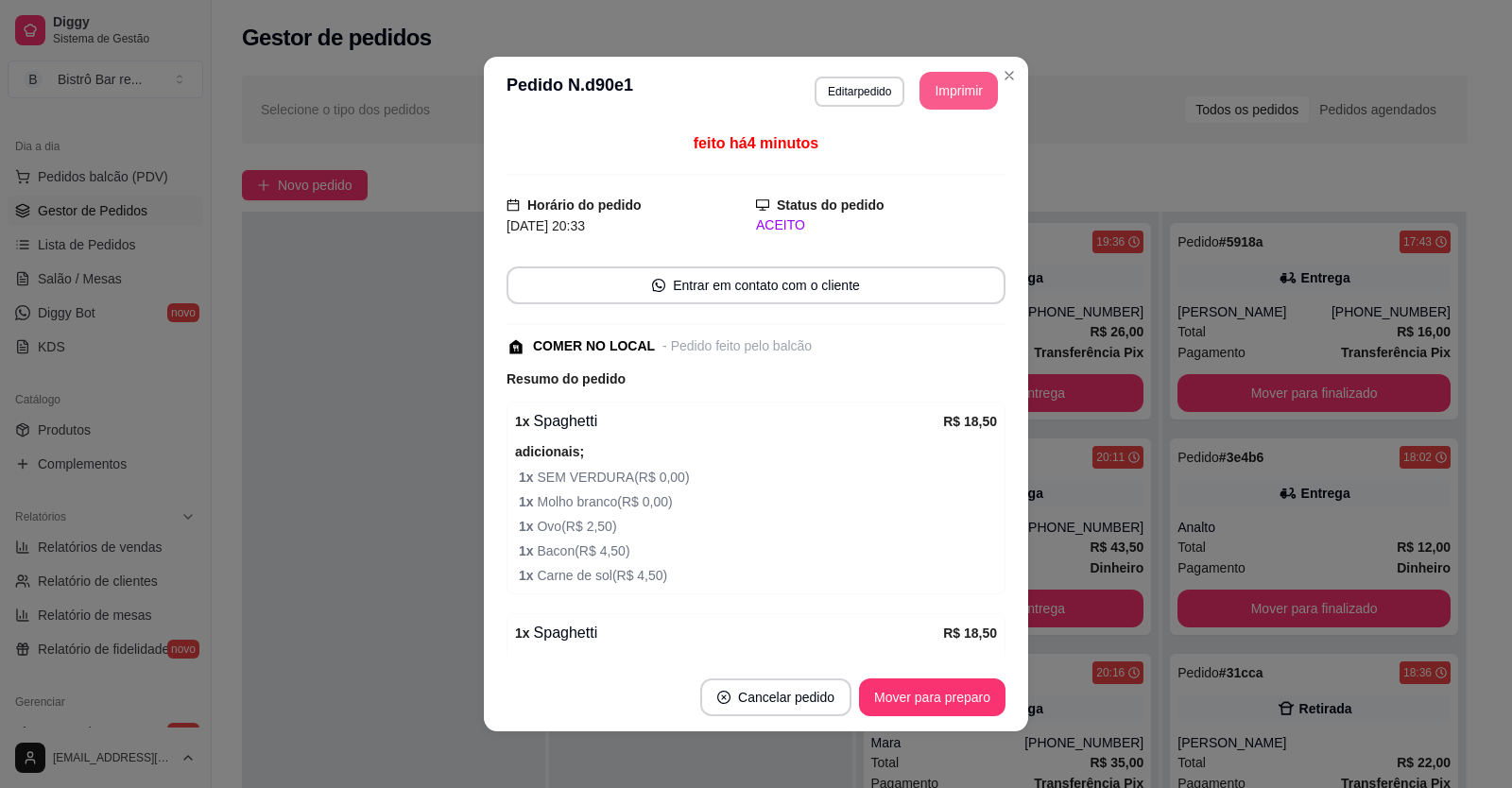
click at [937, 92] on button "Imprimir" at bounding box center [958, 91] width 78 height 38
click at [932, 697] on button "Mover para preparo" at bounding box center [931, 697] width 142 height 37
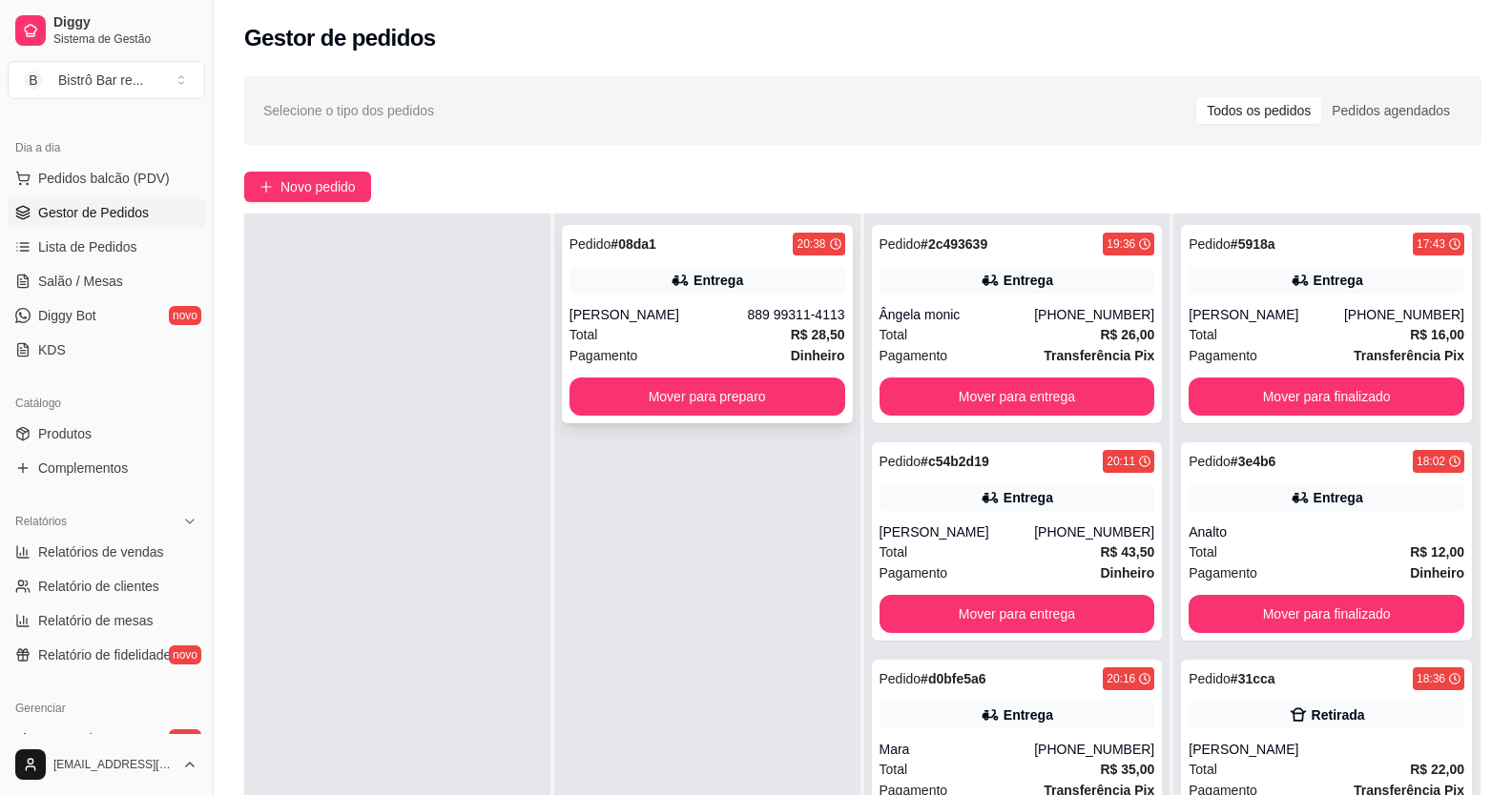
click at [635, 241] on strong "# 08da1" at bounding box center [634, 244] width 46 height 15
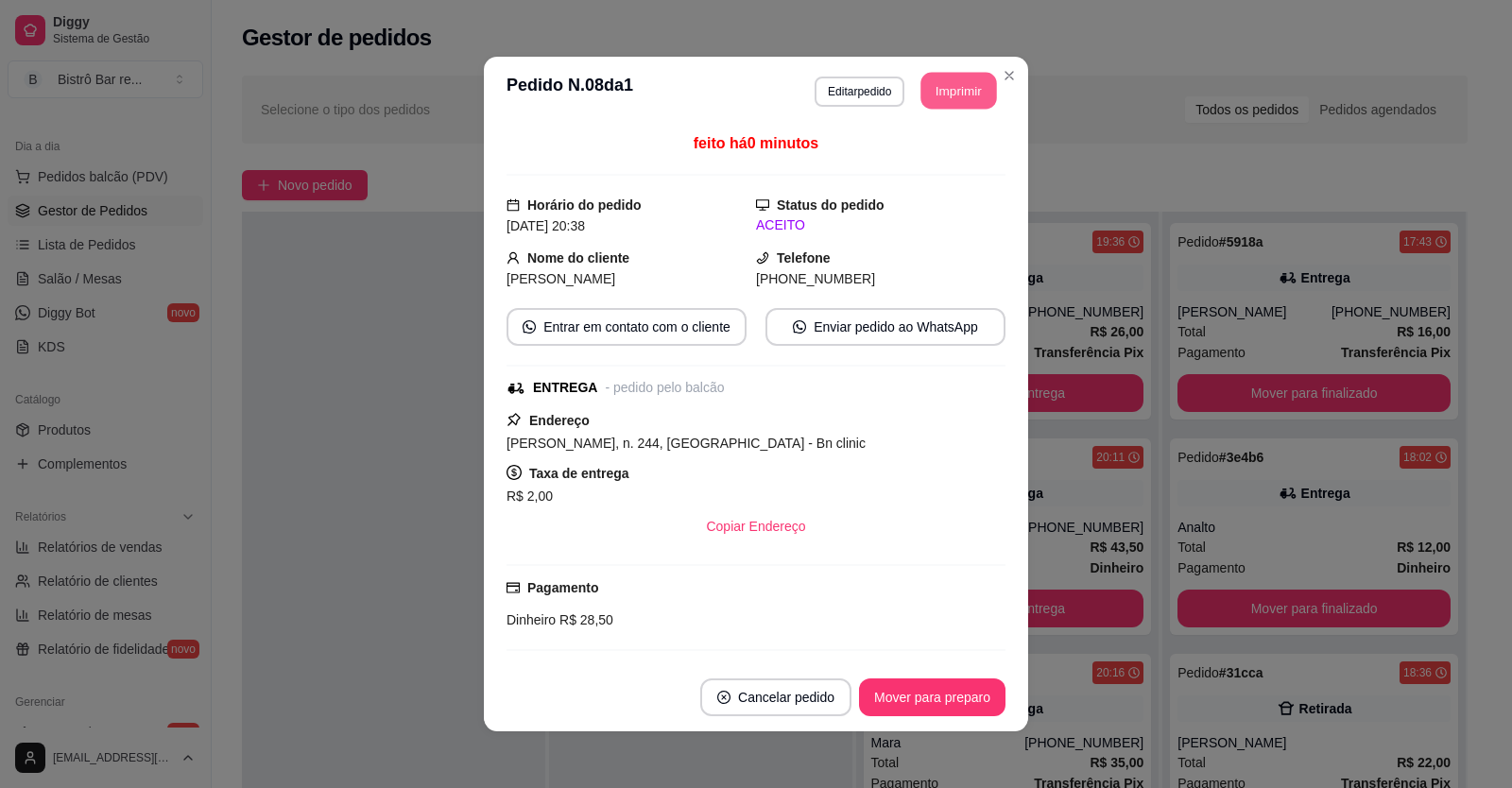
click at [927, 95] on button "Imprimir" at bounding box center [958, 91] width 75 height 37
click at [959, 707] on button "Mover para preparo" at bounding box center [931, 697] width 142 height 37
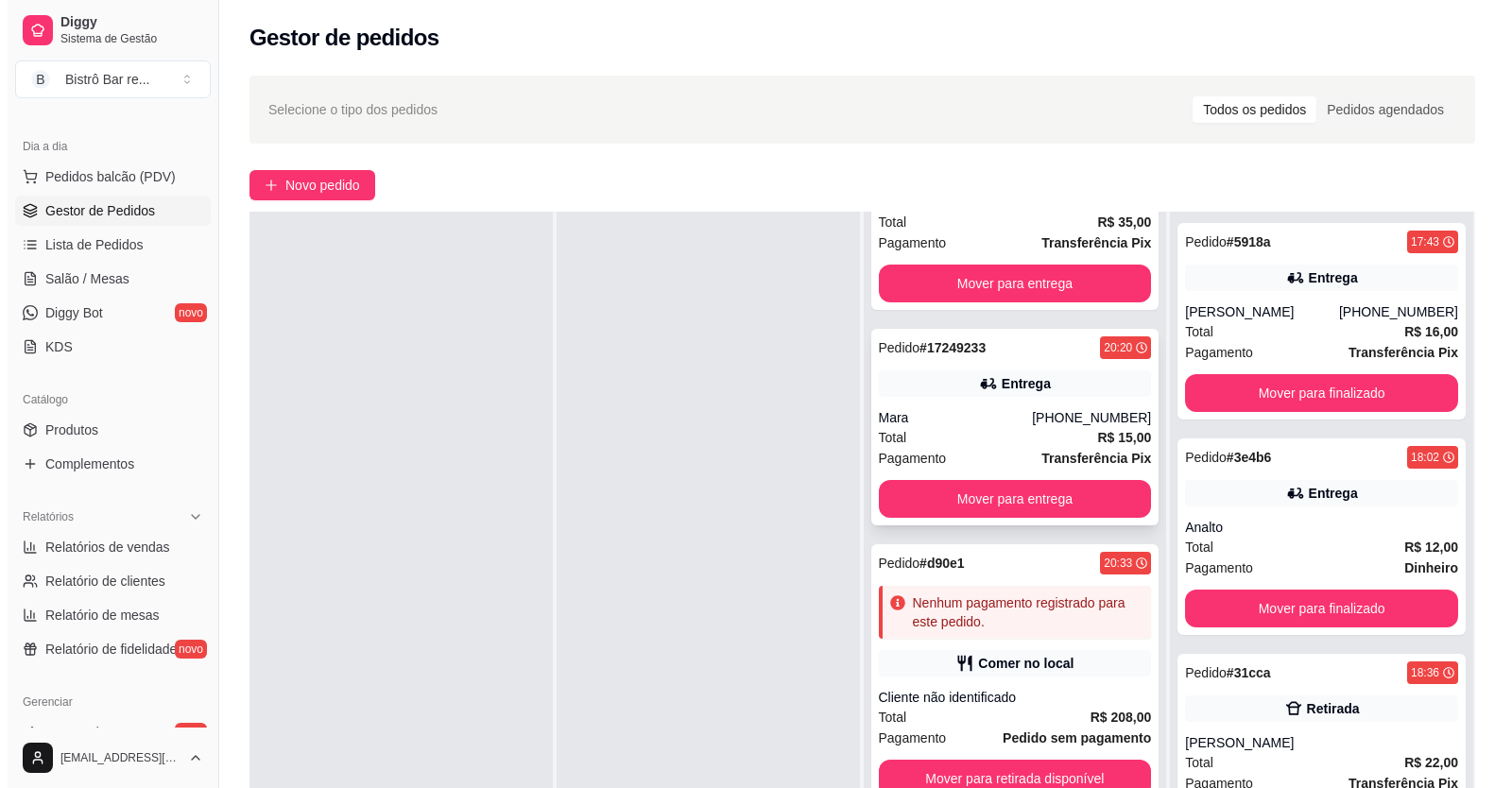
scroll to position [588, 0]
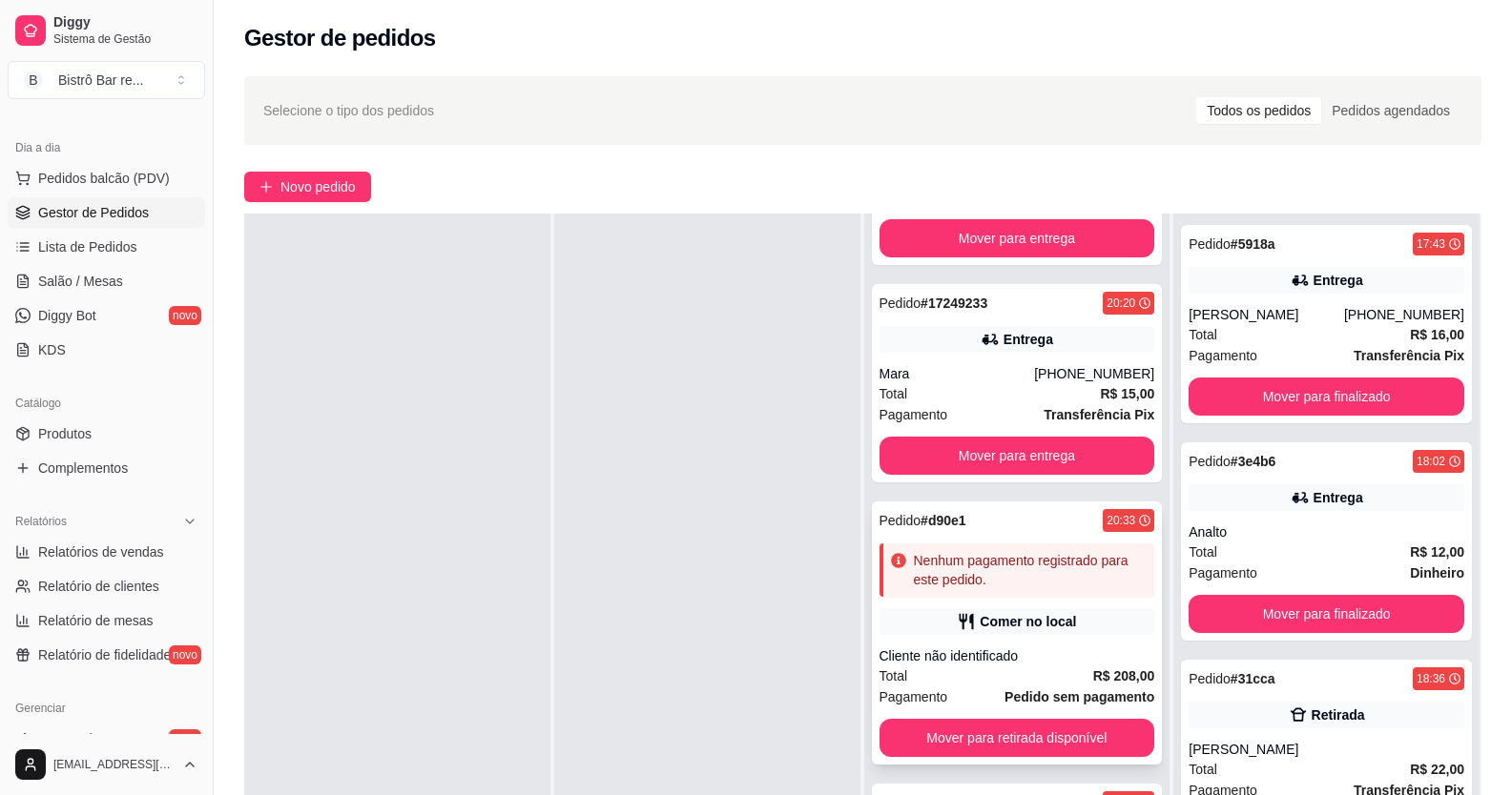
click at [937, 527] on strong "# d90e1" at bounding box center [944, 521] width 46 height 15
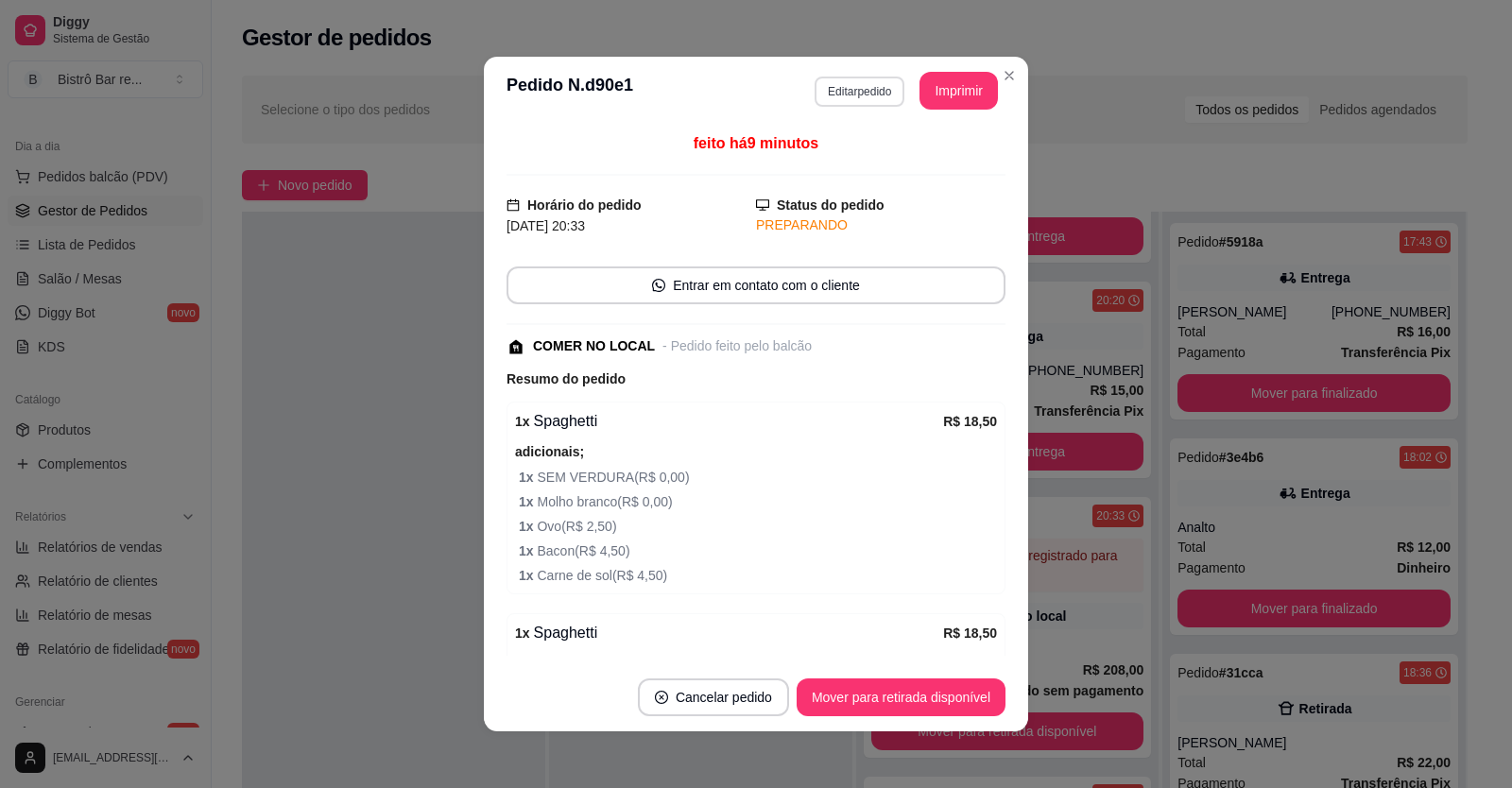
click at [841, 79] on button "Editar pedido" at bounding box center [859, 91] width 90 height 30
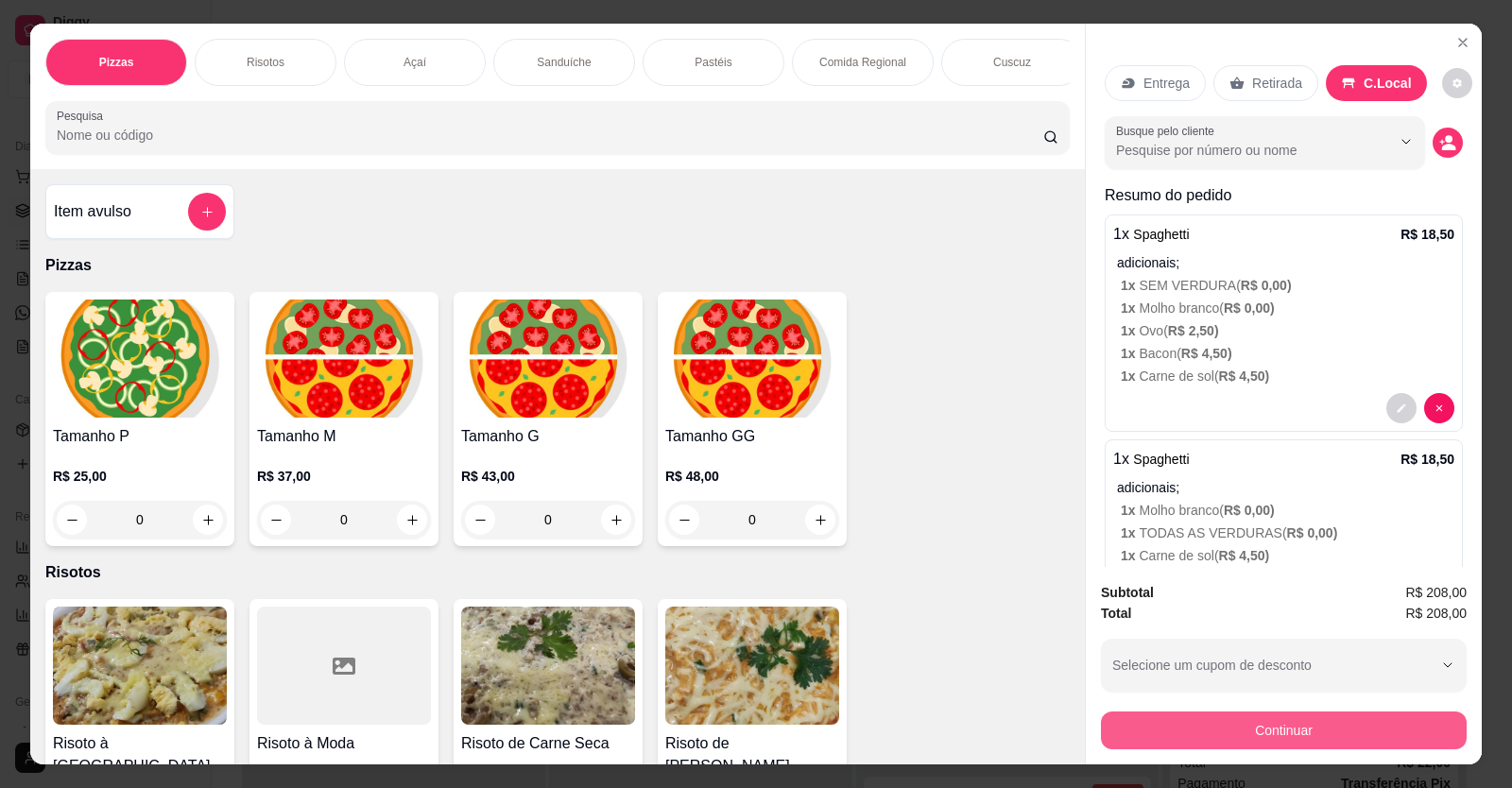
click at [1293, 739] on button "Continuar" at bounding box center [1283, 731] width 366 height 38
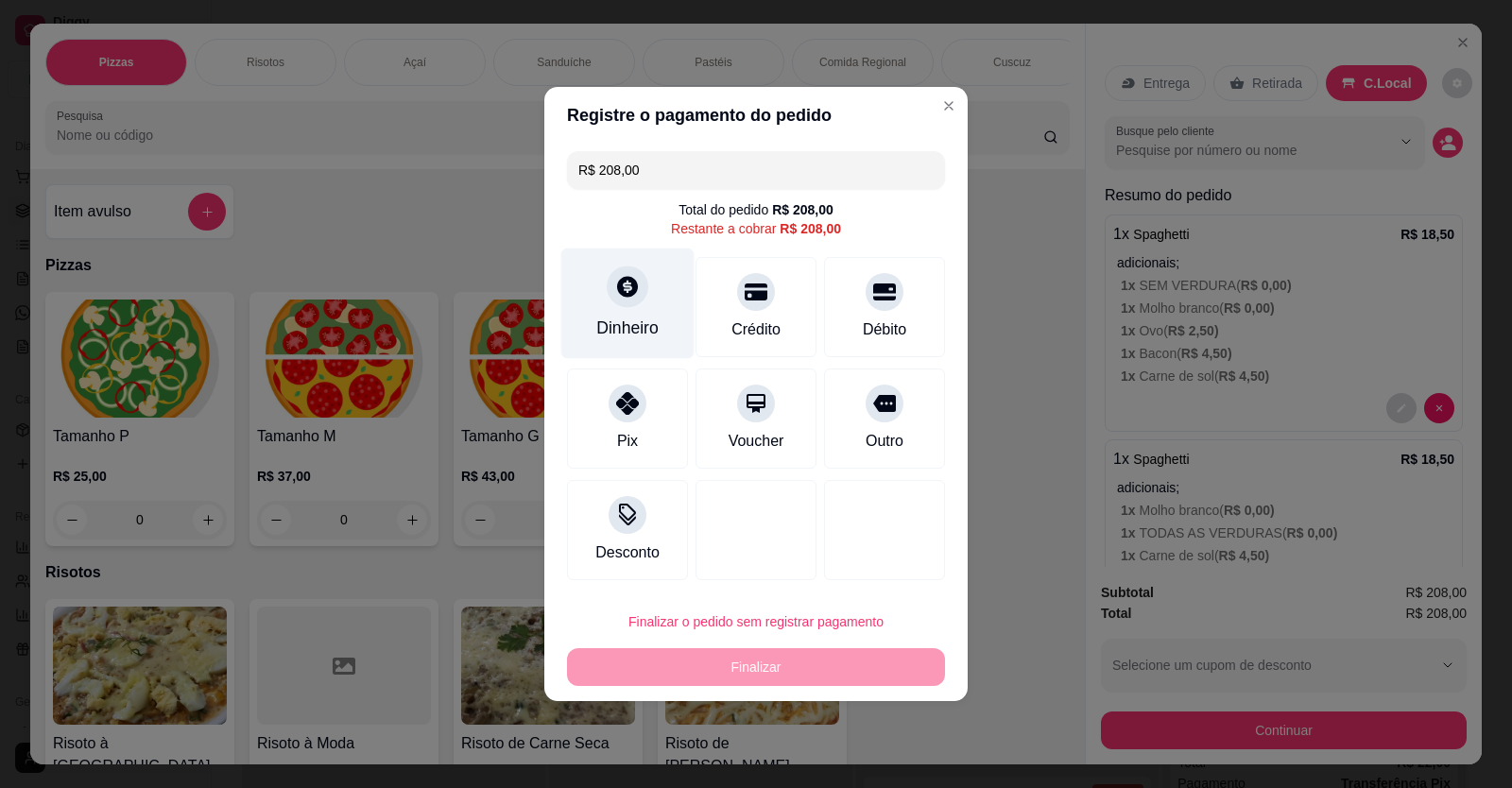
click at [621, 320] on div "Dinheiro" at bounding box center [627, 328] width 62 height 25
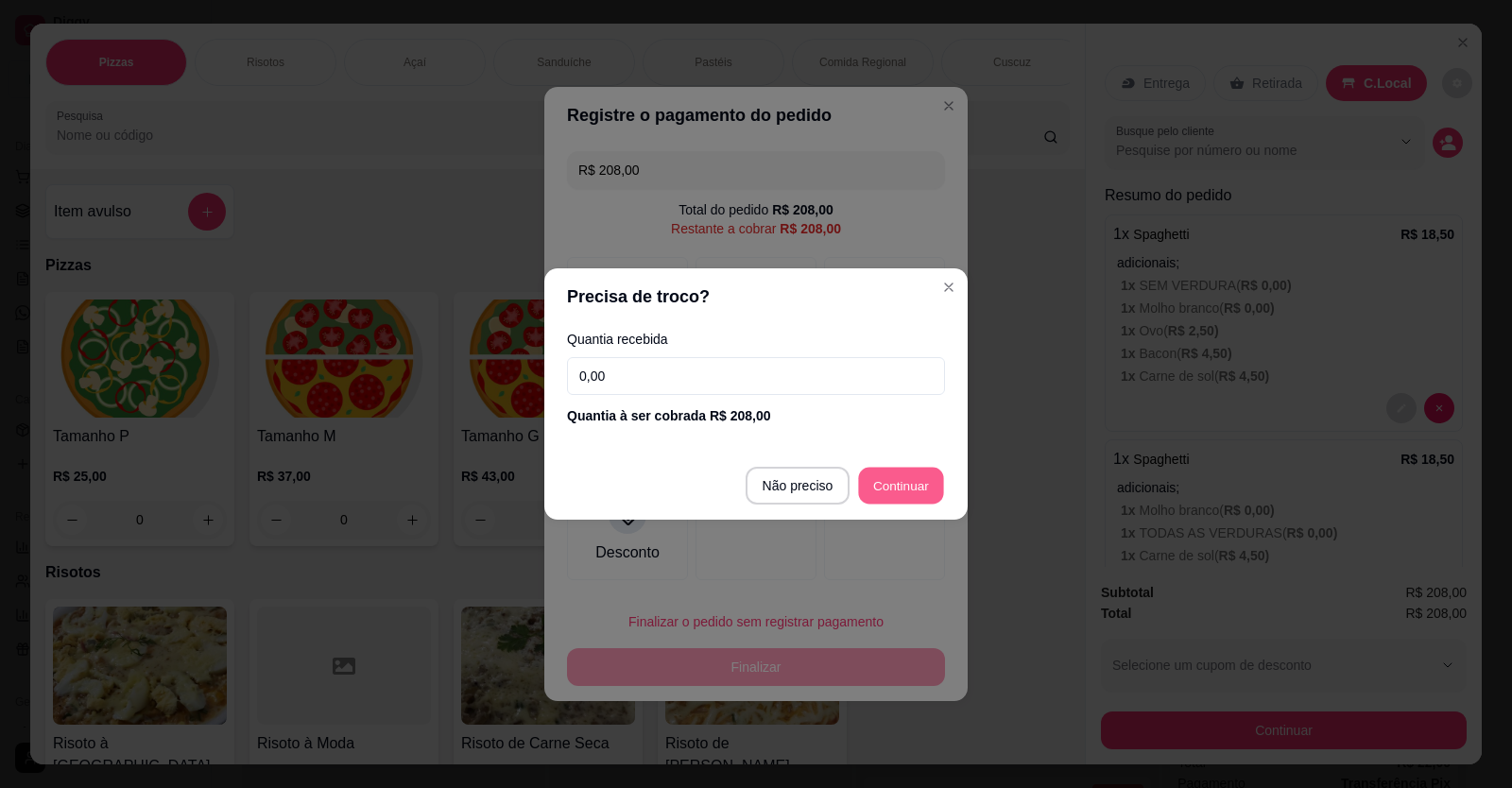
type input "R$ 0,00"
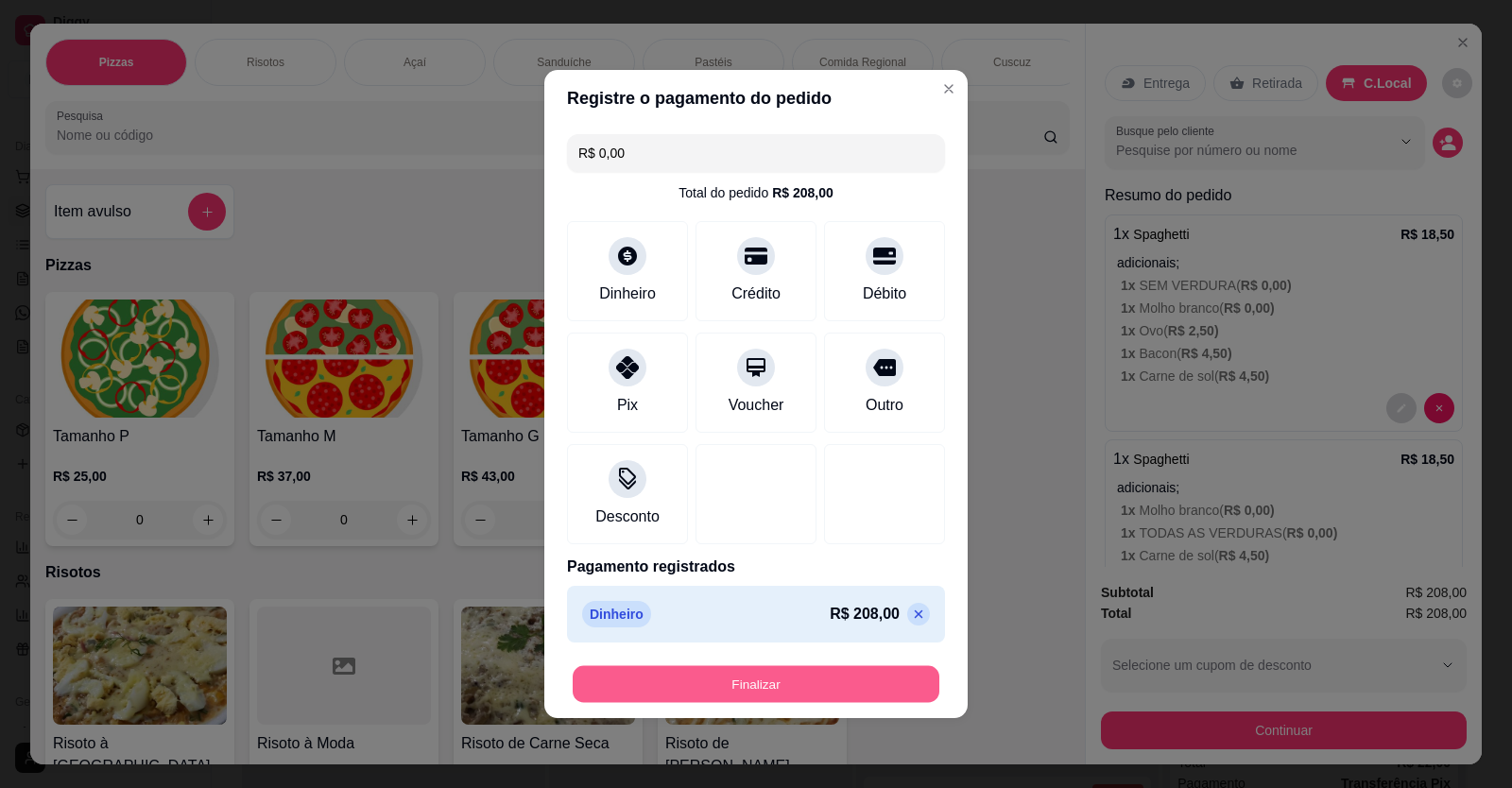
click at [824, 678] on button "Finalizar" at bounding box center [756, 684] width 367 height 37
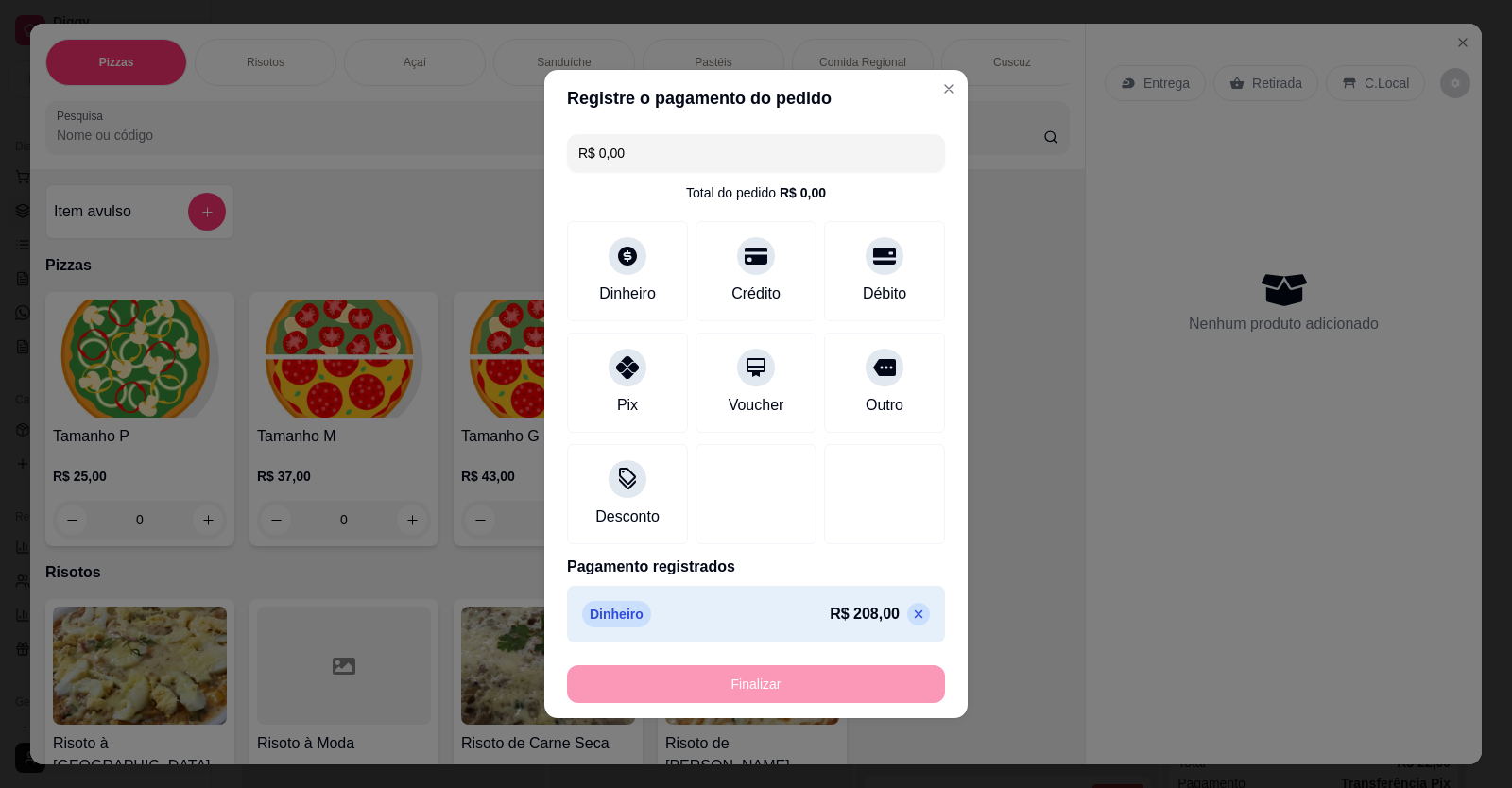
type input "0"
type input "-R$ 208,00"
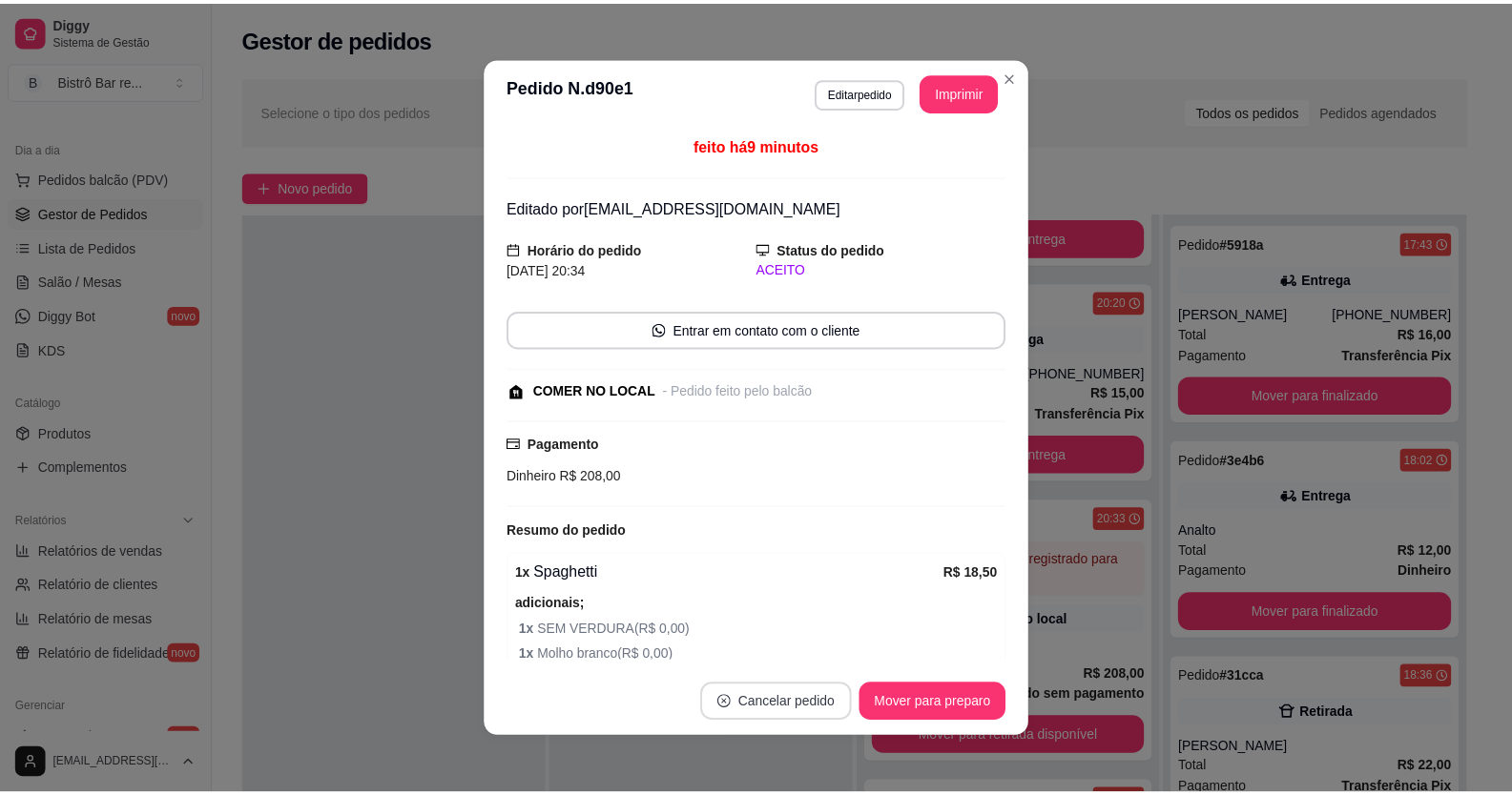
scroll to position [311, 0]
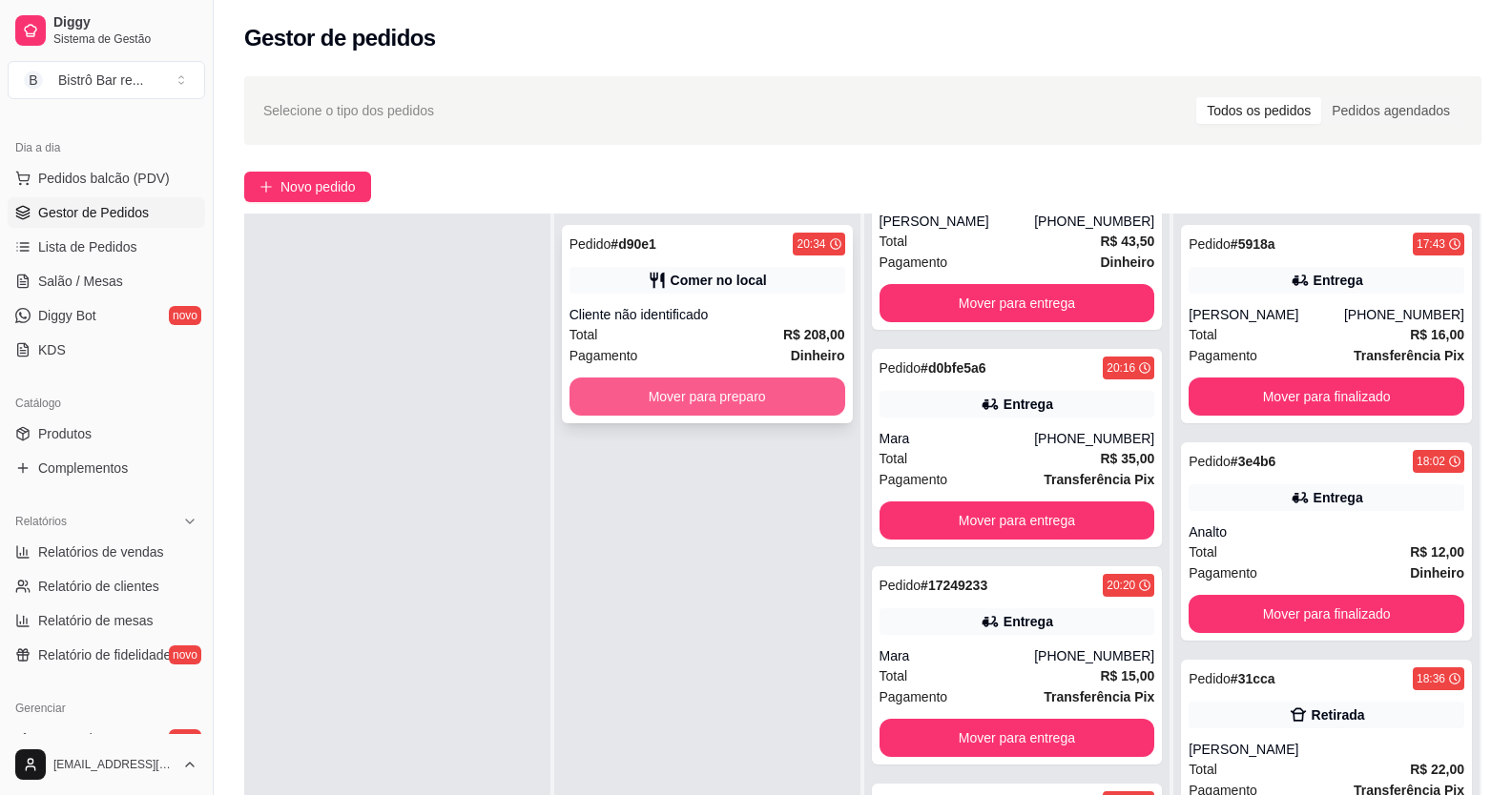
click at [804, 394] on button "Mover para preparo" at bounding box center [707, 397] width 276 height 38
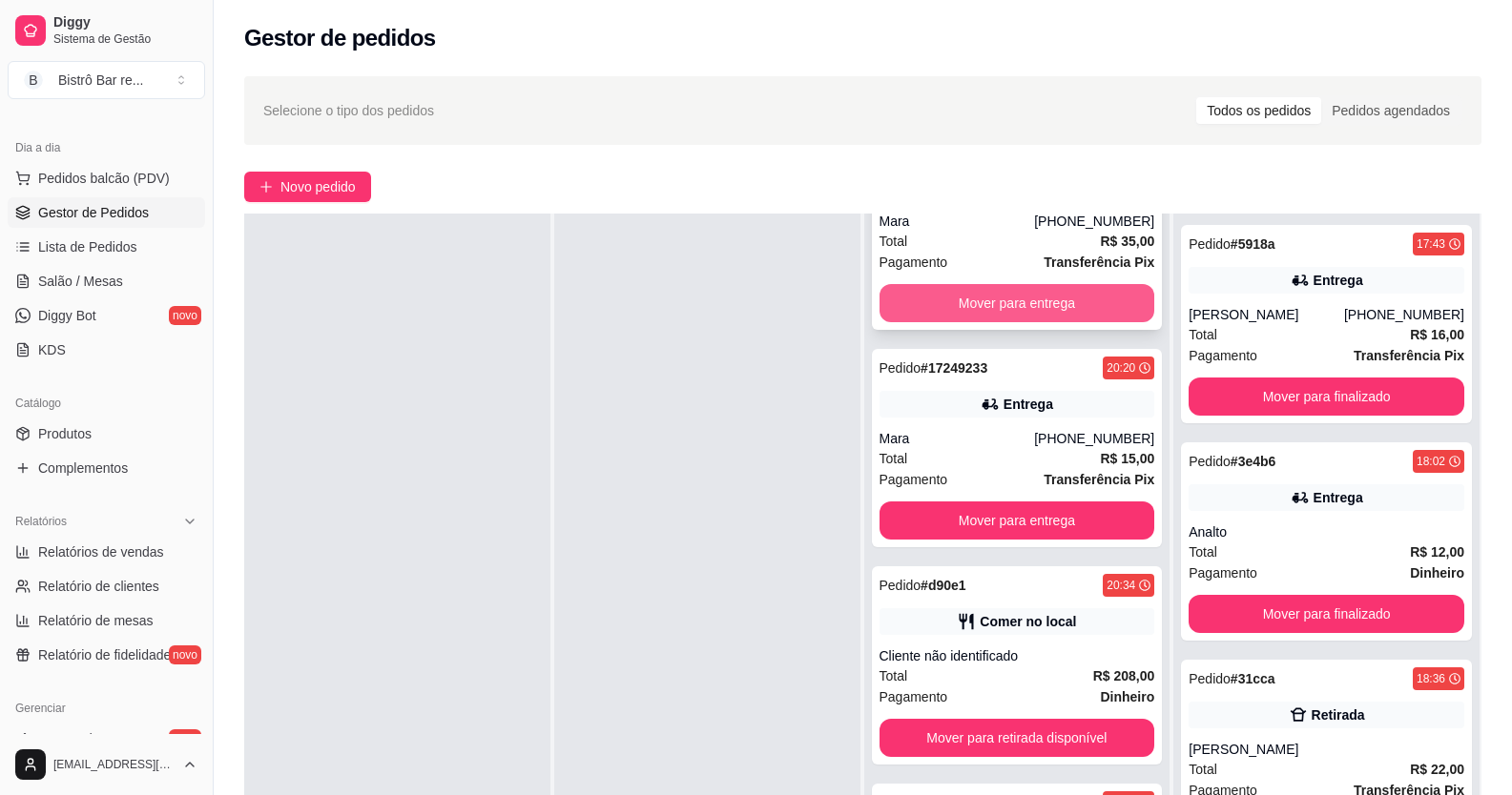
click at [963, 299] on button "Mover para entrega" at bounding box center [1017, 304] width 276 height 38
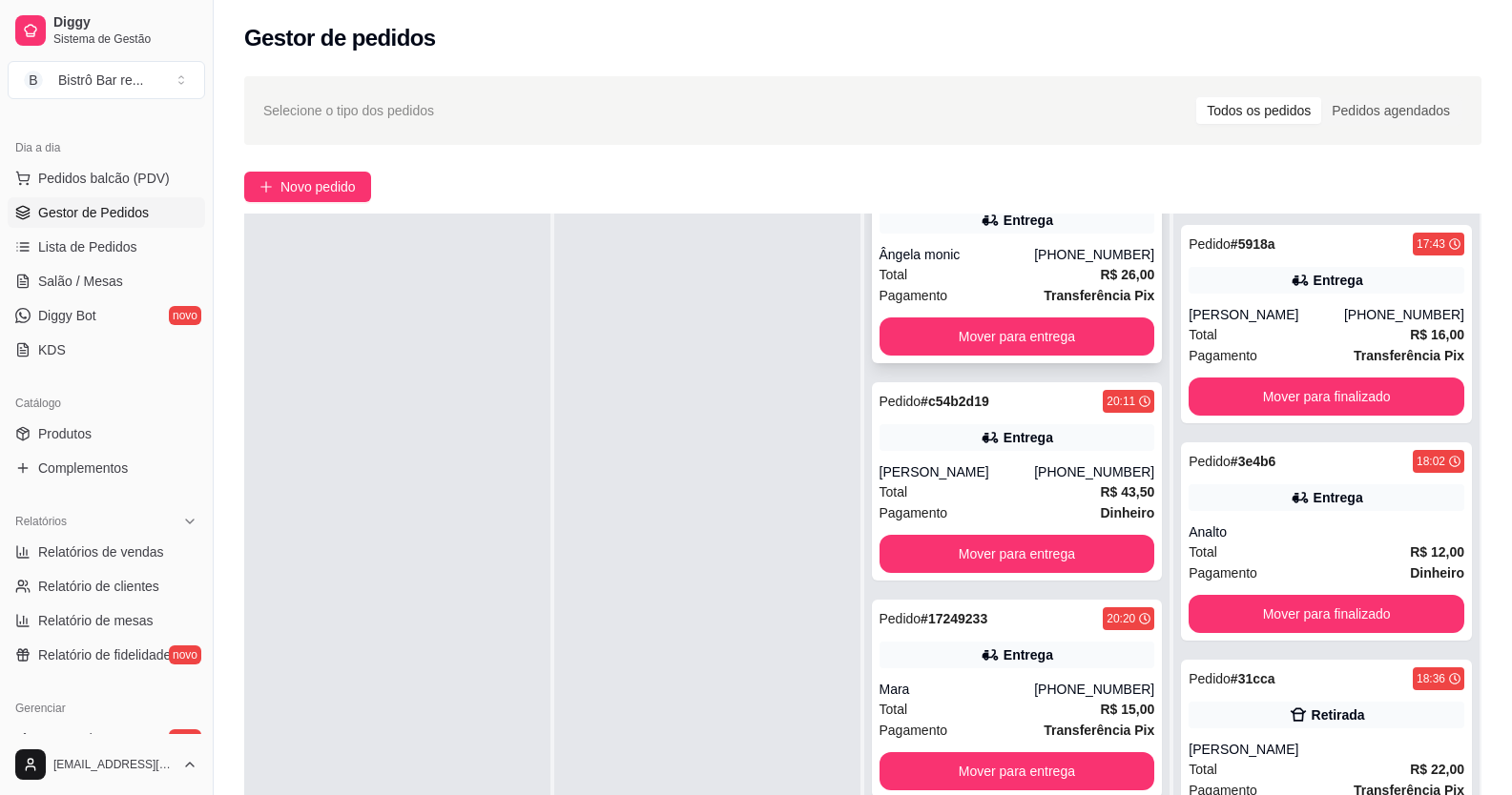
scroll to position [25, 0]
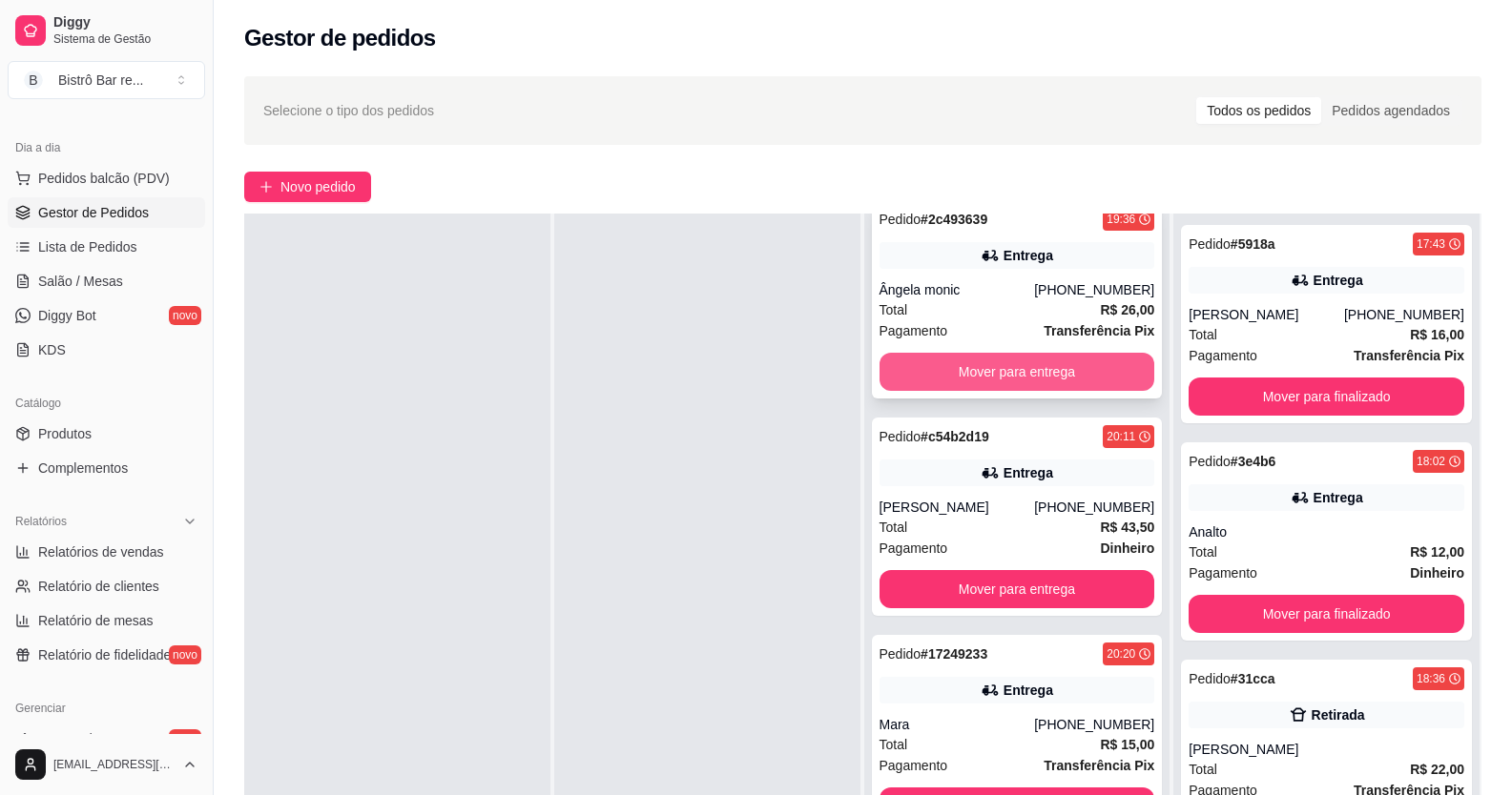
click at [1015, 377] on button "Mover para entrega" at bounding box center [1017, 372] width 276 height 38
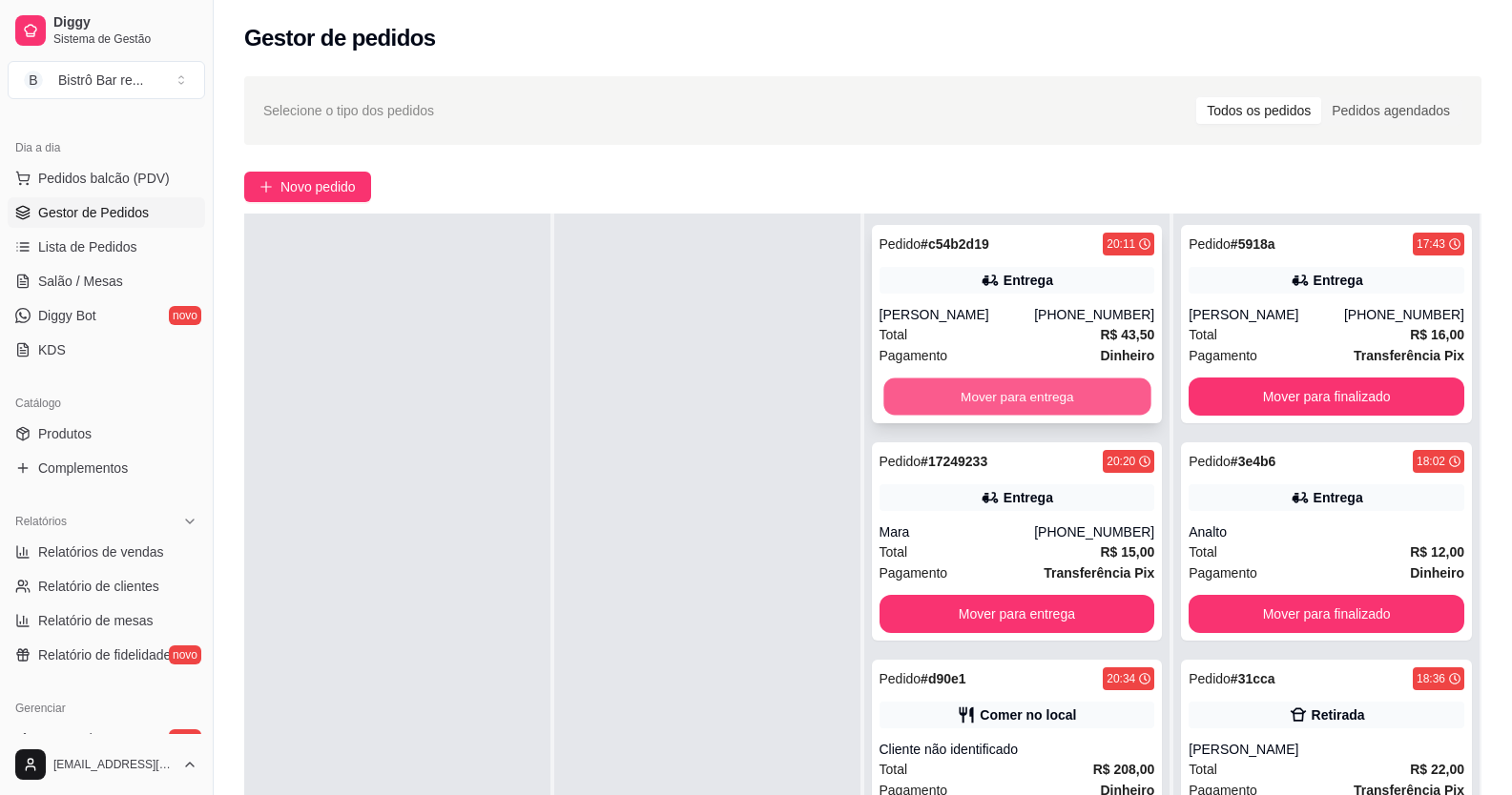
click at [1015, 387] on button "Mover para entrega" at bounding box center [1017, 397] width 267 height 37
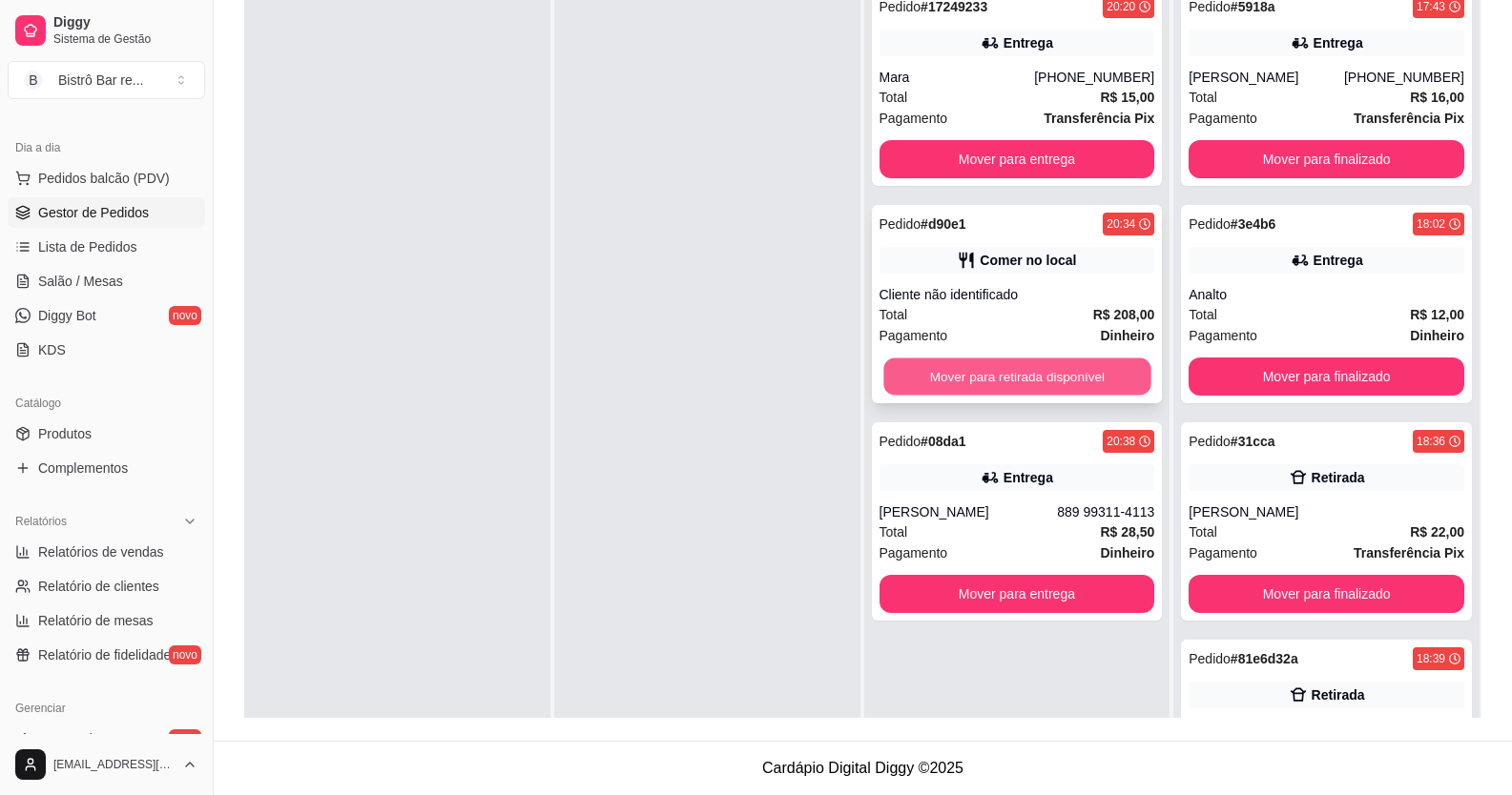
click at [1035, 363] on button "Mover para retirada disponível" at bounding box center [1017, 377] width 267 height 37
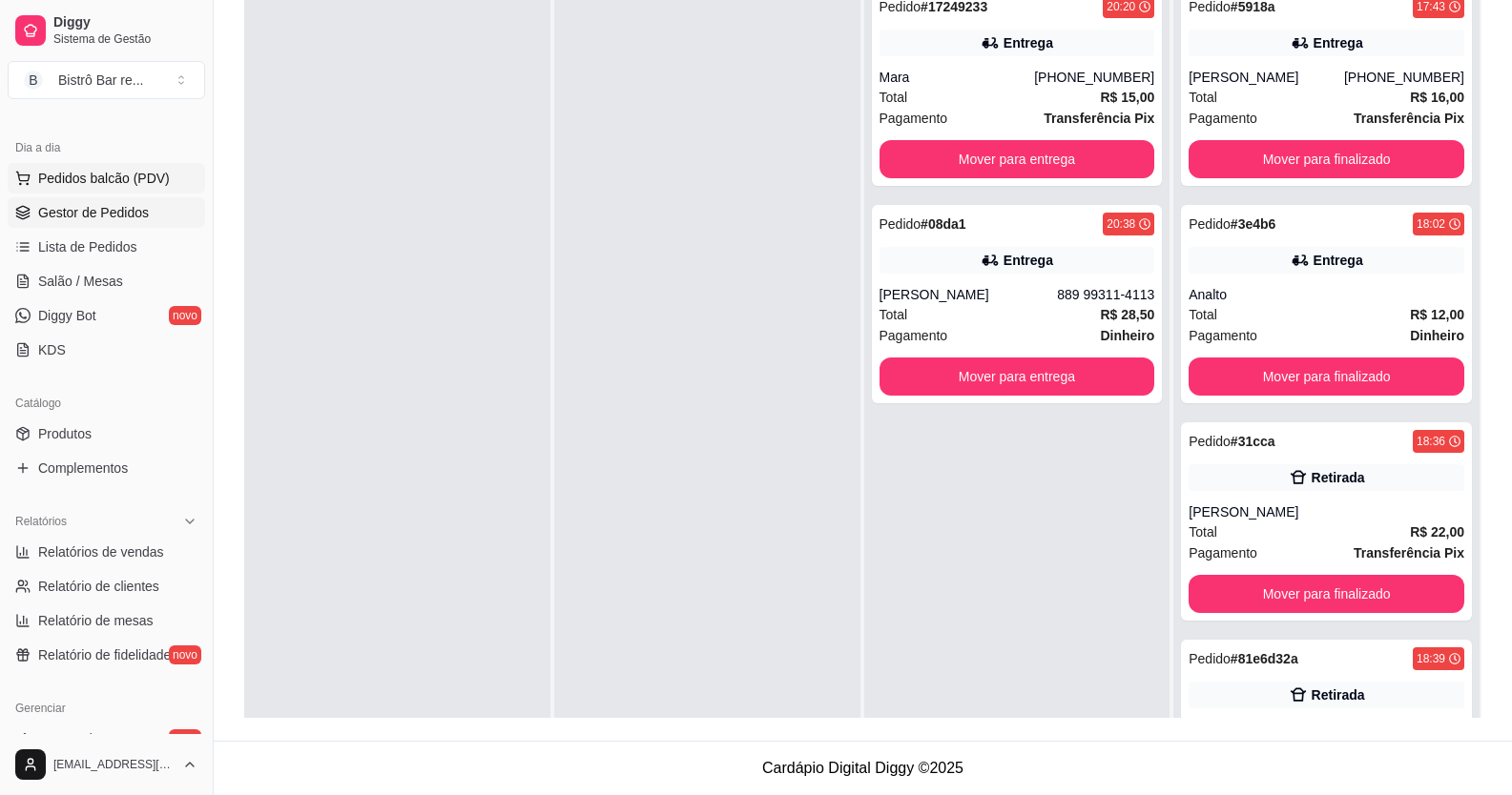
click at [100, 186] on span "Pedidos balcão (PDV)" at bounding box center [104, 179] width 132 height 19
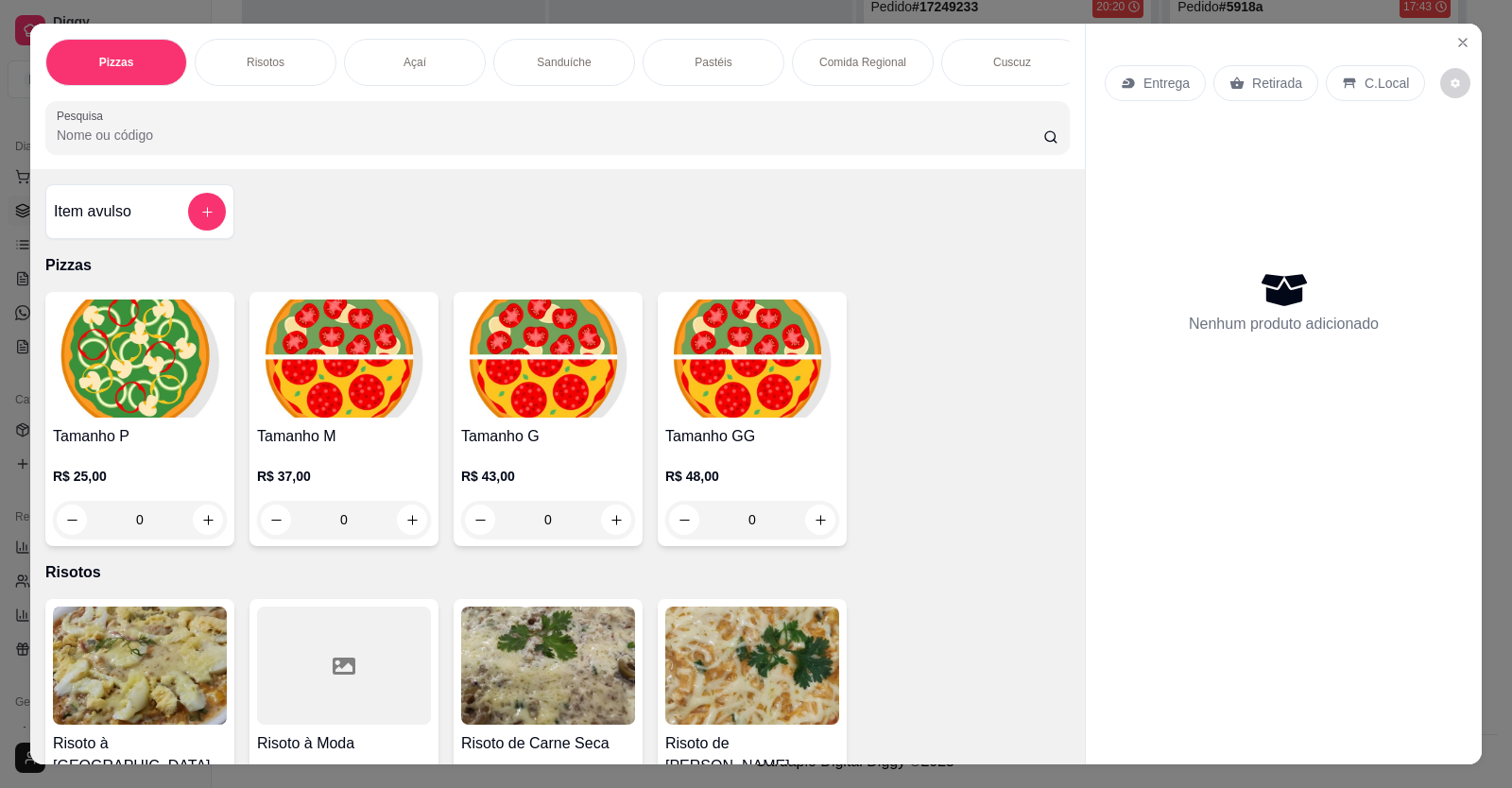
click at [816, 532] on div "0" at bounding box center [752, 520] width 173 height 38
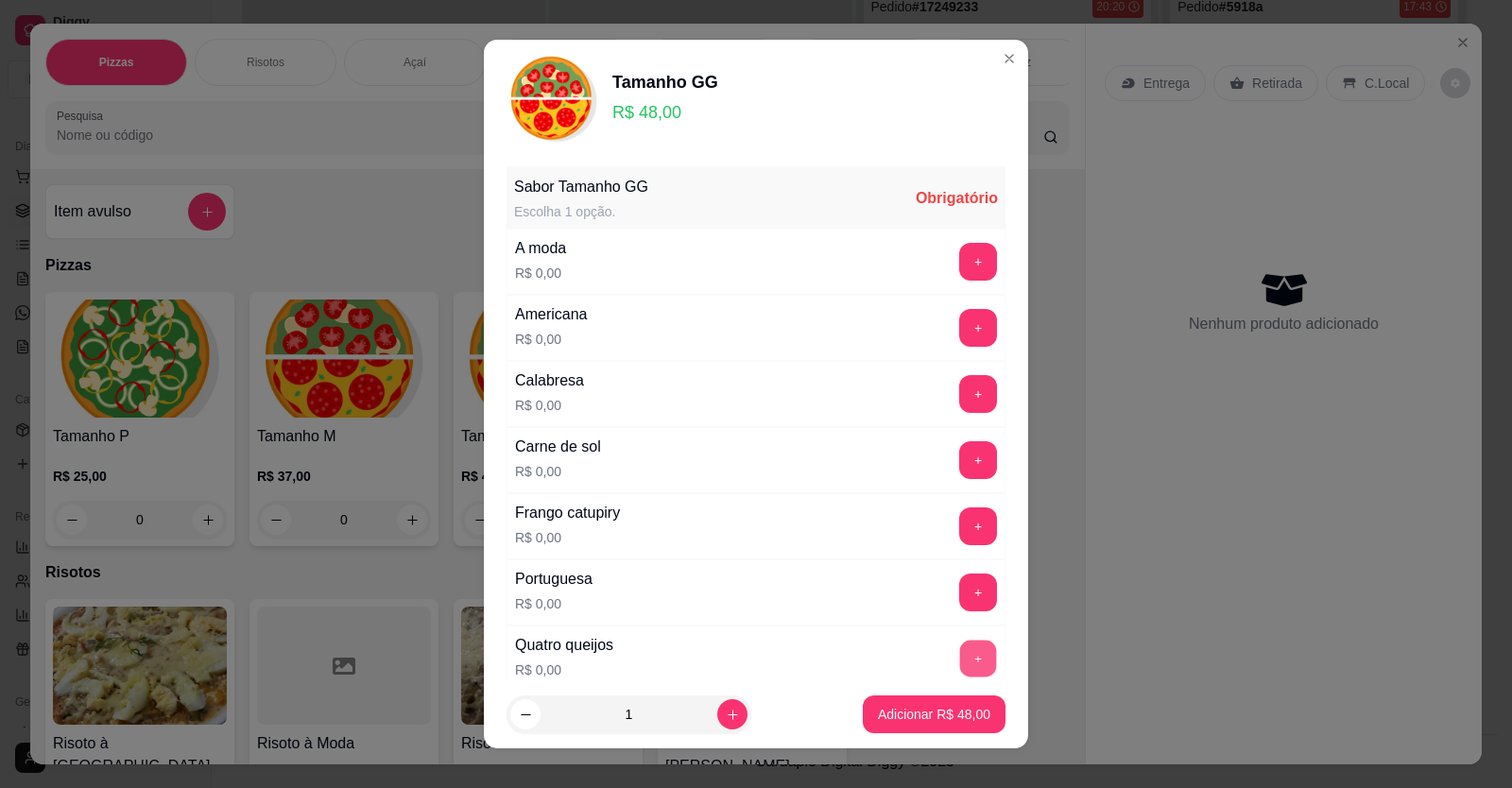
click at [960, 657] on button "+" at bounding box center [978, 657] width 37 height 37
click at [960, 453] on button "+" at bounding box center [978, 459] width 37 height 37
click at [959, 529] on button "+" at bounding box center [978, 527] width 38 height 38
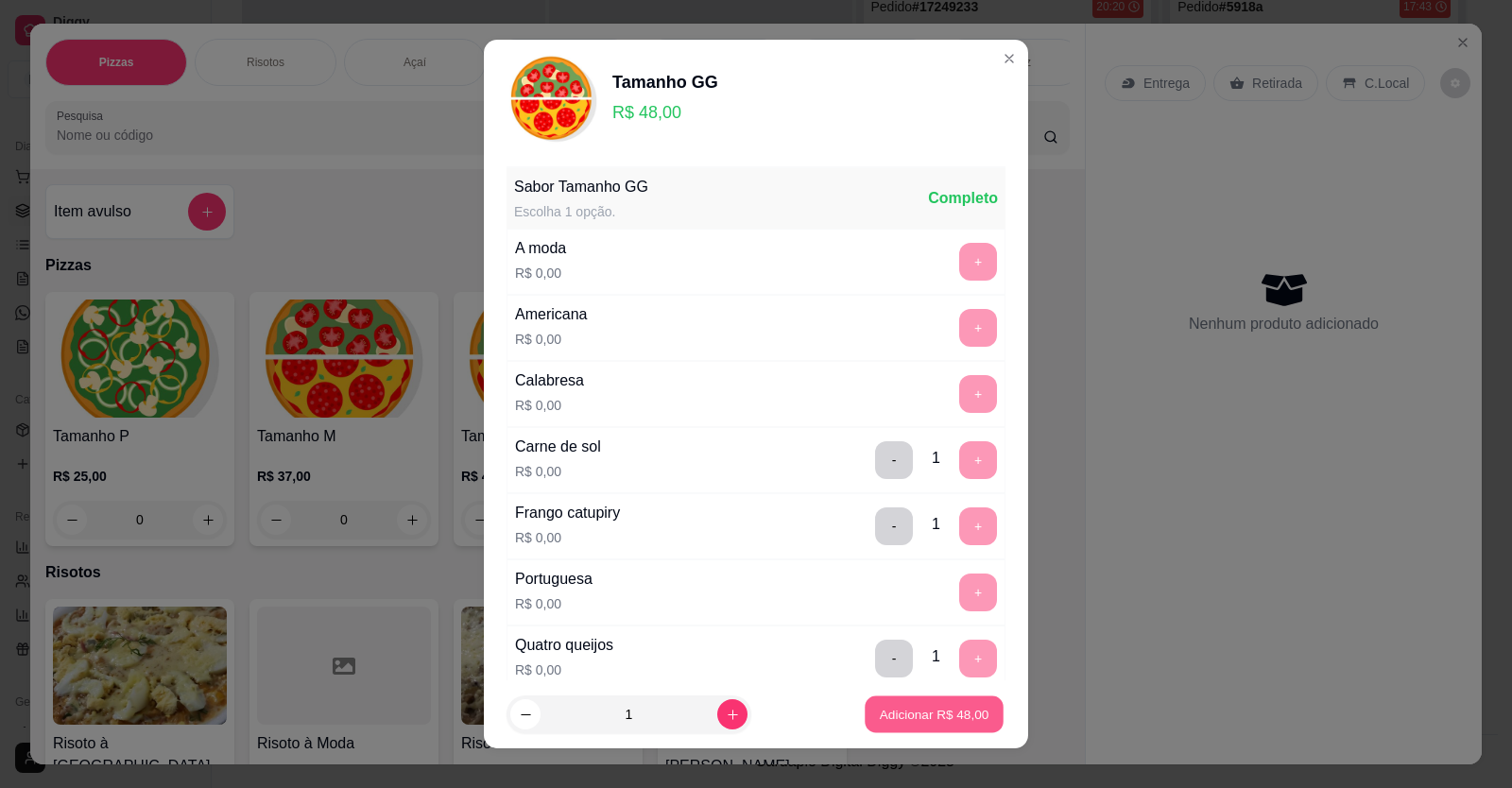
click at [879, 721] on p "Adicionar R$ 48,00" at bounding box center [934, 715] width 110 height 18
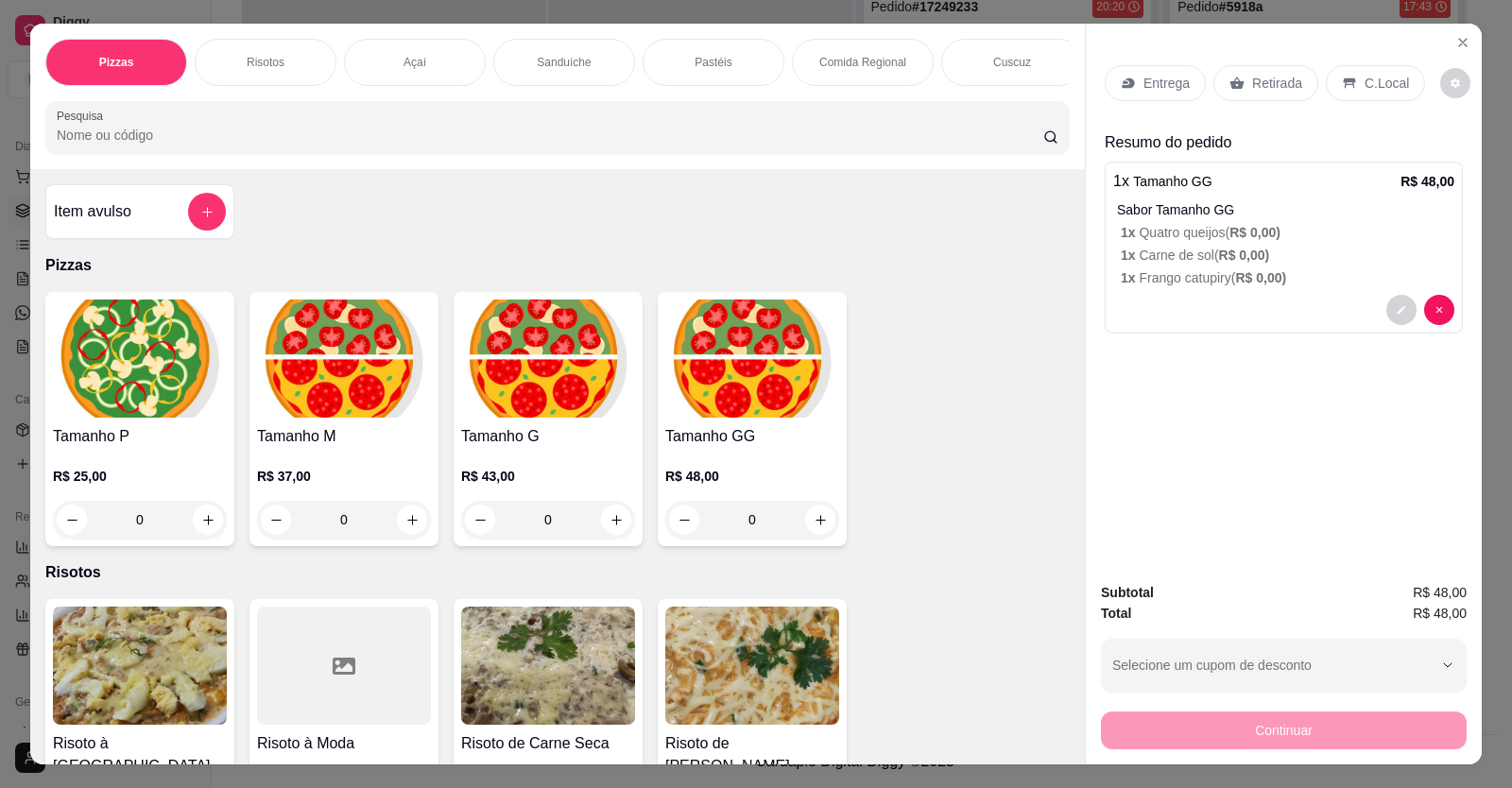
click at [1240, 83] on div "Retirada" at bounding box center [1265, 83] width 105 height 36
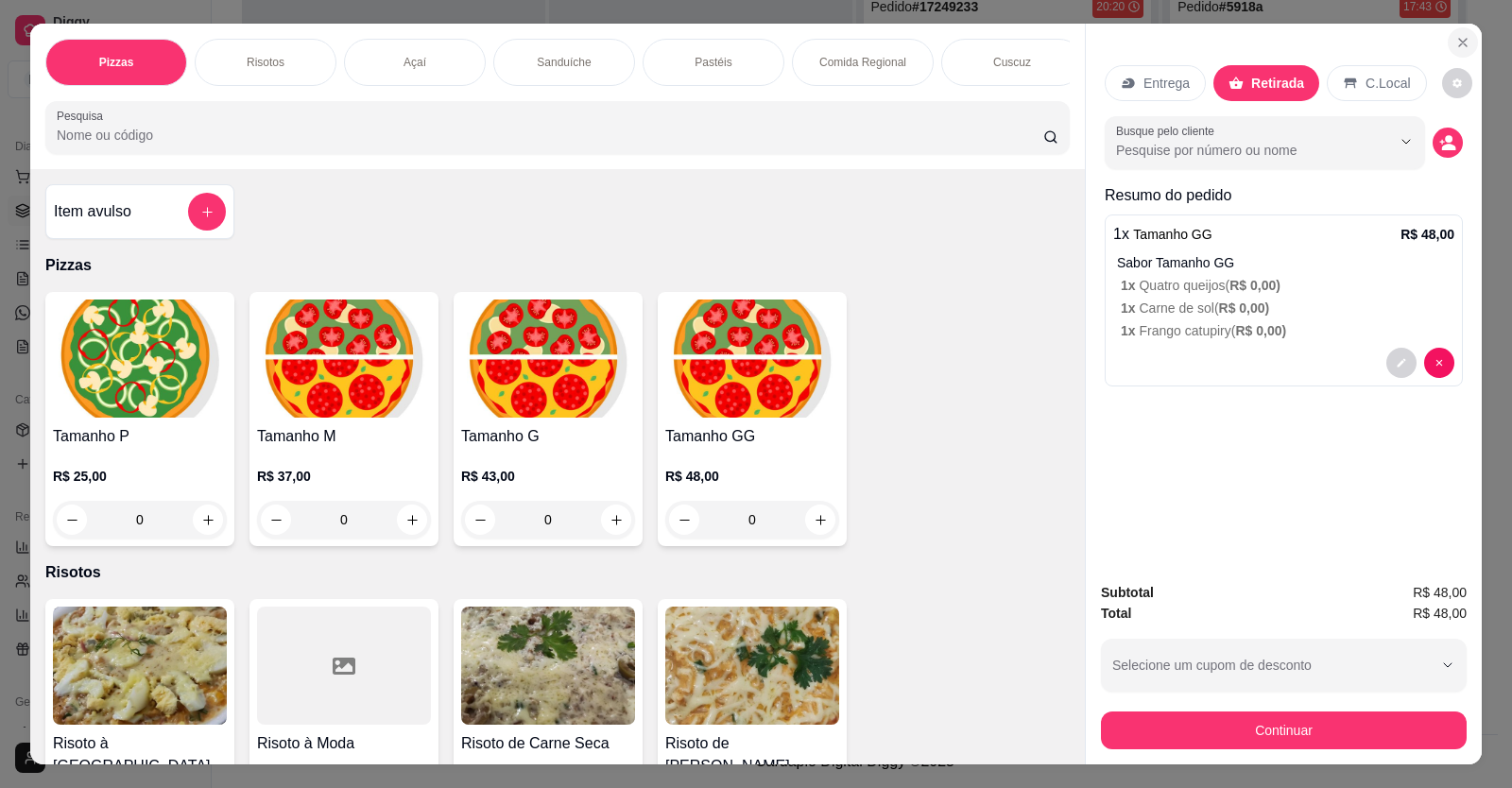
click at [1458, 42] on icon "Close" at bounding box center [1462, 43] width 15 height 15
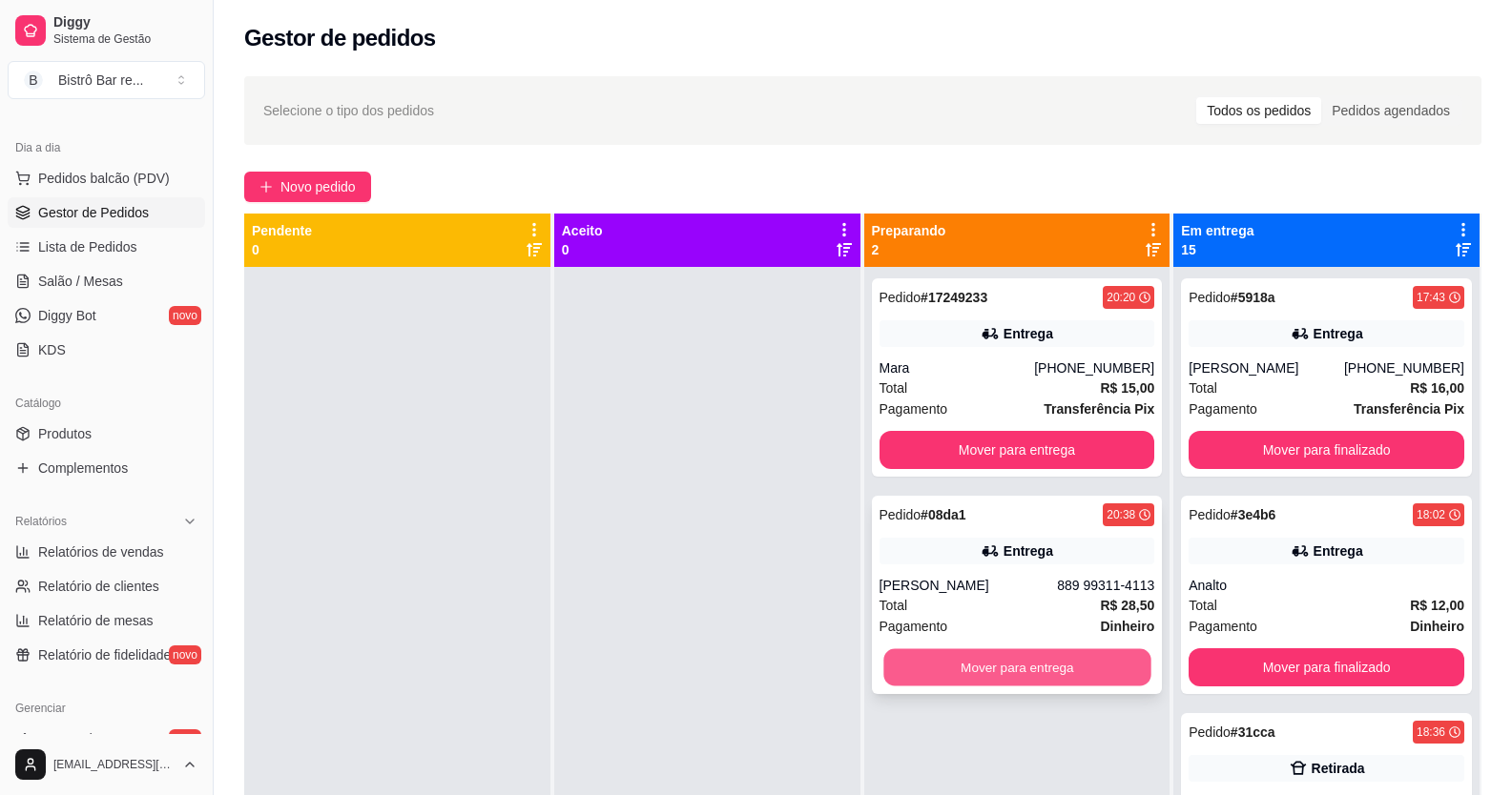
click at [959, 675] on button "Mover para entrega" at bounding box center [1017, 667] width 267 height 37
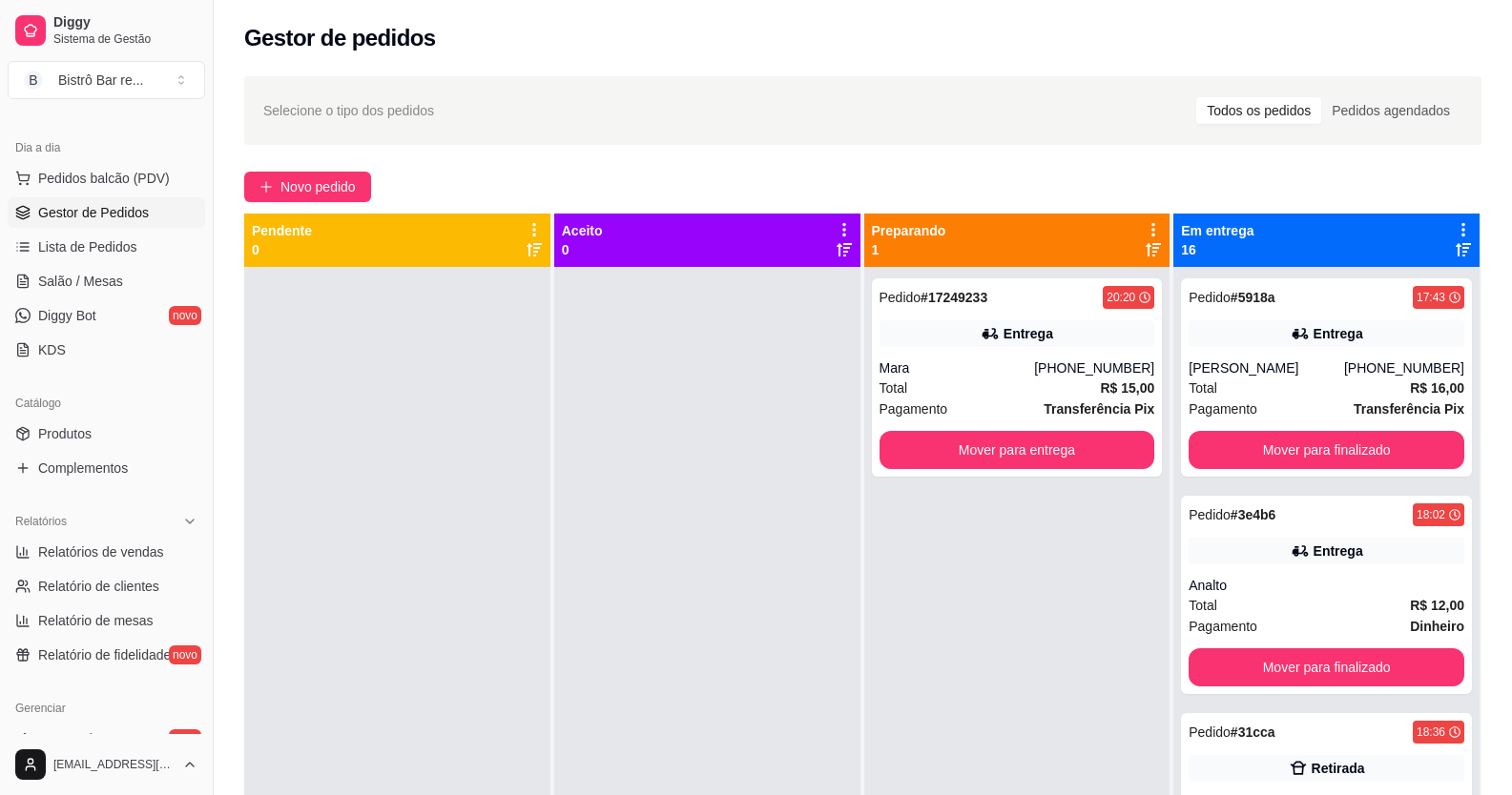
click at [622, 411] on div at bounding box center [707, 664] width 306 height 795
click at [96, 170] on span "Pedidos balcão (PDV)" at bounding box center [104, 179] width 132 height 19
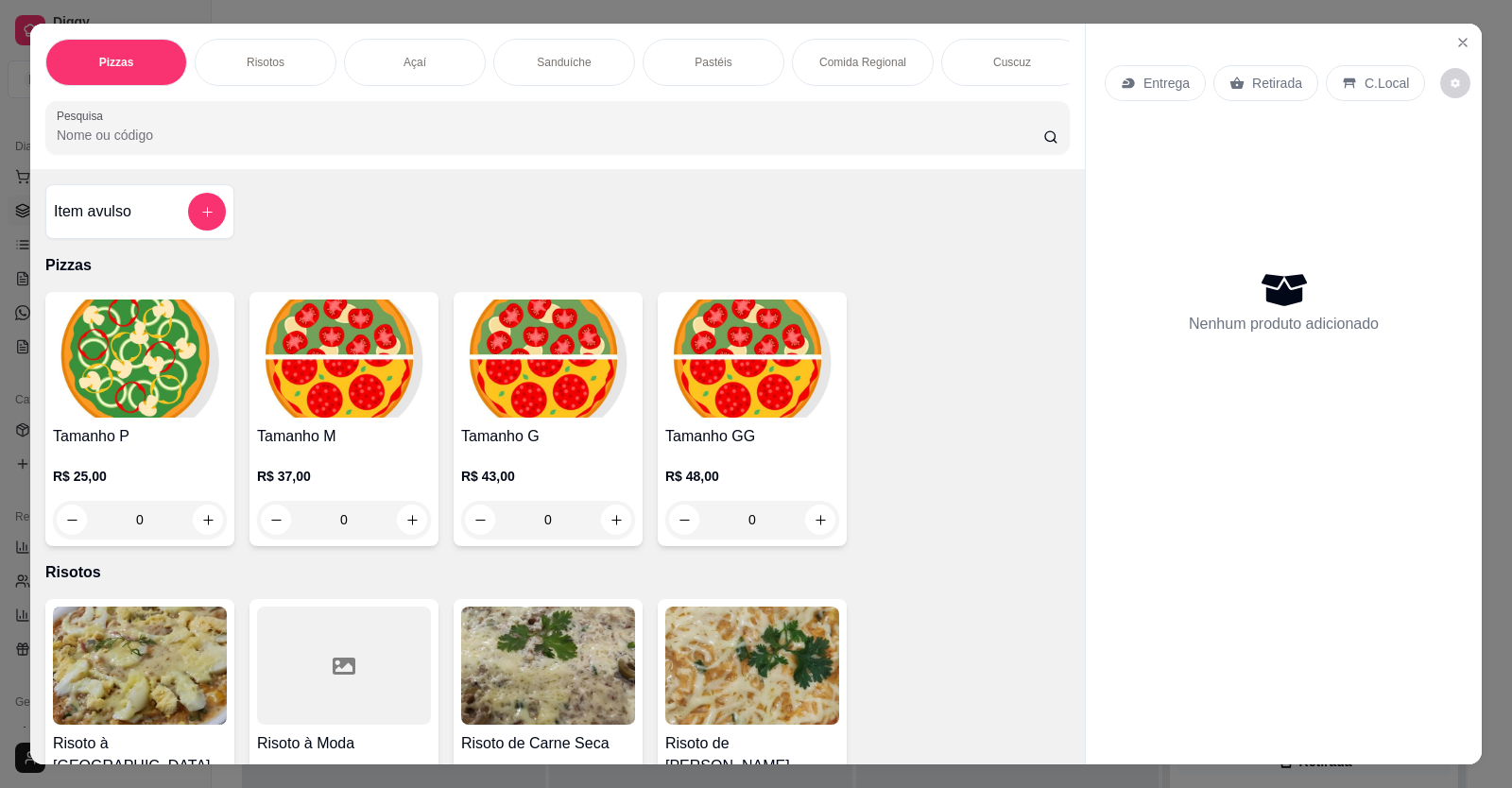
click at [814, 538] on div "0" at bounding box center [752, 520] width 173 height 38
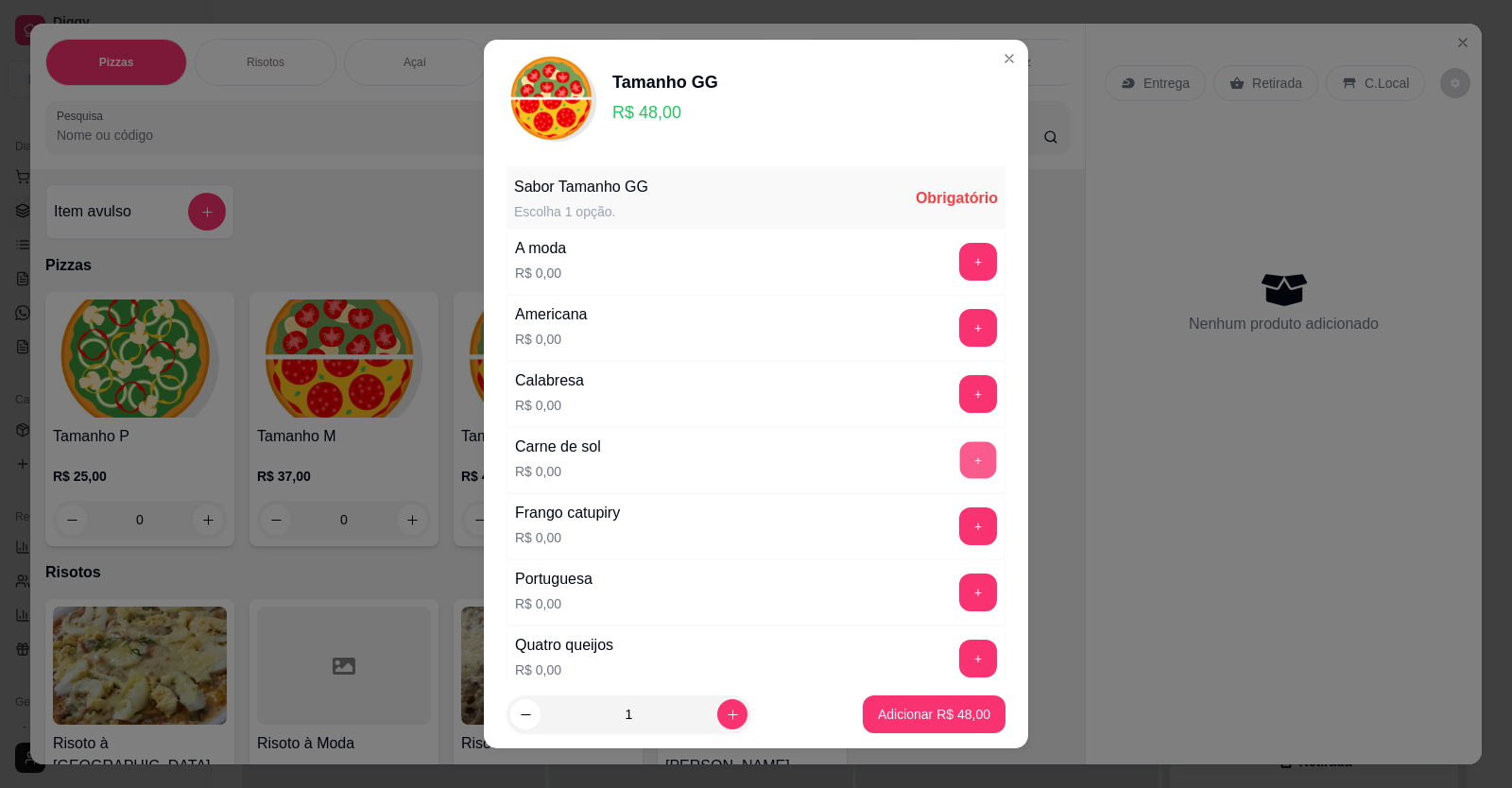
click at [960, 470] on button "+" at bounding box center [978, 459] width 37 height 37
click at [960, 530] on button "+" at bounding box center [978, 526] width 37 height 37
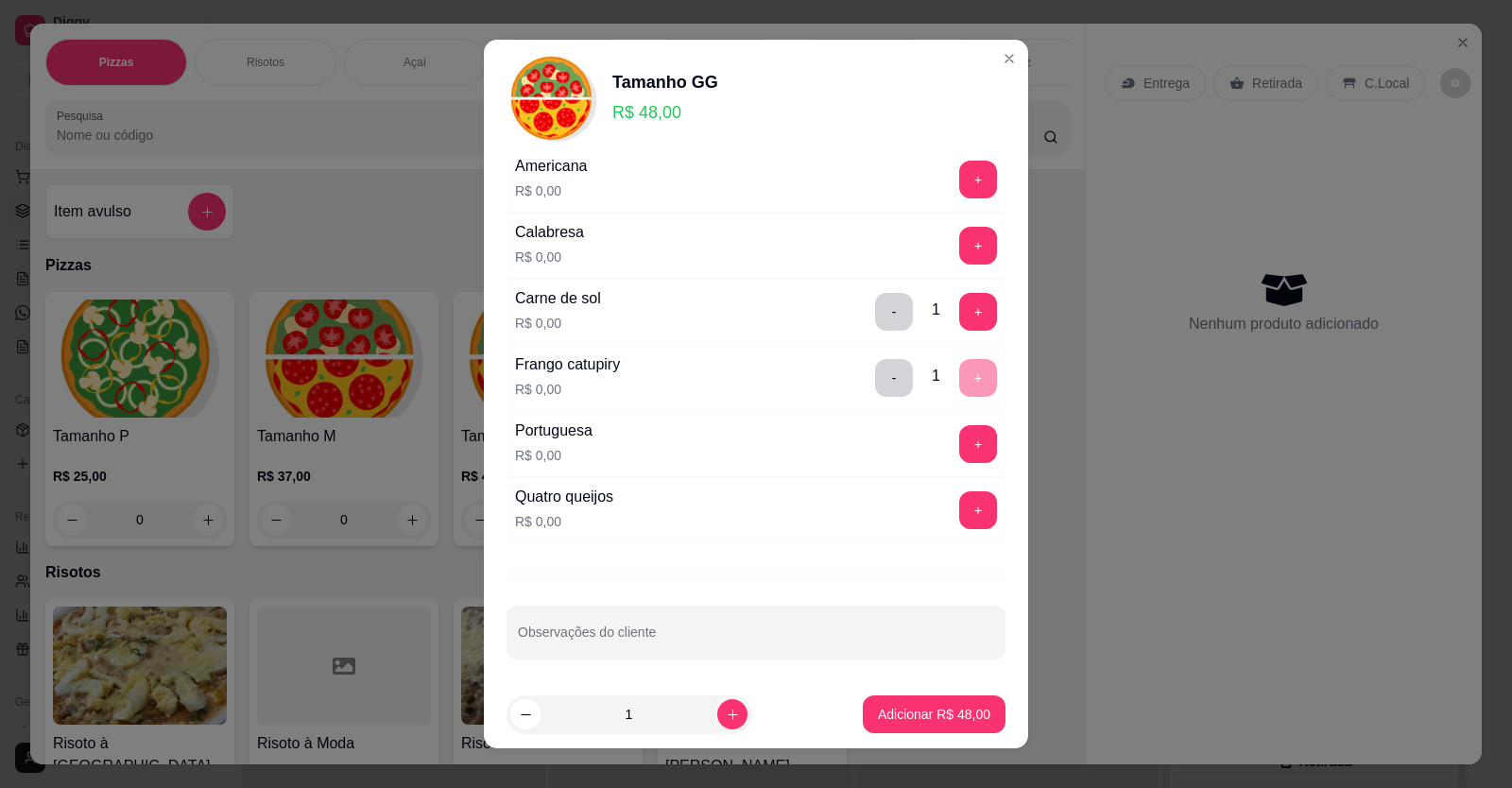
scroll to position [152, 0]
click at [959, 515] on button "+" at bounding box center [978, 507] width 38 height 38
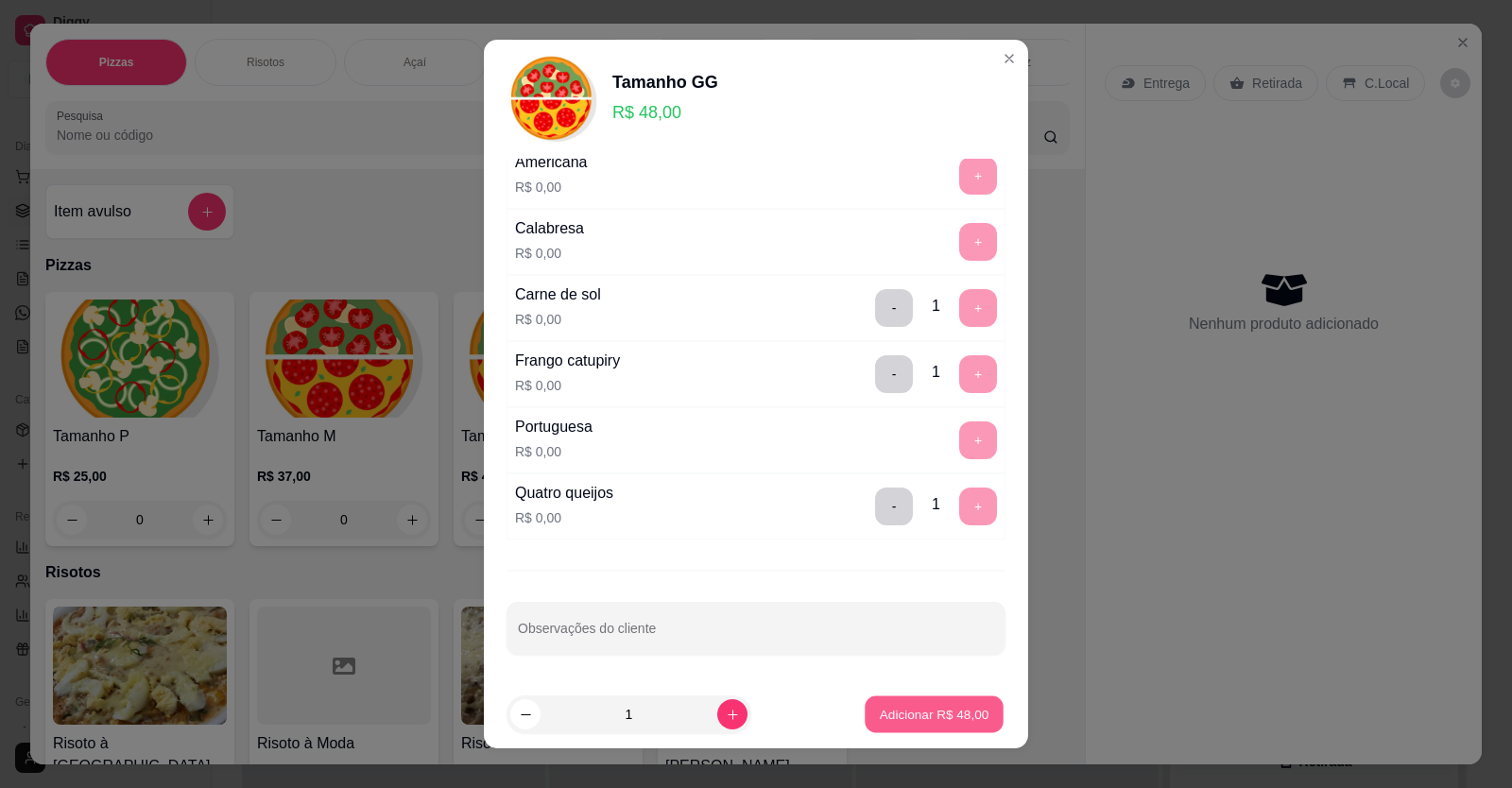
click at [889, 708] on p "Adicionar R$ 48,00" at bounding box center [934, 715] width 110 height 18
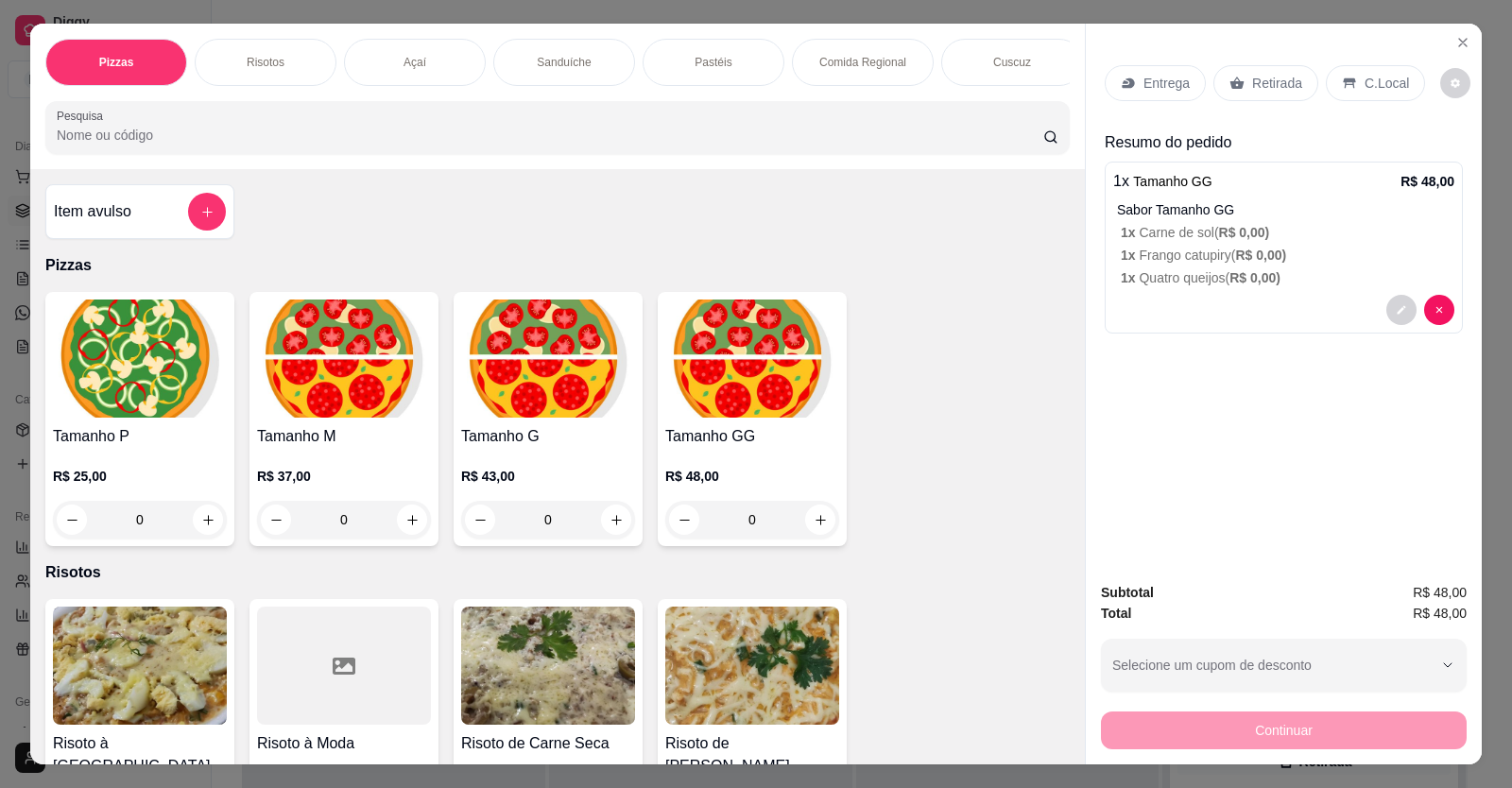
click at [1174, 72] on div "Entrega" at bounding box center [1155, 83] width 101 height 36
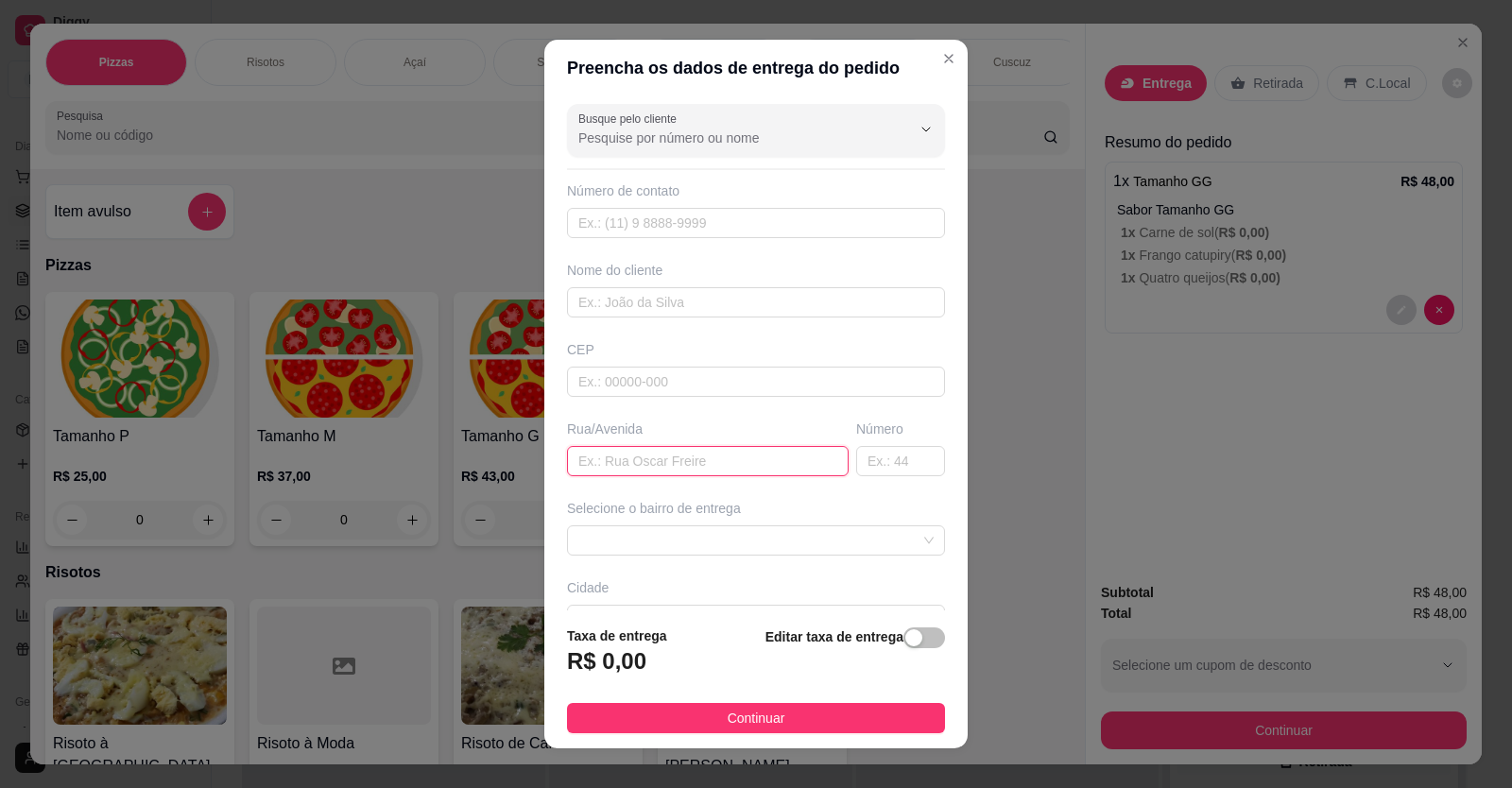
click at [569, 458] on input "text" at bounding box center [708, 461] width 282 height 30
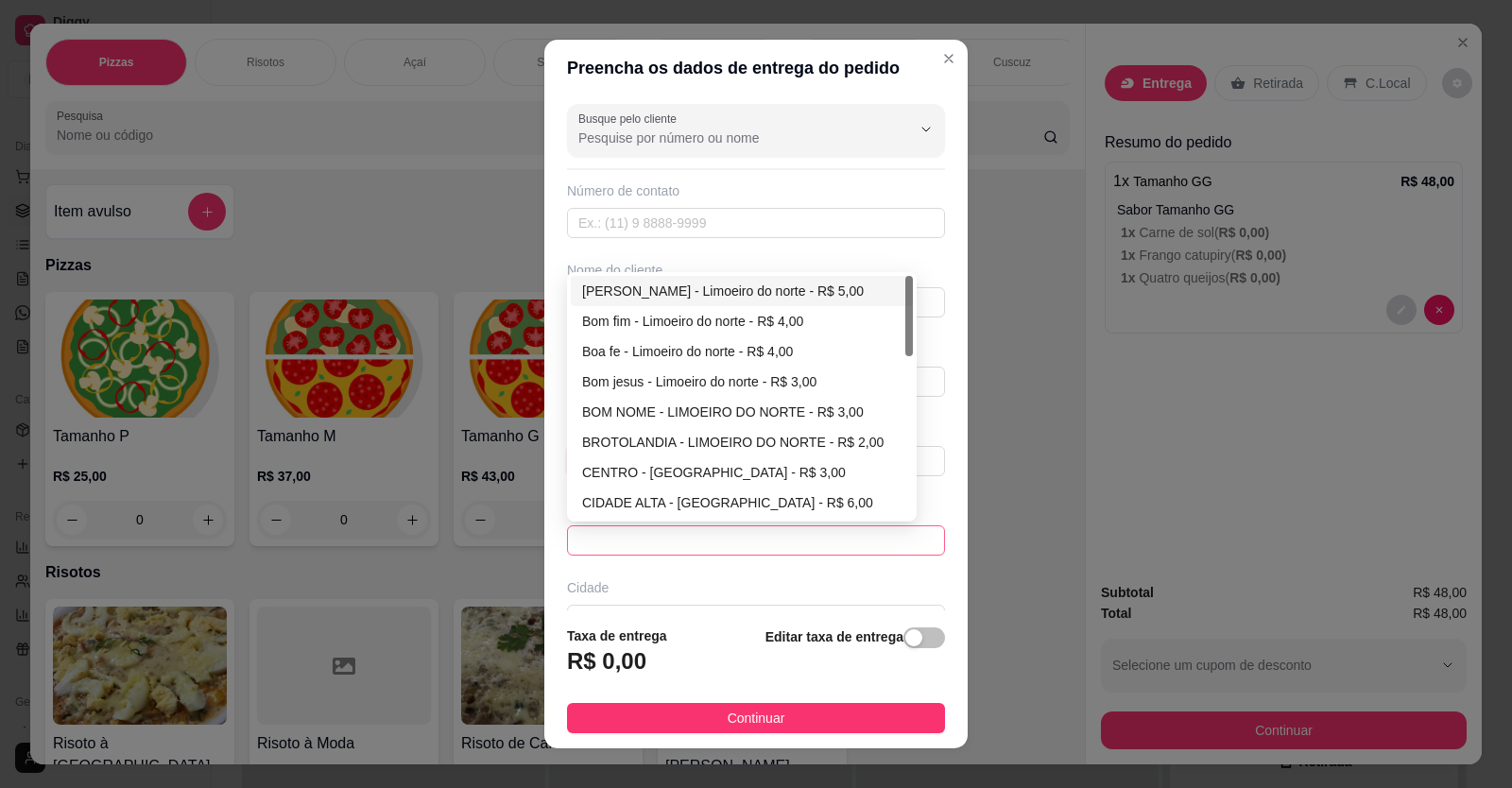
click at [888, 534] on span at bounding box center [756, 540] width 355 height 29
type input "[PERSON_NAME]"
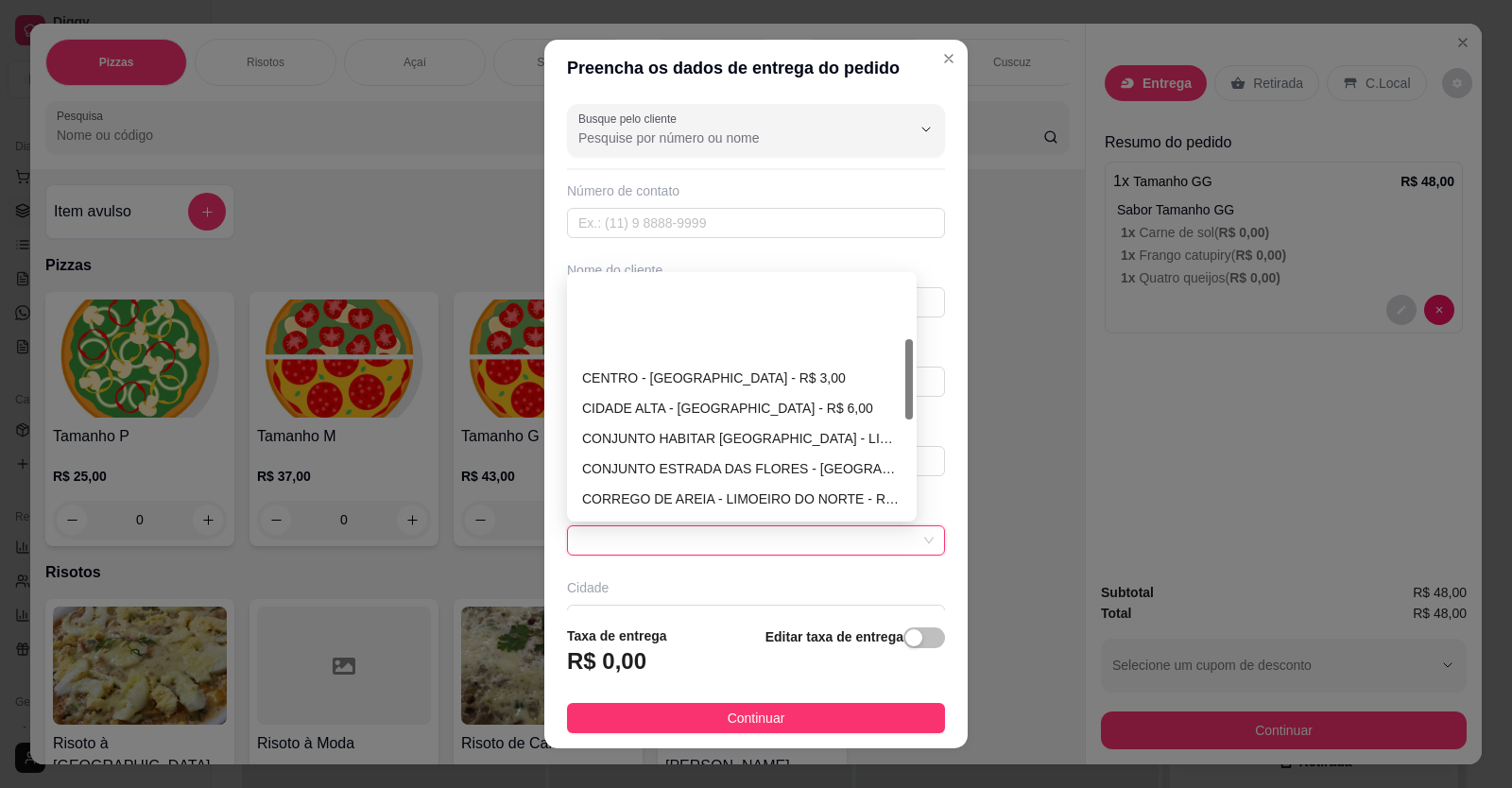
scroll to position [189, 0]
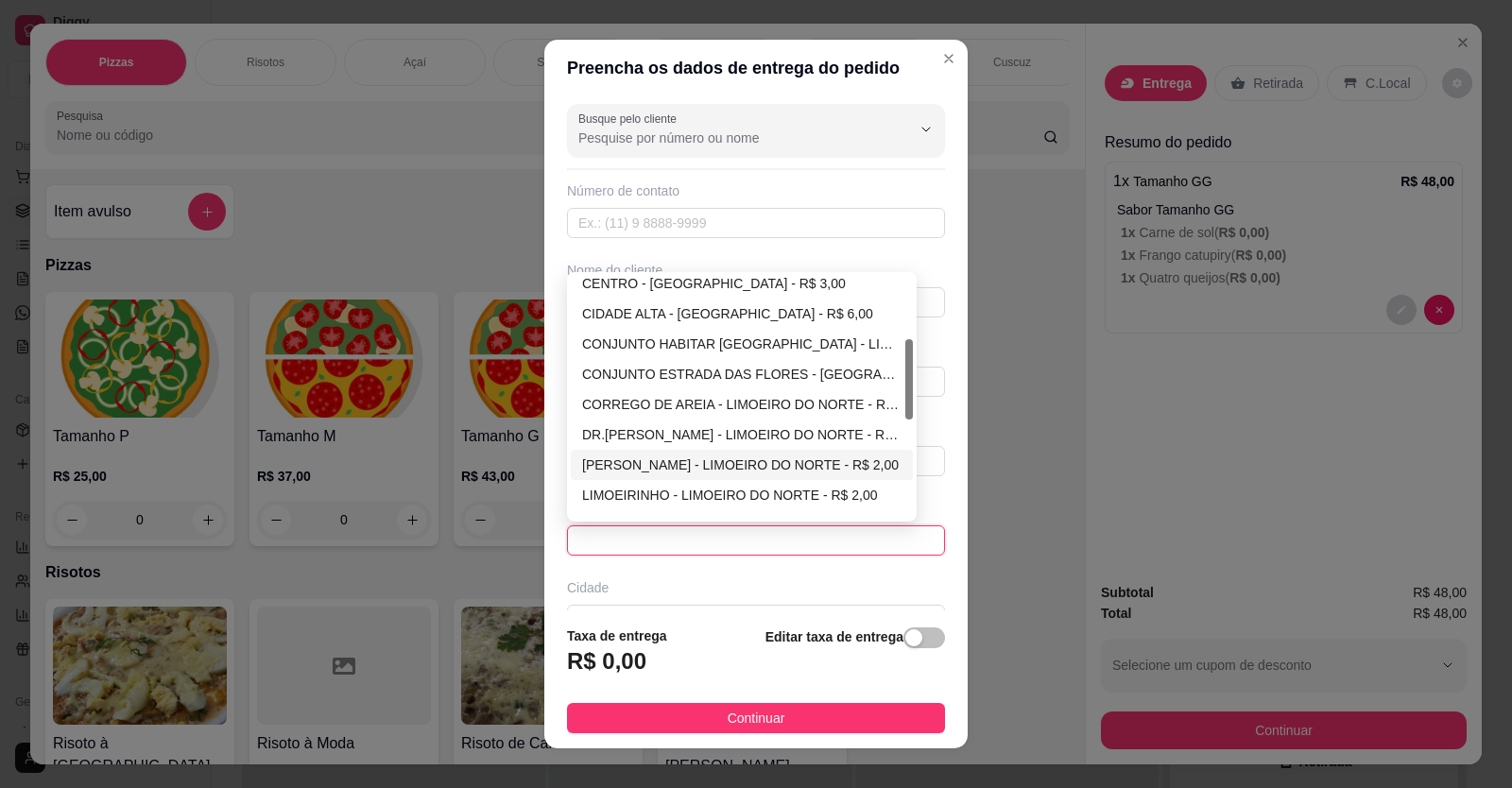
click at [663, 457] on div "[PERSON_NAME] - LIMOEIRO DO NORTE - R$ 2,00" at bounding box center [741, 465] width 319 height 21
type input "LIMOEIRO DO NORTE"
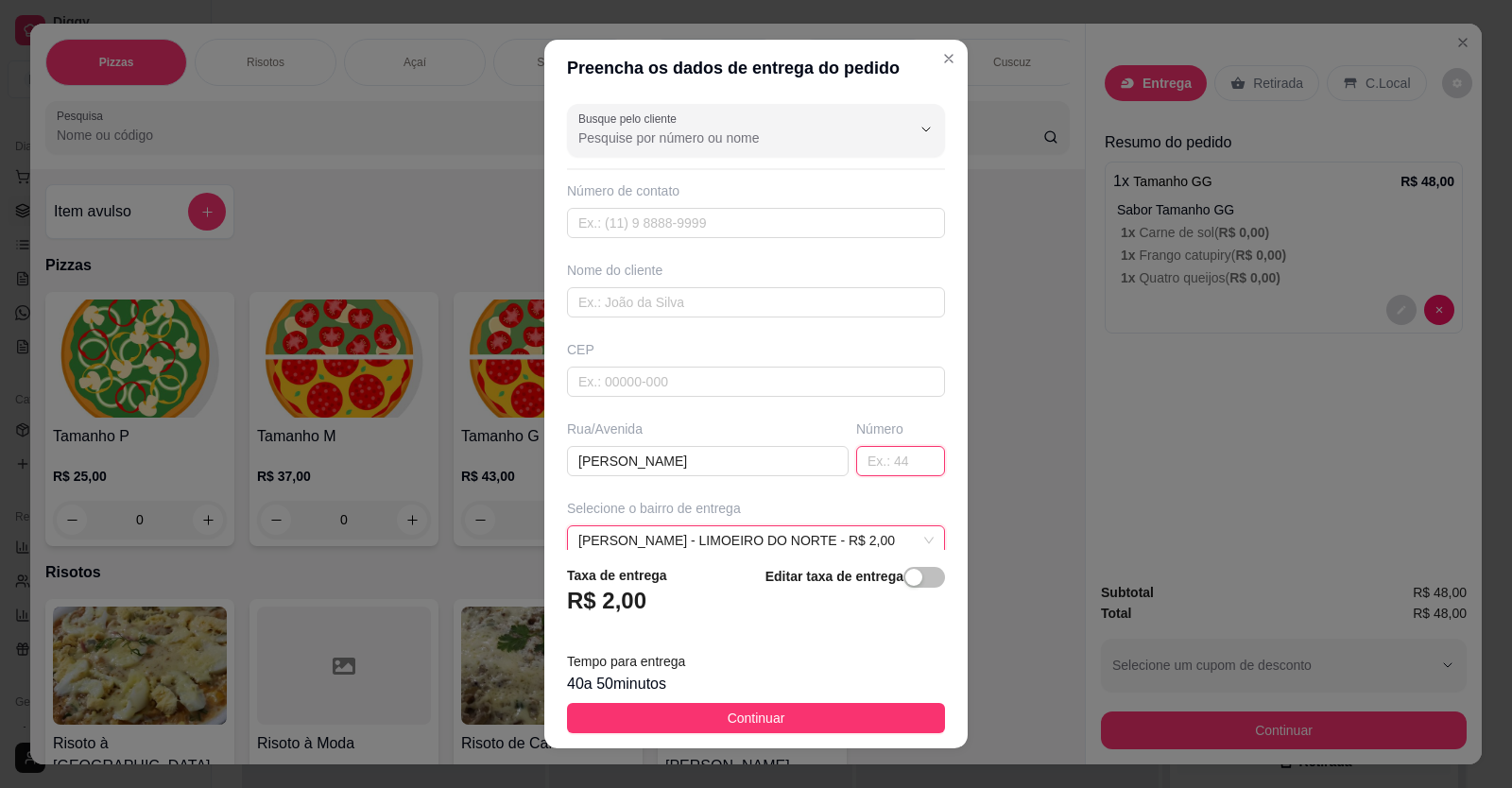
click at [857, 455] on input "text" at bounding box center [900, 461] width 89 height 30
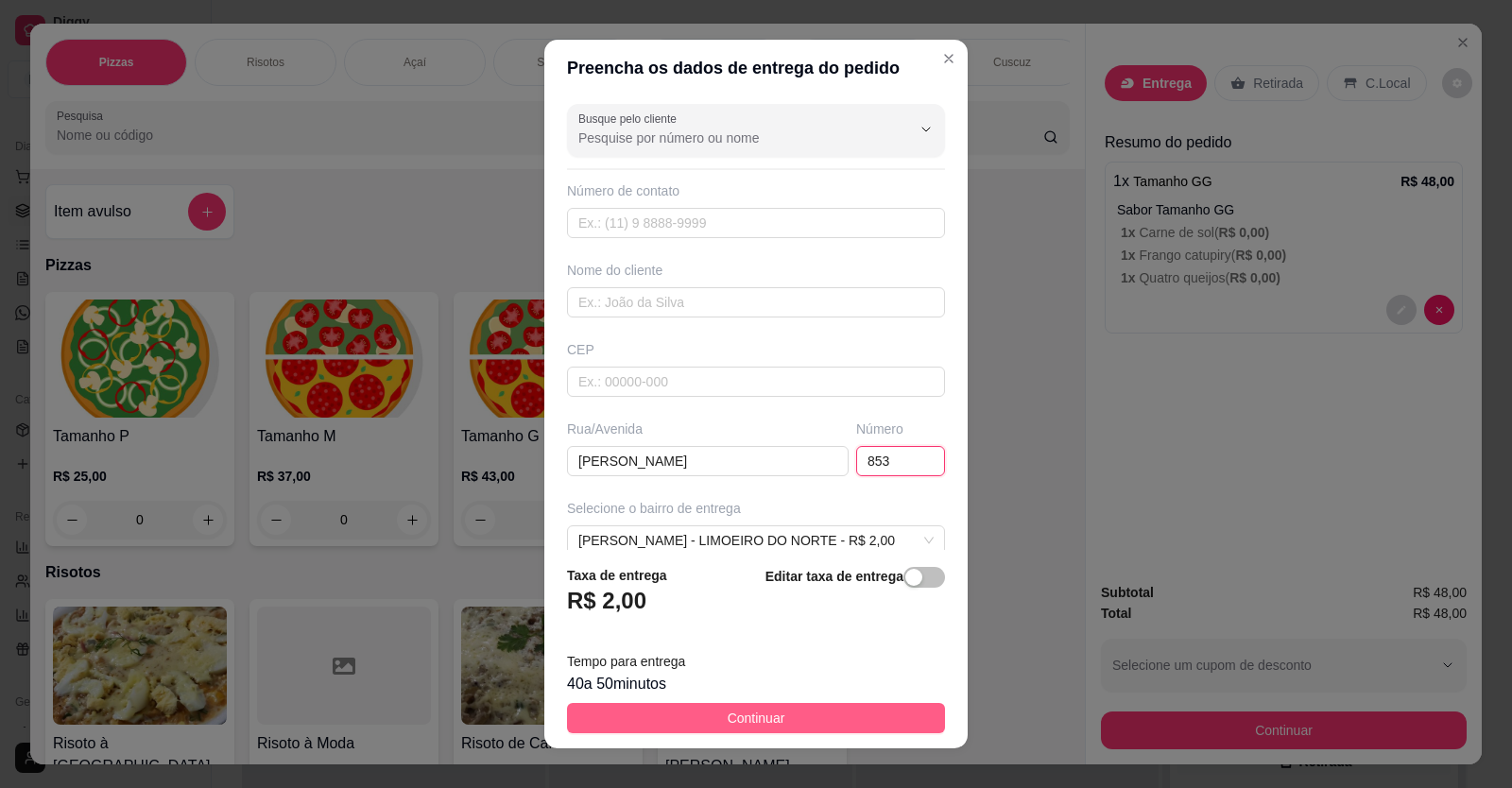
type input "853"
click at [728, 712] on span "Continuar" at bounding box center [756, 718] width 57 height 21
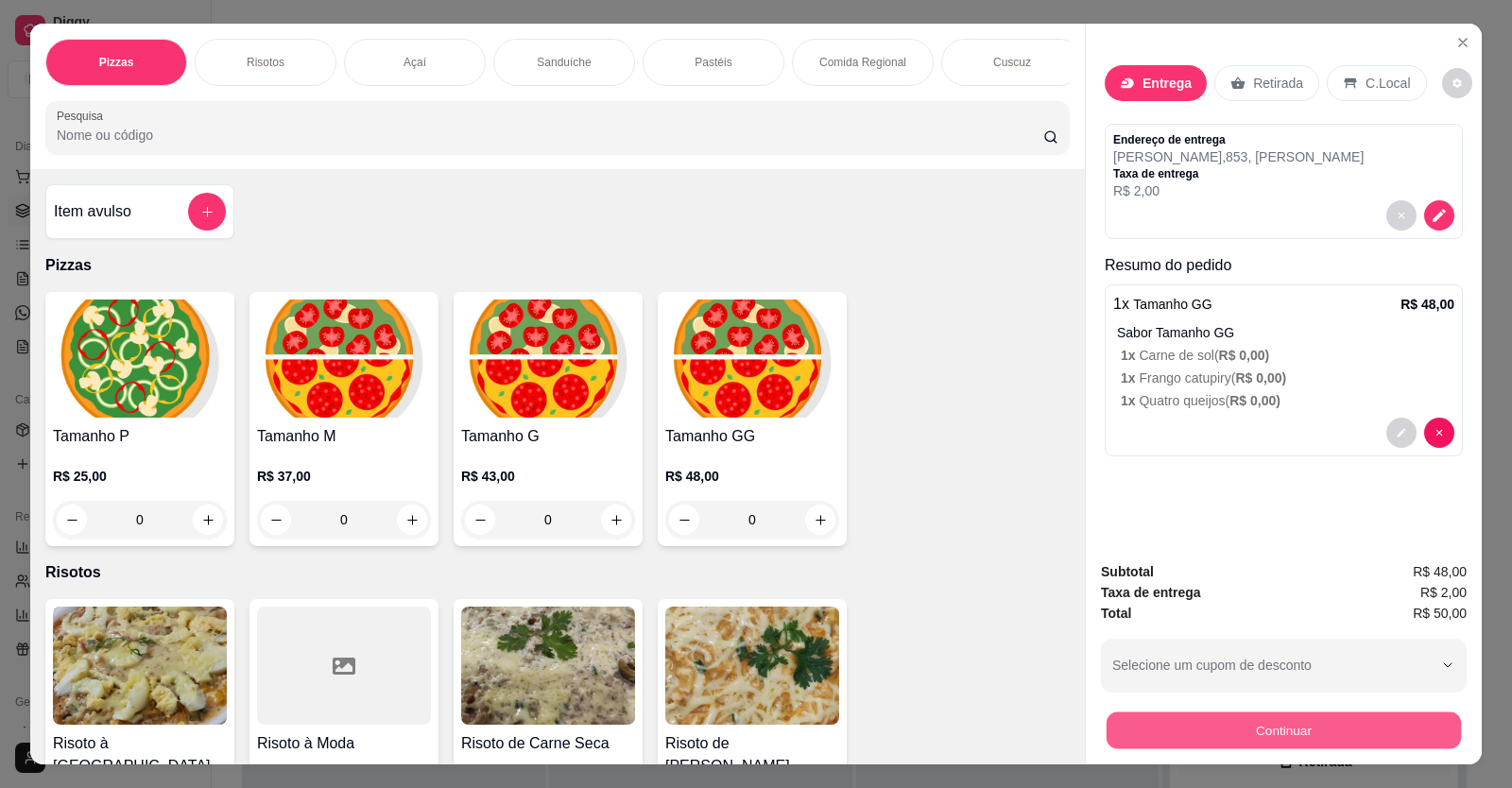
click at [1225, 742] on button "Continuar" at bounding box center [1283, 731] width 354 height 37
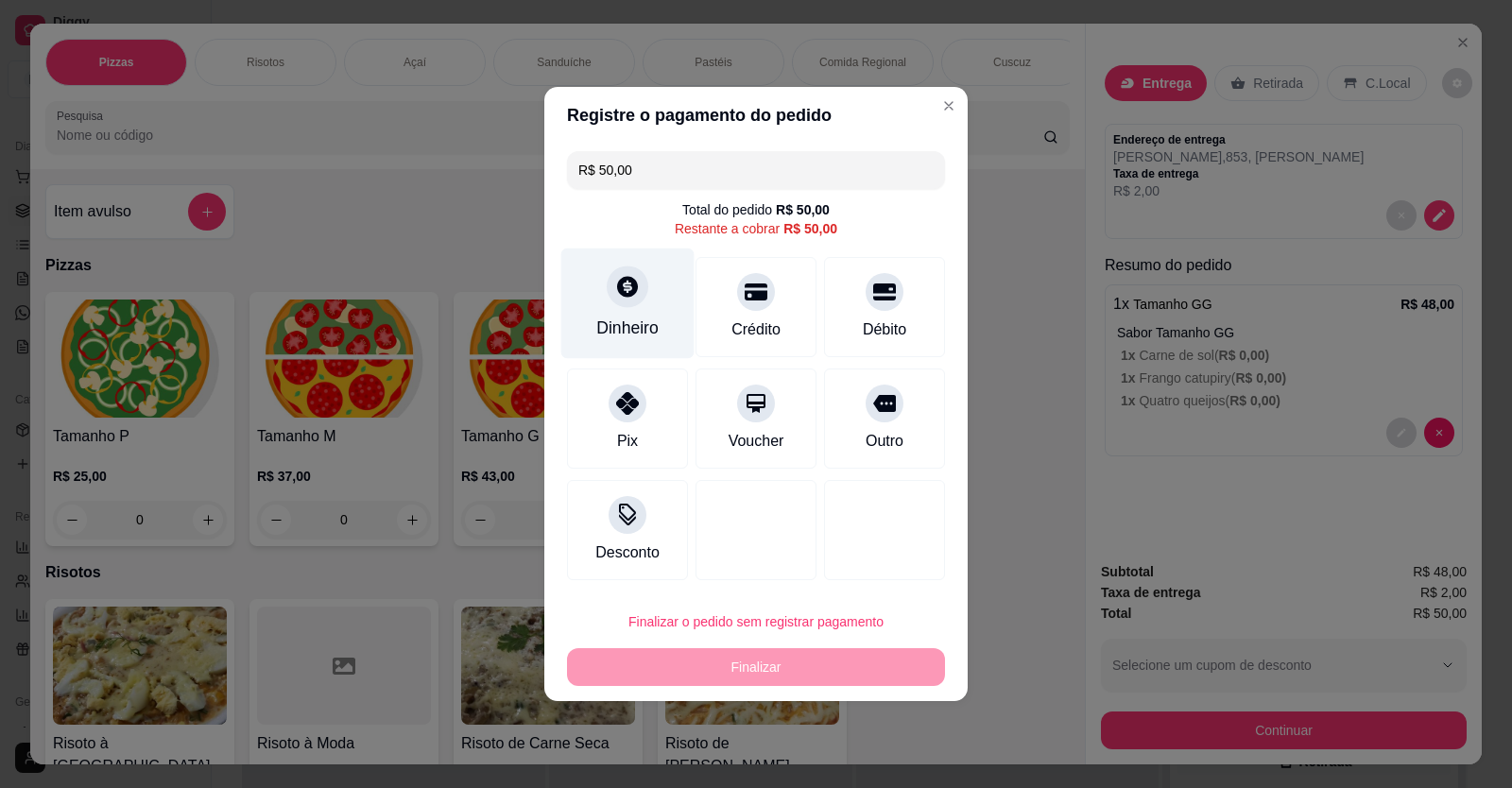
click at [635, 341] on div "Dinheiro" at bounding box center [628, 304] width 133 height 111
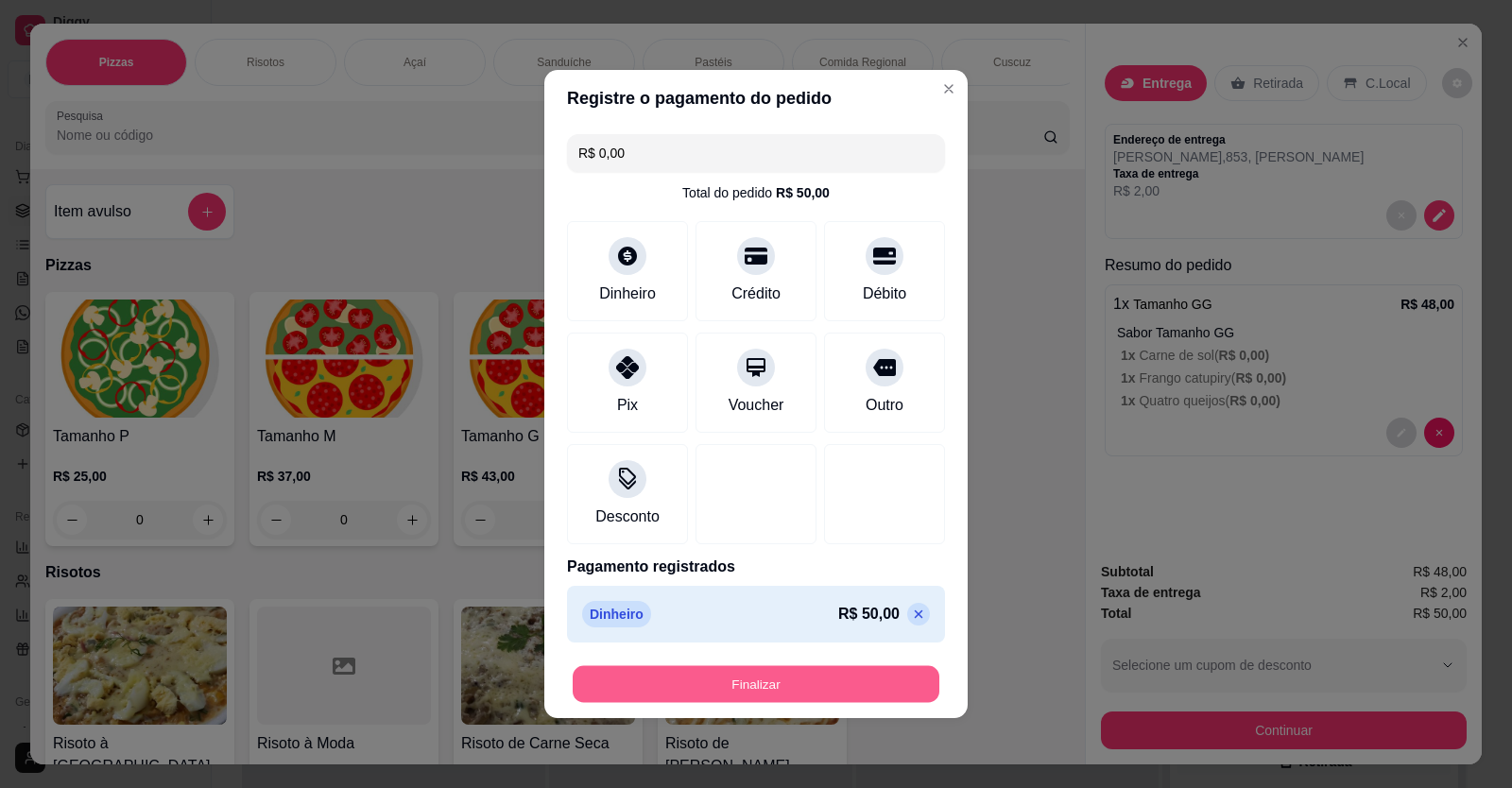
click at [818, 689] on button "Finalizar" at bounding box center [756, 684] width 367 height 37
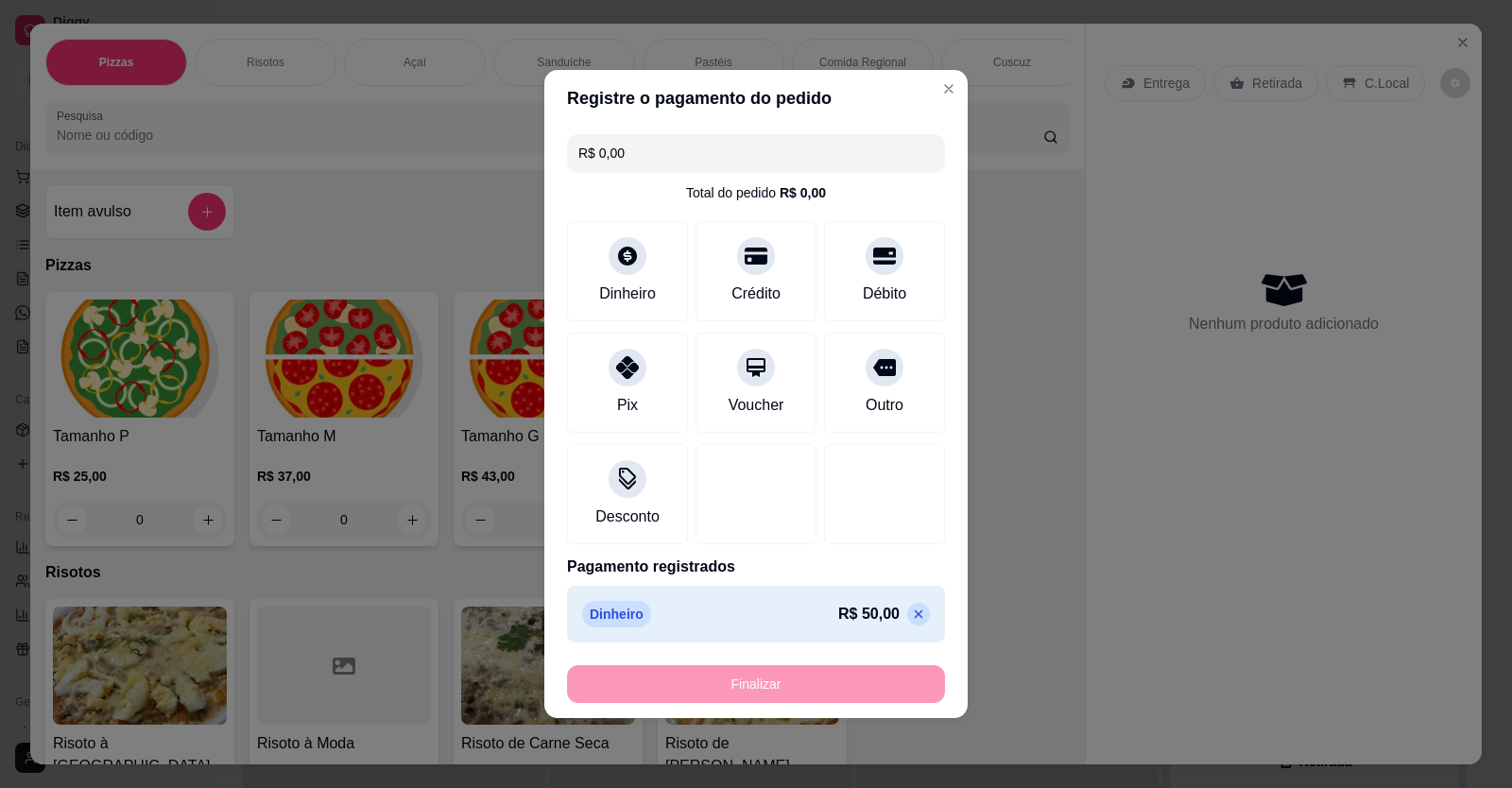
type input "-R$ 50,00"
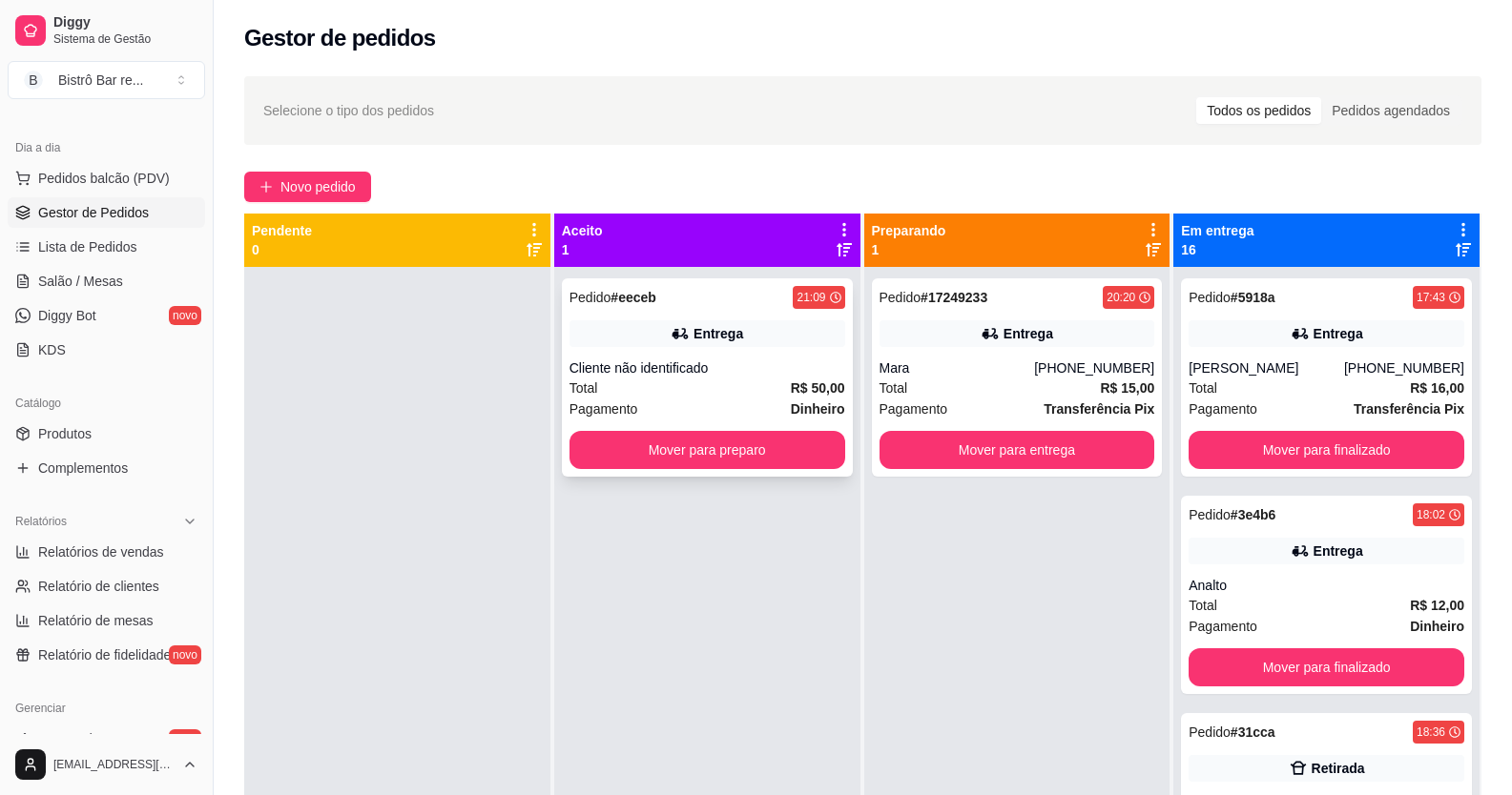
click at [600, 295] on span "Pedido" at bounding box center [591, 297] width 42 height 15
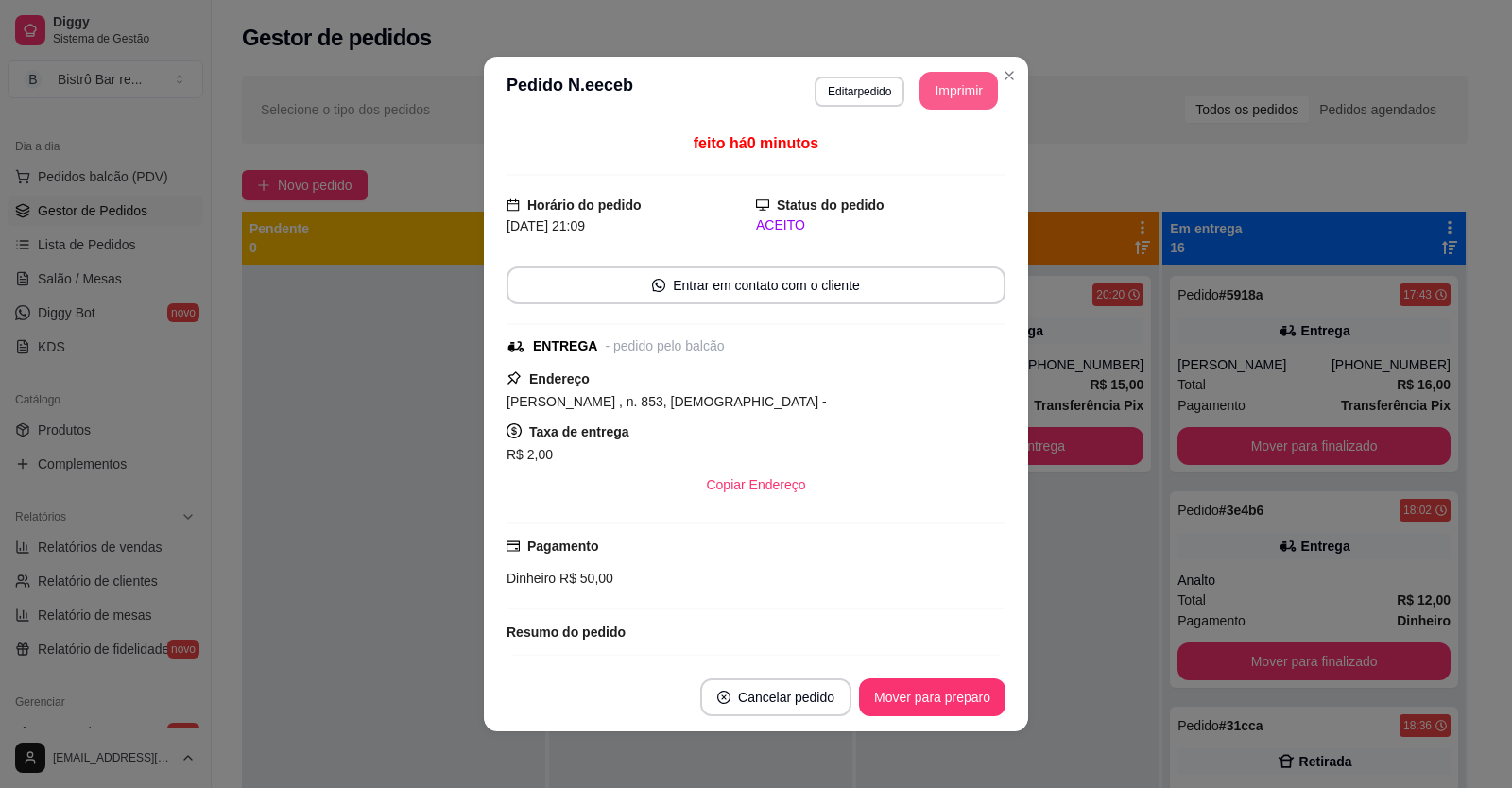
click at [947, 91] on button "Imprimir" at bounding box center [958, 91] width 78 height 38
click at [933, 698] on button "Mover para preparo" at bounding box center [931, 697] width 142 height 37
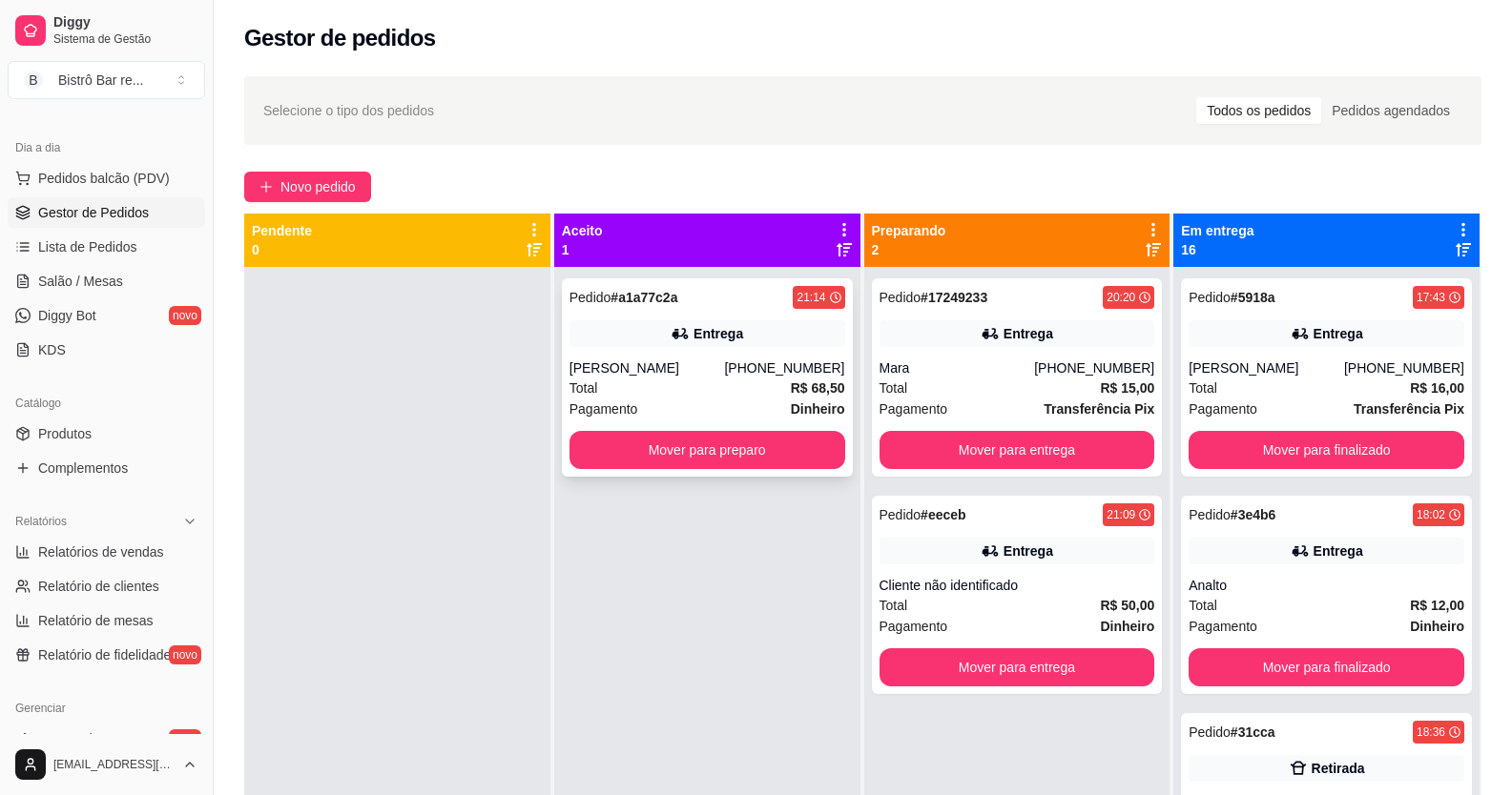
click at [589, 295] on span "Pedido" at bounding box center [591, 297] width 42 height 15
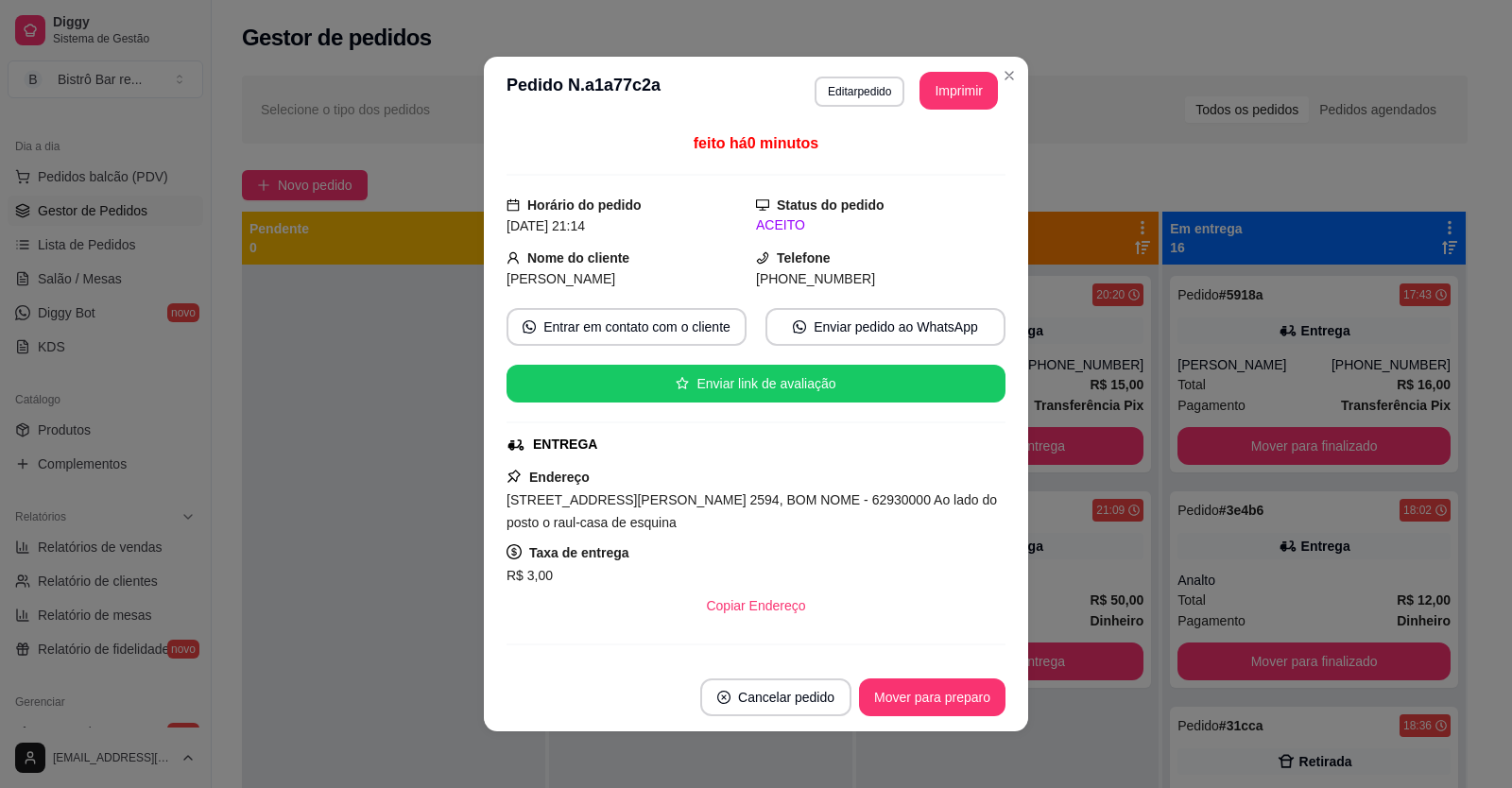
click at [937, 93] on button "Imprimir" at bounding box center [958, 91] width 78 height 38
click at [906, 698] on button "Mover para preparo" at bounding box center [932, 697] width 147 height 38
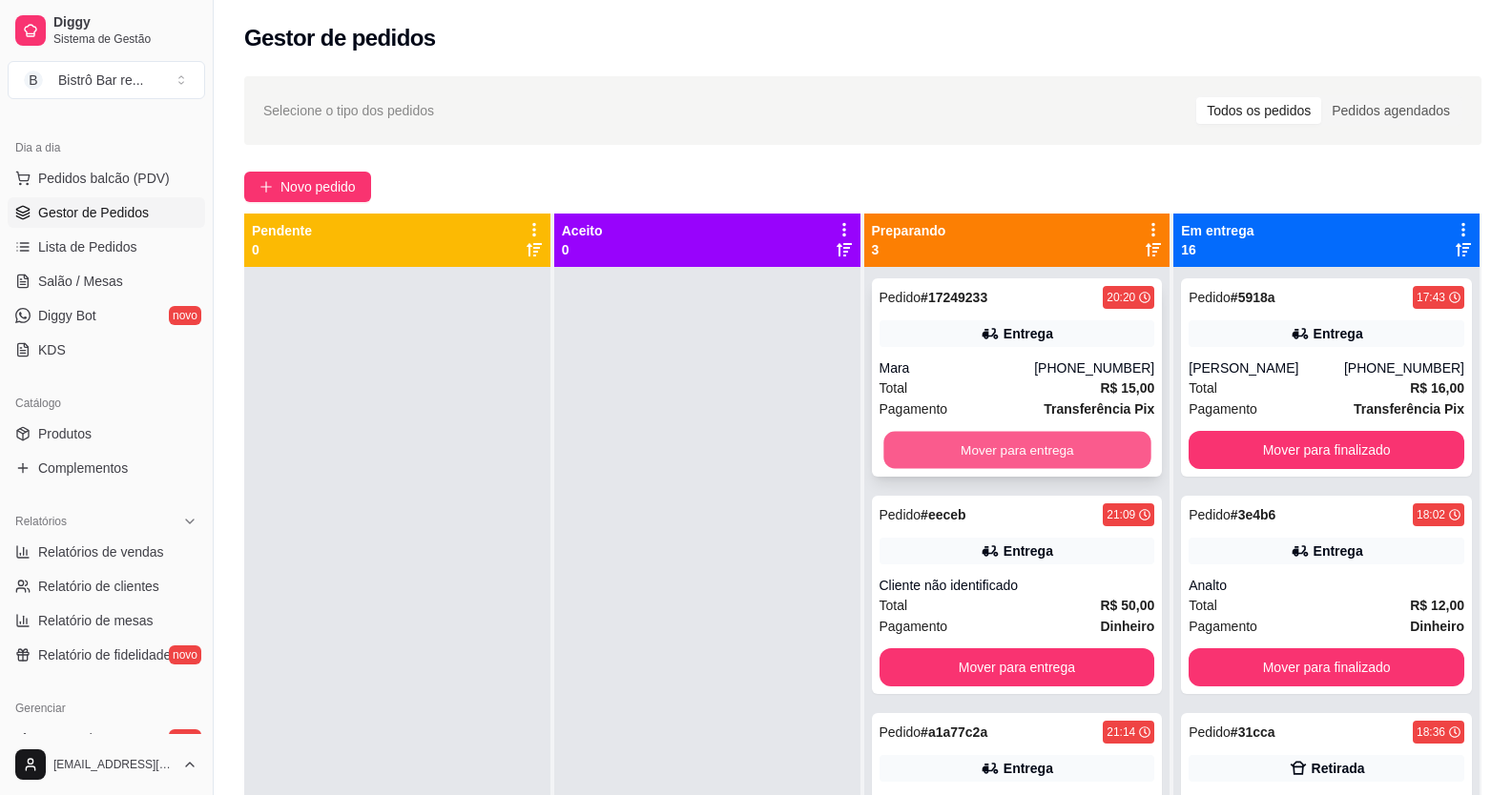
click at [997, 445] on button "Mover para entrega" at bounding box center [1017, 450] width 267 height 37
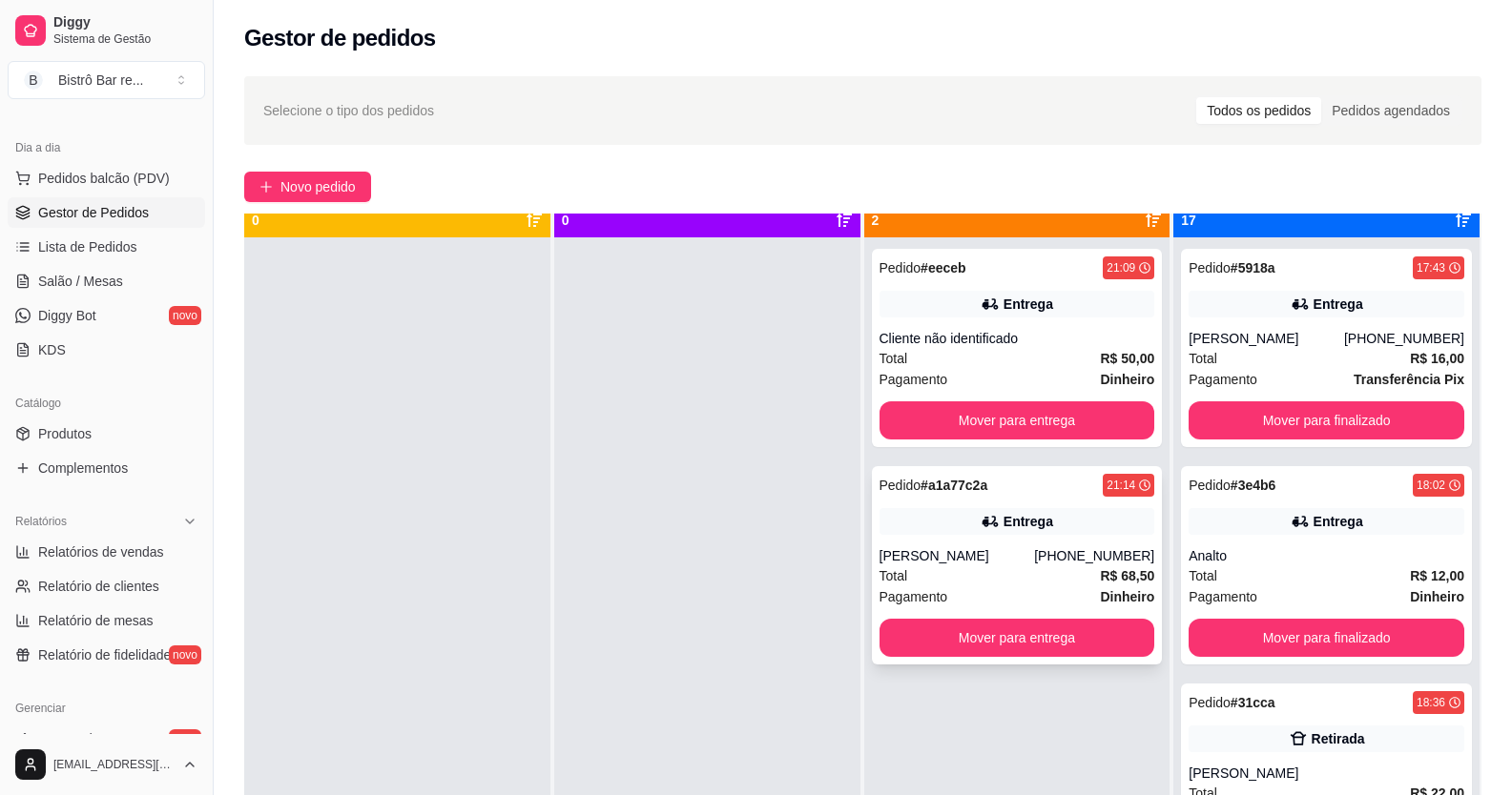
scroll to position [54, 0]
